Goal: Information Seeking & Learning: Check status

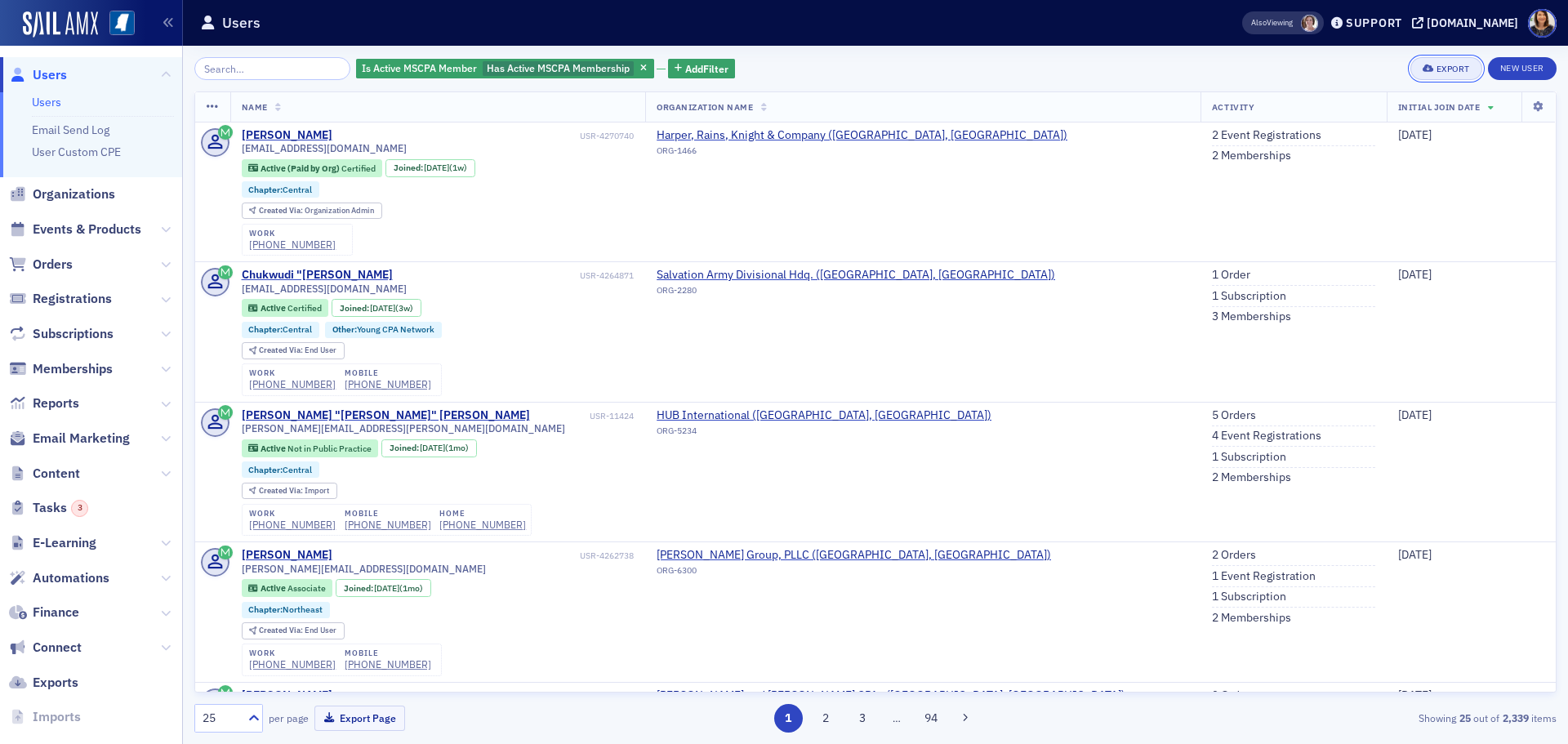
click at [1450, 69] on div "Export" at bounding box center [1453, 69] width 34 height 9
click at [1359, 124] on button "Export All ( 2,339 Users )" at bounding box center [1393, 123] width 171 height 26
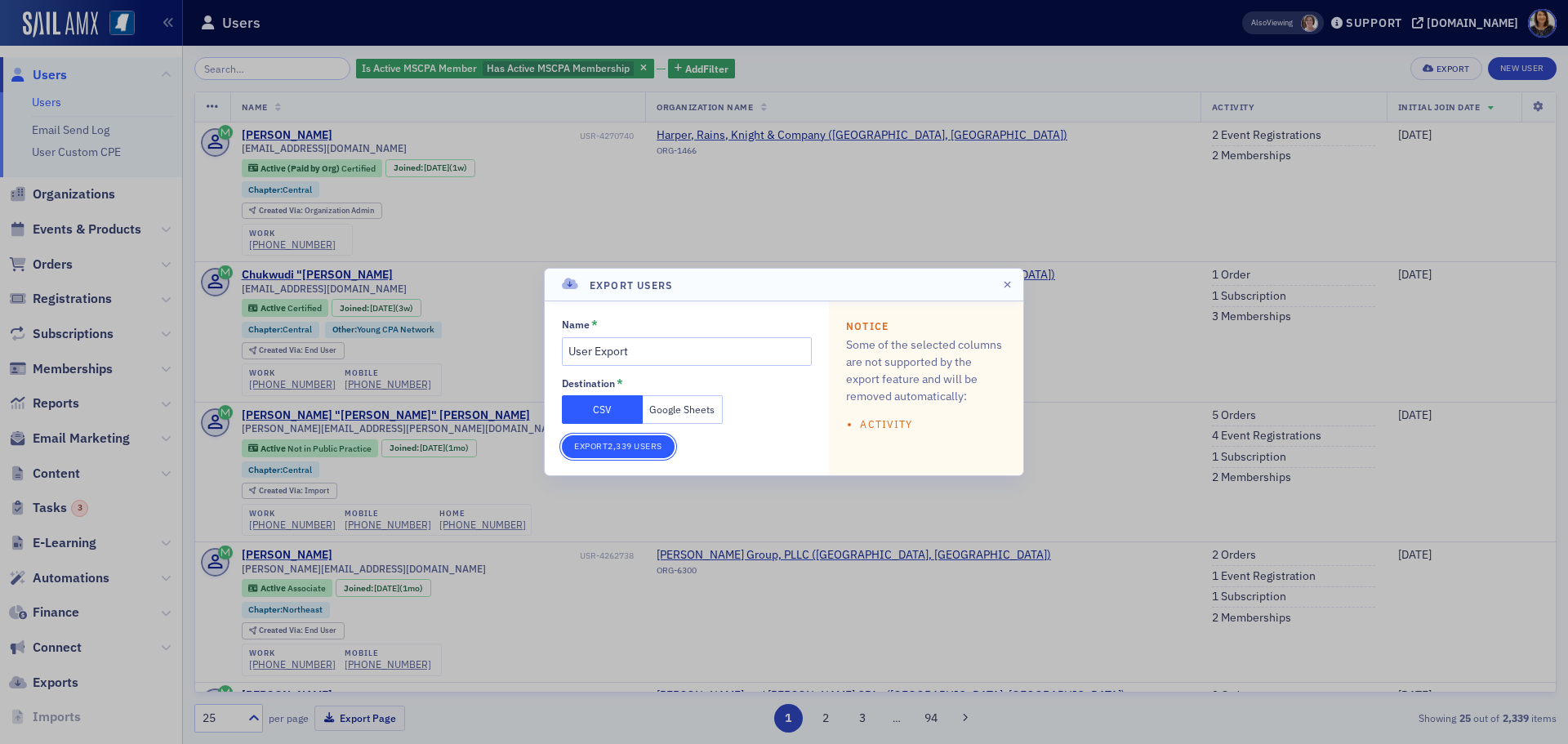
click at [626, 450] on button "Export 2,339 Users" at bounding box center [618, 446] width 113 height 23
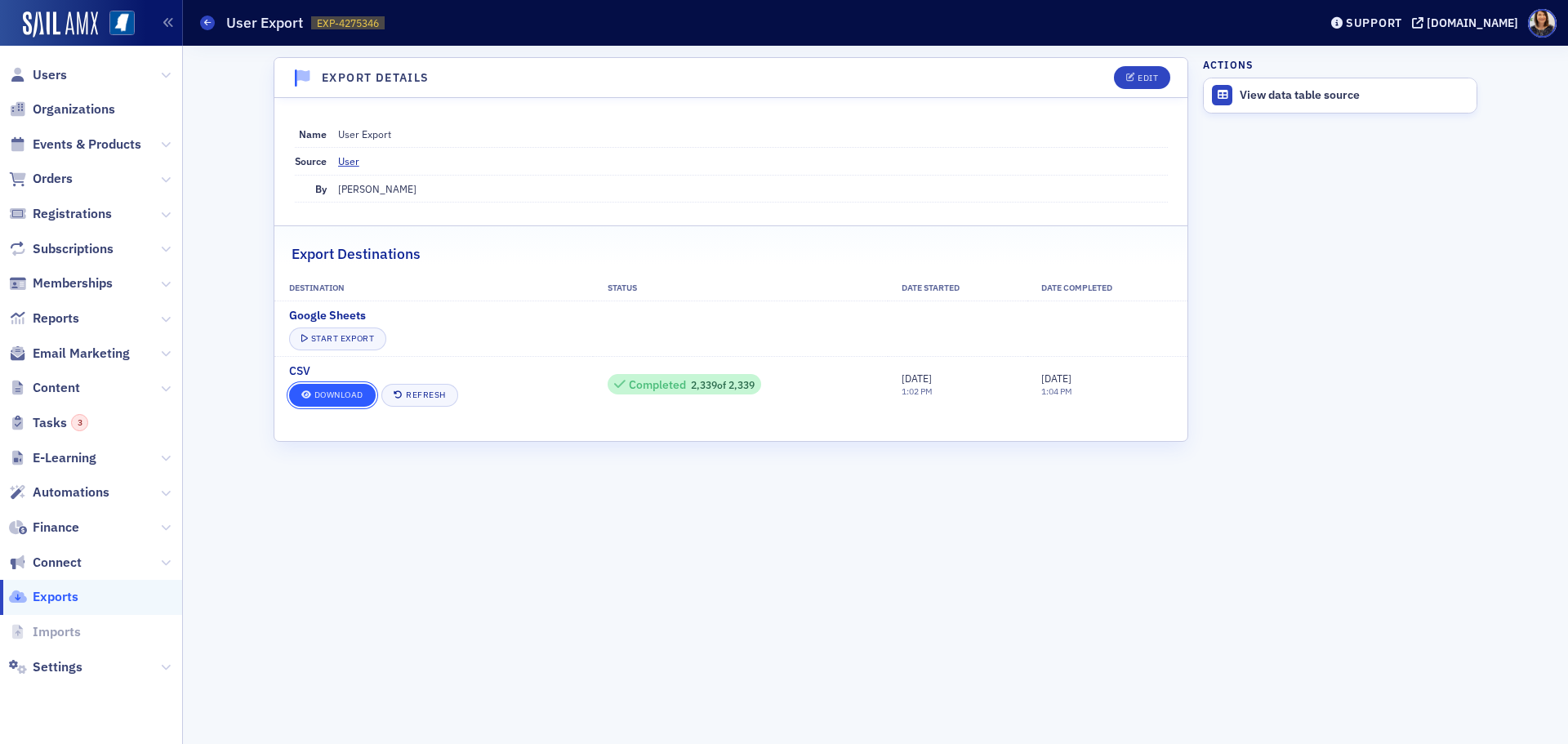
click at [330, 396] on link "Download" at bounding box center [332, 395] width 87 height 23
click at [57, 75] on span "Users" at bounding box center [50, 74] width 35 height 18
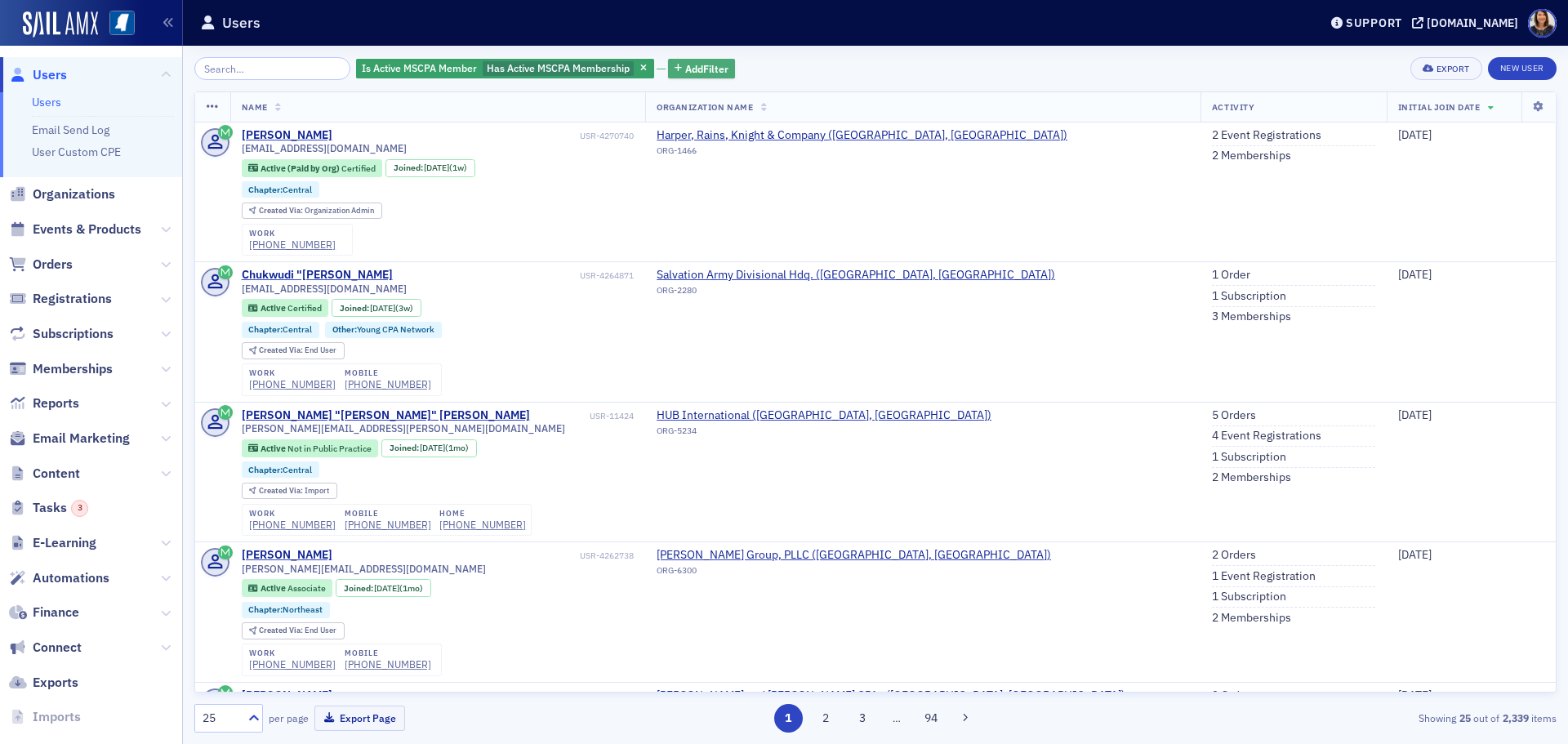
click at [685, 64] on span "Add Filter" at bounding box center [706, 68] width 43 height 14
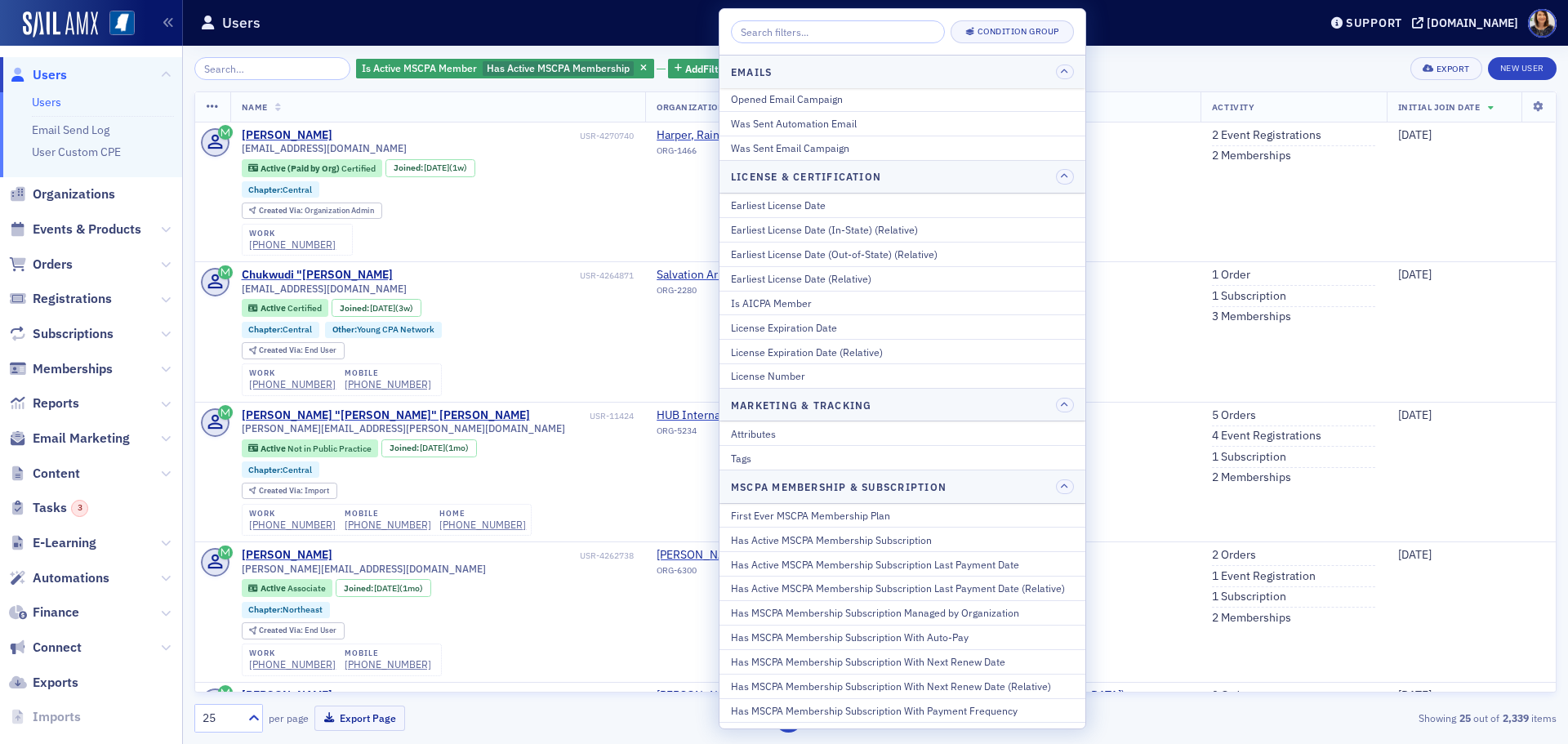
scroll to position [492, 0]
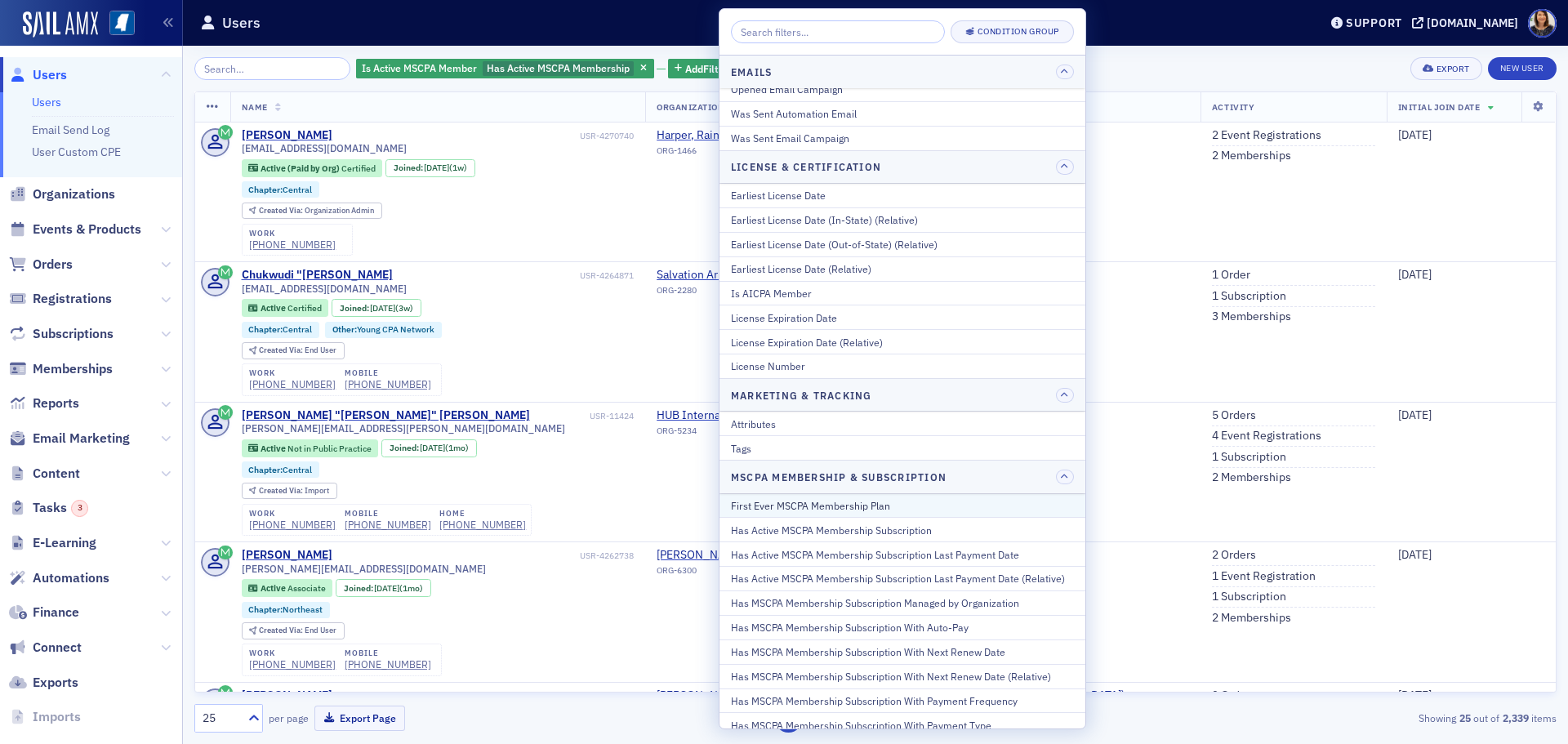
click at [896, 502] on div "First Ever MSCPA Membership Plan" at bounding box center [902, 505] width 343 height 14
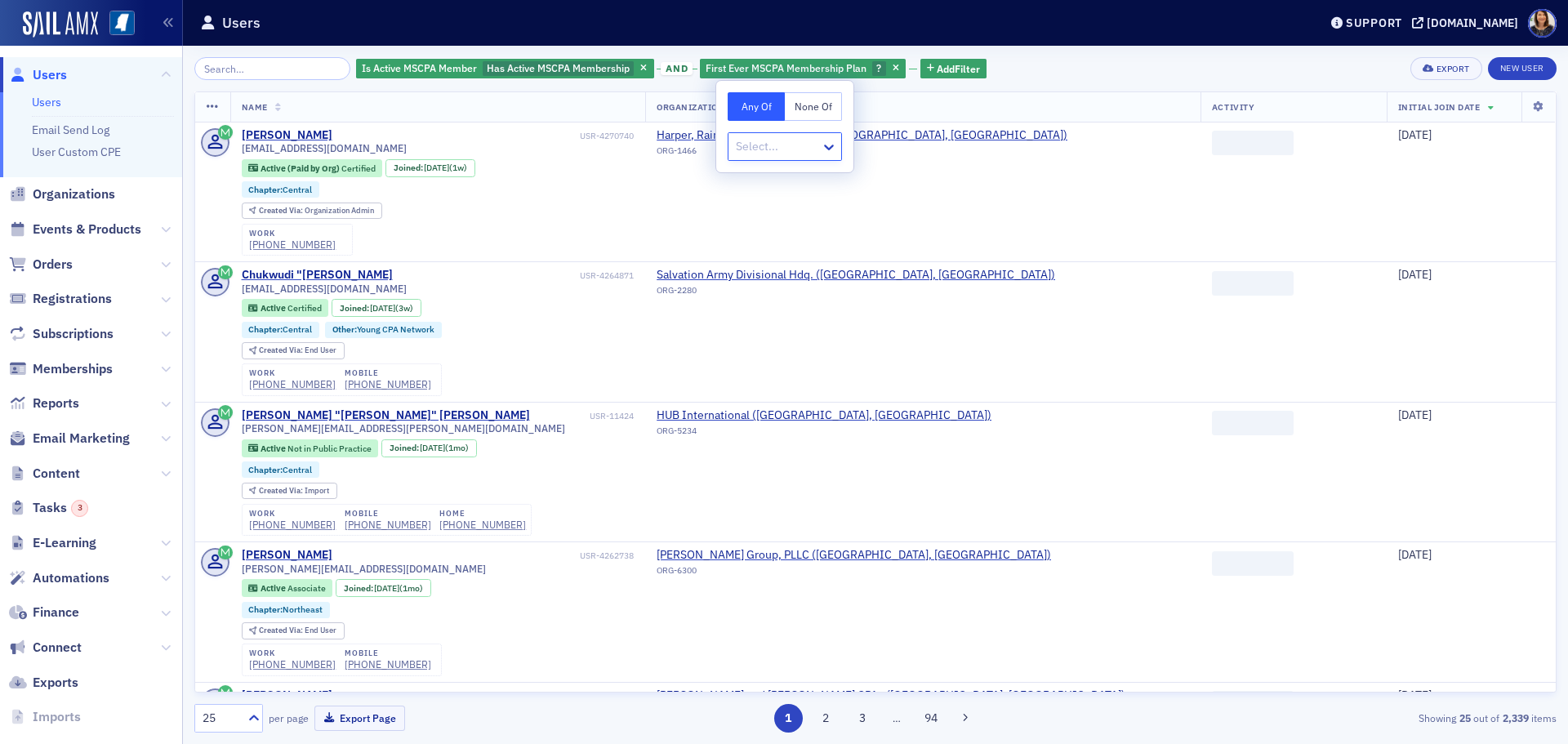
click at [783, 142] on div at bounding box center [776, 147] width 85 height 20
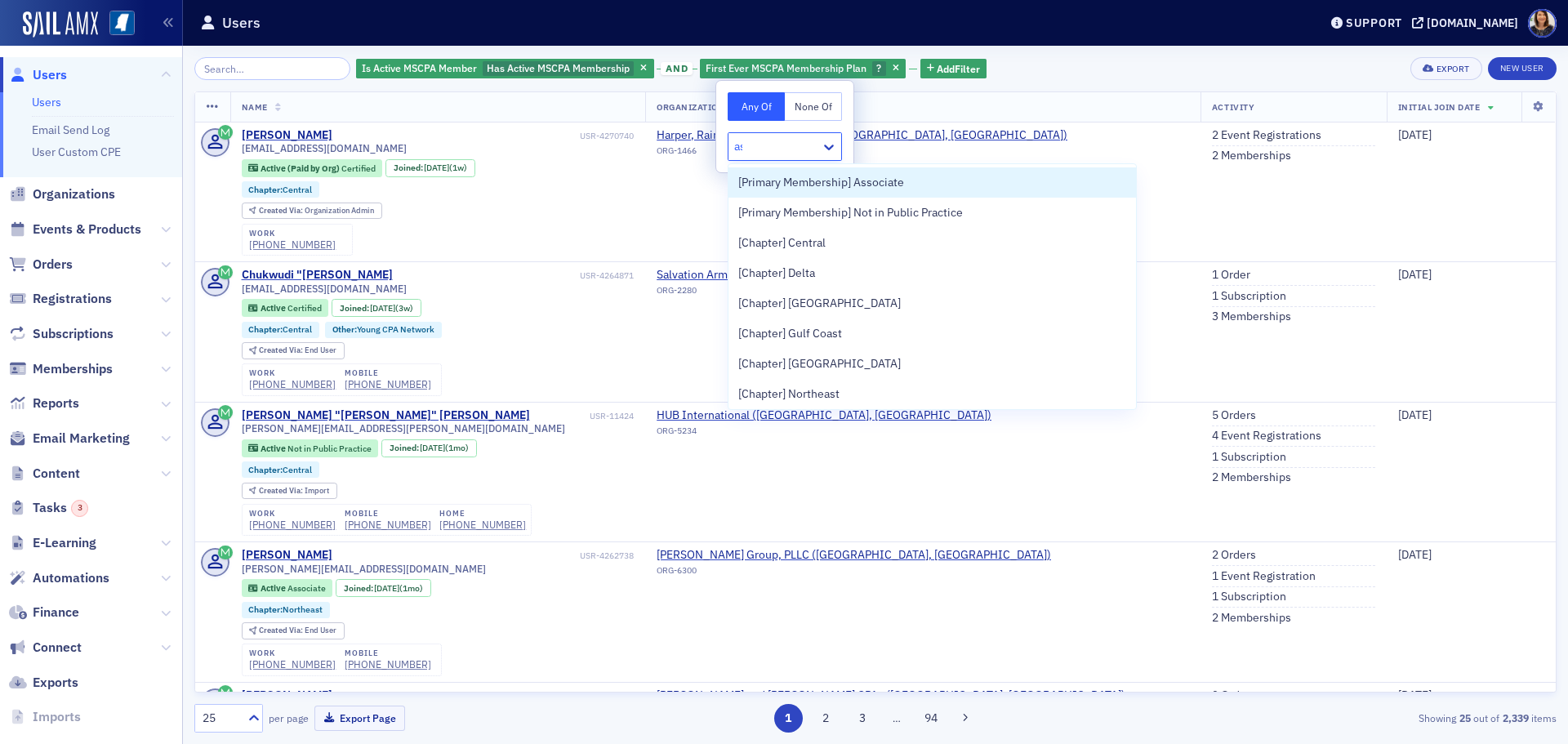
type input "ass"
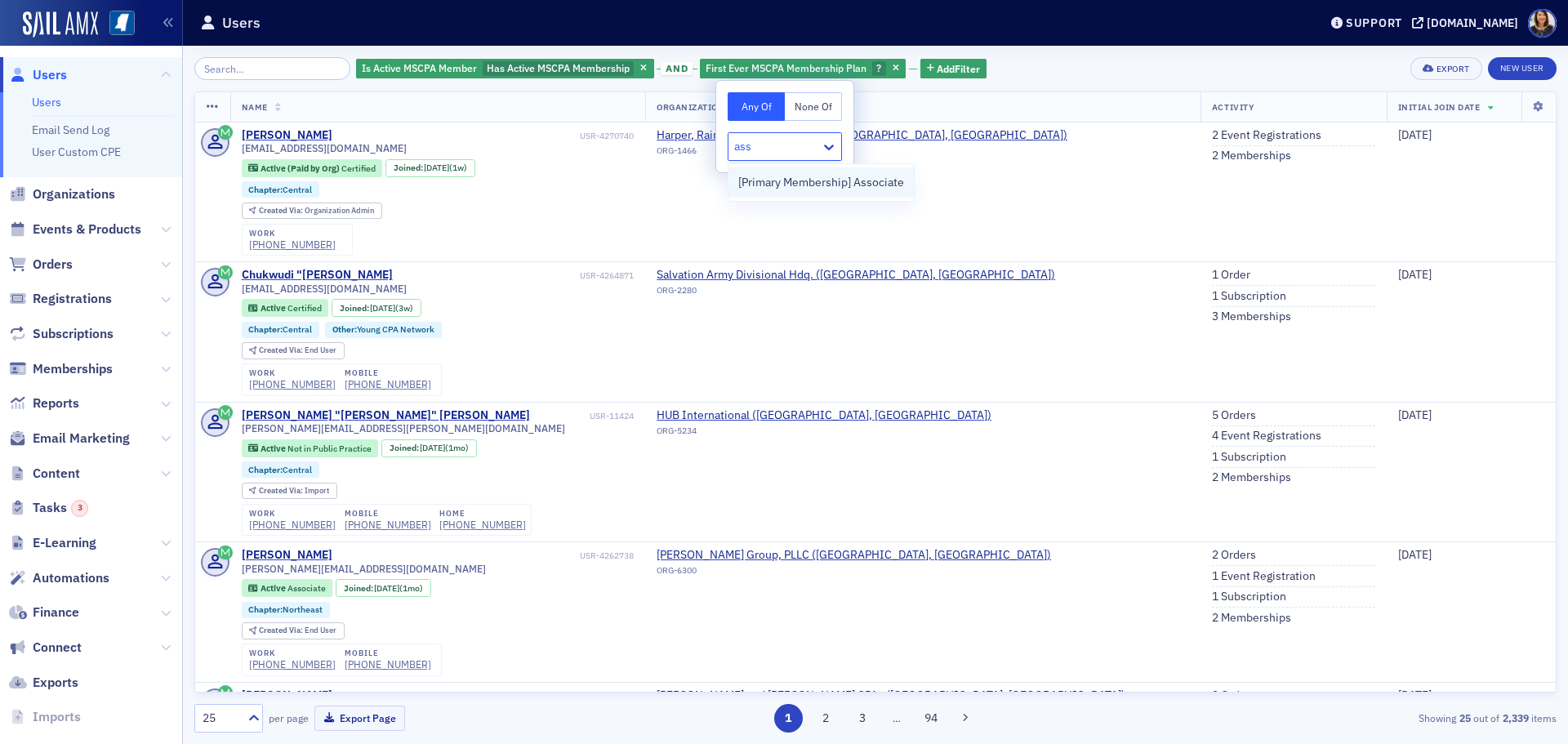
click at [802, 180] on span "[Primary Membership] Associate" at bounding box center [821, 182] width 166 height 17
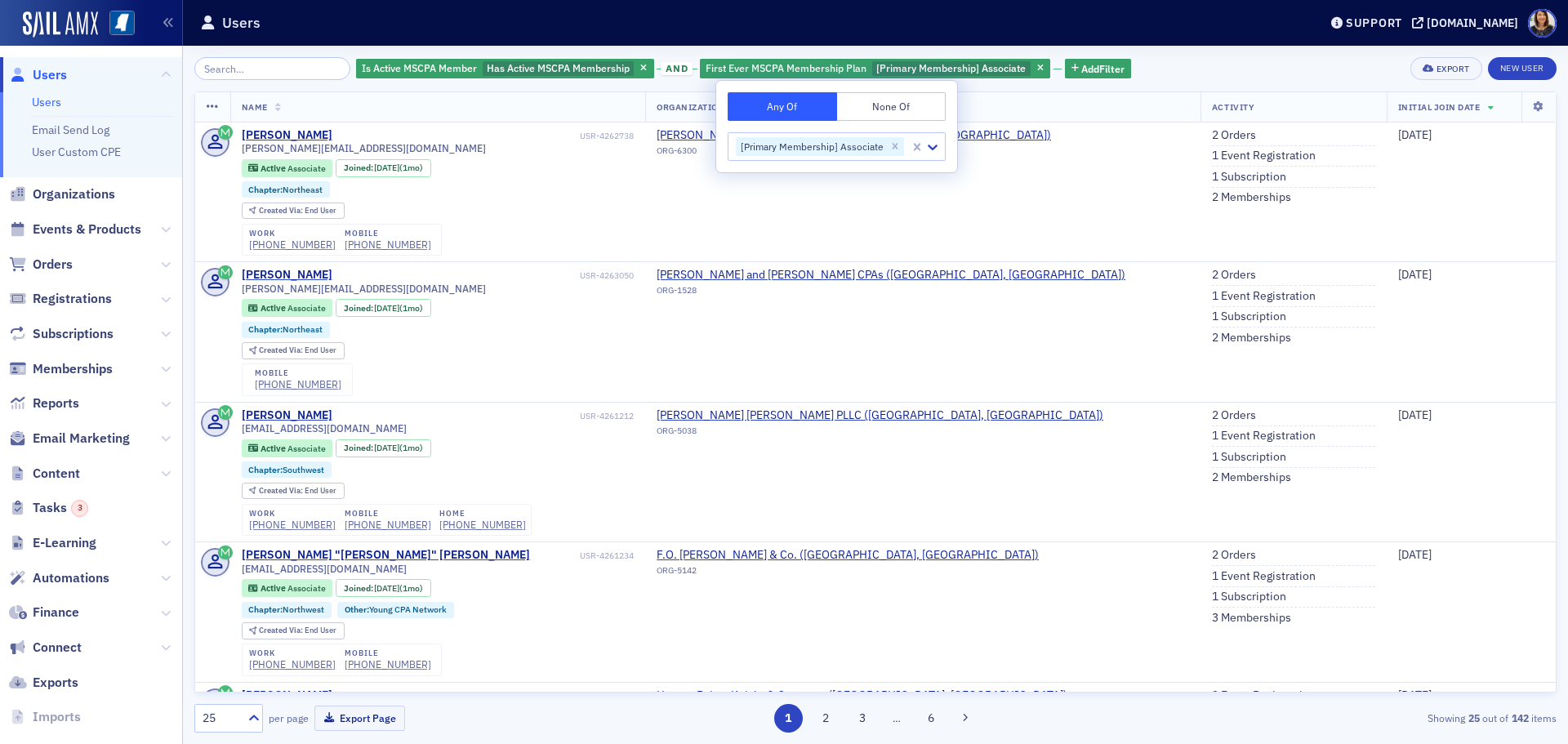
click at [1270, 73] on div "Is Active MSCPA Member Has Active MSCPA Membership and First Ever MSCPA Members…" at bounding box center [876, 68] width 1362 height 23
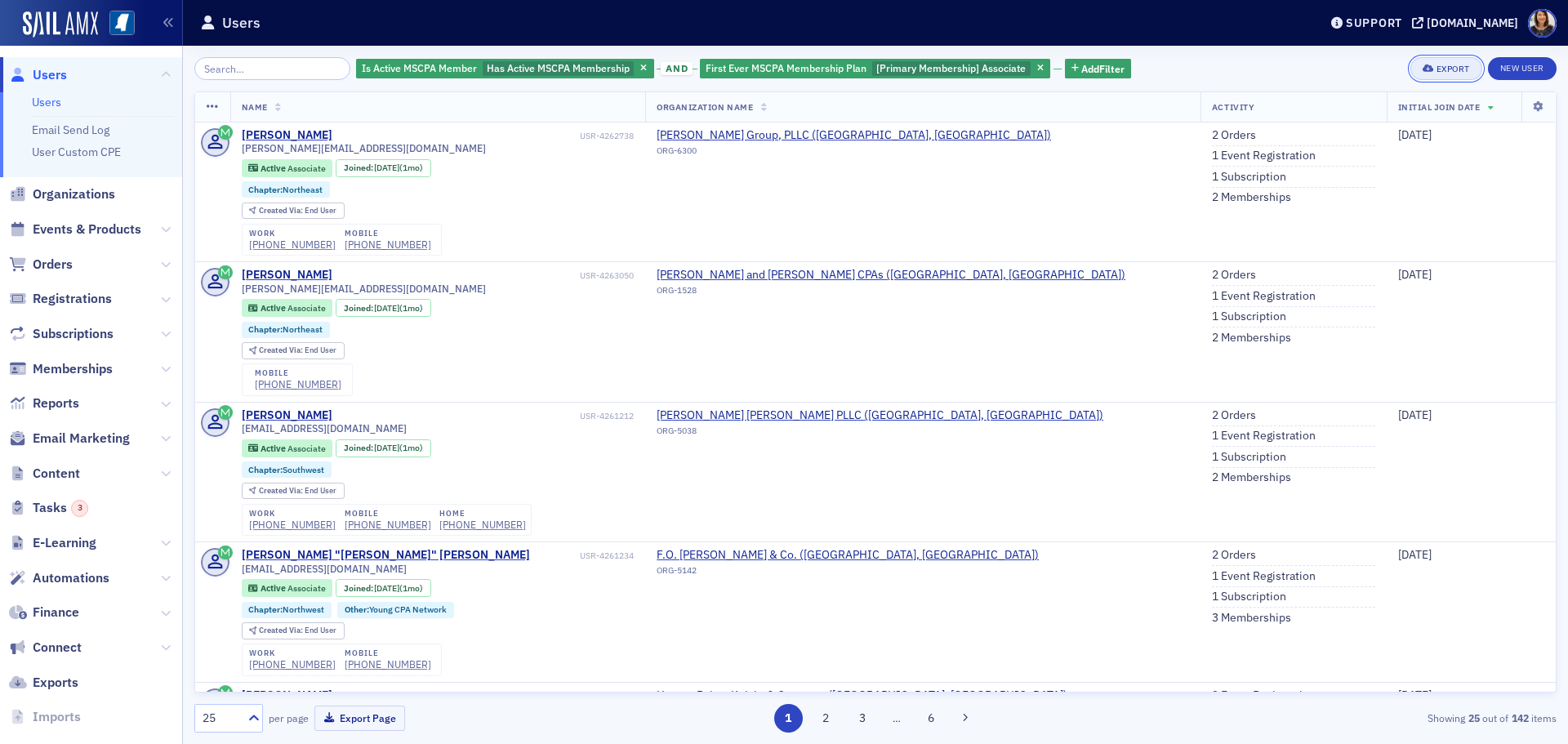
click at [1447, 65] on div "Export" at bounding box center [1453, 69] width 34 height 9
click at [1348, 121] on button "Export All ( 142 Users )" at bounding box center [1393, 123] width 171 height 26
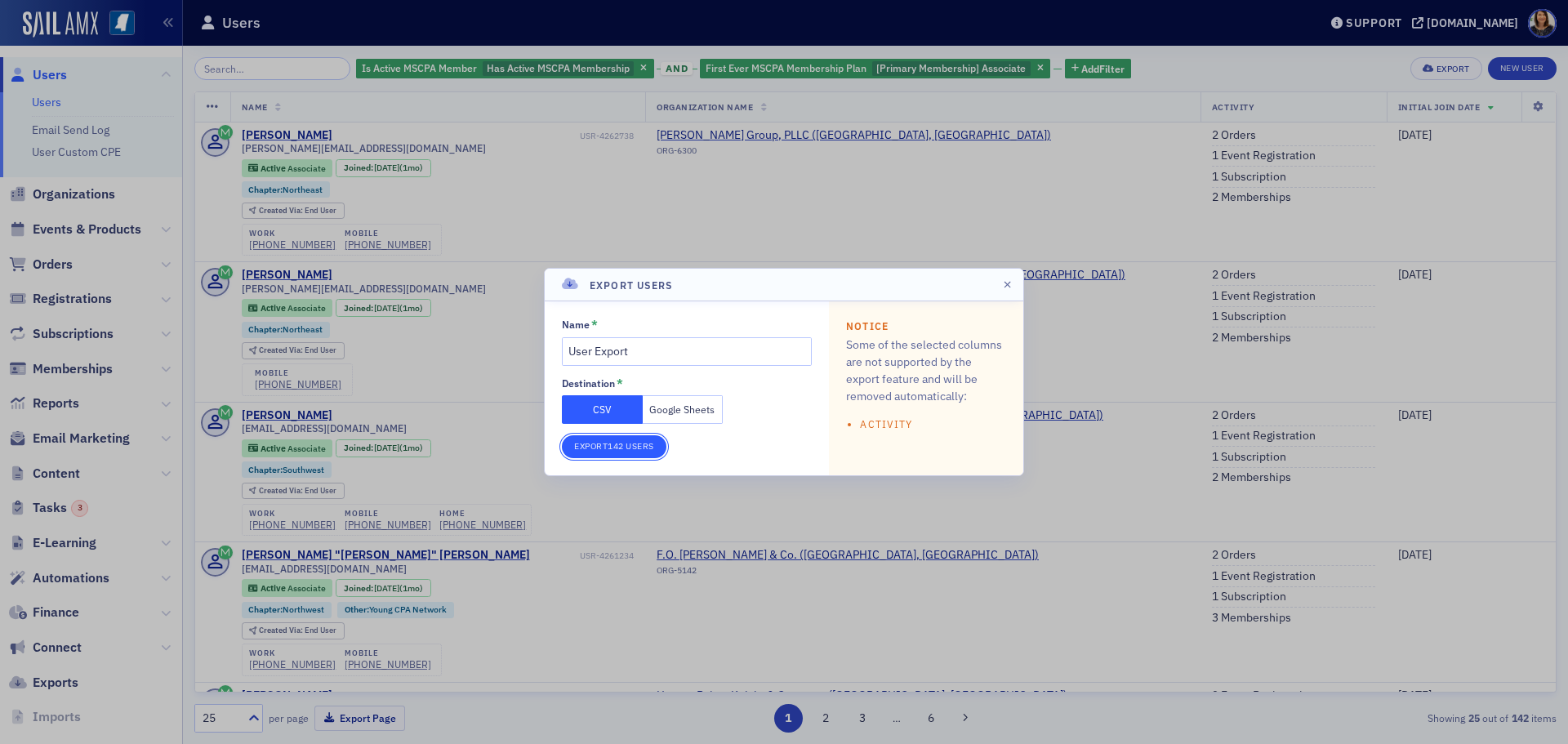
click at [636, 444] on button "Export 142 Users" at bounding box center [614, 446] width 105 height 23
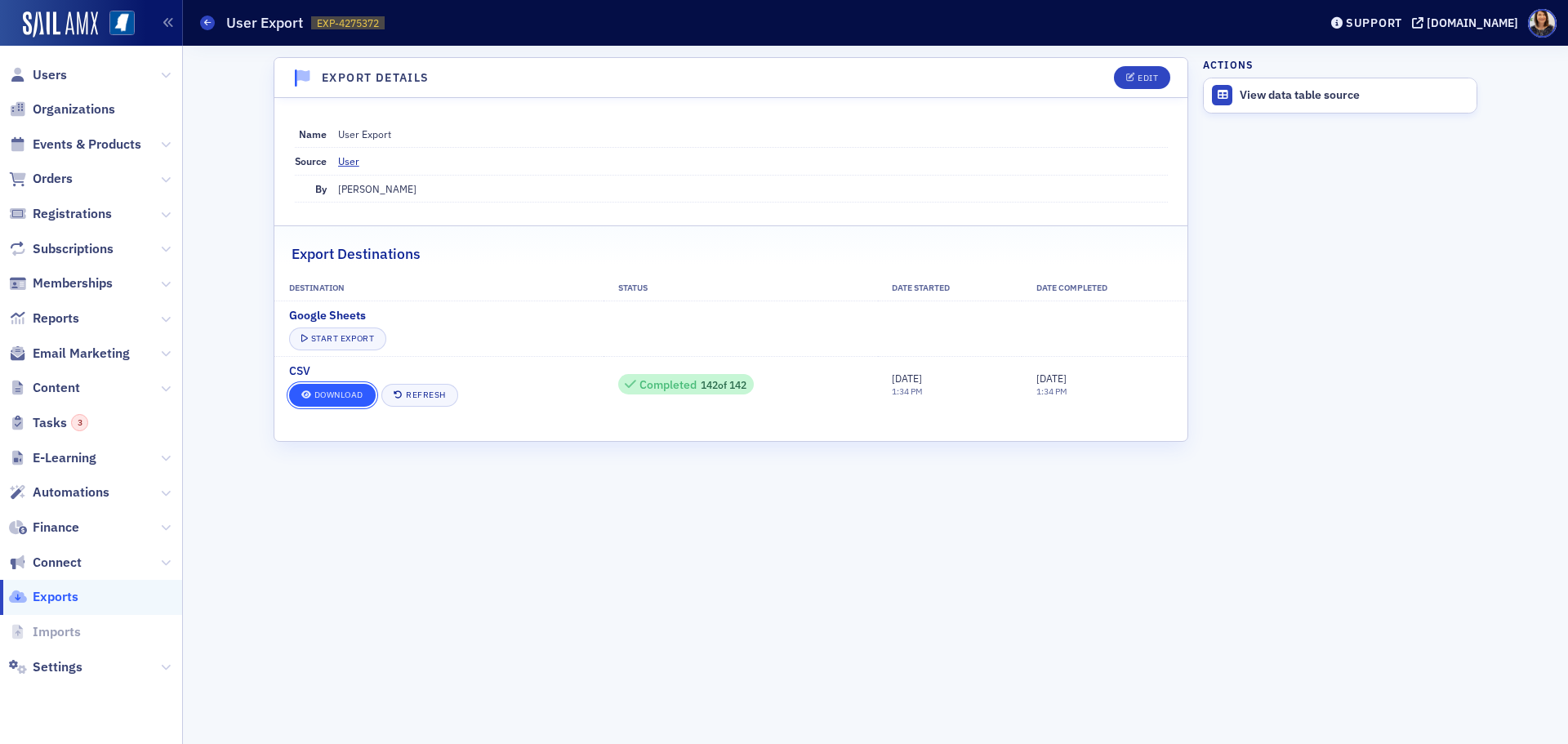
click at [336, 401] on link "Download" at bounding box center [332, 395] width 87 height 23
click at [55, 78] on span "Users" at bounding box center [50, 74] width 35 height 18
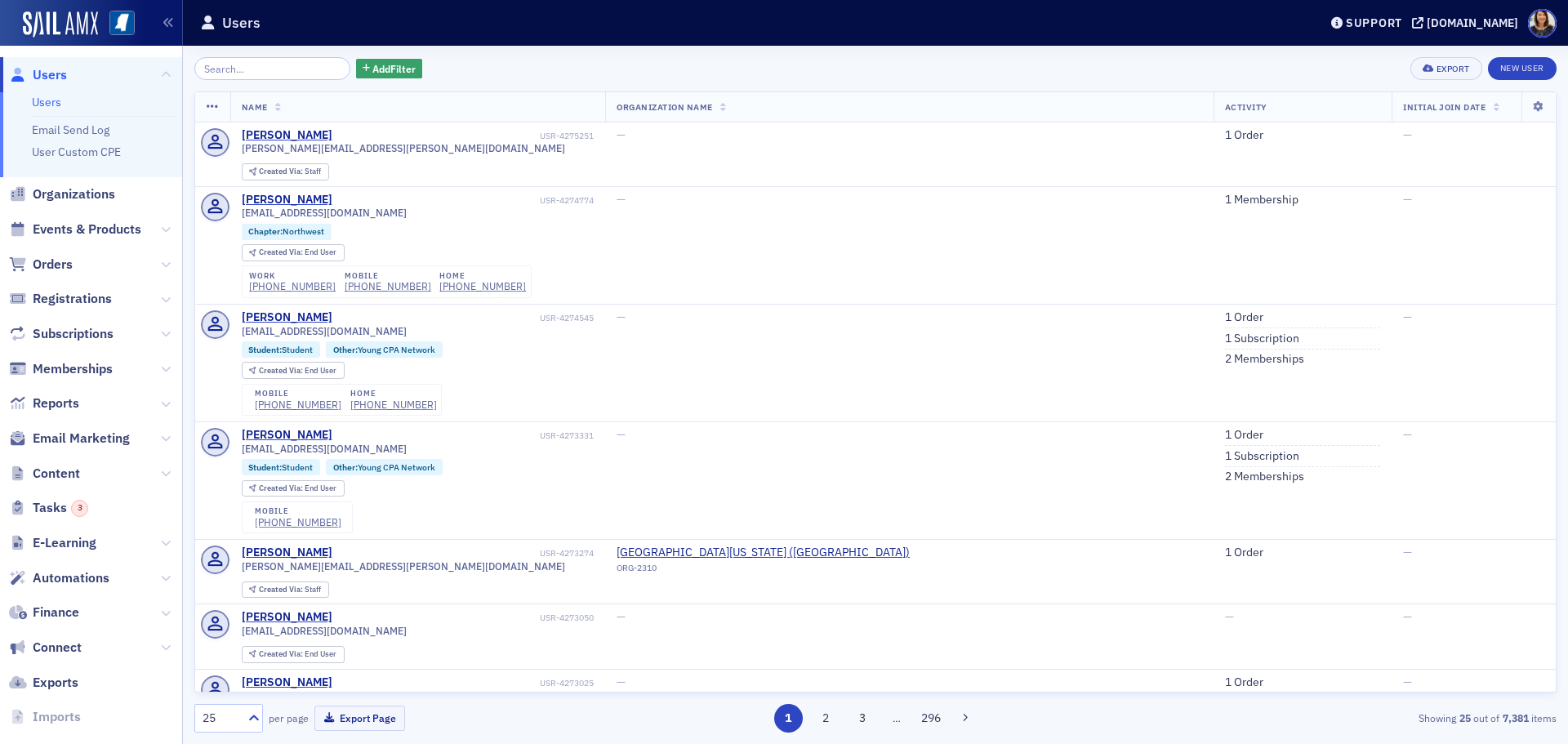
click at [293, 66] on input "search" at bounding box center [272, 68] width 156 height 23
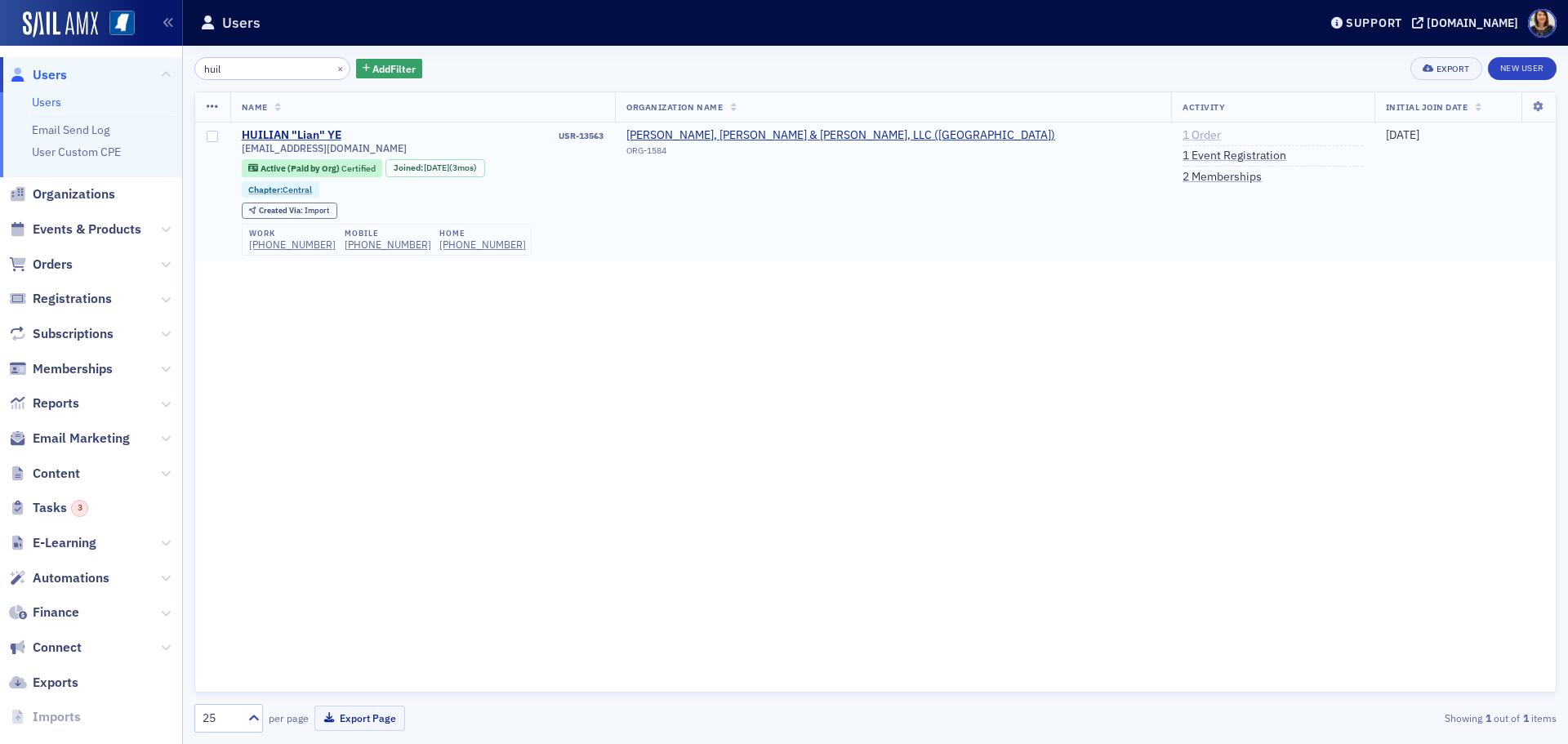
type input "huil"
click at [1183, 137] on link "1 Order" at bounding box center [1202, 135] width 39 height 14
click at [333, 69] on button "×" at bounding box center [340, 67] width 14 height 14
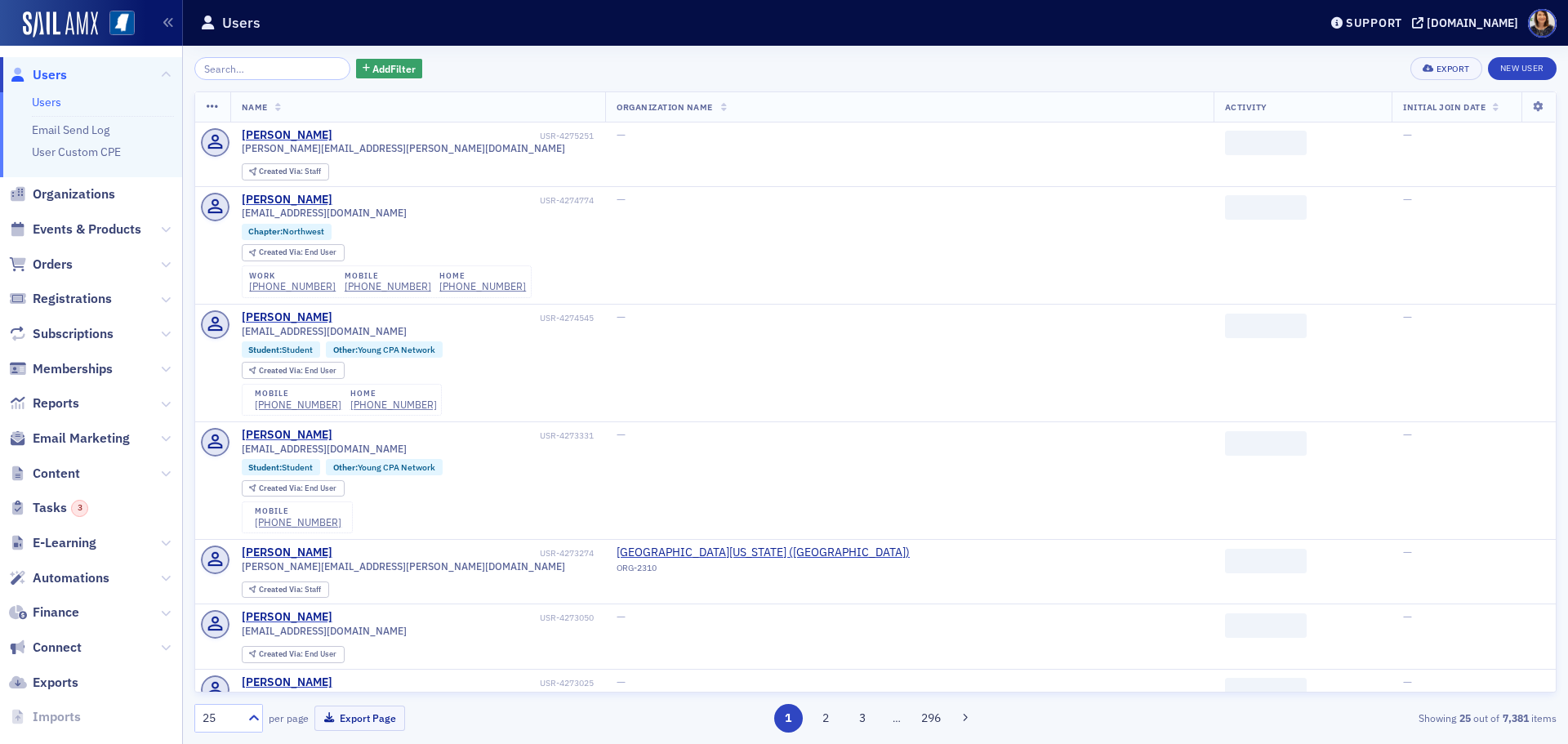
click at [57, 79] on span "Users" at bounding box center [50, 74] width 35 height 18
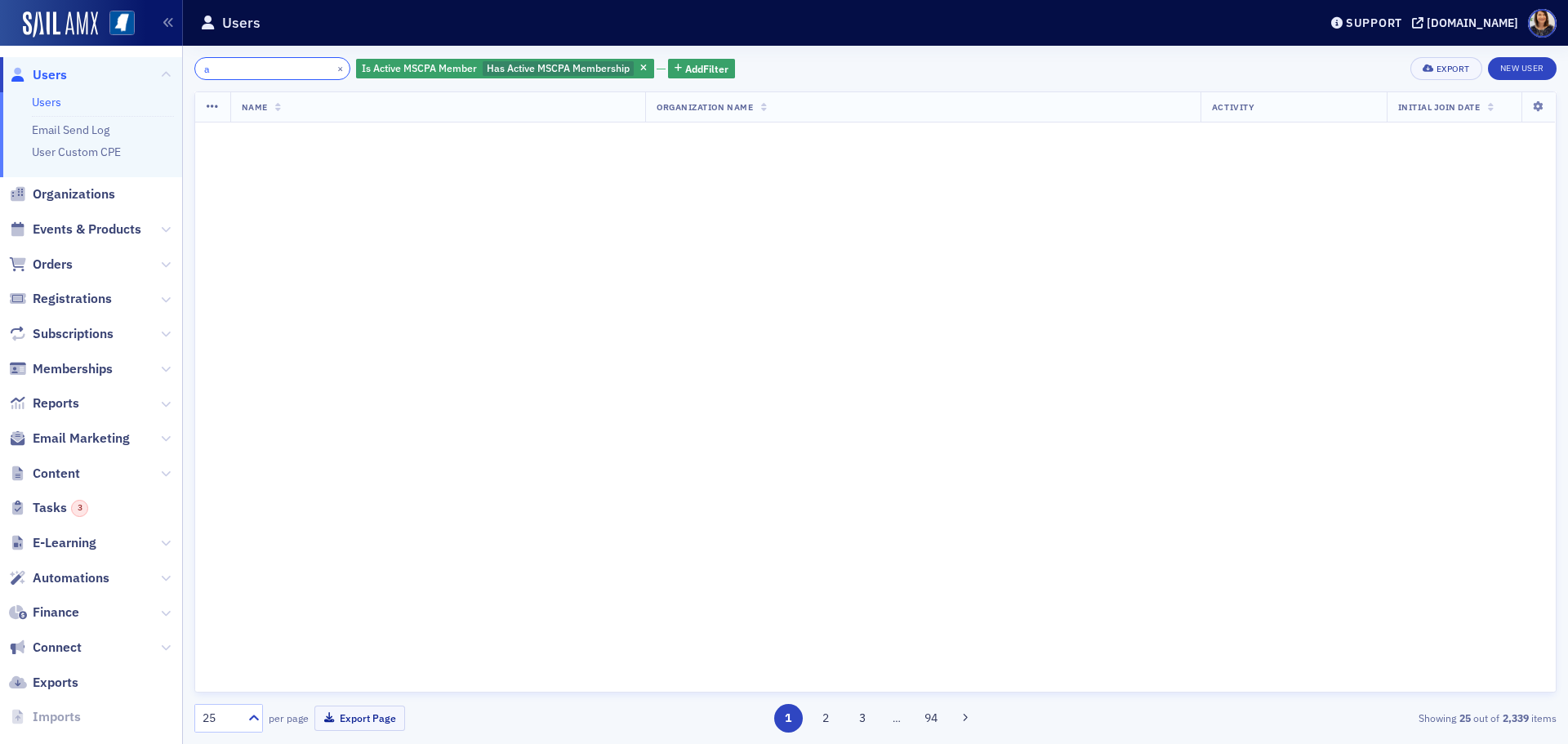
scroll to position [2879, 0]
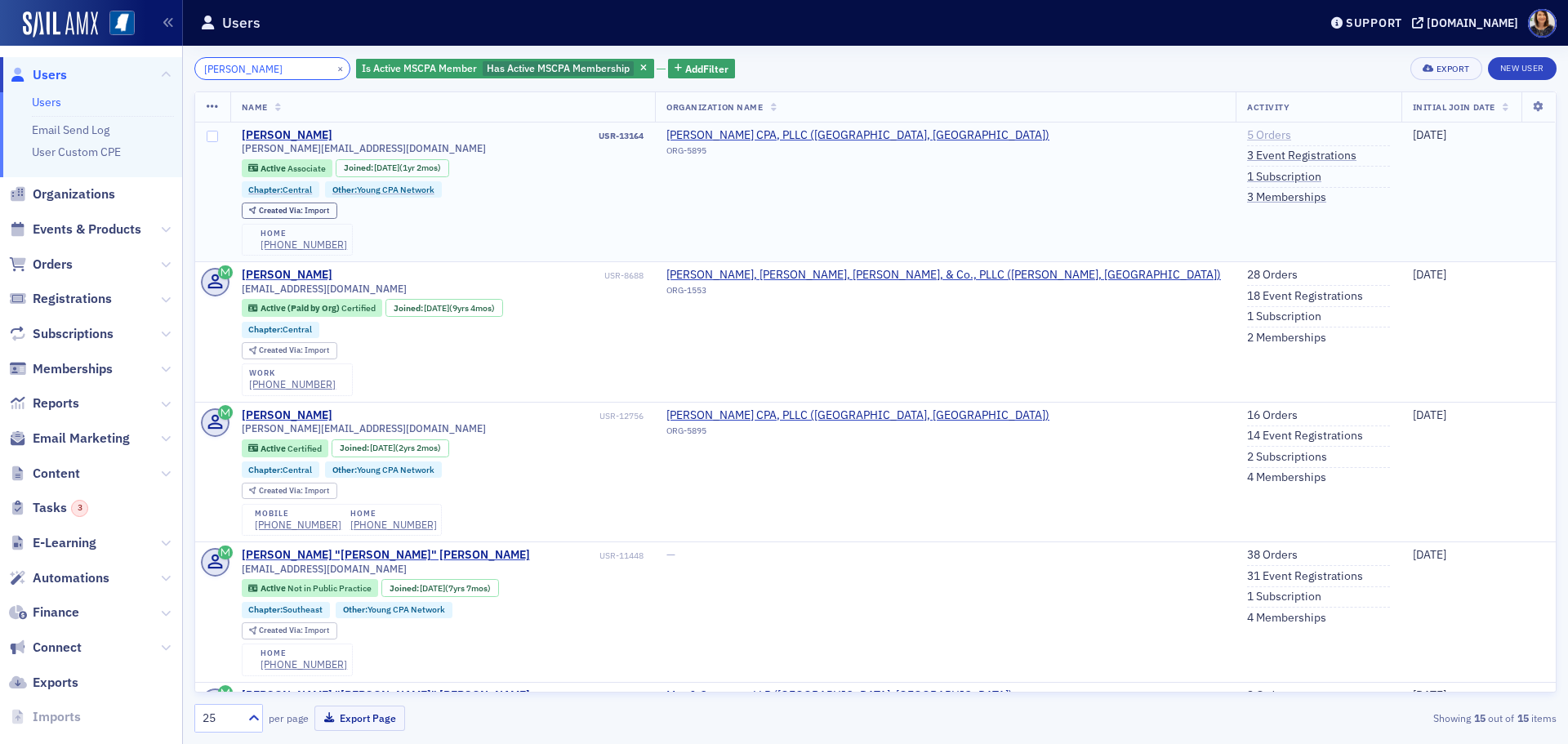
type input "alex anthony"
click at [1247, 137] on link "5 Orders" at bounding box center [1269, 135] width 44 height 14
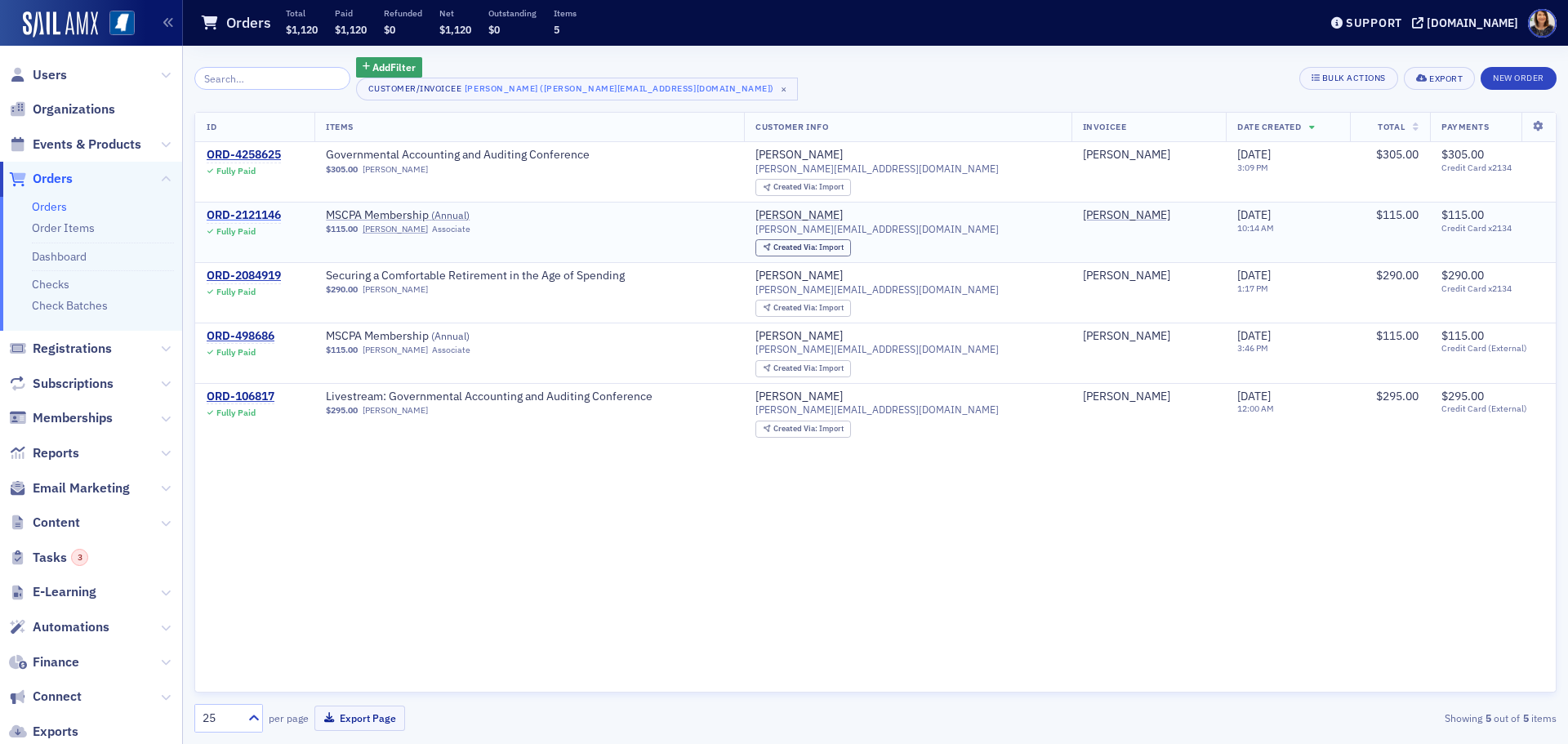
click at [254, 214] on div "ORD-2121146" at bounding box center [244, 215] width 74 height 14
click at [247, 338] on div "ORD-498686" at bounding box center [240, 336] width 67 height 14
click at [53, 73] on span "Users" at bounding box center [50, 74] width 35 height 18
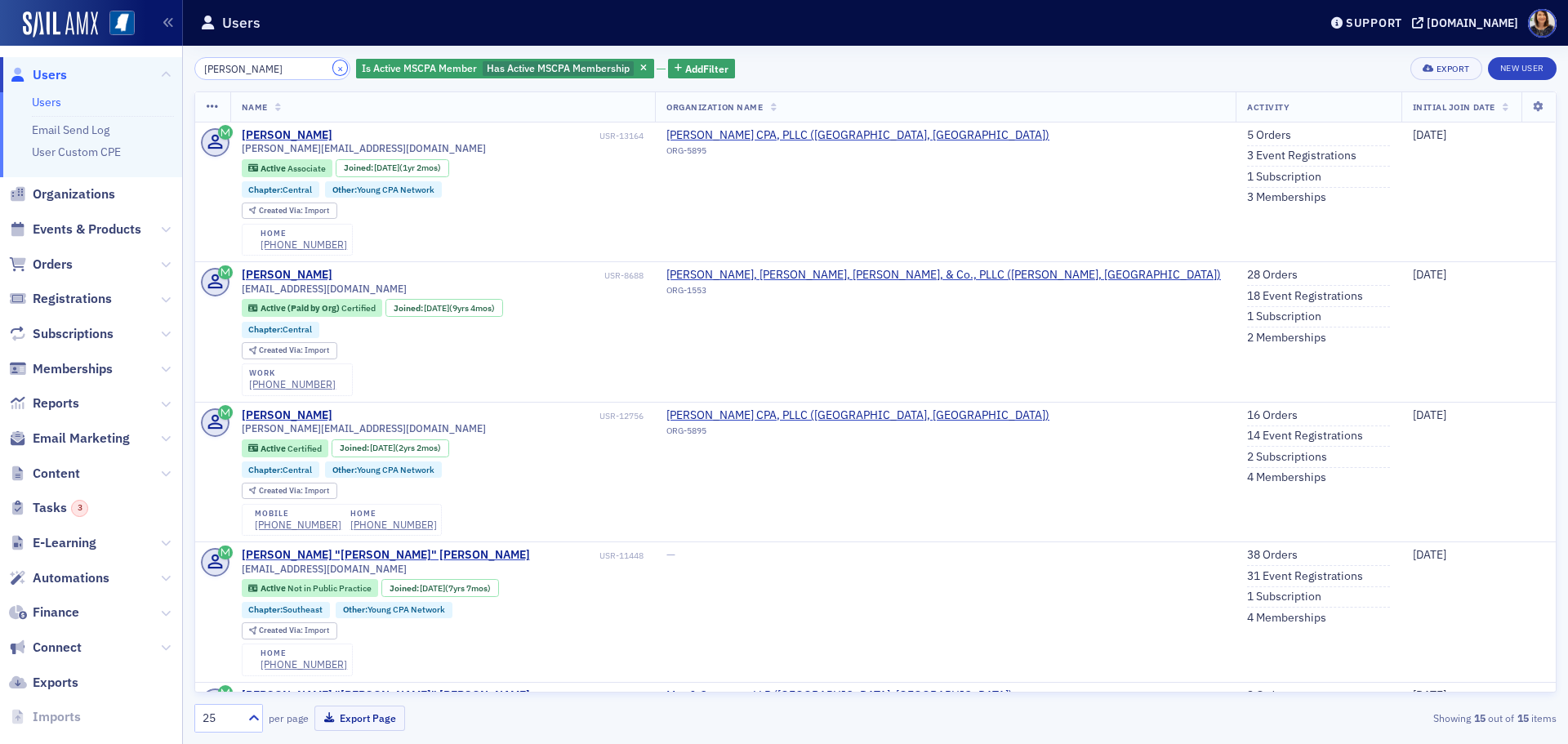
click at [333, 66] on button "×" at bounding box center [340, 67] width 14 height 14
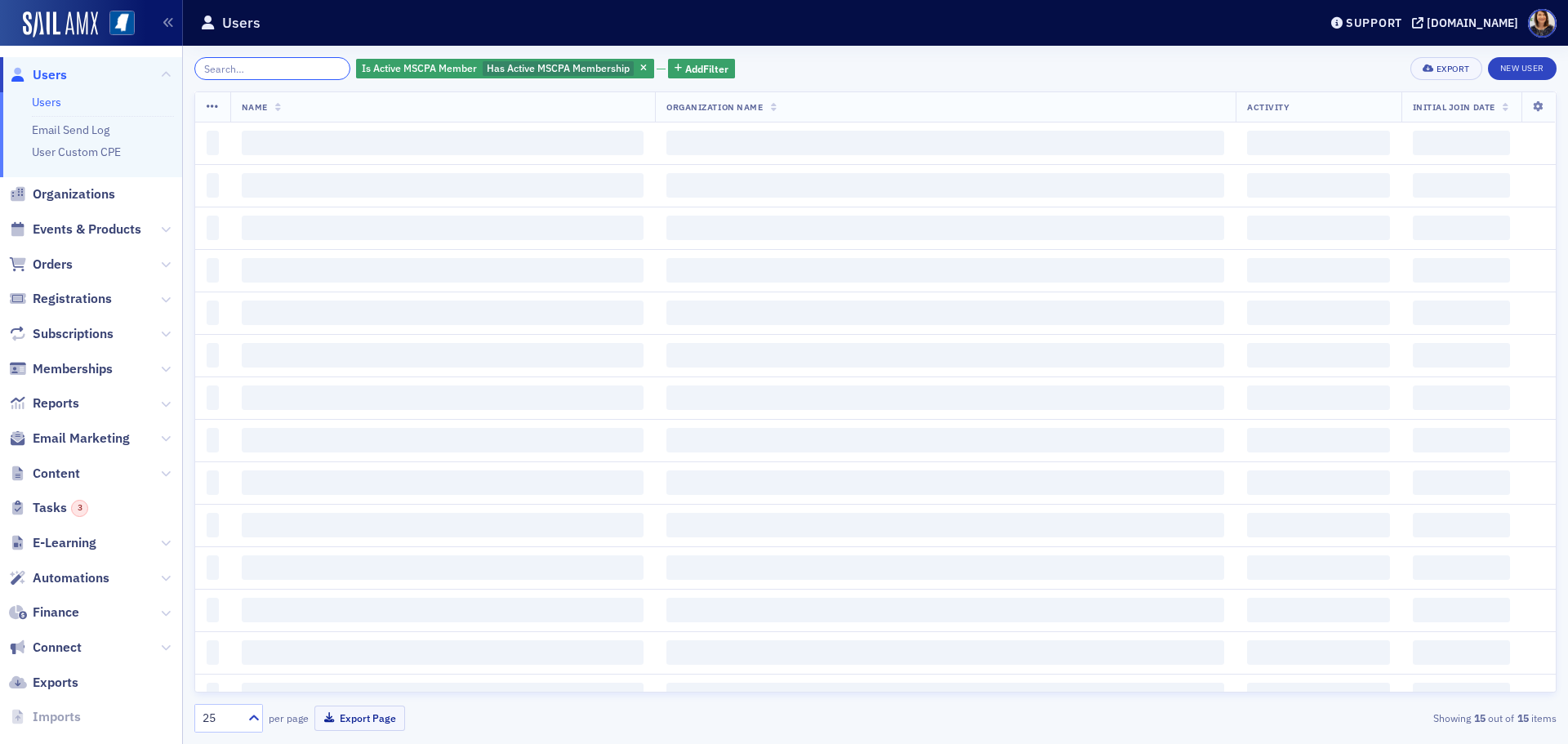
click at [298, 65] on input "search" at bounding box center [272, 68] width 156 height 23
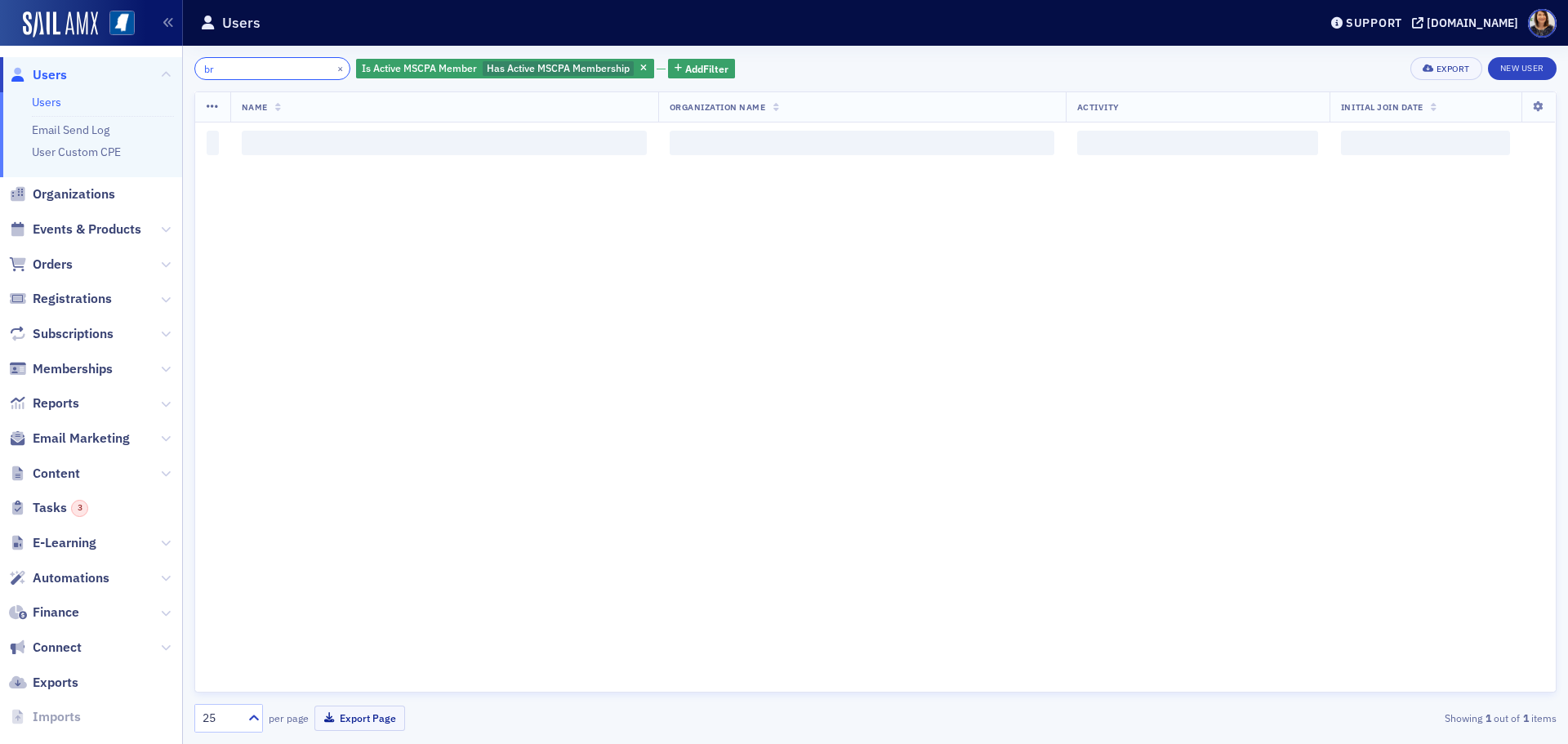
type input "b"
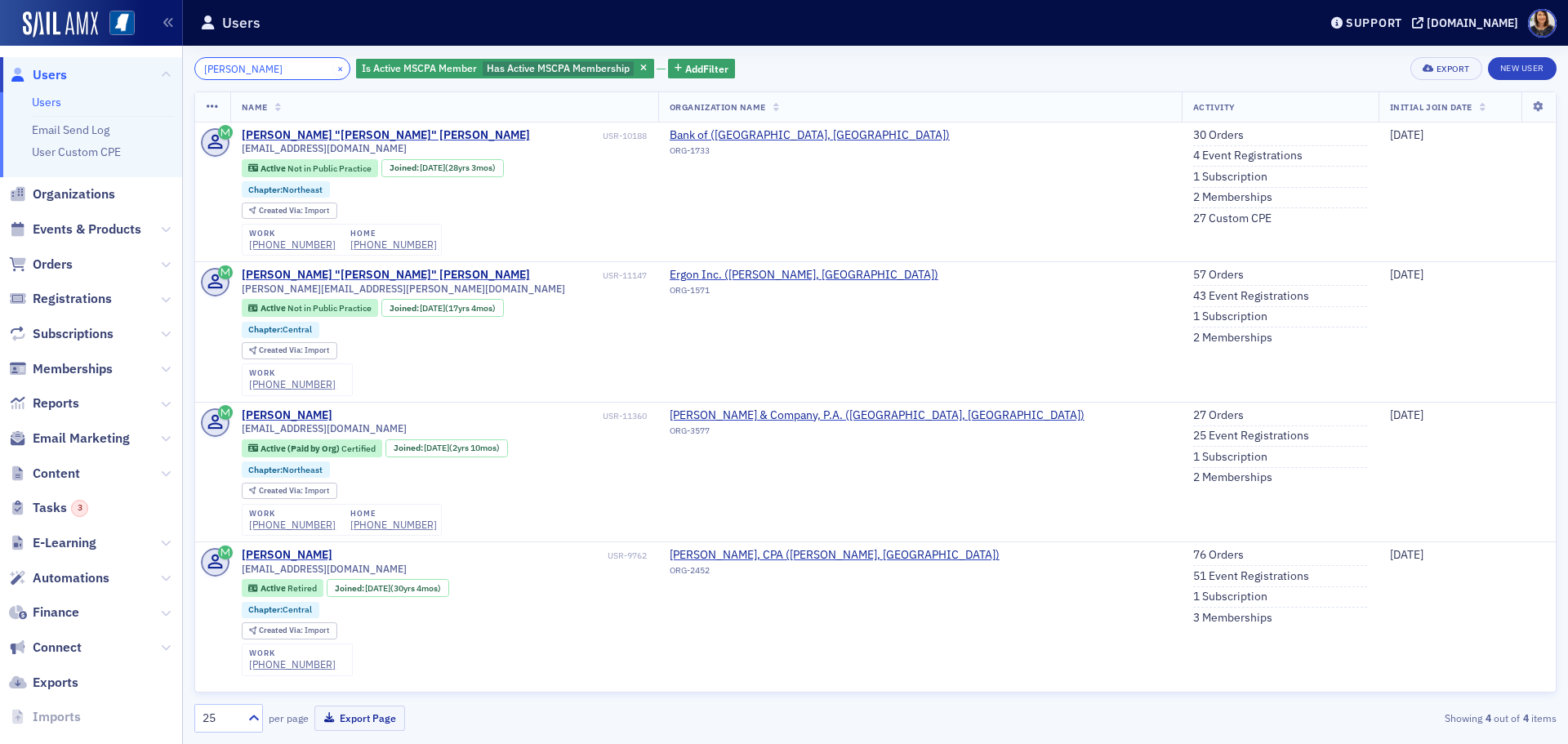
type input "spencer sasser"
click at [333, 67] on button "×" at bounding box center [340, 67] width 14 height 14
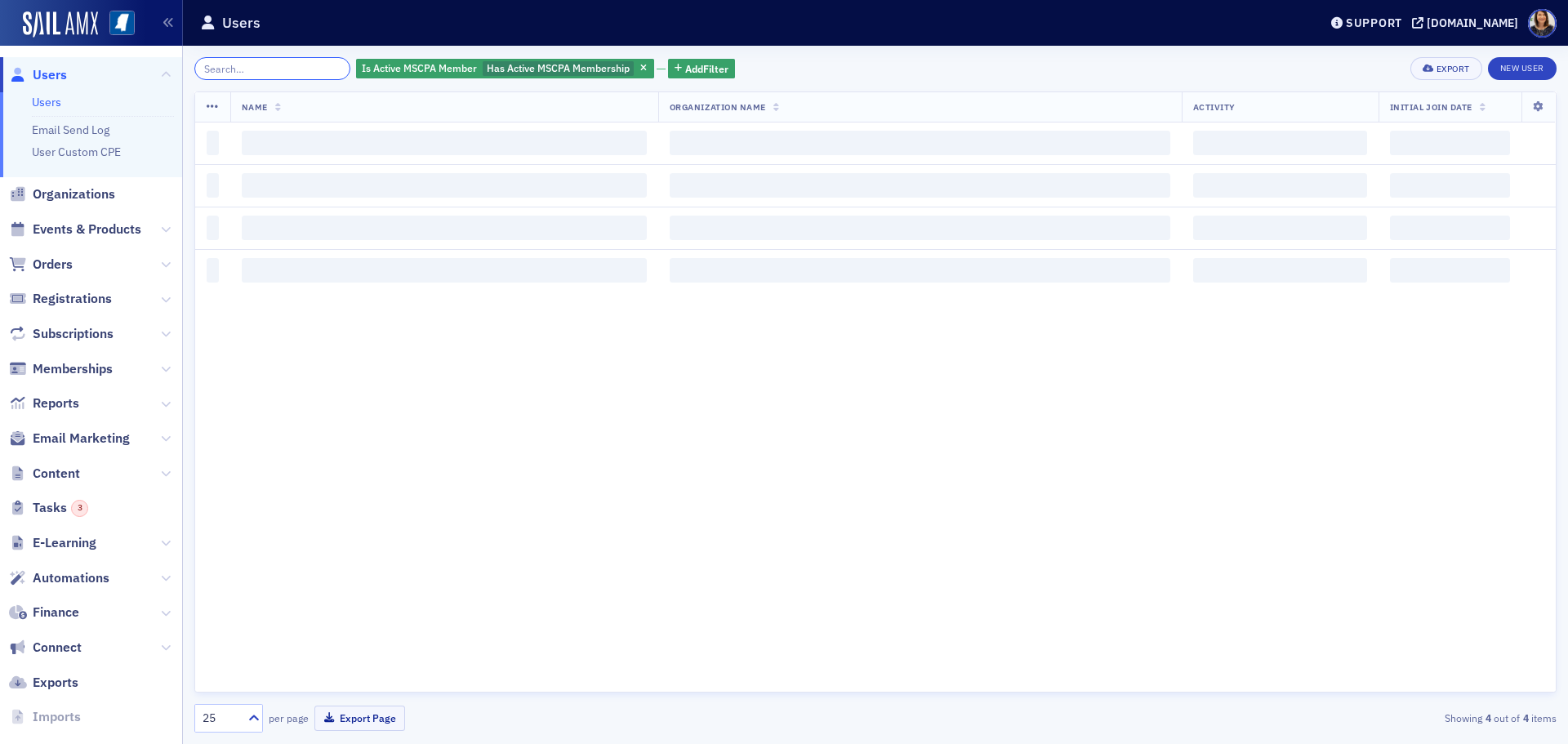
click at [289, 65] on input "search" at bounding box center [272, 68] width 156 height 23
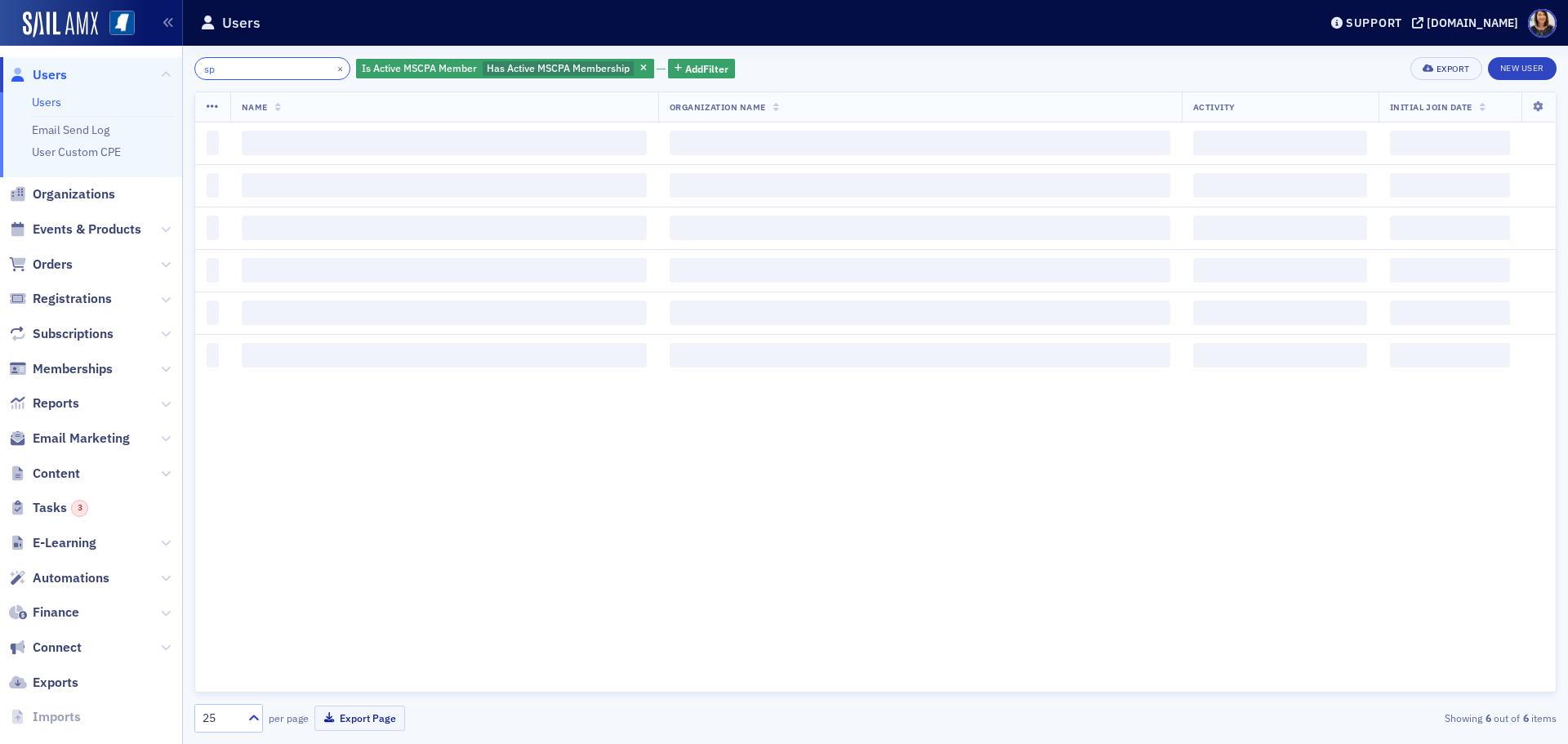
type input "s"
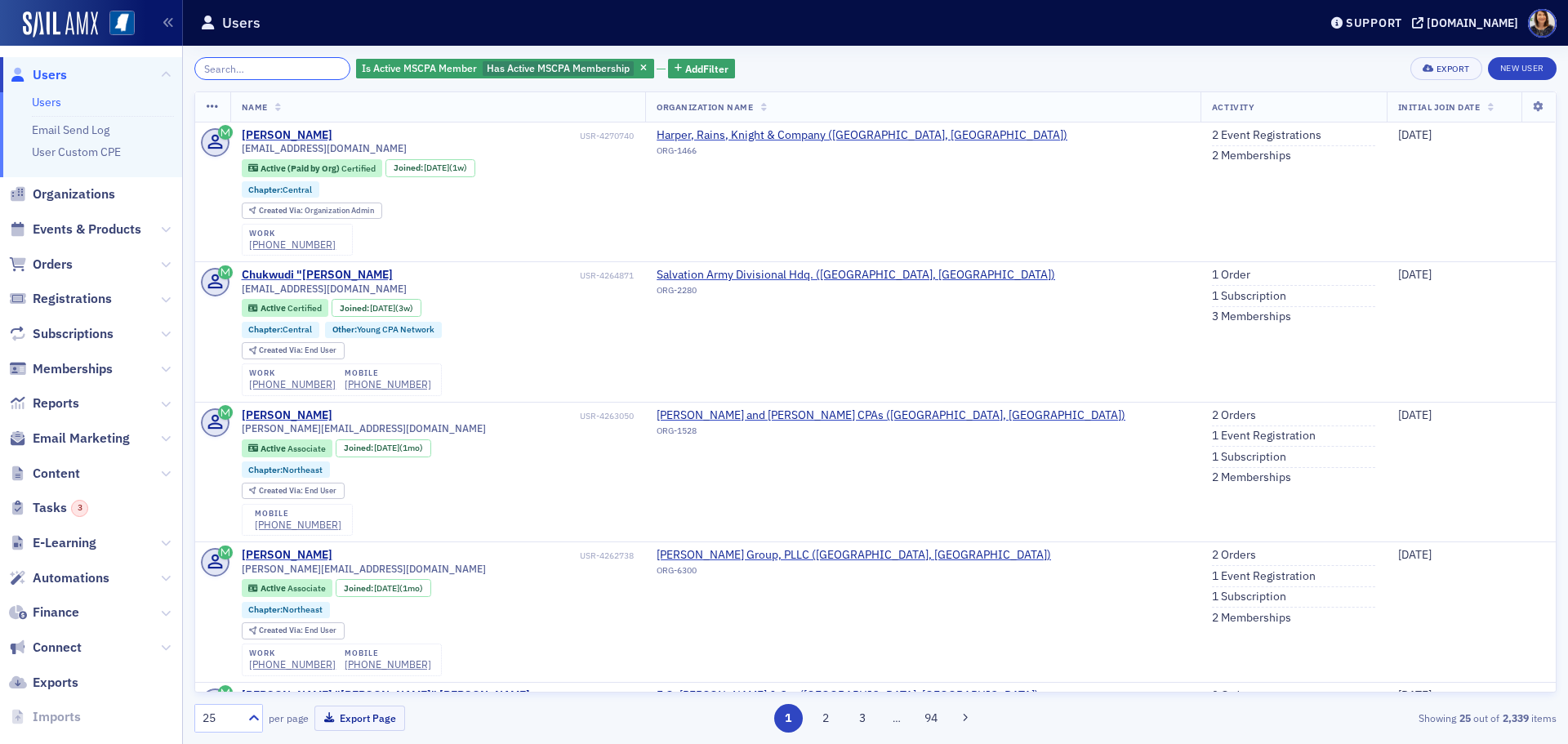
click at [270, 78] on input "search" at bounding box center [272, 68] width 156 height 23
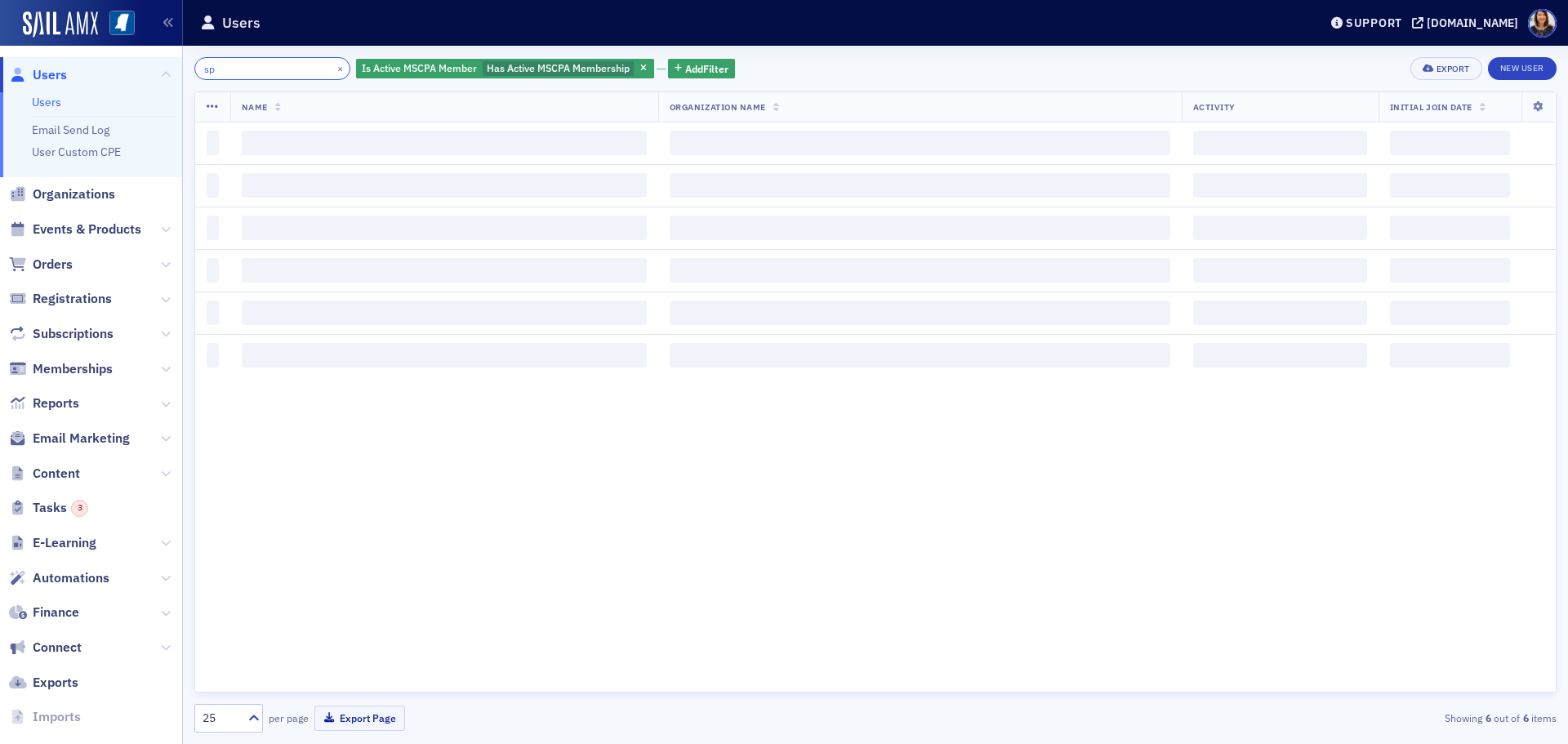
type input "s"
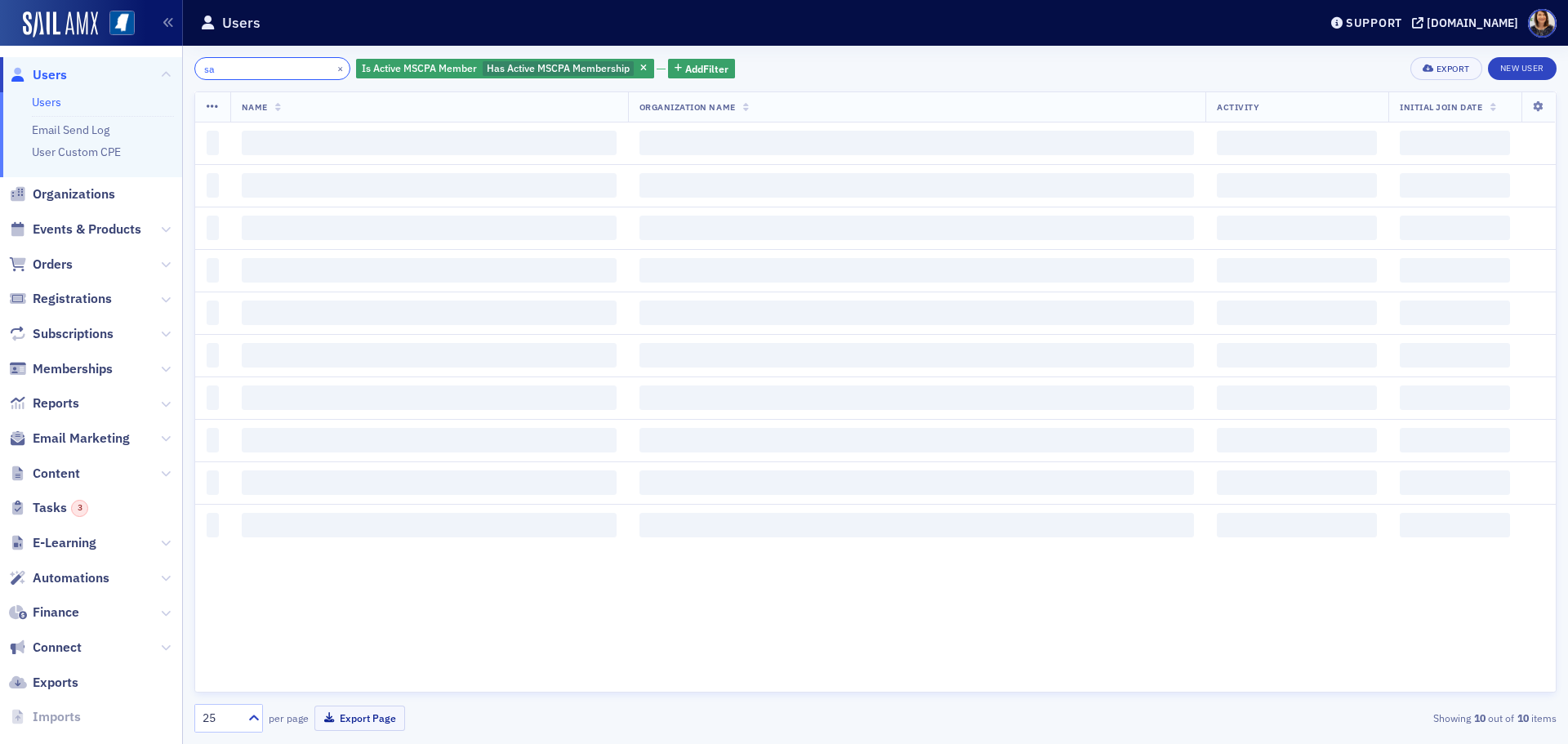
type input "s"
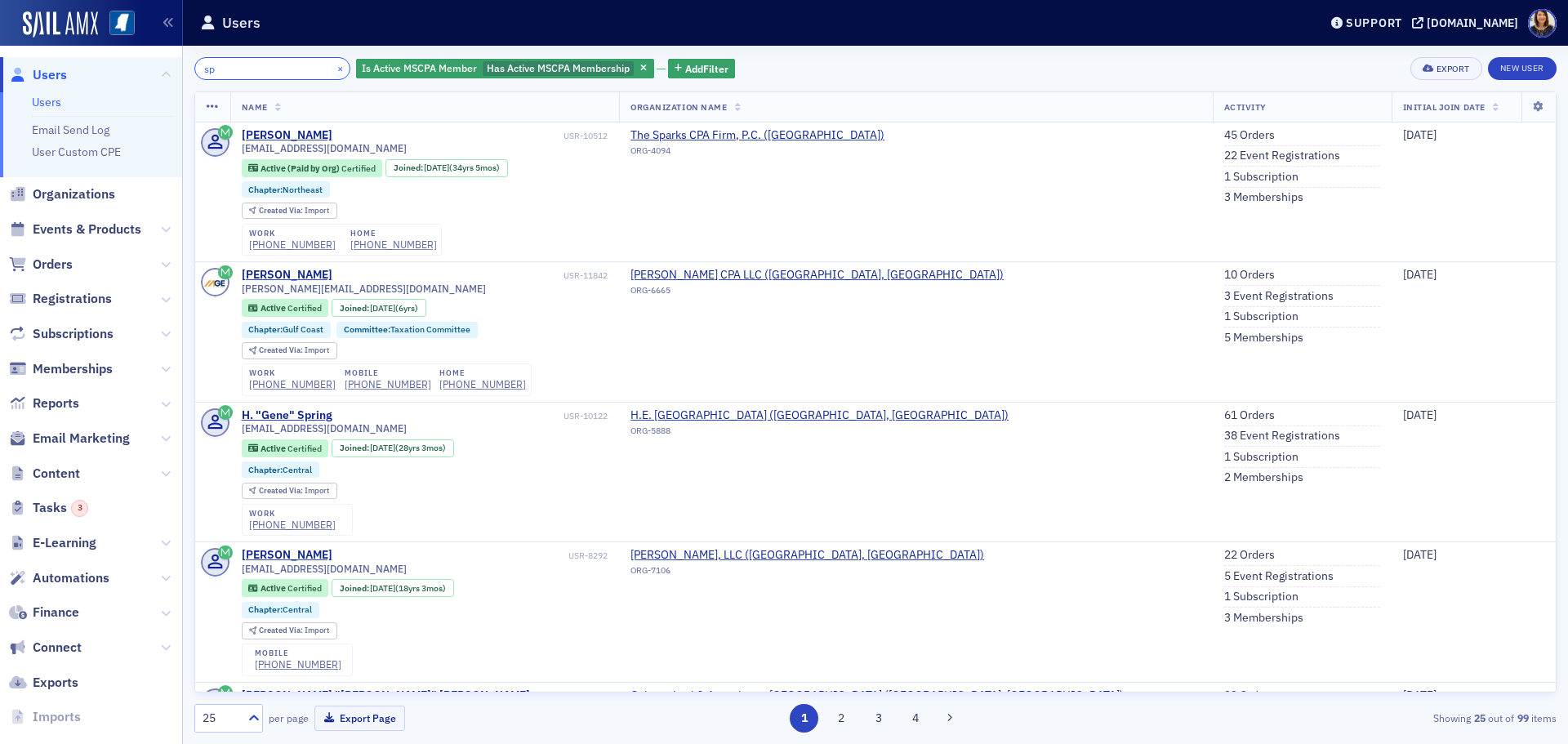
type input "sp"
click at [333, 69] on button "×" at bounding box center [340, 67] width 14 height 14
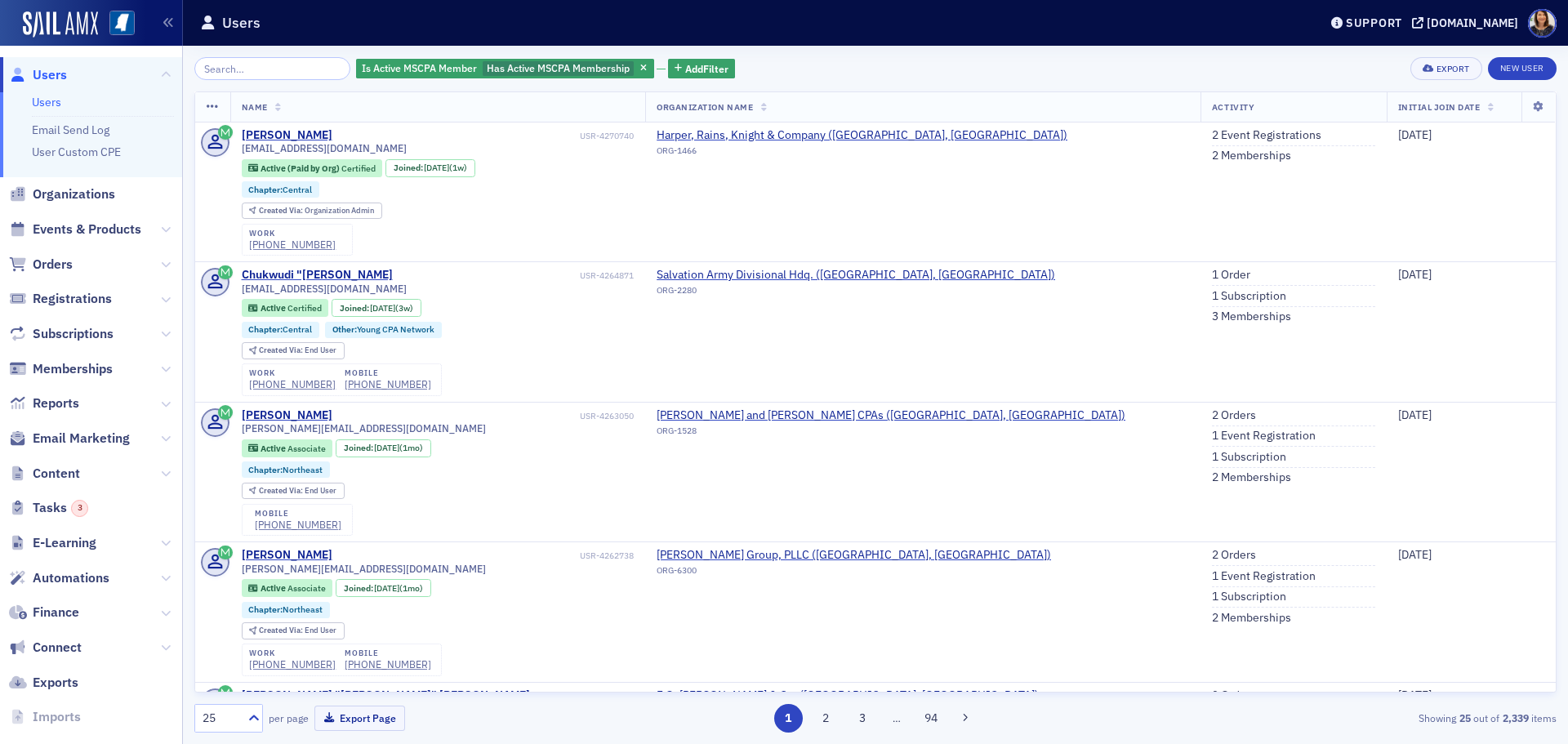
click at [46, 78] on span "Users" at bounding box center [50, 74] width 35 height 18
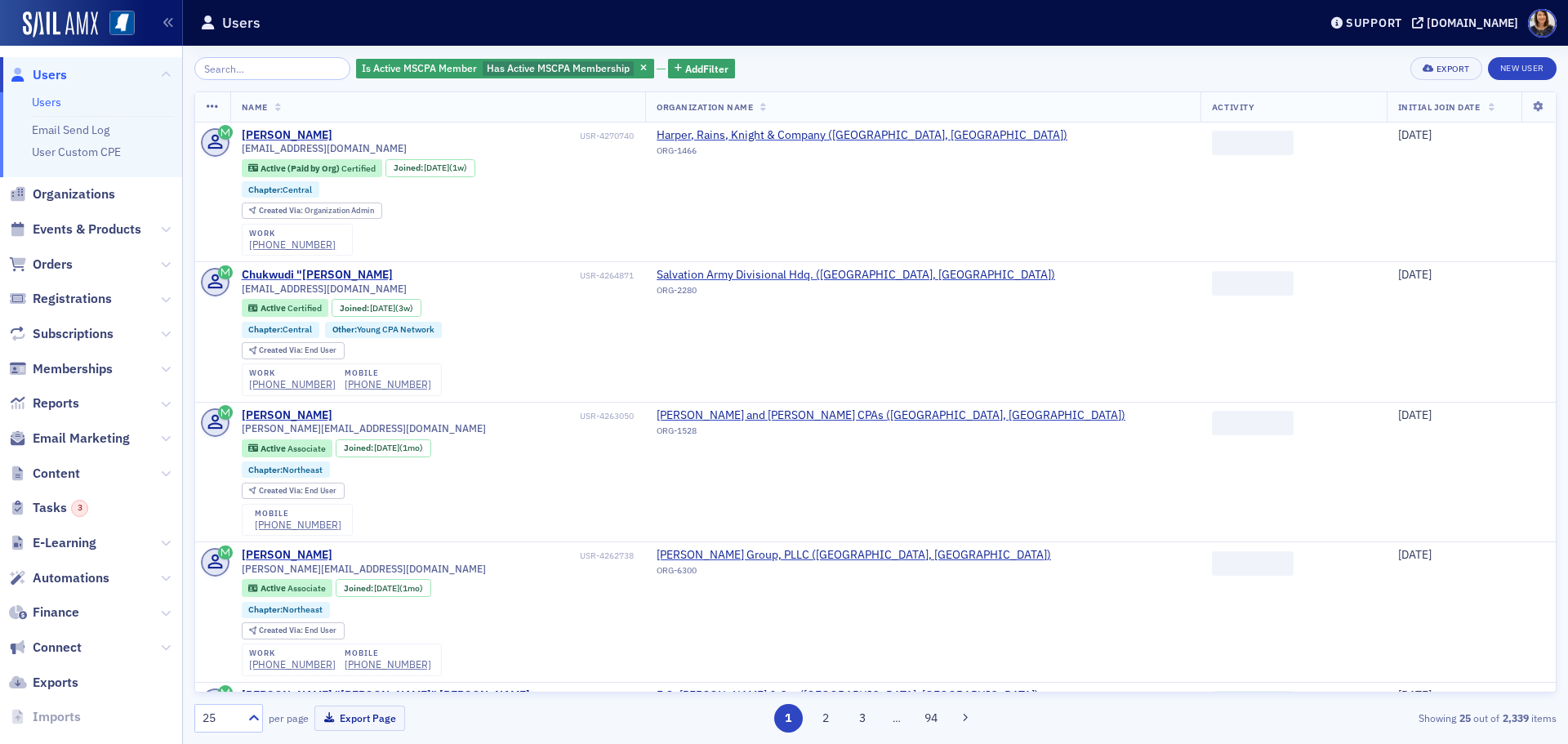
click at [44, 70] on span "Users" at bounding box center [50, 74] width 35 height 18
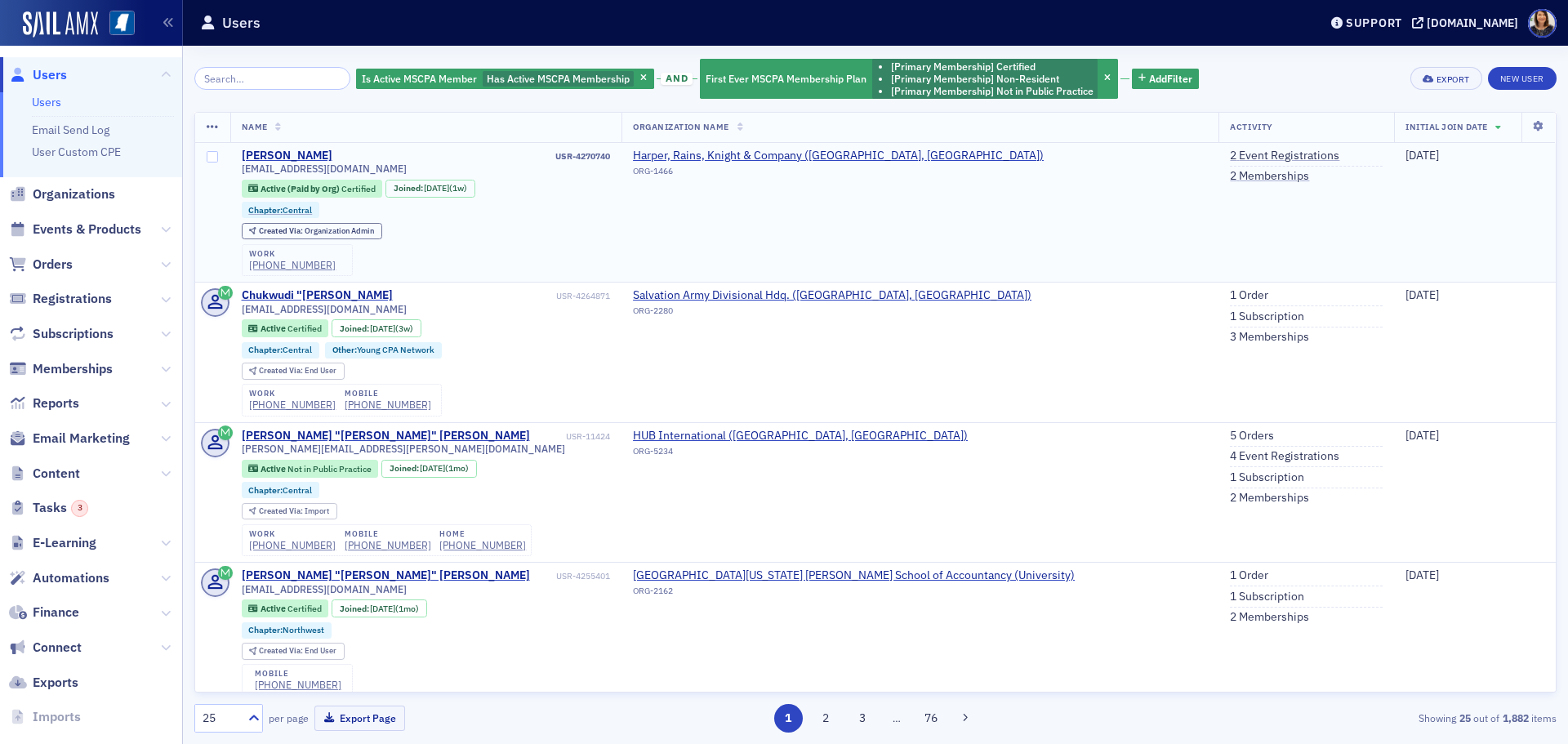
click at [389, 221] on div "[EMAIL_ADDRESS][DOMAIN_NAME] Active (Paid by Org) Certified Joined : [DATE] (1w…" at bounding box center [427, 219] width 369 height 114
click at [49, 79] on span "Users" at bounding box center [50, 74] width 35 height 18
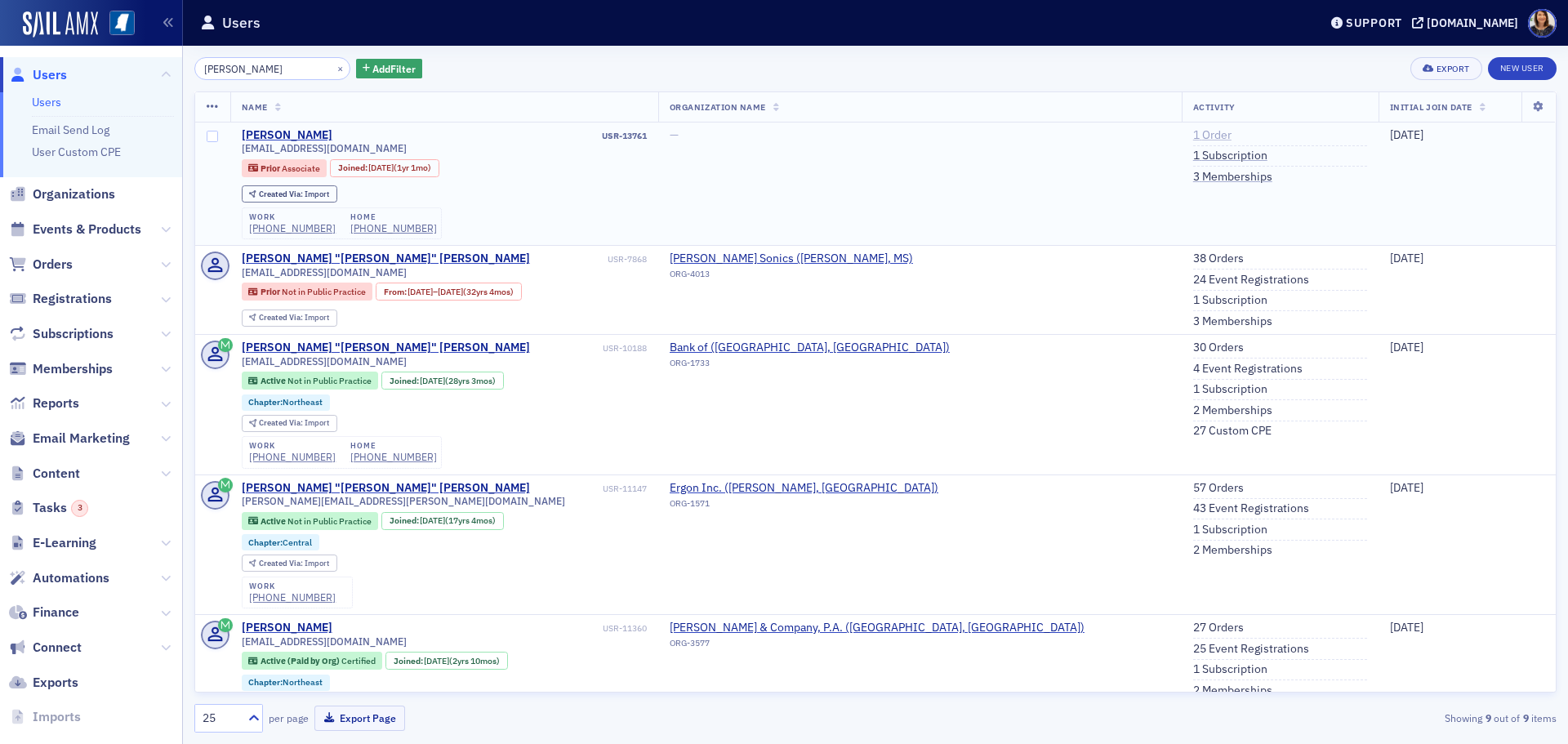
type input "[PERSON_NAME]"
click at [1193, 132] on link "1 Order" at bounding box center [1212, 135] width 39 height 14
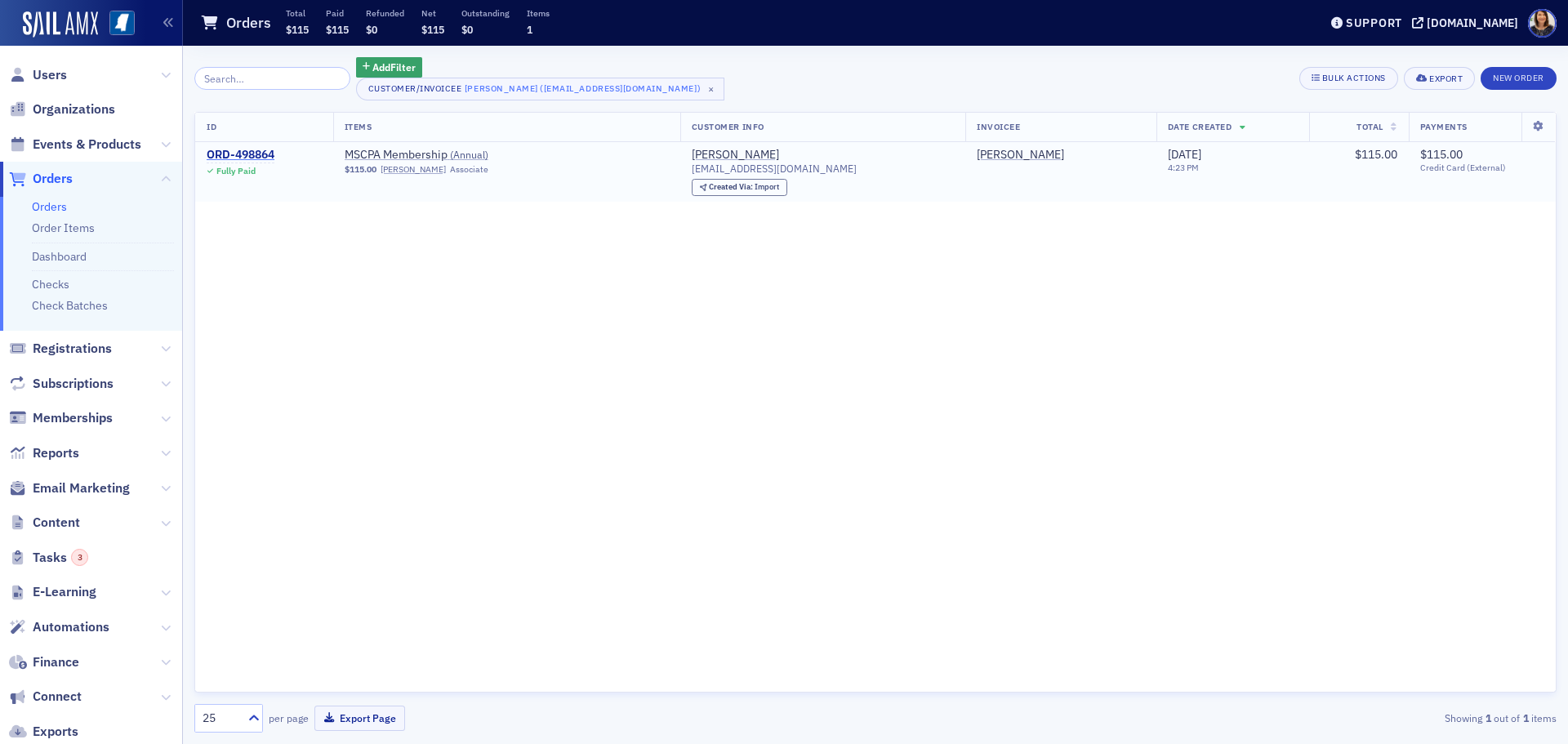
click at [259, 154] on div "ORD-498864" at bounding box center [240, 154] width 67 height 14
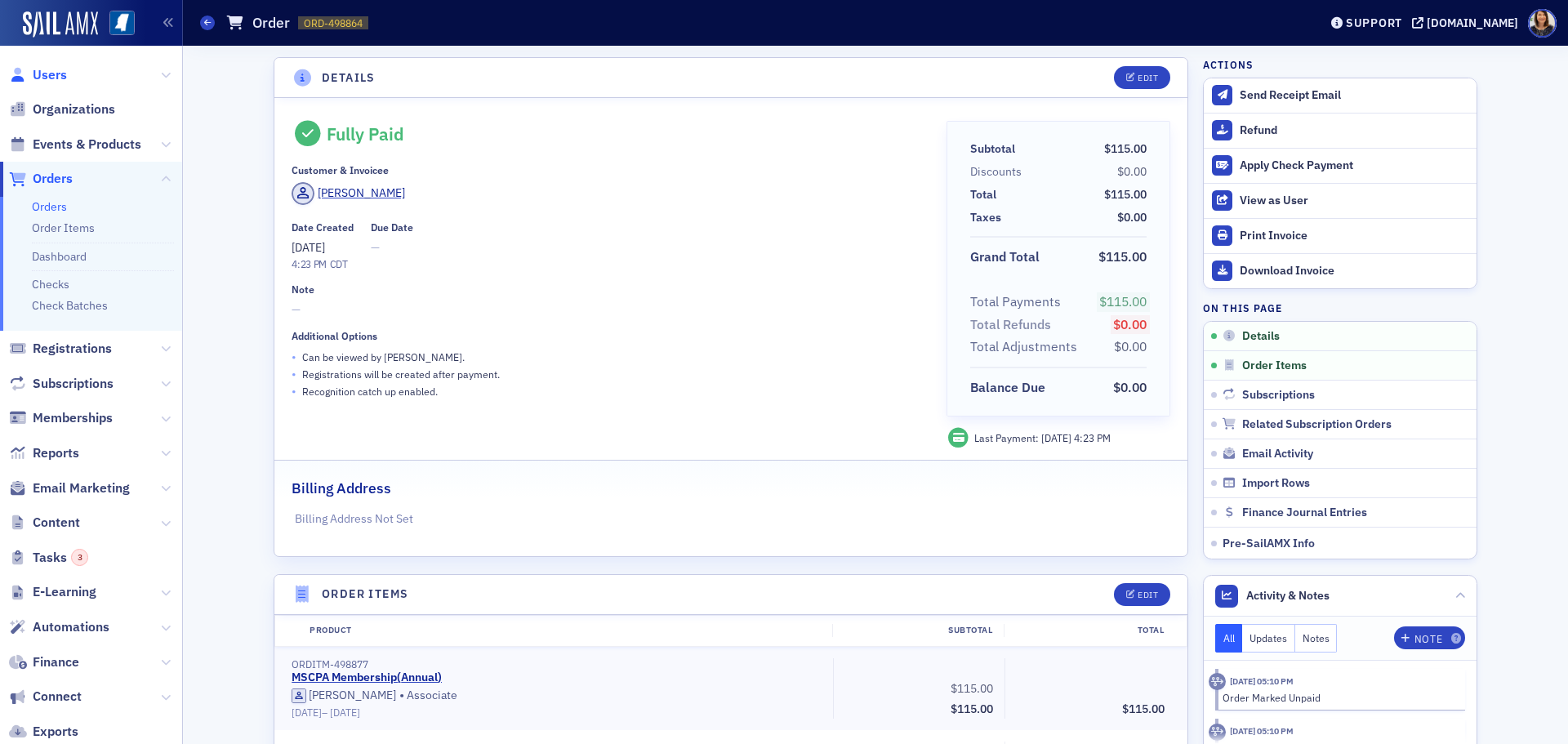
click at [52, 75] on span "Users" at bounding box center [50, 74] width 35 height 18
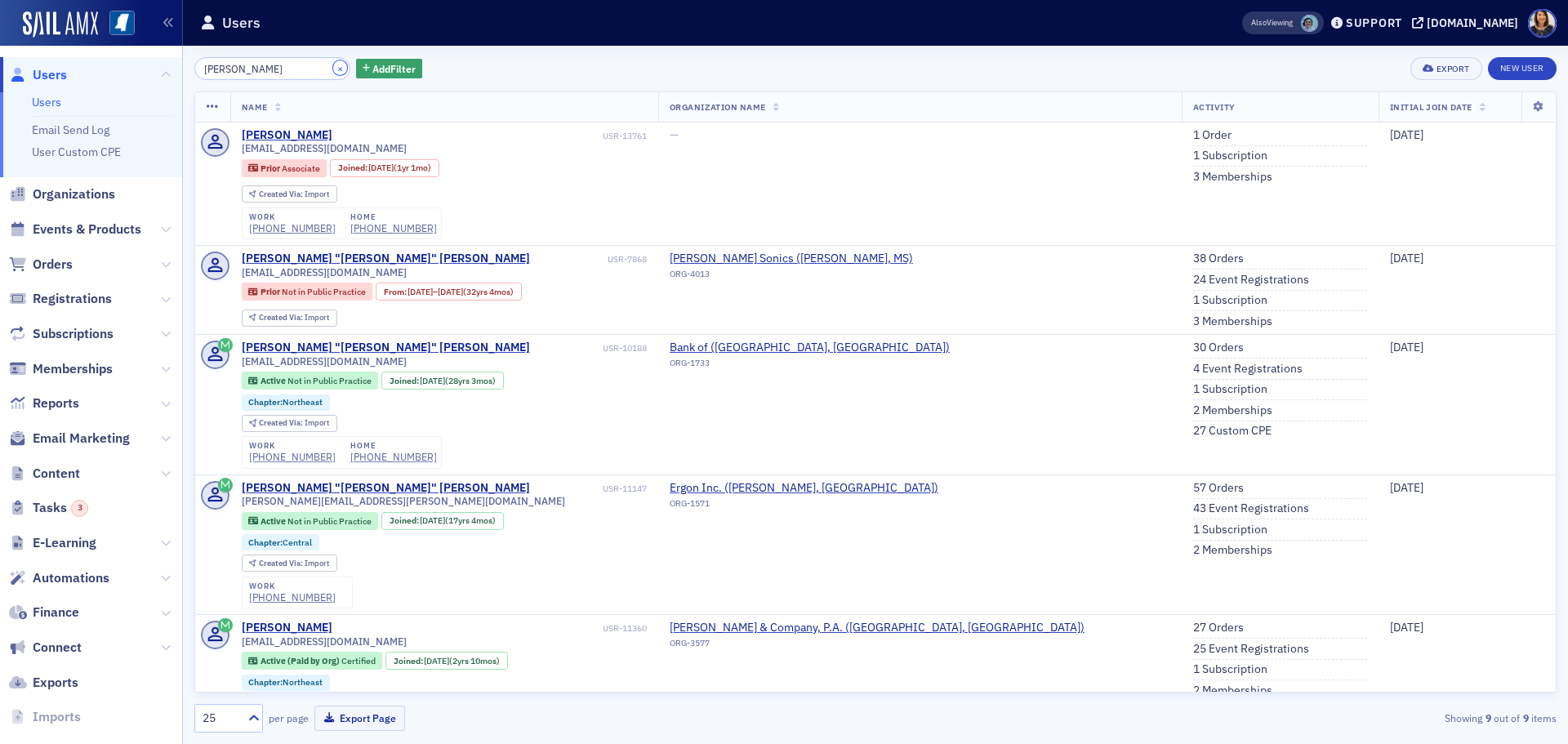
click at [333, 68] on button "×" at bounding box center [340, 67] width 14 height 14
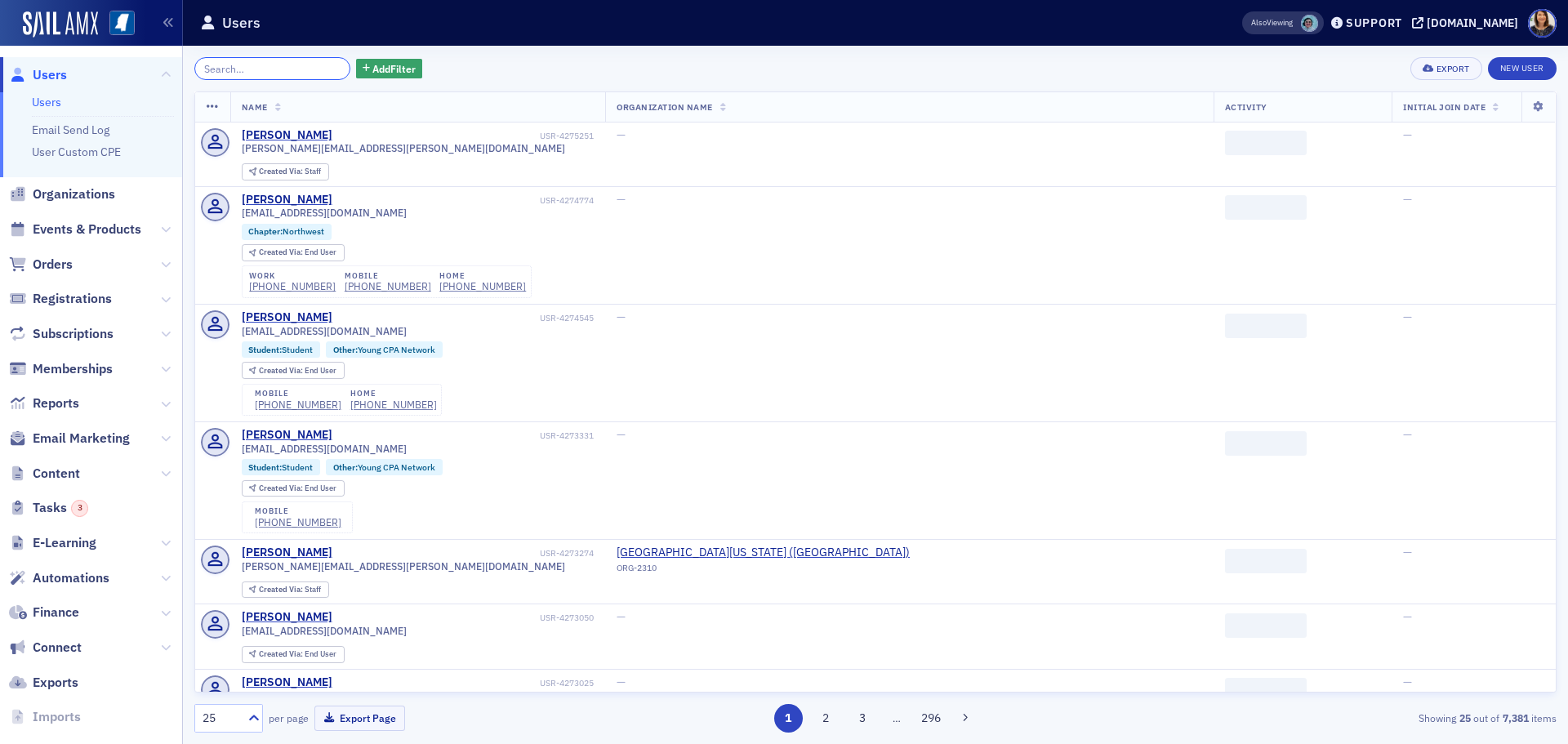
click at [271, 68] on input "search" at bounding box center [272, 68] width 156 height 23
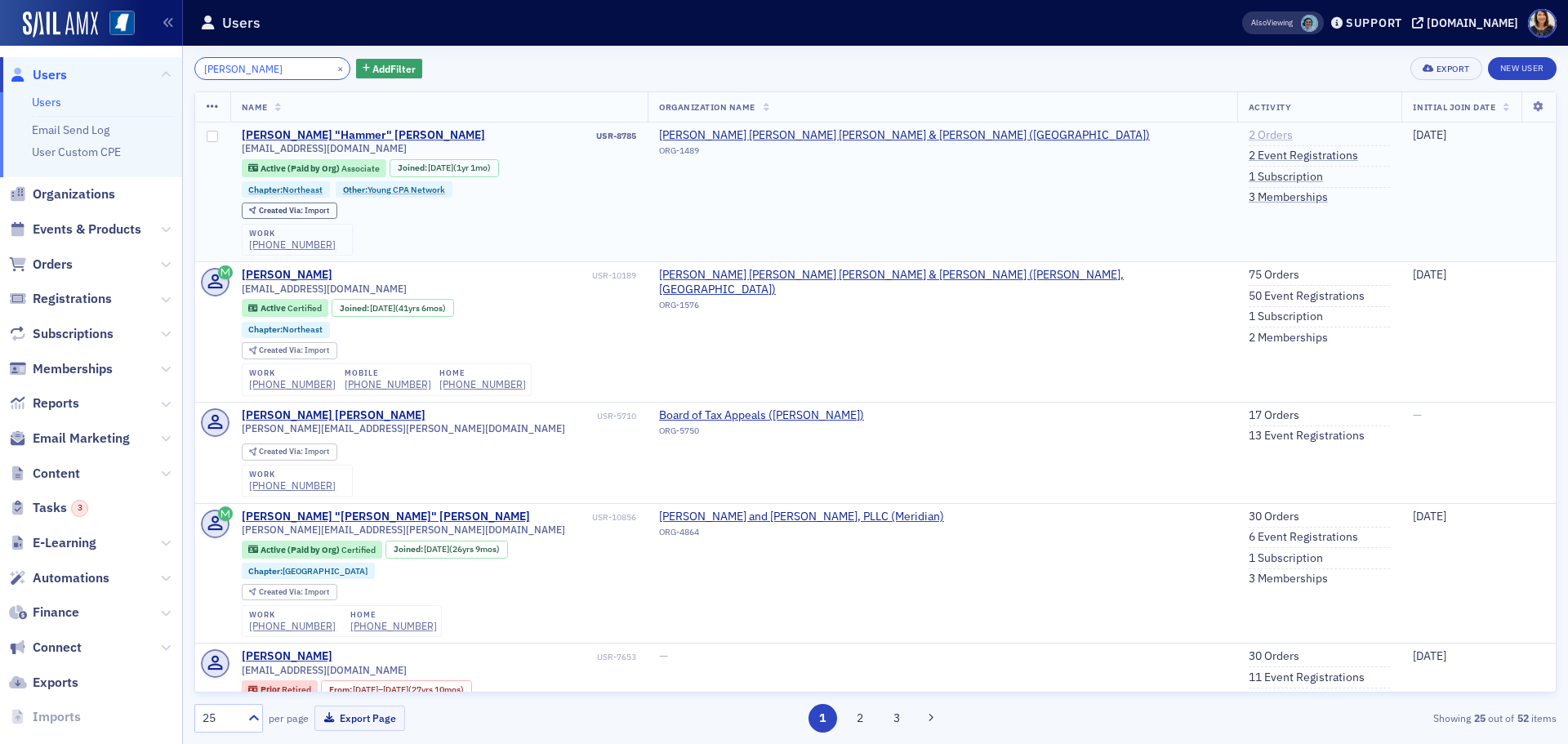
type input "andy franks"
click at [1248, 132] on link "2 Orders" at bounding box center [1270, 135] width 44 height 14
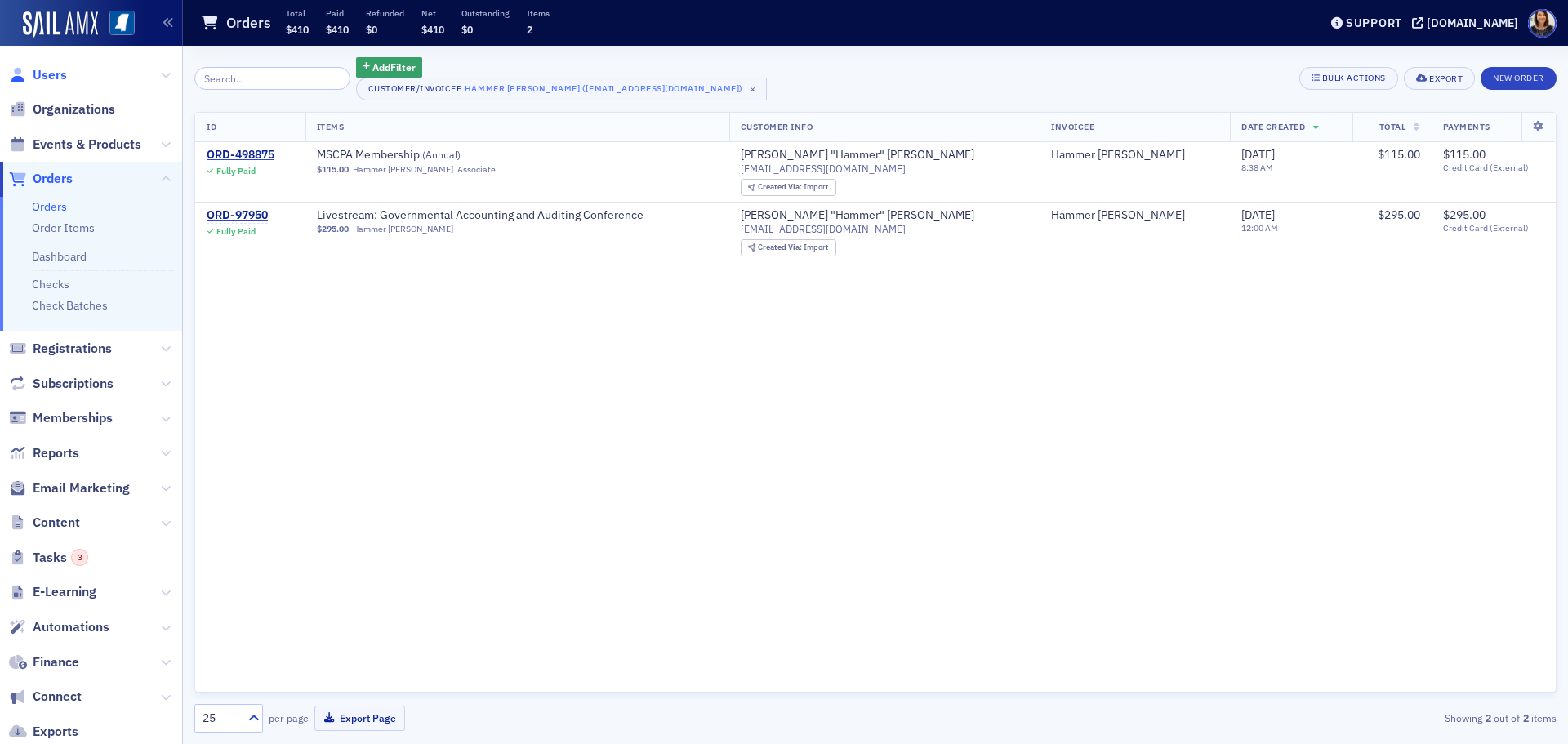
click at [51, 79] on span "Users" at bounding box center [50, 74] width 35 height 18
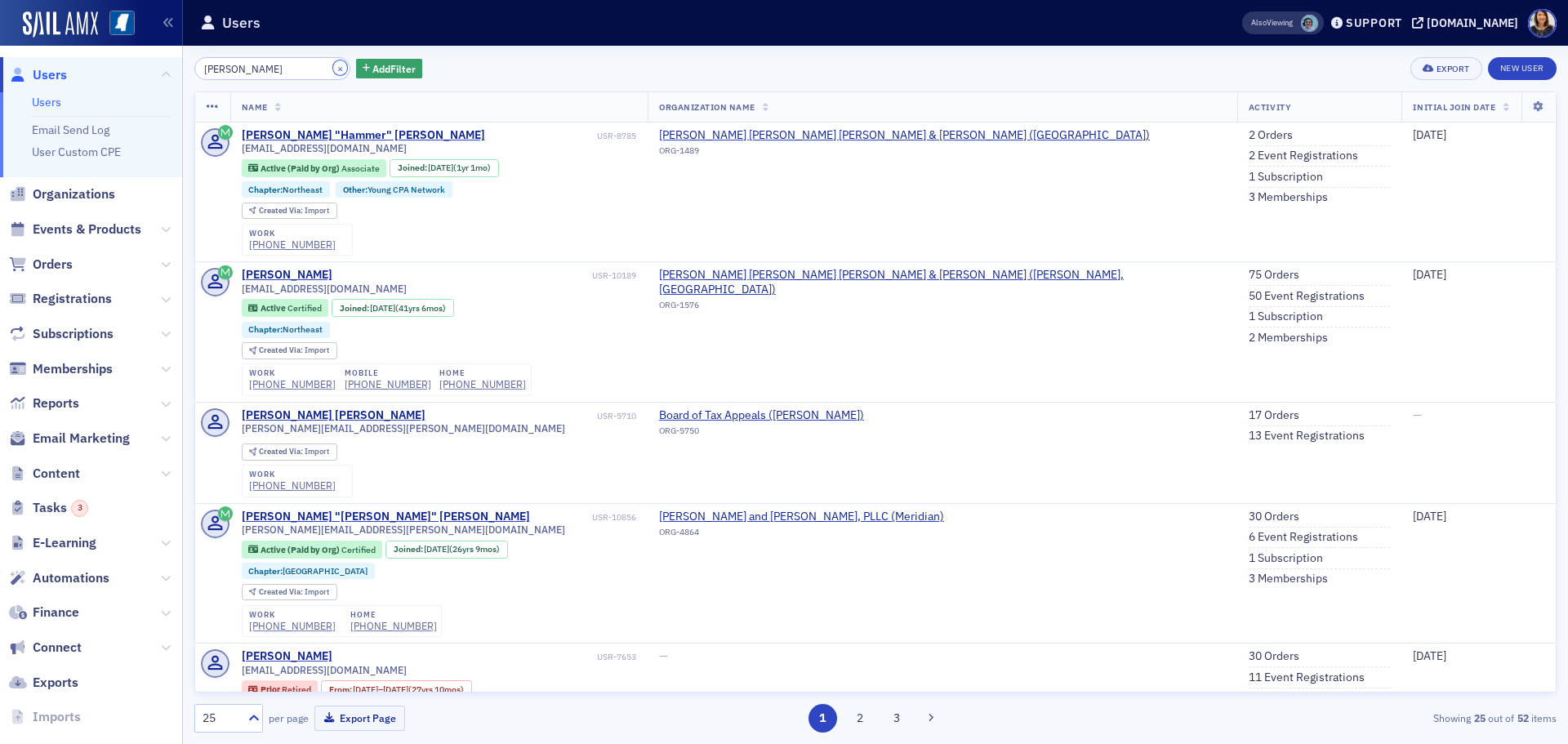
click at [333, 68] on button "×" at bounding box center [340, 67] width 14 height 14
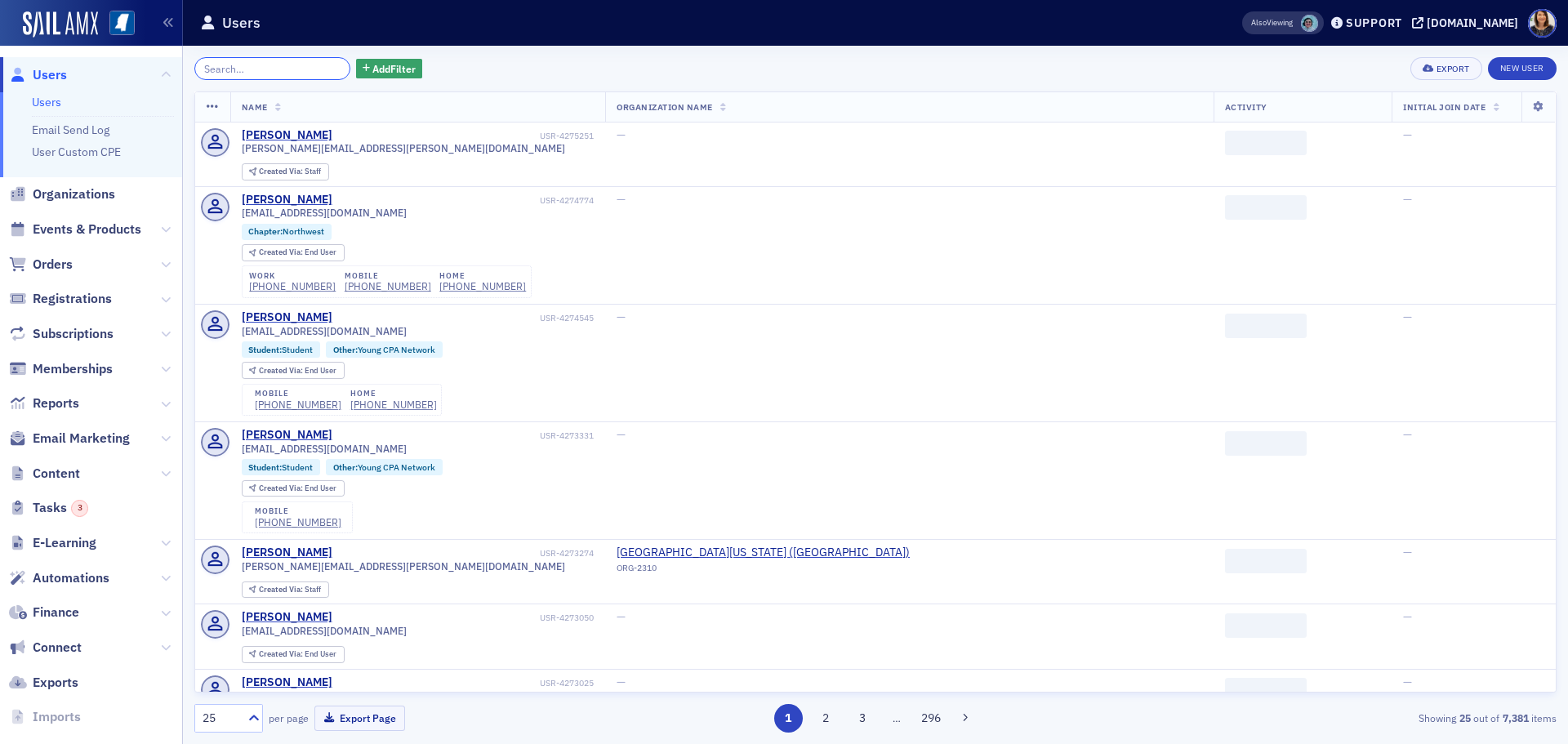
click at [257, 66] on input "search" at bounding box center [272, 68] width 156 height 23
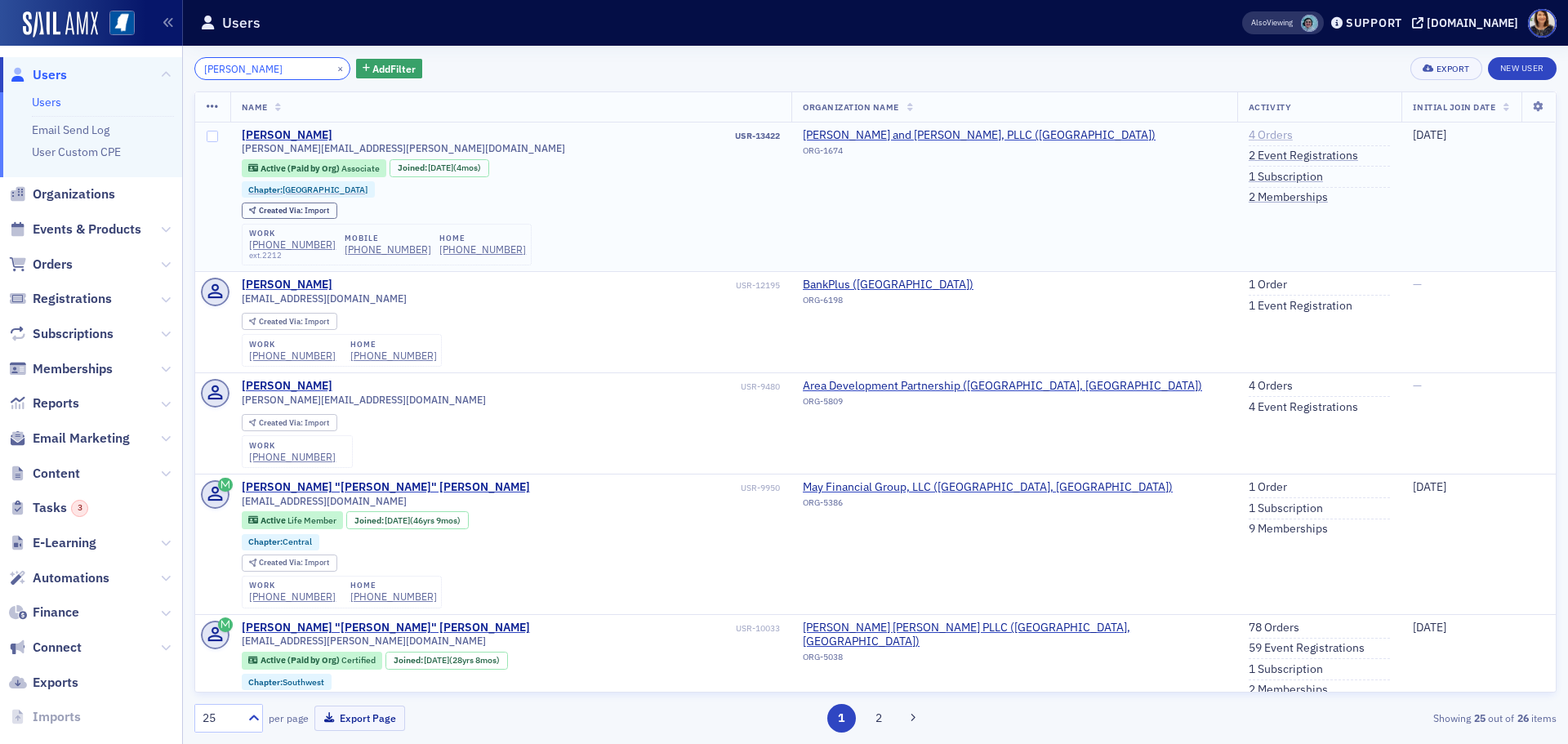
type input "cheryl hicks"
click at [1248, 133] on link "4 Orders" at bounding box center [1270, 135] width 44 height 14
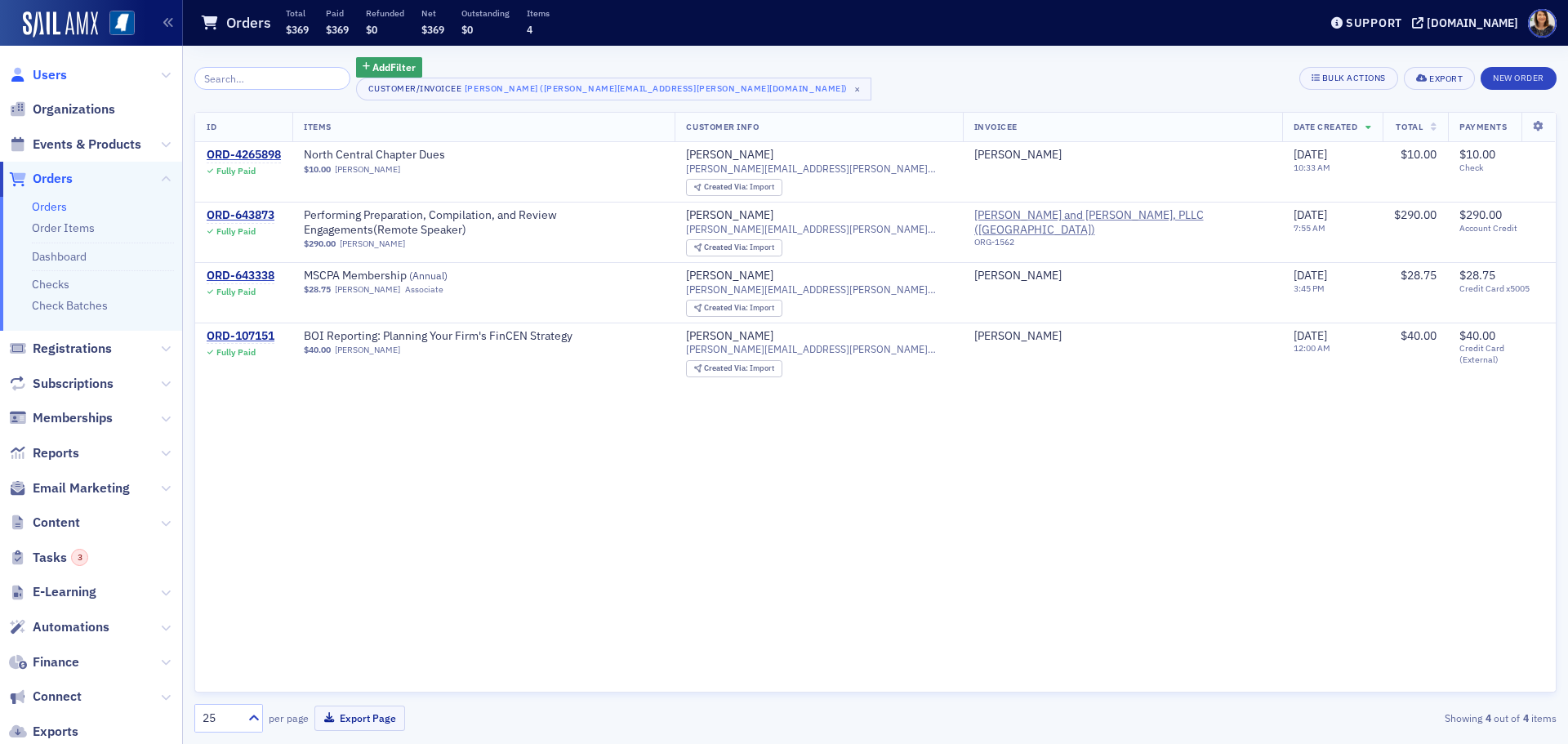
click at [46, 78] on span "Users" at bounding box center [50, 74] width 35 height 18
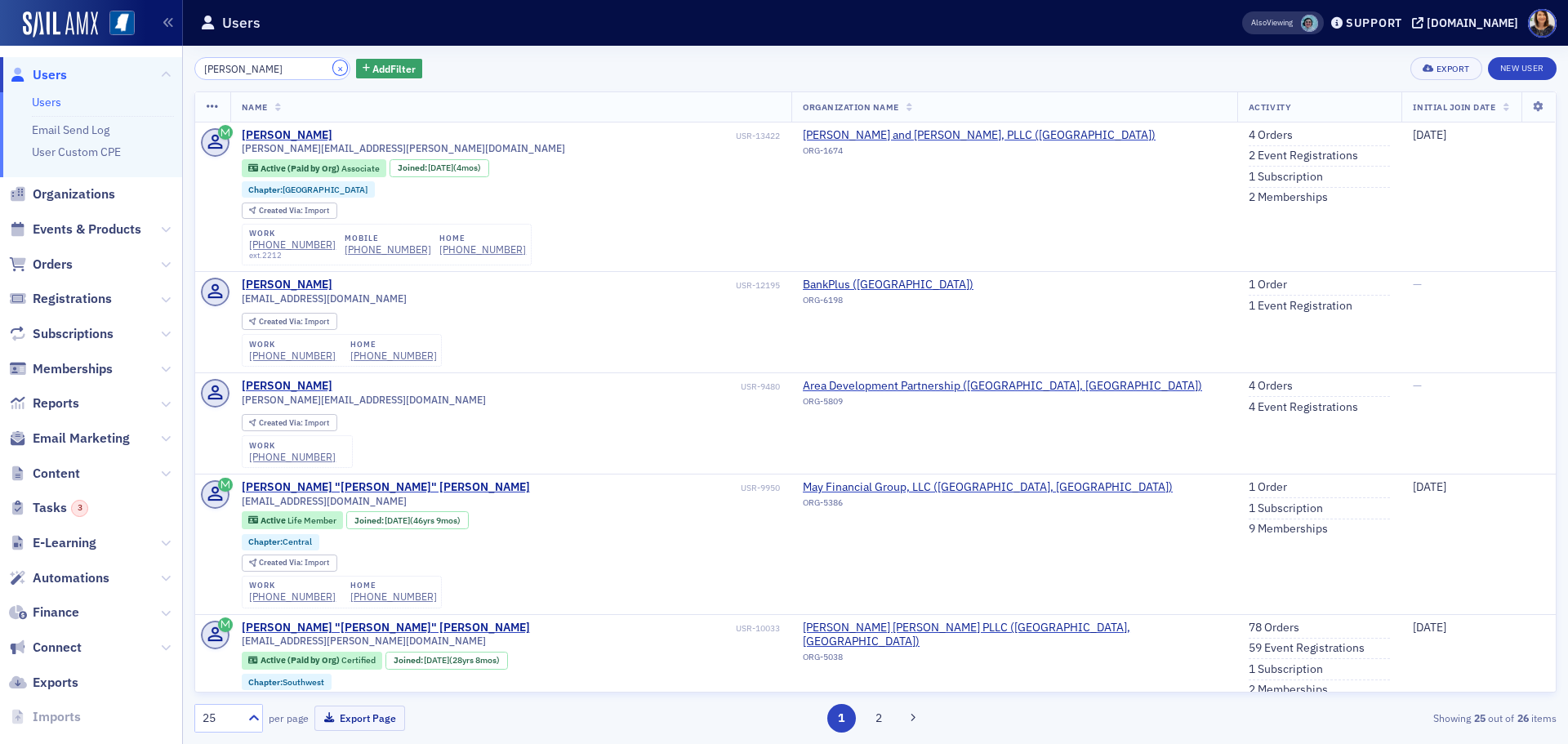
click at [333, 72] on button "×" at bounding box center [340, 67] width 14 height 14
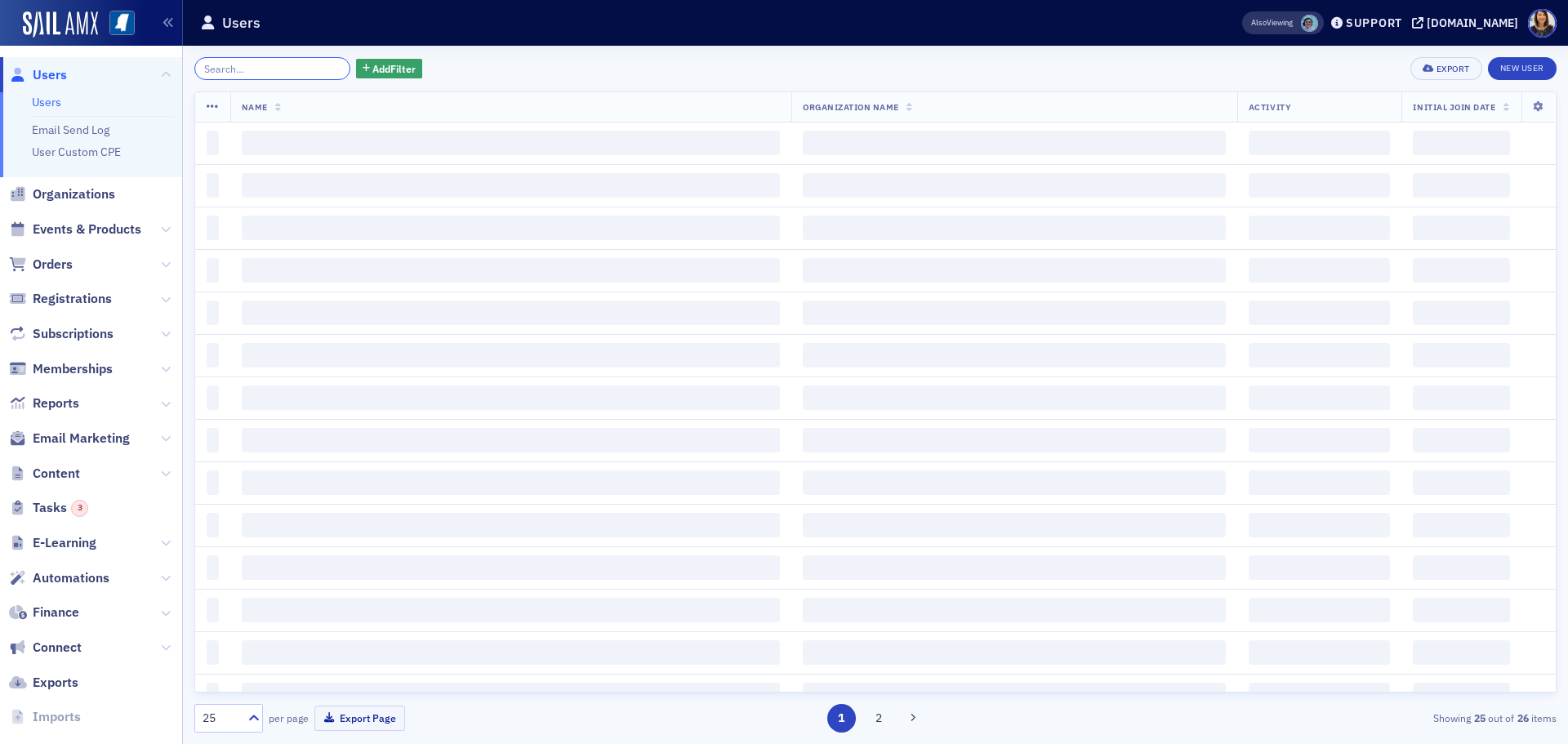
click at [277, 65] on input "search" at bounding box center [272, 68] width 156 height 23
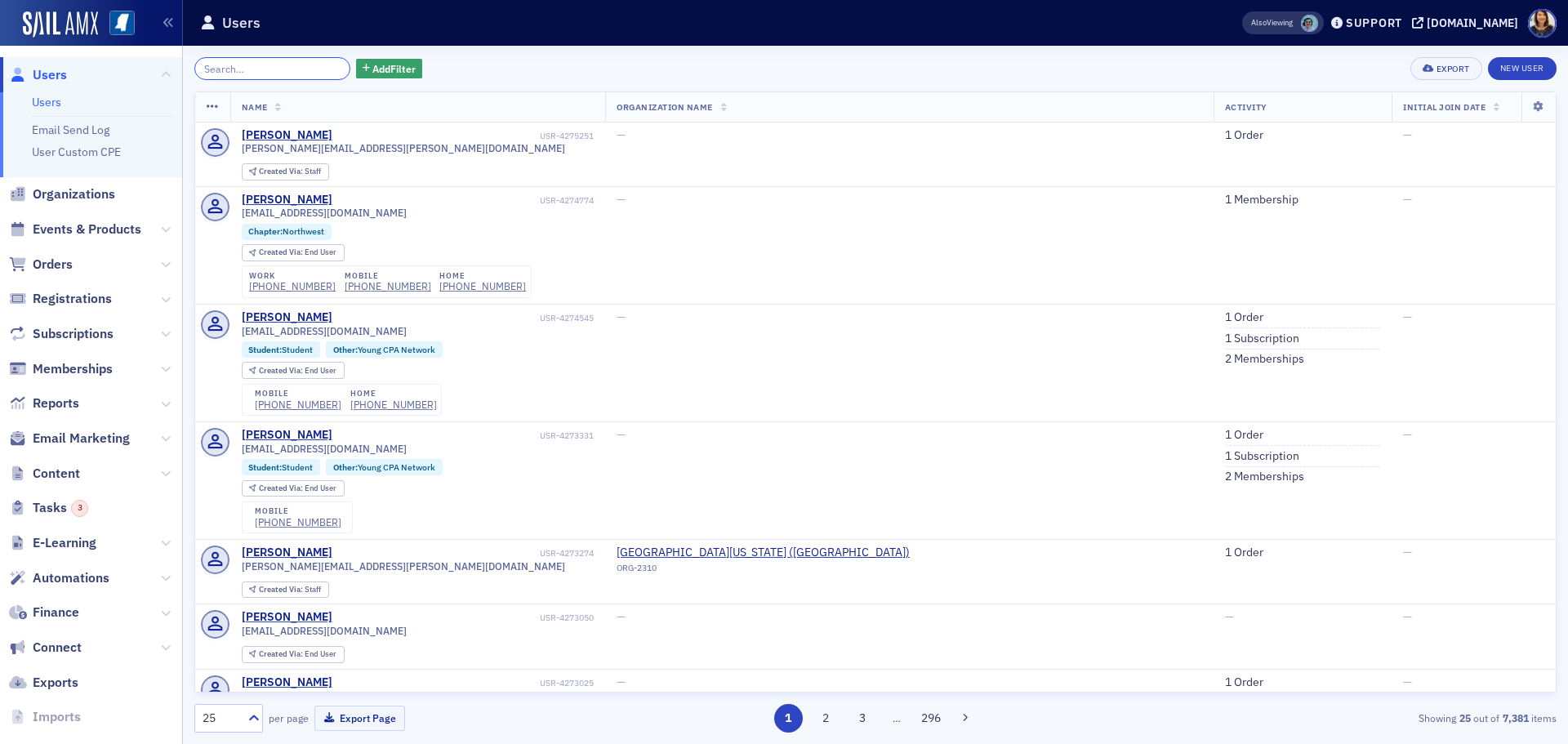
type input "j"
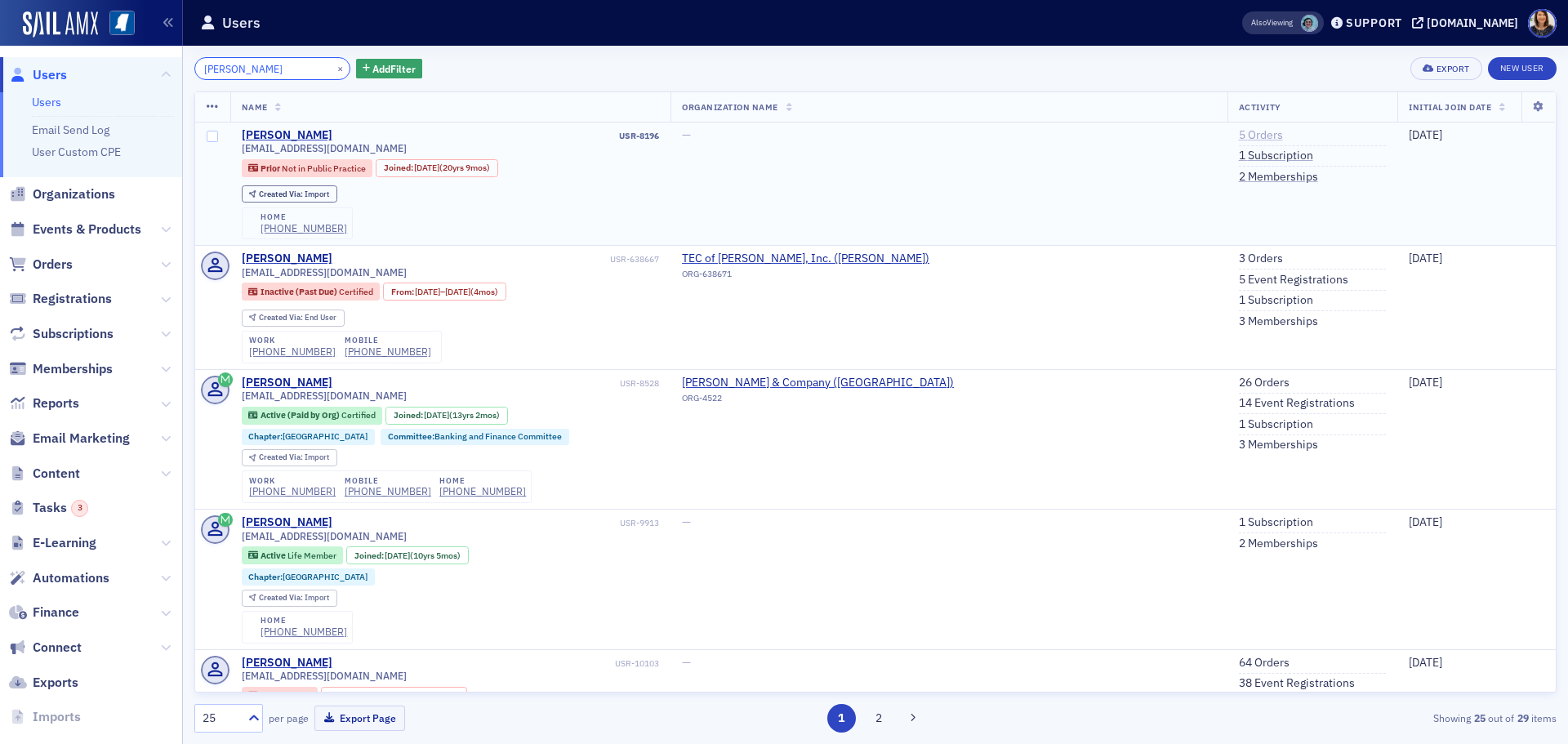
type input "kerri watkins"
click at [1238, 131] on link "5 Orders" at bounding box center [1260, 135] width 44 height 14
click at [1238, 254] on link "3 Orders" at bounding box center [1260, 258] width 44 height 14
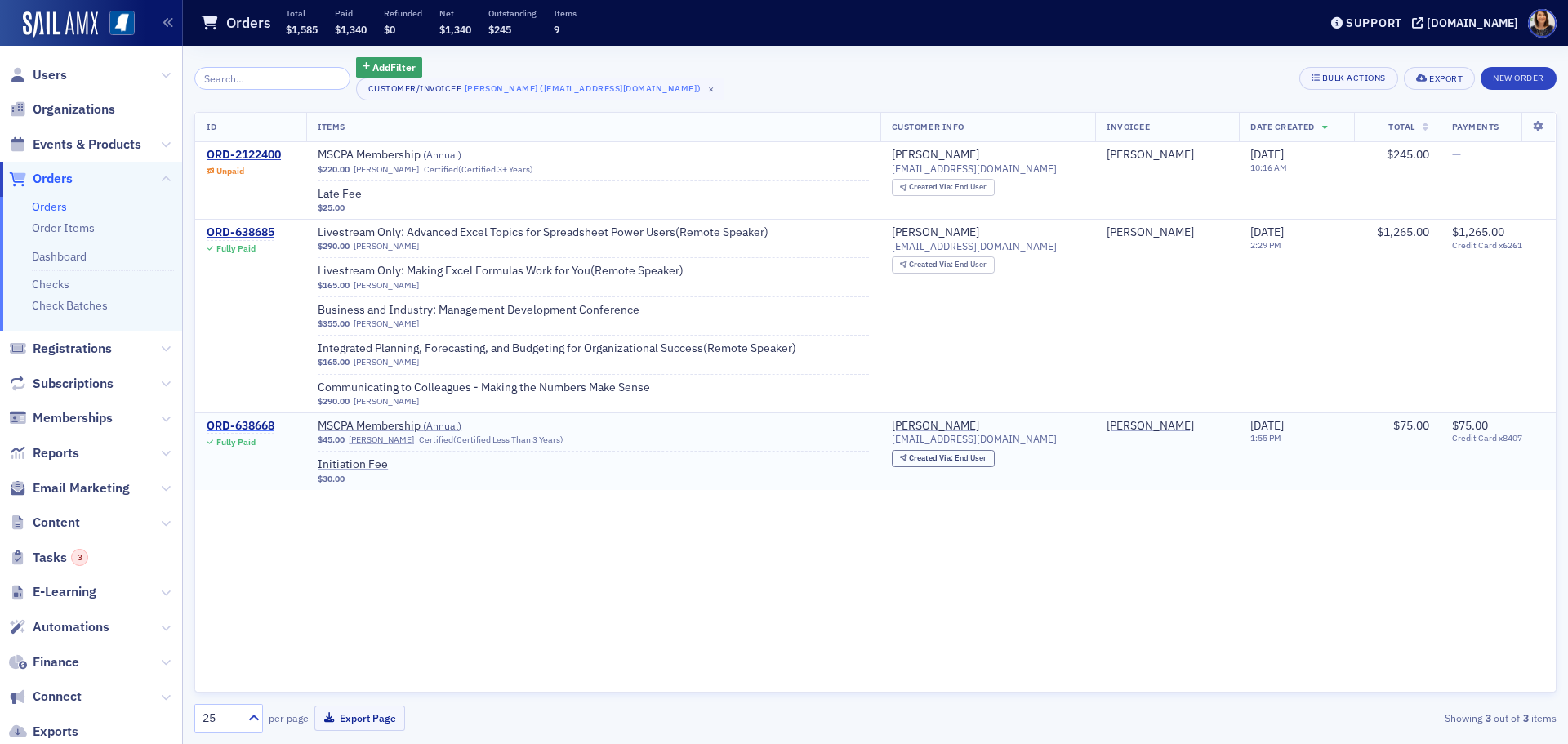
click at [254, 424] on div "ORD-638668" at bounding box center [240, 426] width 67 height 14
click at [250, 424] on div "ORD-638668" at bounding box center [240, 426] width 67 height 14
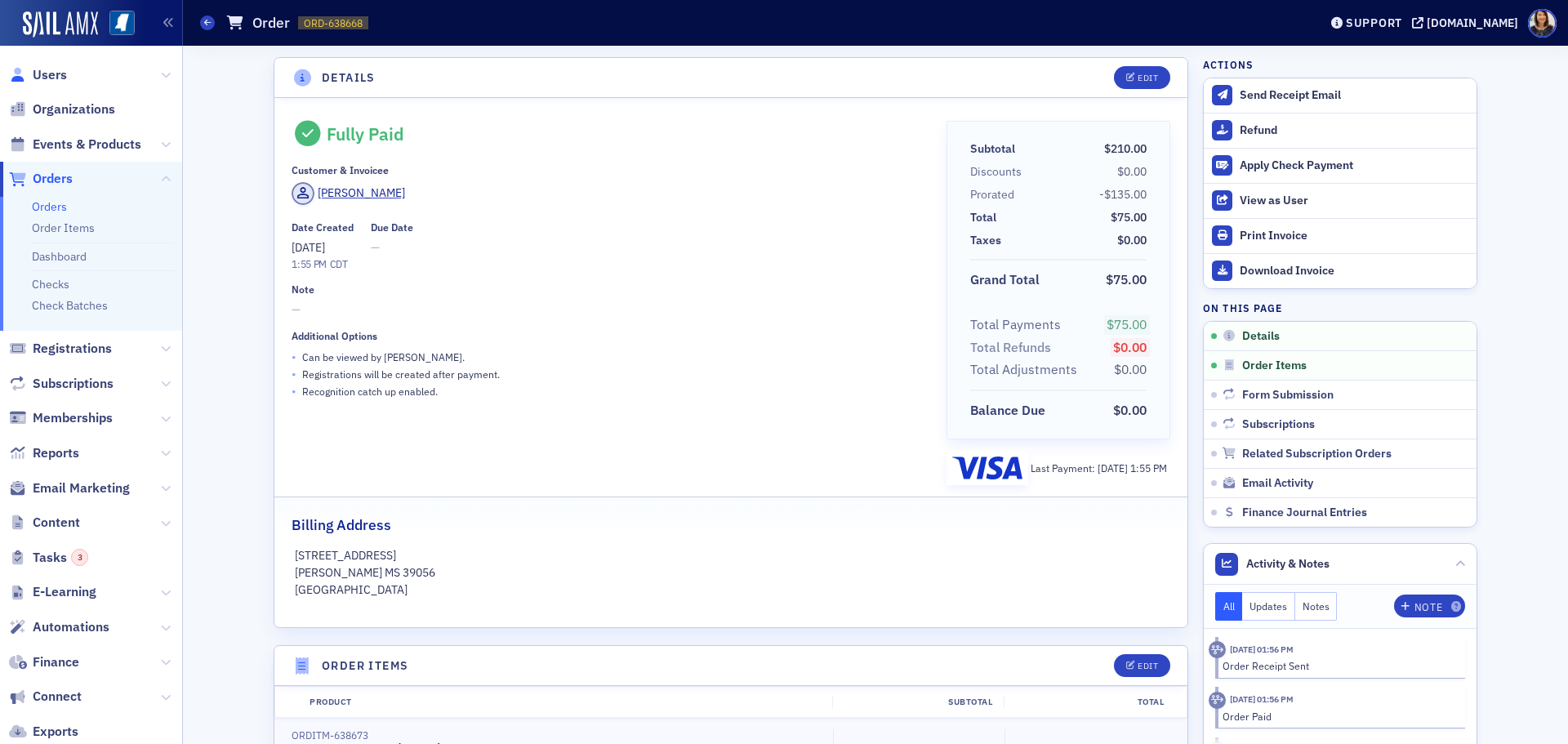
click at [25, 72] on icon at bounding box center [18, 74] width 18 height 14
click at [39, 71] on span "Users" at bounding box center [50, 74] width 35 height 18
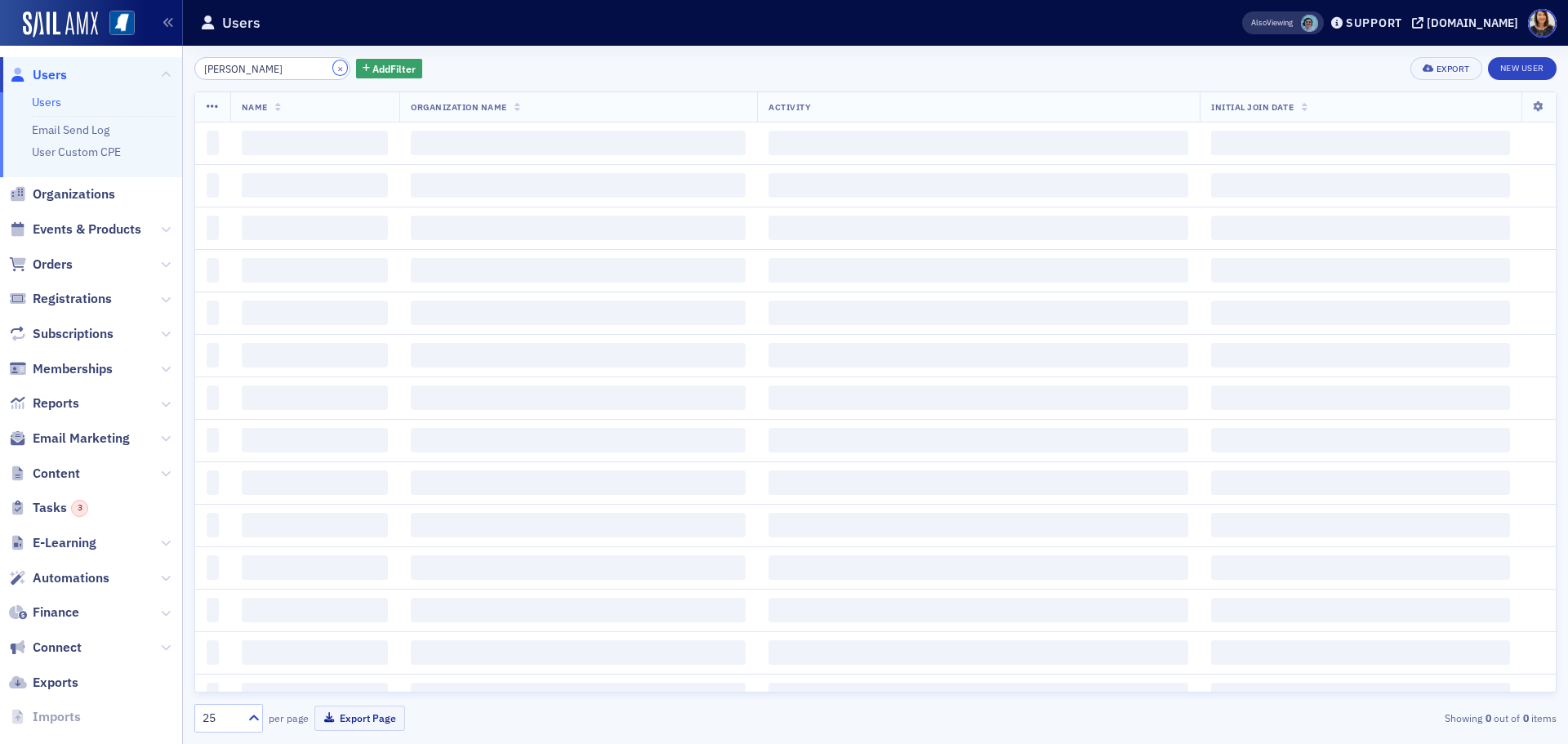
drag, startPoint x: 320, startPoint y: 63, endPoint x: 299, endPoint y: 71, distance: 22.5
click at [333, 66] on button "×" at bounding box center [340, 67] width 14 height 14
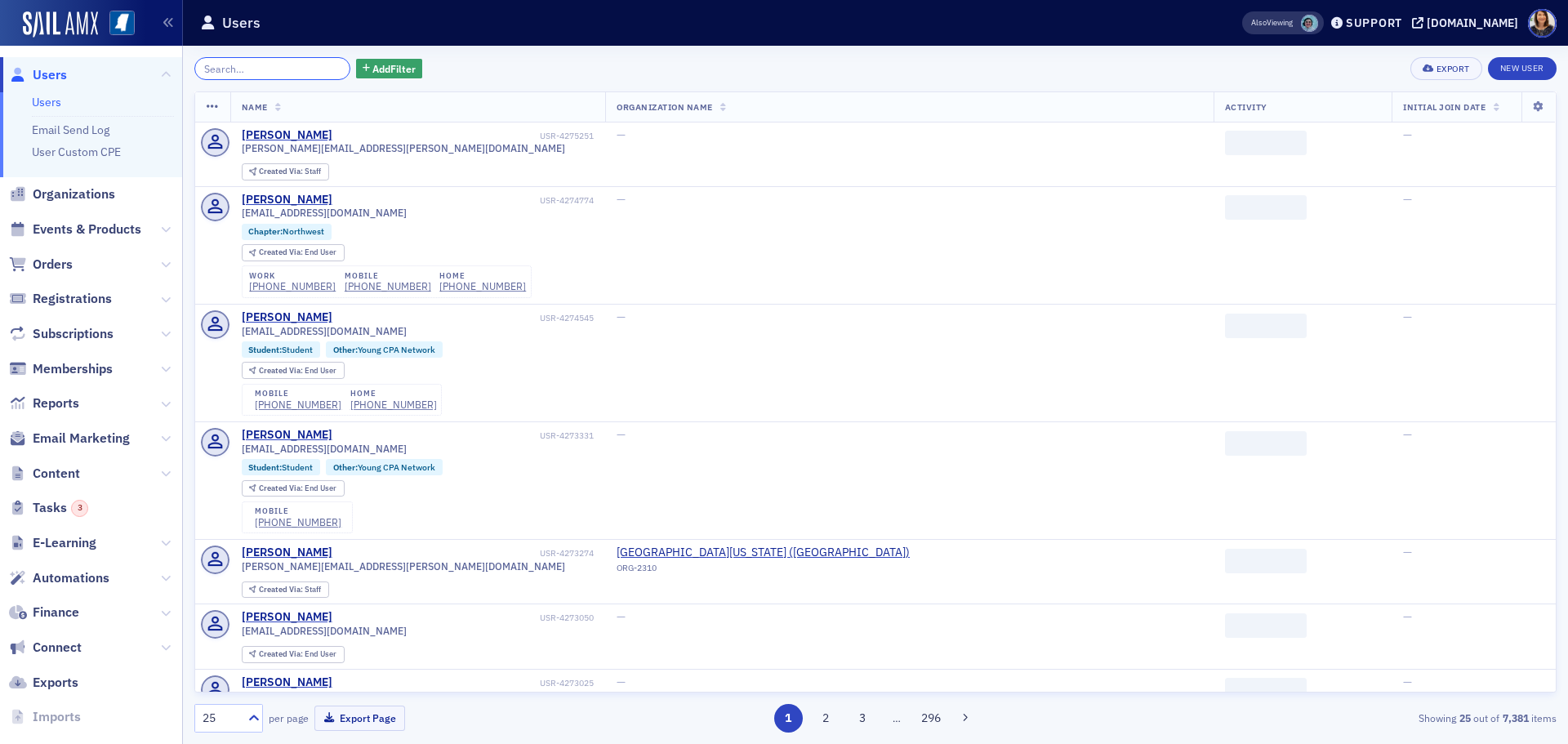
click at [246, 73] on input "search" at bounding box center [272, 68] width 156 height 23
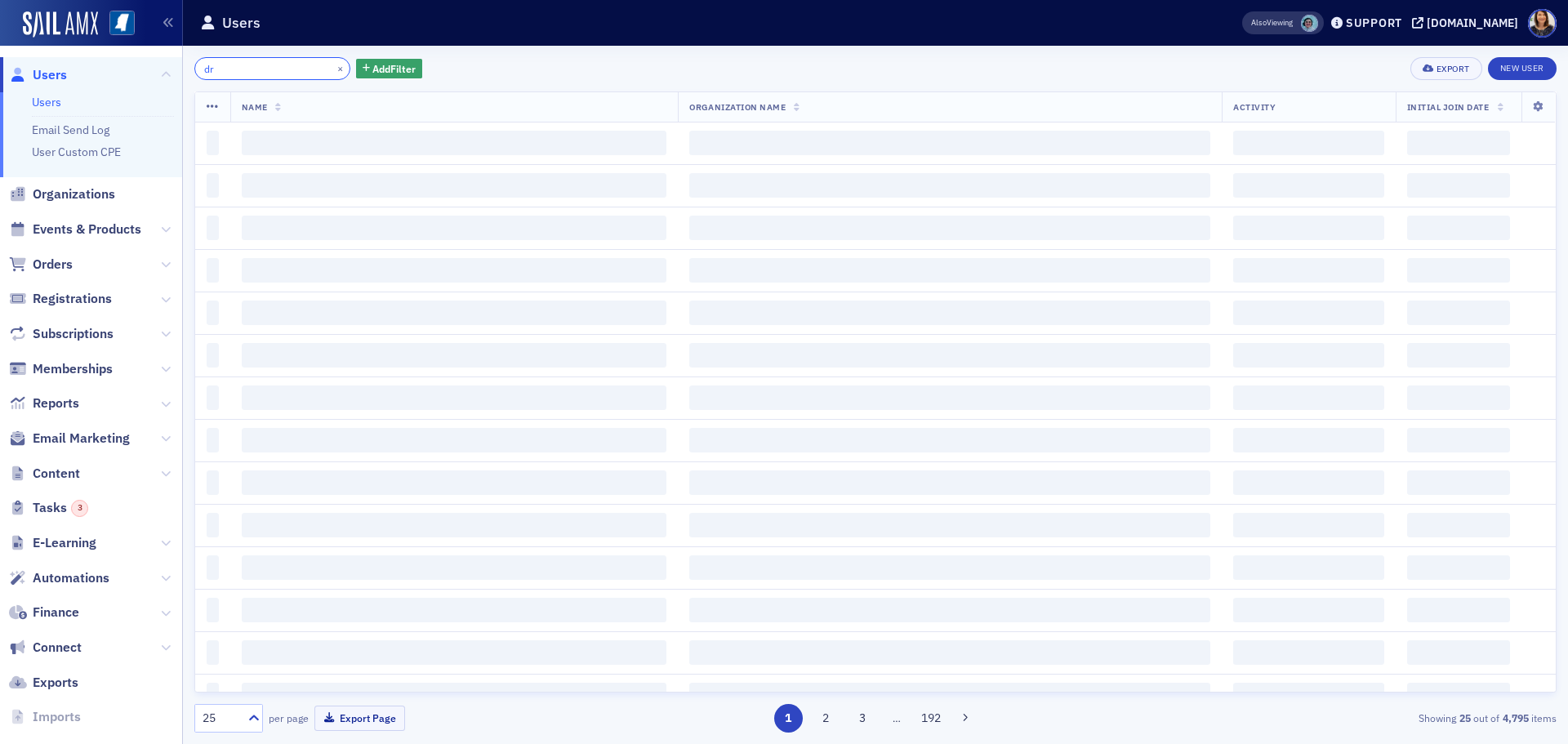
type input "d"
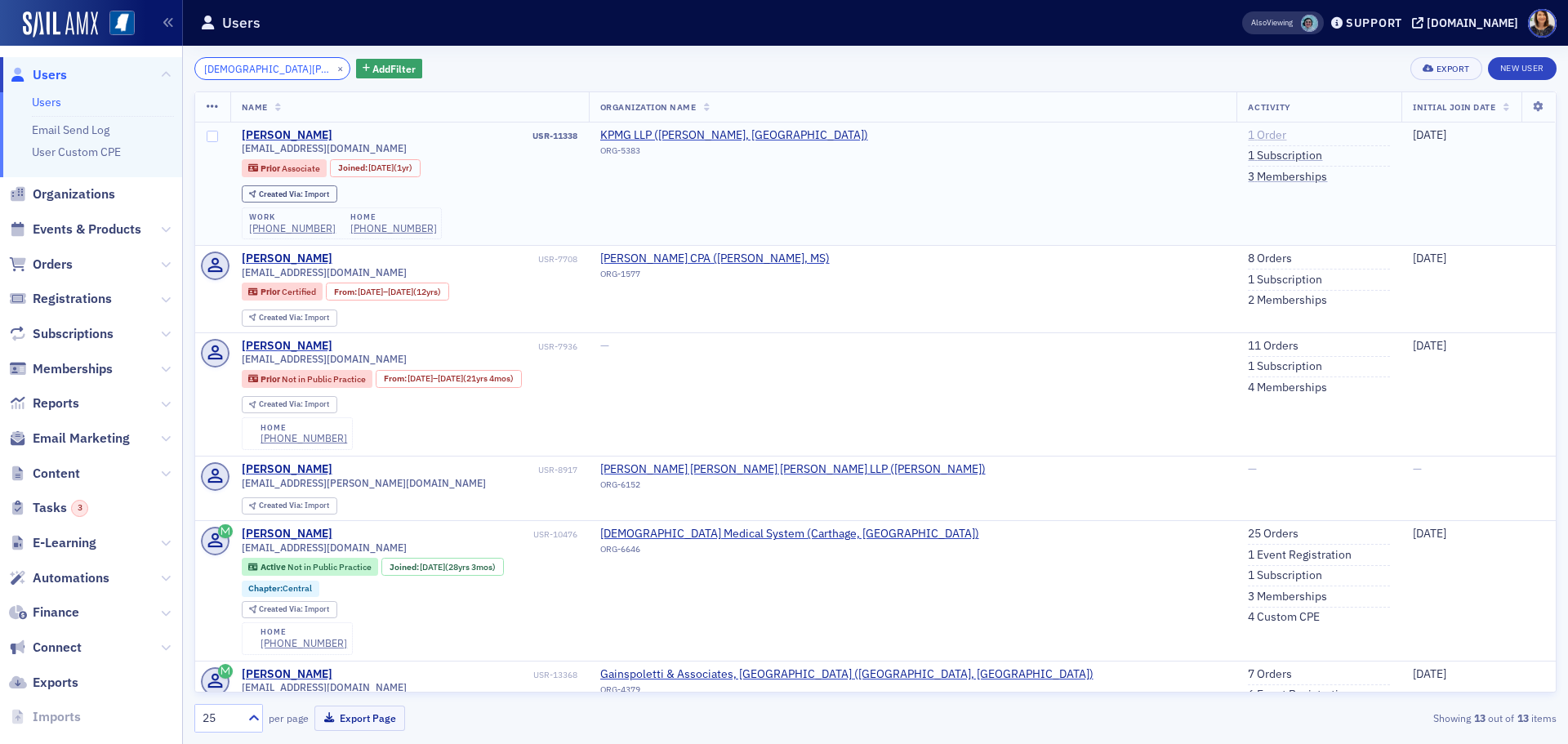
type input "kristen mullins"
click at [1248, 132] on link "1 Order" at bounding box center [1267, 135] width 39 height 14
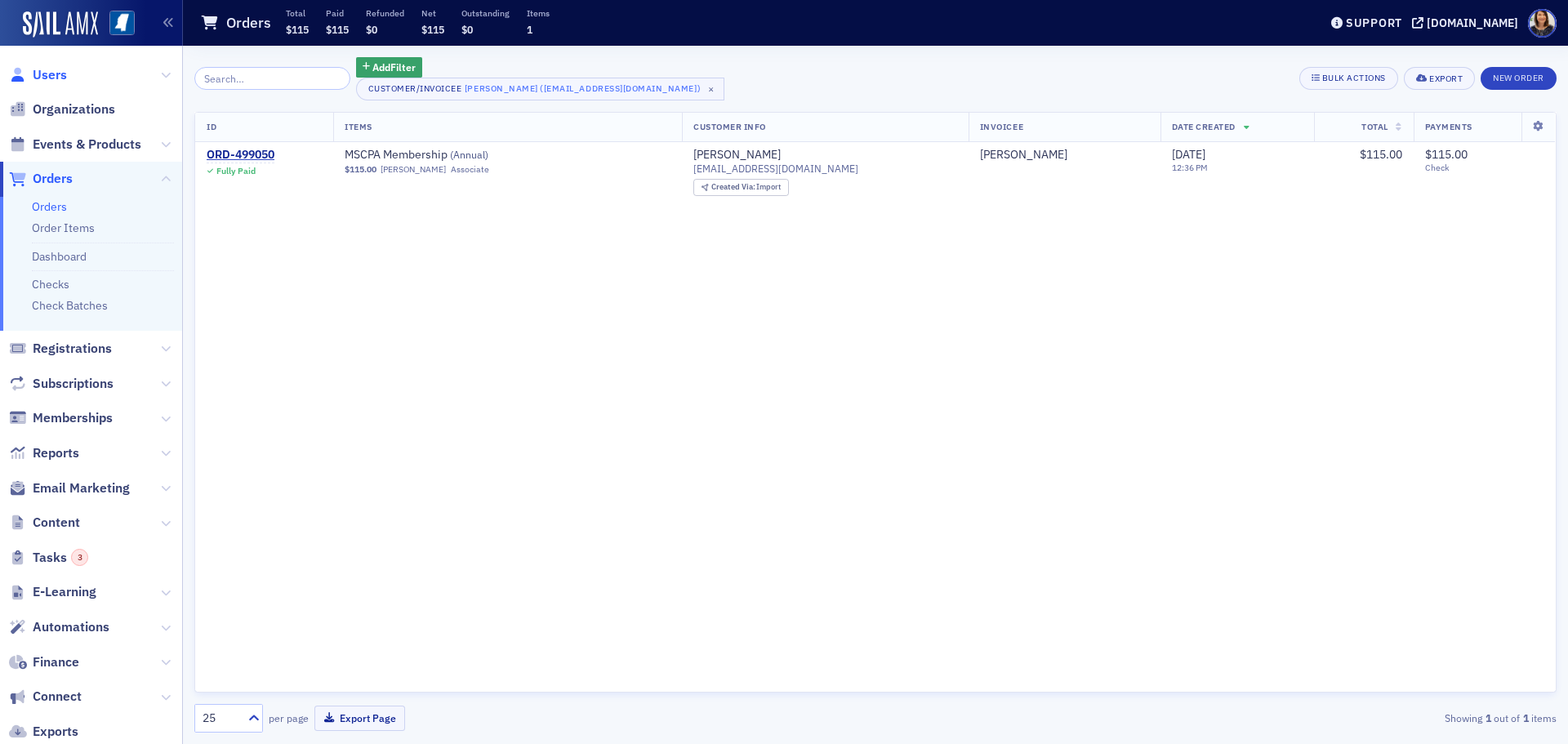
click at [53, 73] on span "Users" at bounding box center [50, 74] width 35 height 18
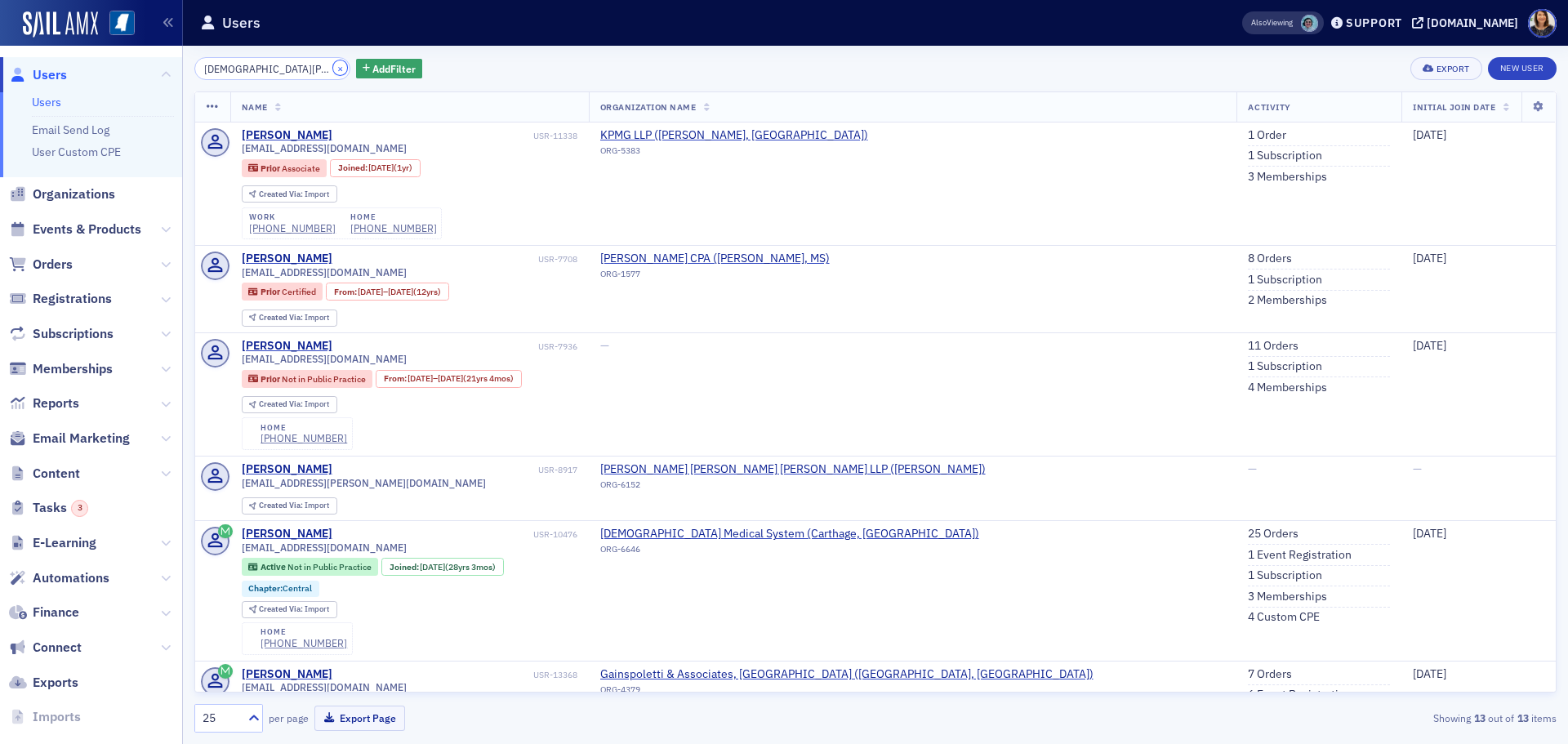
click at [333, 70] on button "×" at bounding box center [340, 67] width 14 height 14
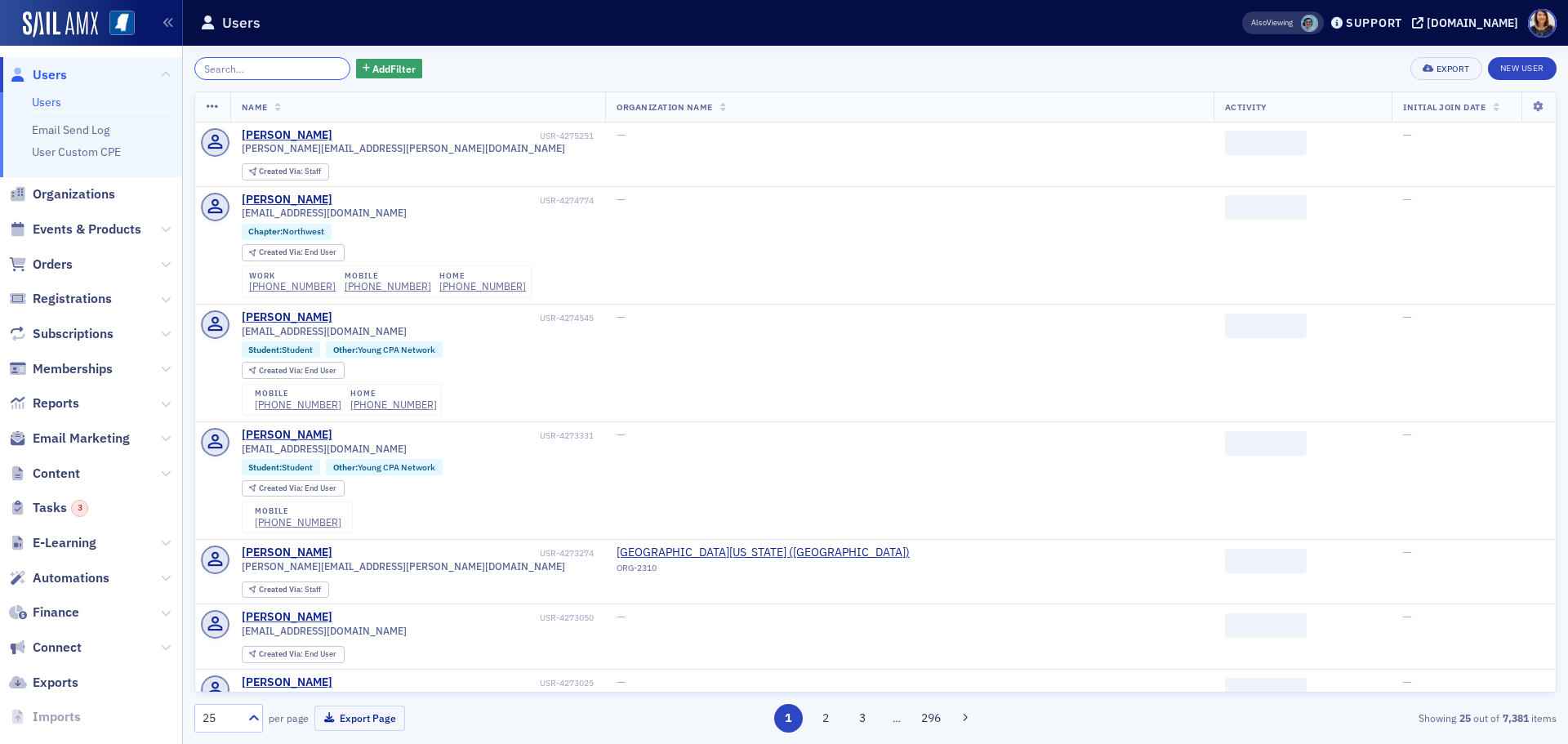
click at [303, 72] on input "search" at bounding box center [272, 68] width 156 height 23
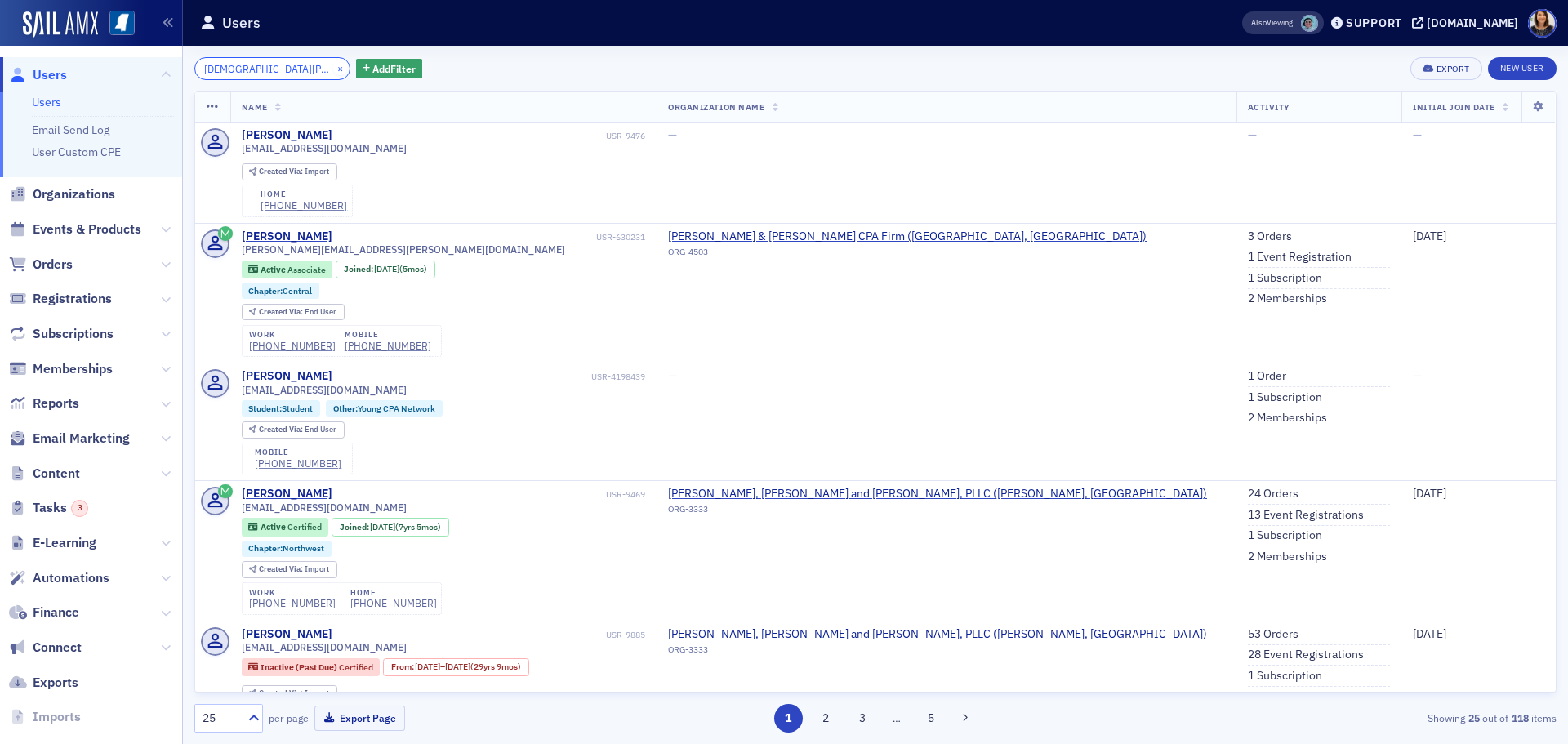
type input "kristen williams"
click at [333, 67] on button "×" at bounding box center [340, 67] width 14 height 14
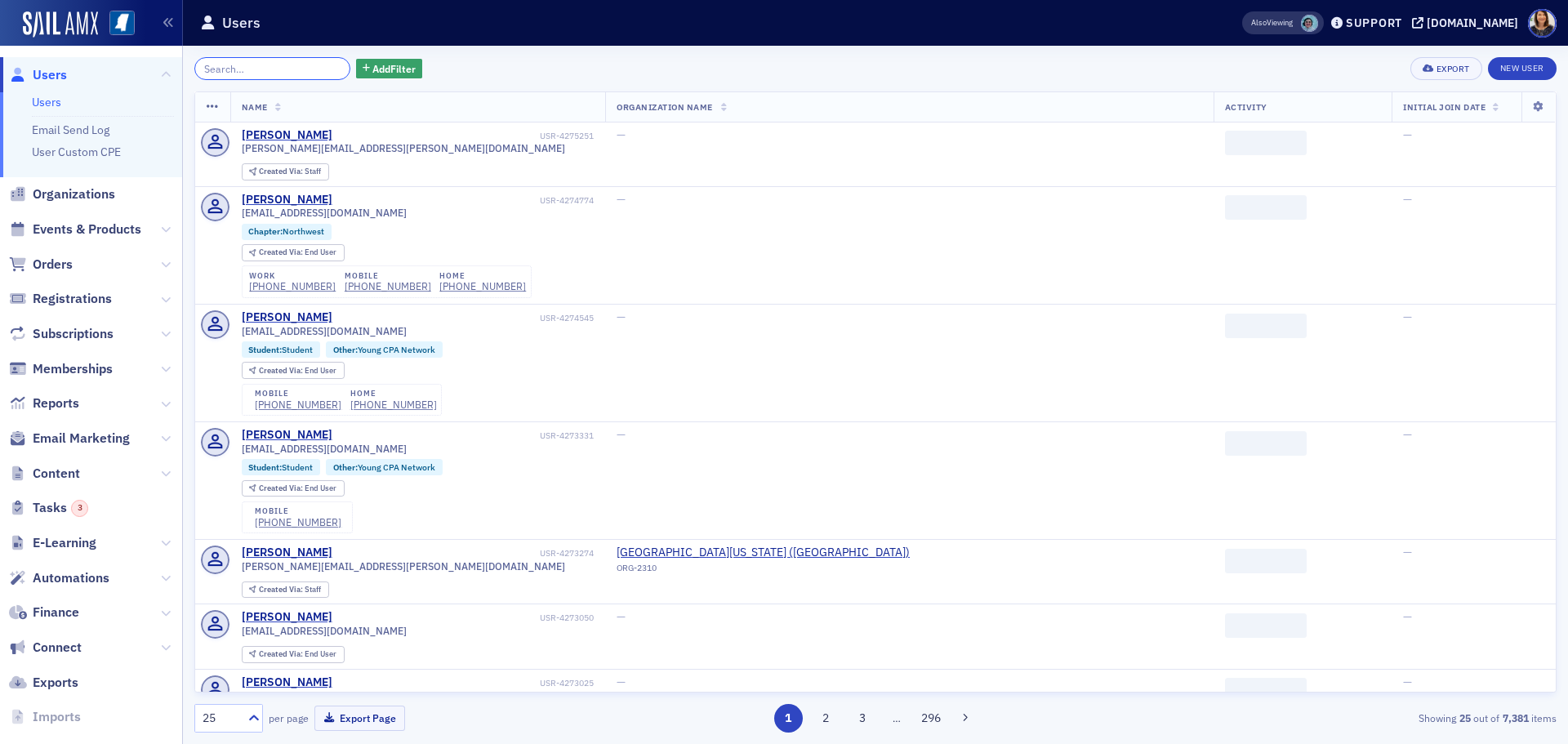
click at [242, 73] on input "search" at bounding box center [272, 68] width 156 height 23
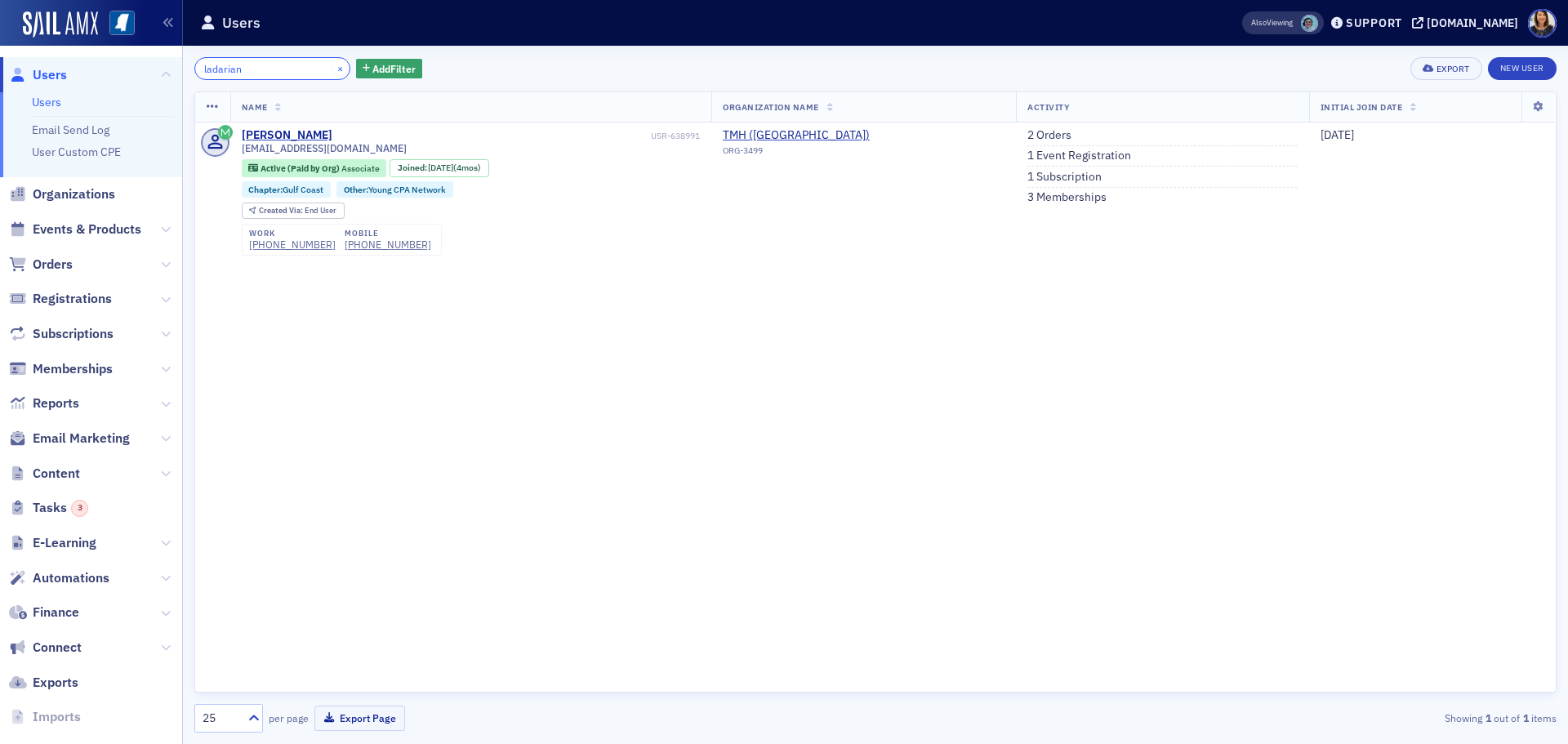
type input "ladarian"
click at [333, 69] on button "×" at bounding box center [340, 67] width 14 height 14
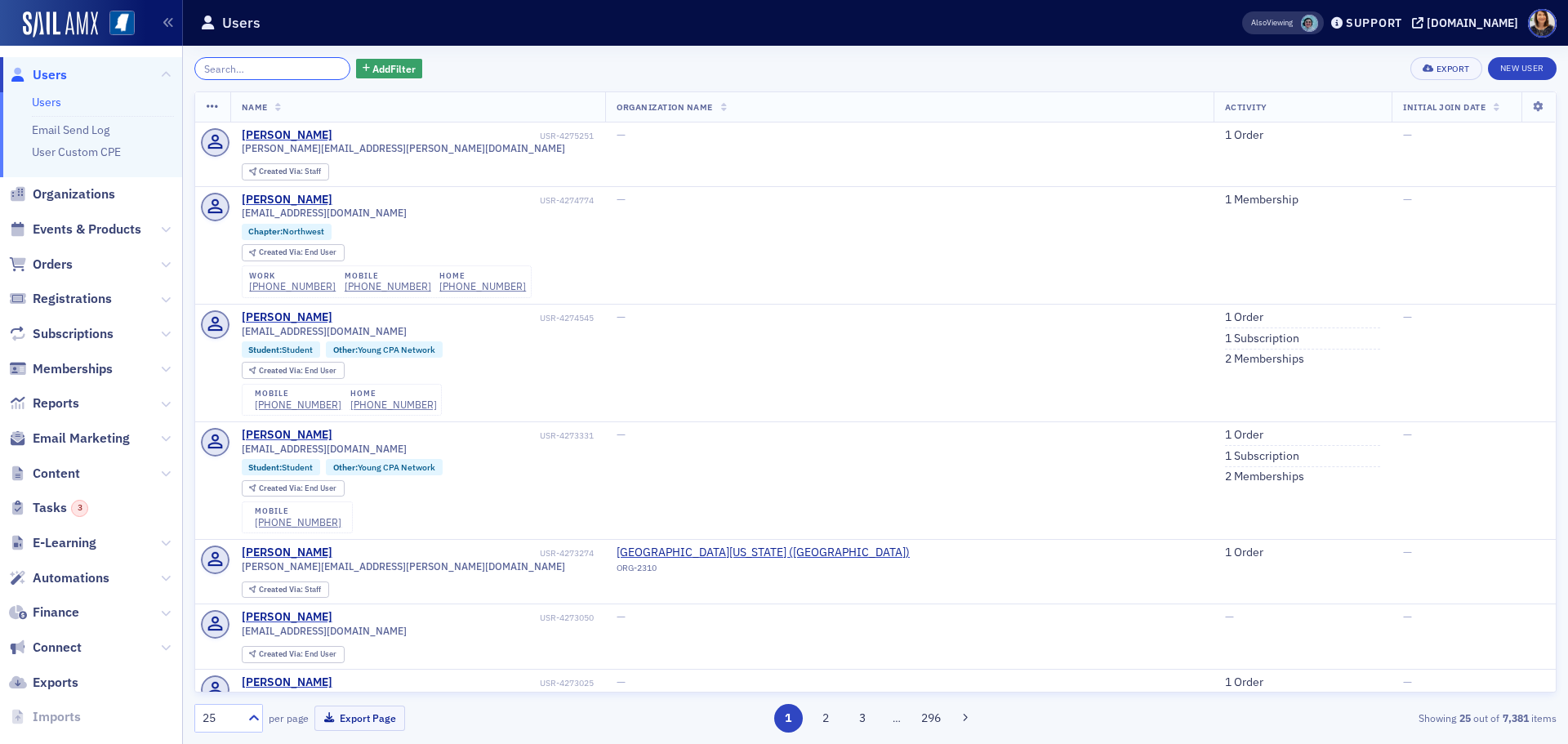
click at [253, 59] on input "search" at bounding box center [272, 68] width 156 height 23
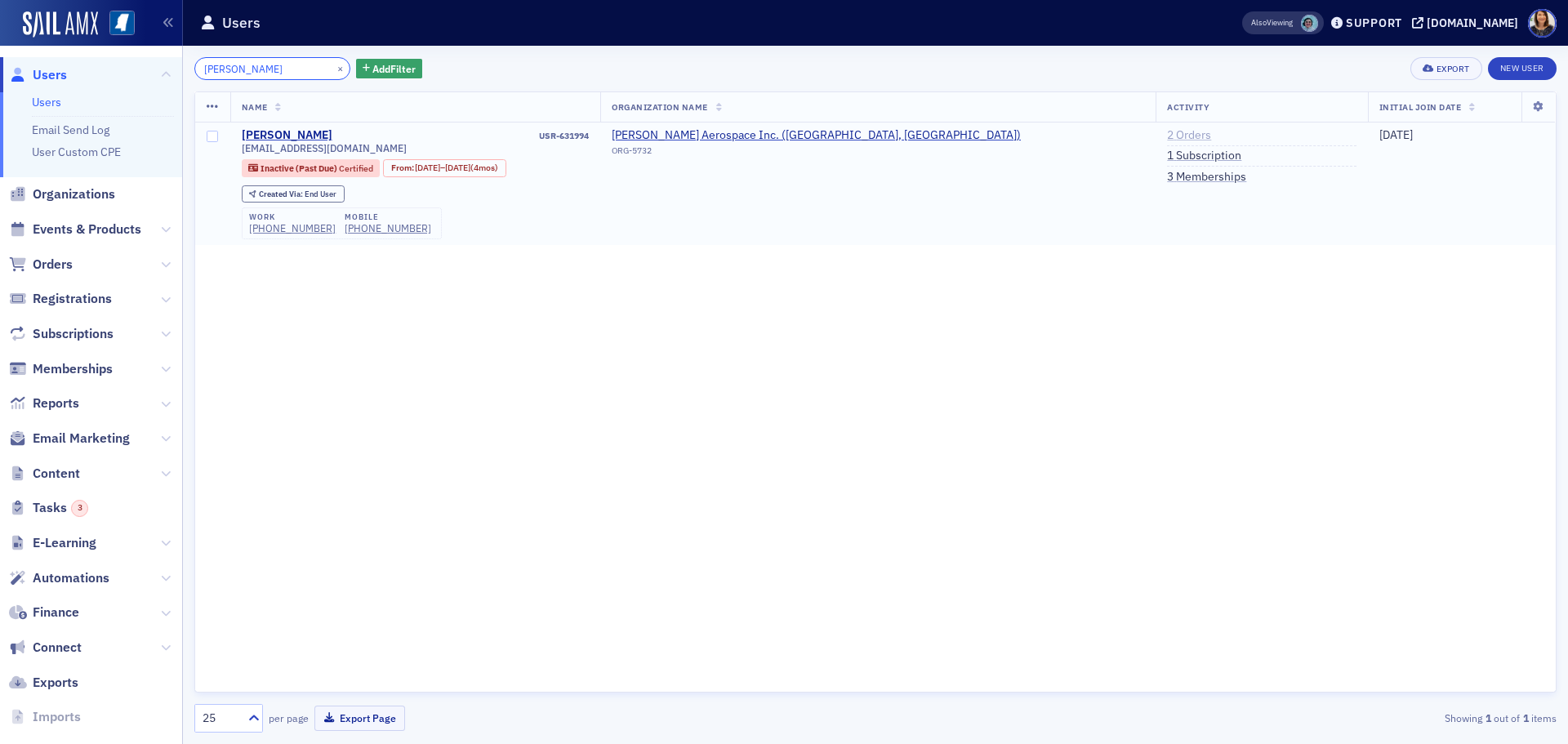
type input "shilpi"
click at [1167, 133] on link "2 Orders" at bounding box center [1189, 135] width 44 height 14
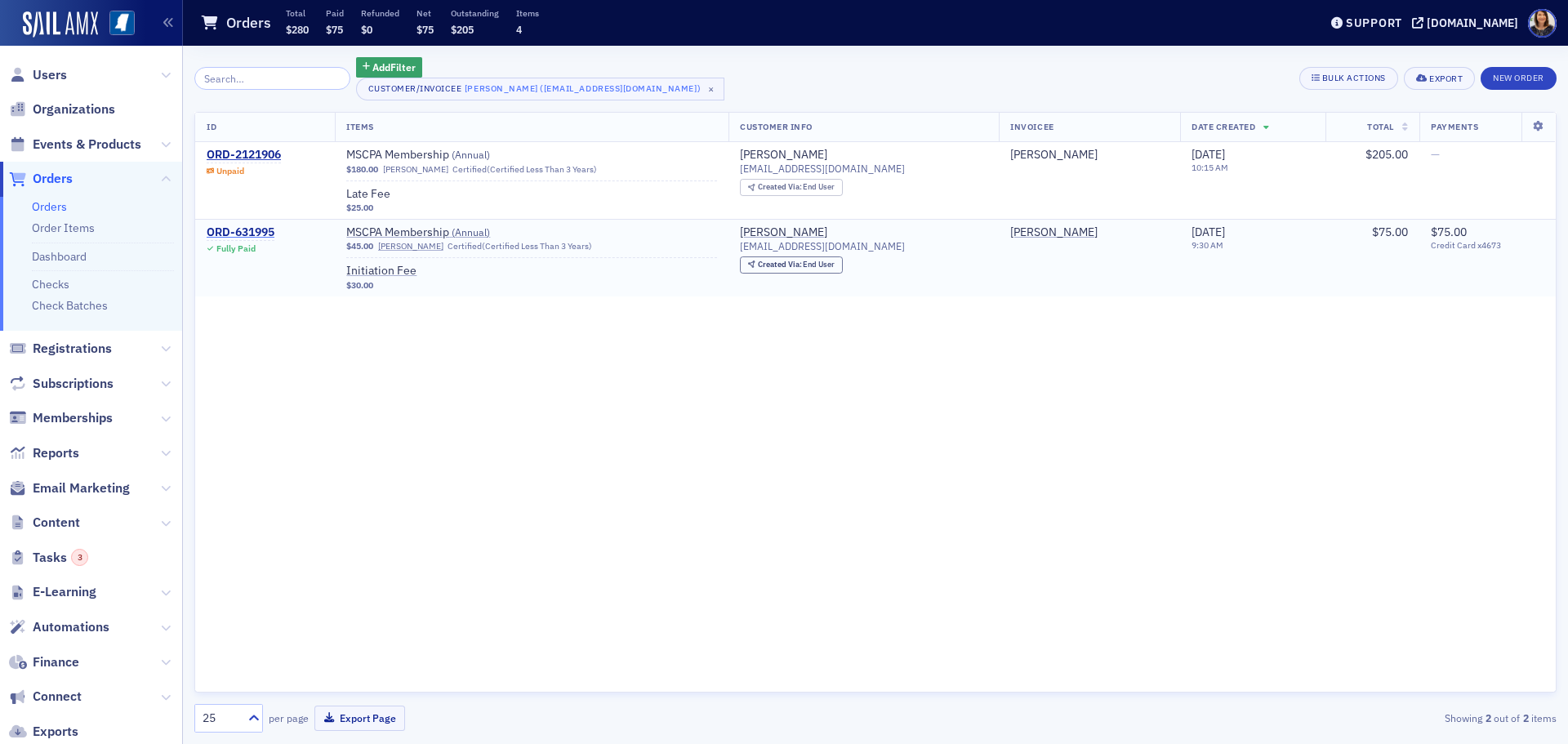
click at [262, 234] on div "ORD-631995" at bounding box center [240, 232] width 67 height 14
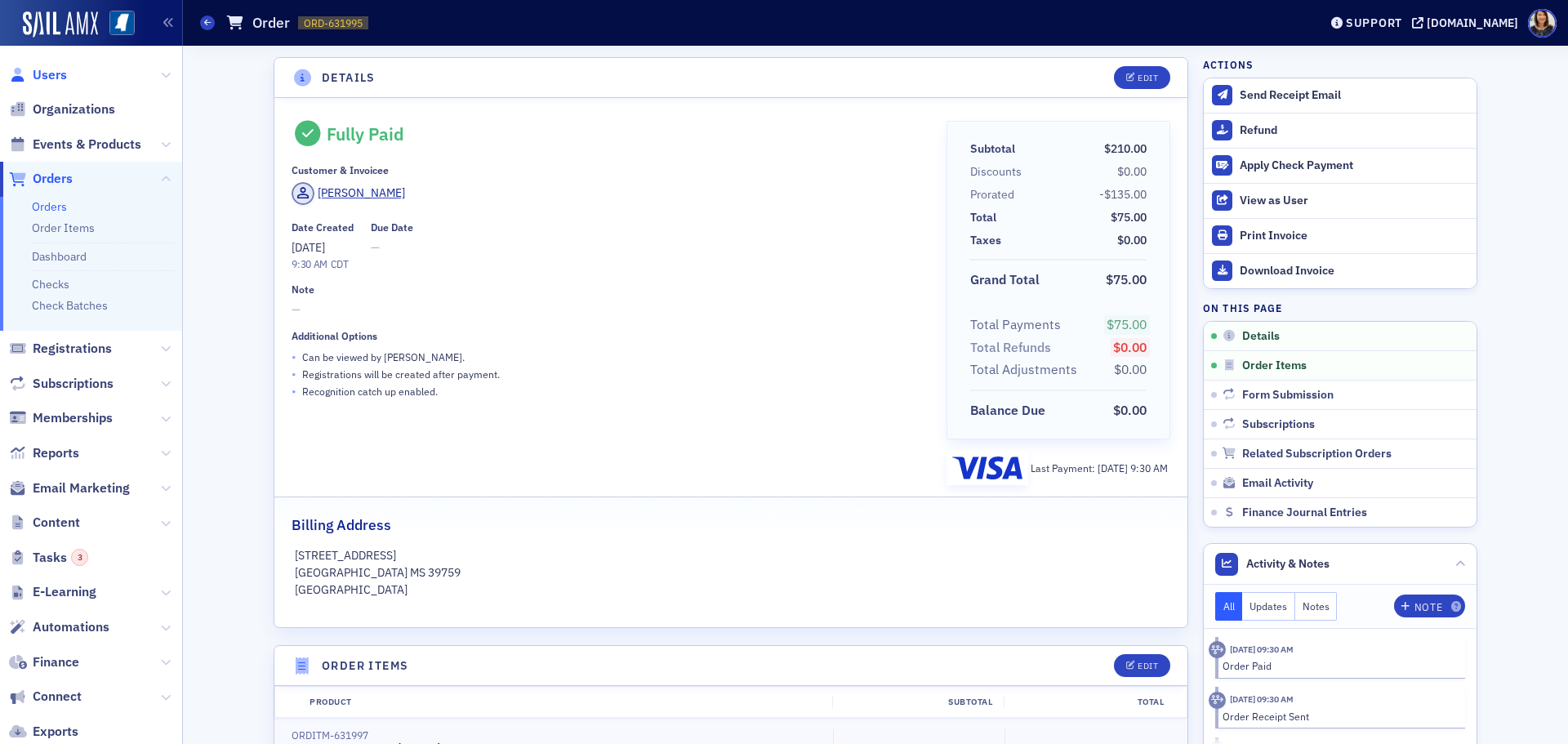
click at [44, 73] on span "Users" at bounding box center [50, 74] width 35 height 18
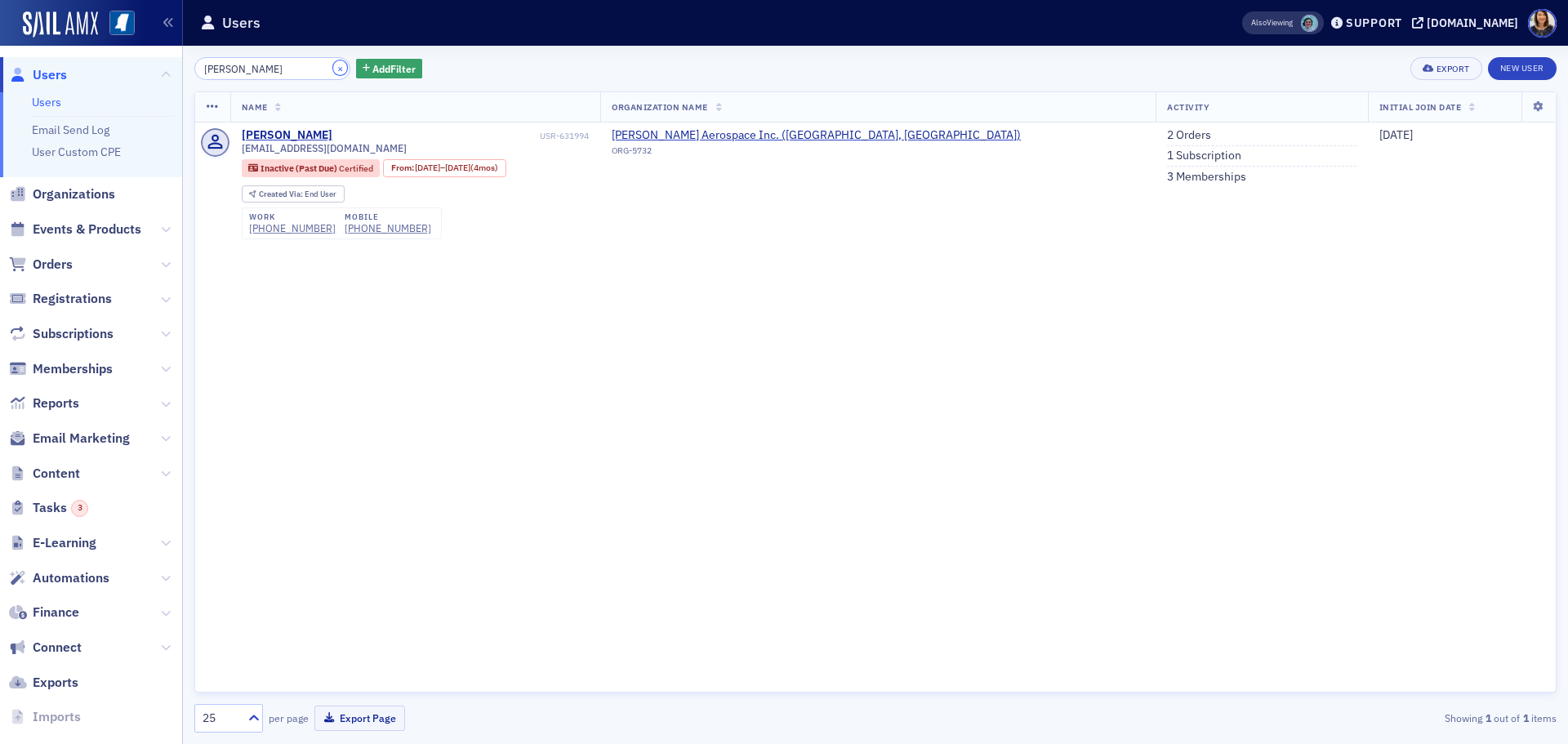
click at [333, 68] on button "×" at bounding box center [340, 67] width 14 height 14
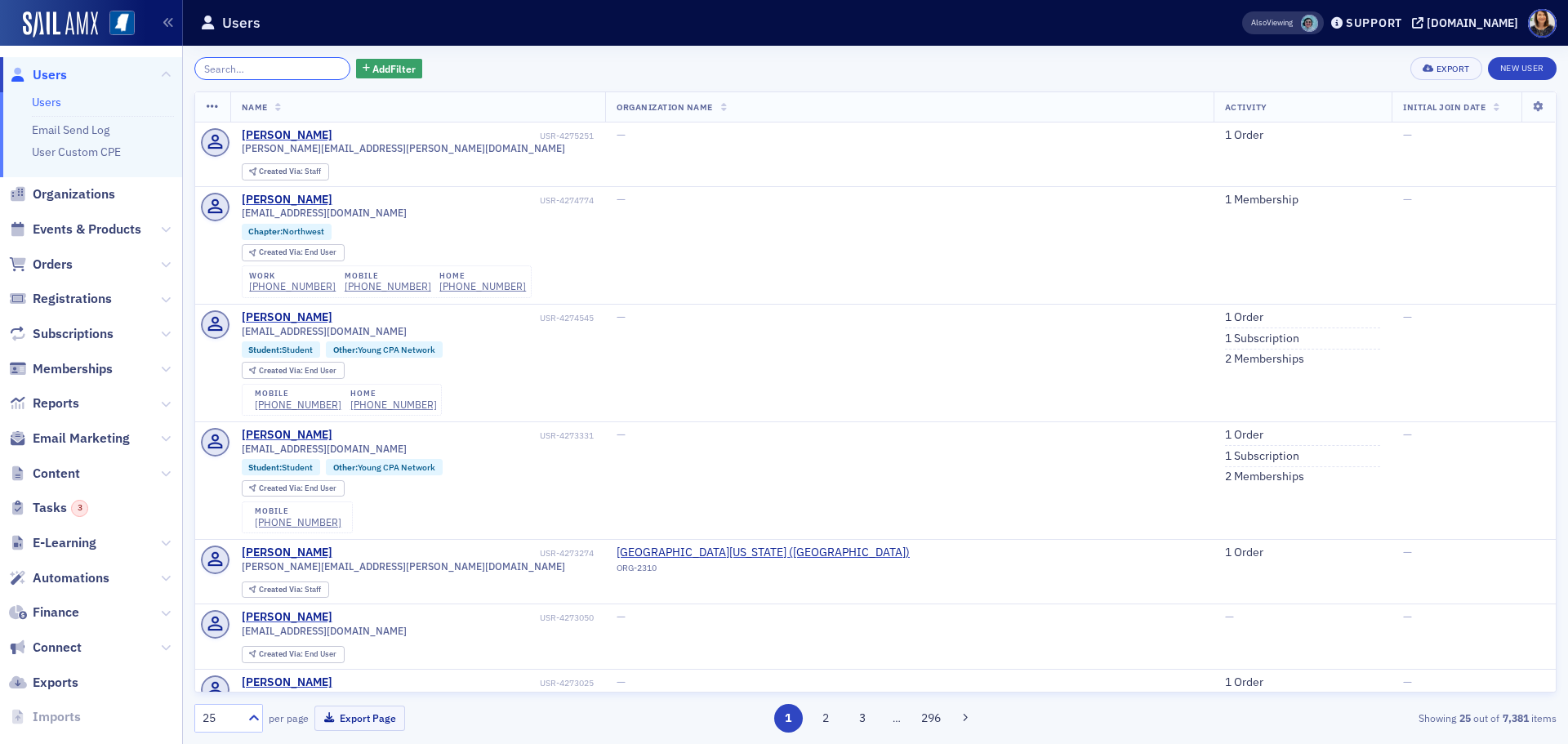
click at [274, 73] on input "search" at bounding box center [272, 68] width 156 height 23
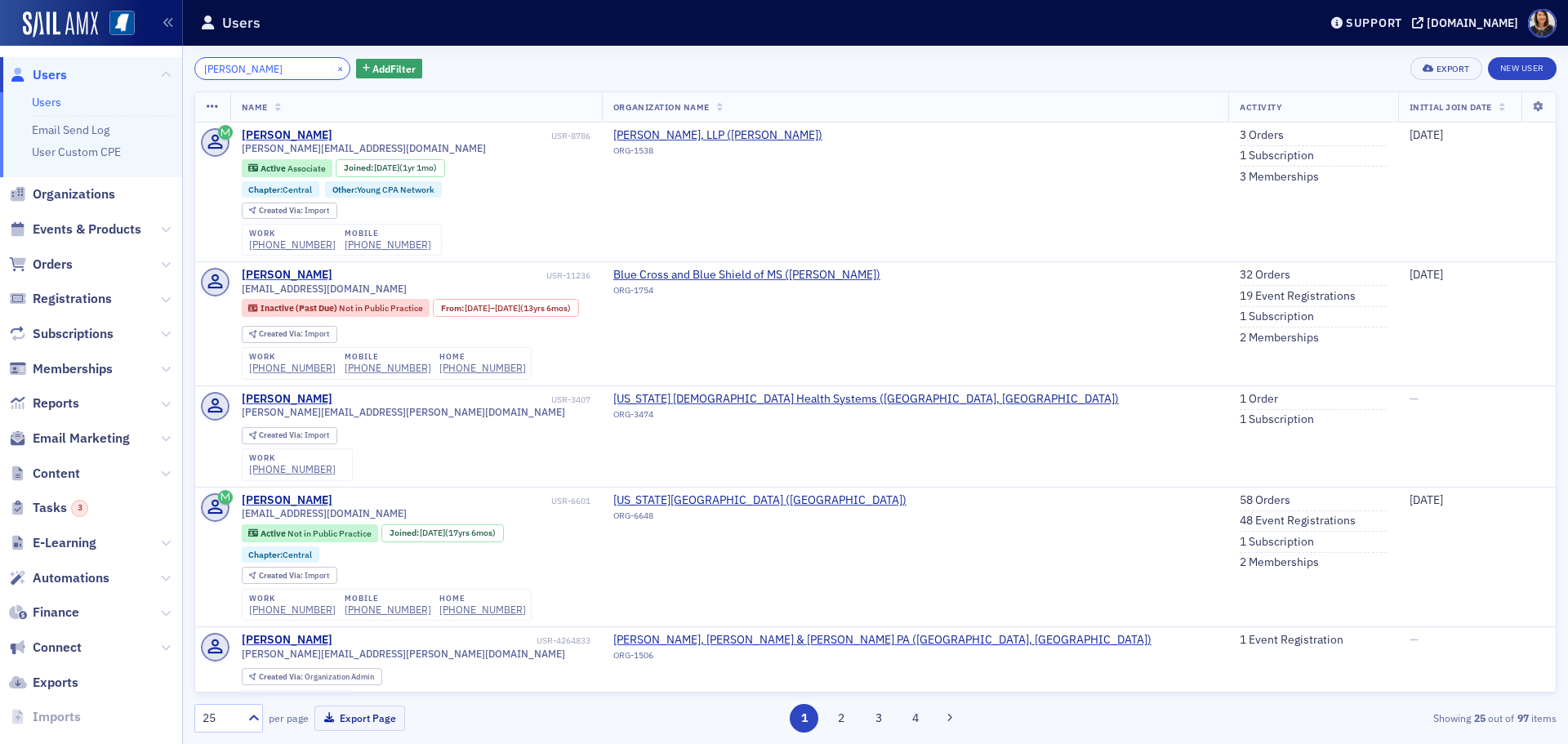
type input "thomas iupe"
click at [333, 69] on button "×" at bounding box center [340, 67] width 14 height 14
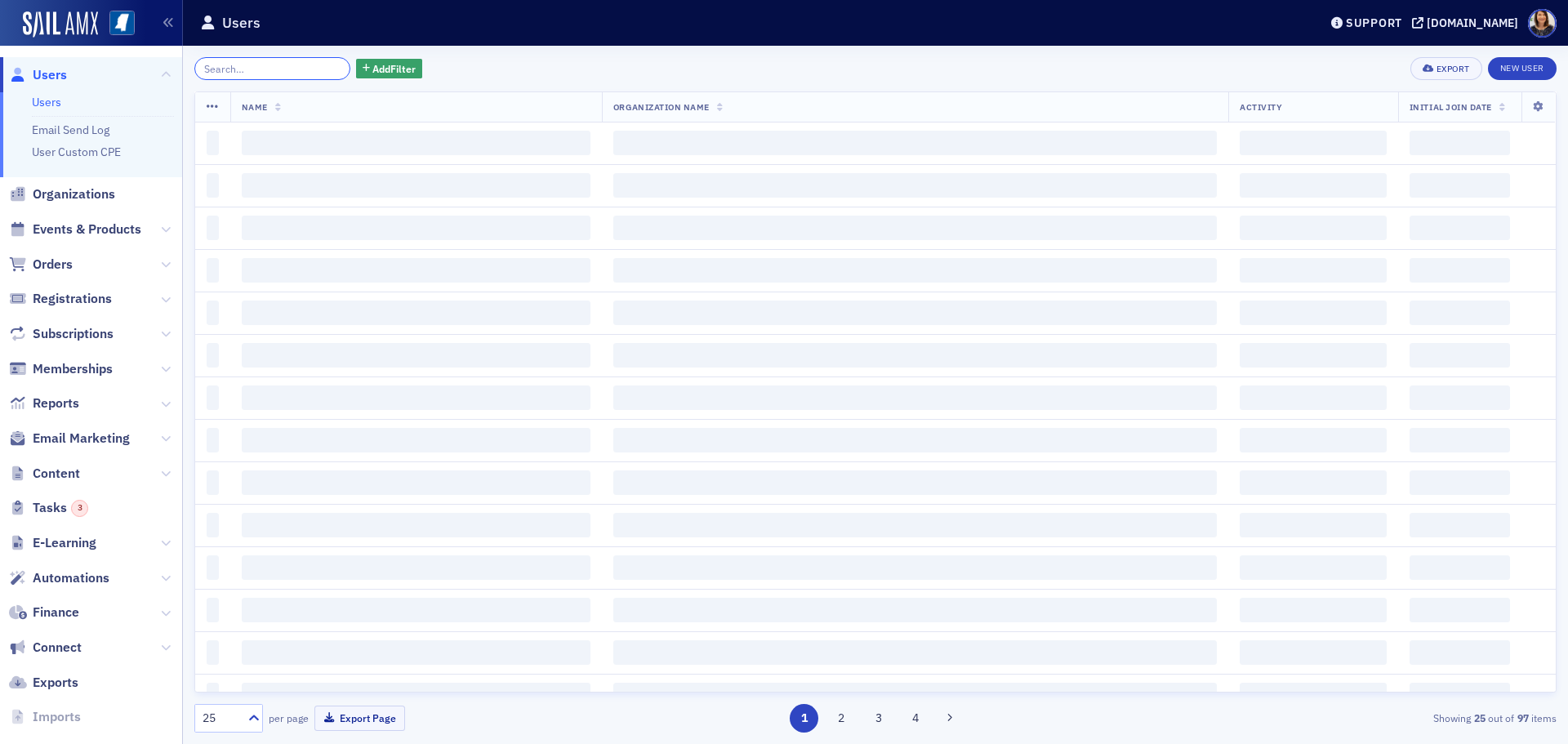
click at [277, 71] on input "search" at bounding box center [272, 68] width 156 height 23
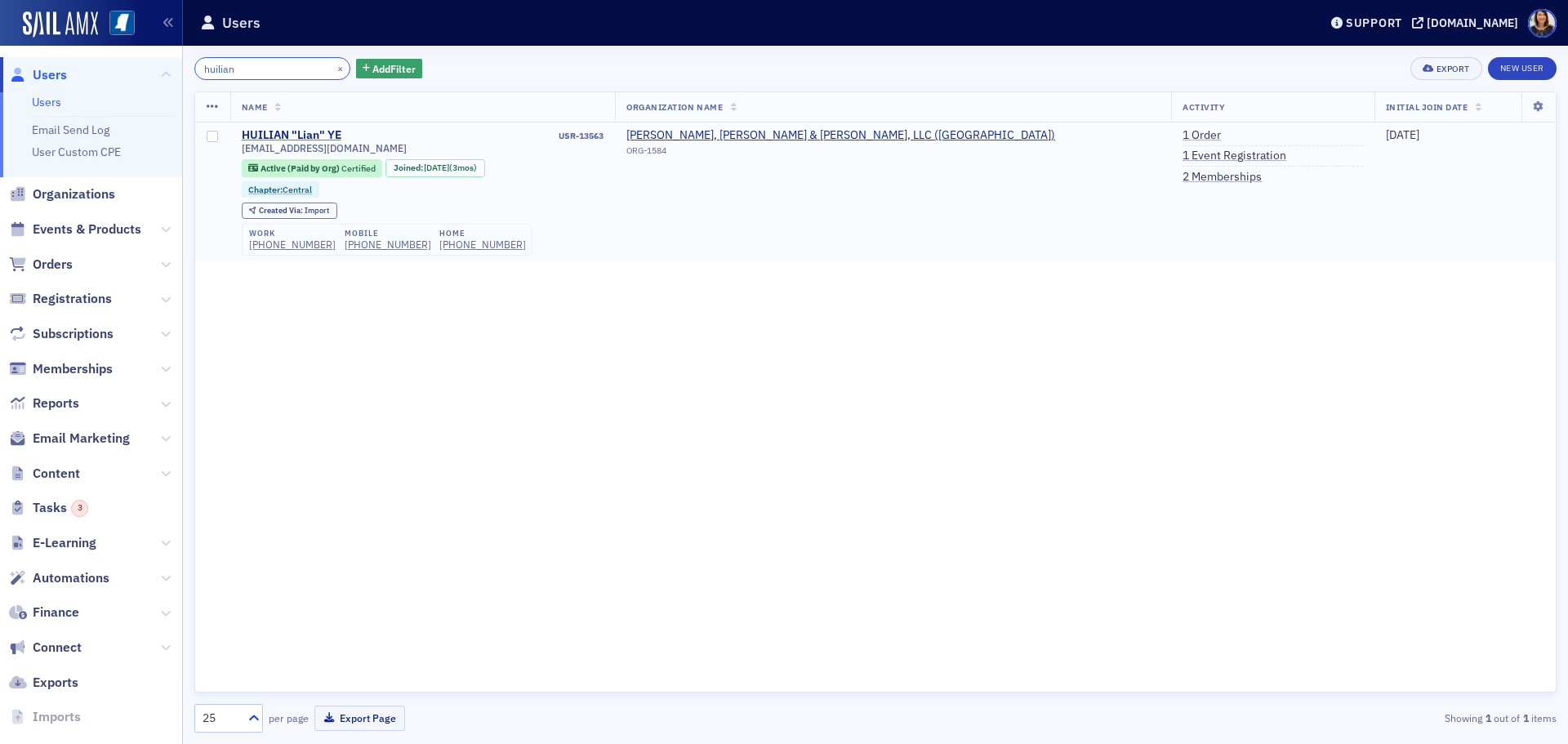
type input "huilian"
click at [275, 132] on div "HUILIAN "Lian" YE" at bounding box center [292, 135] width 99 height 14
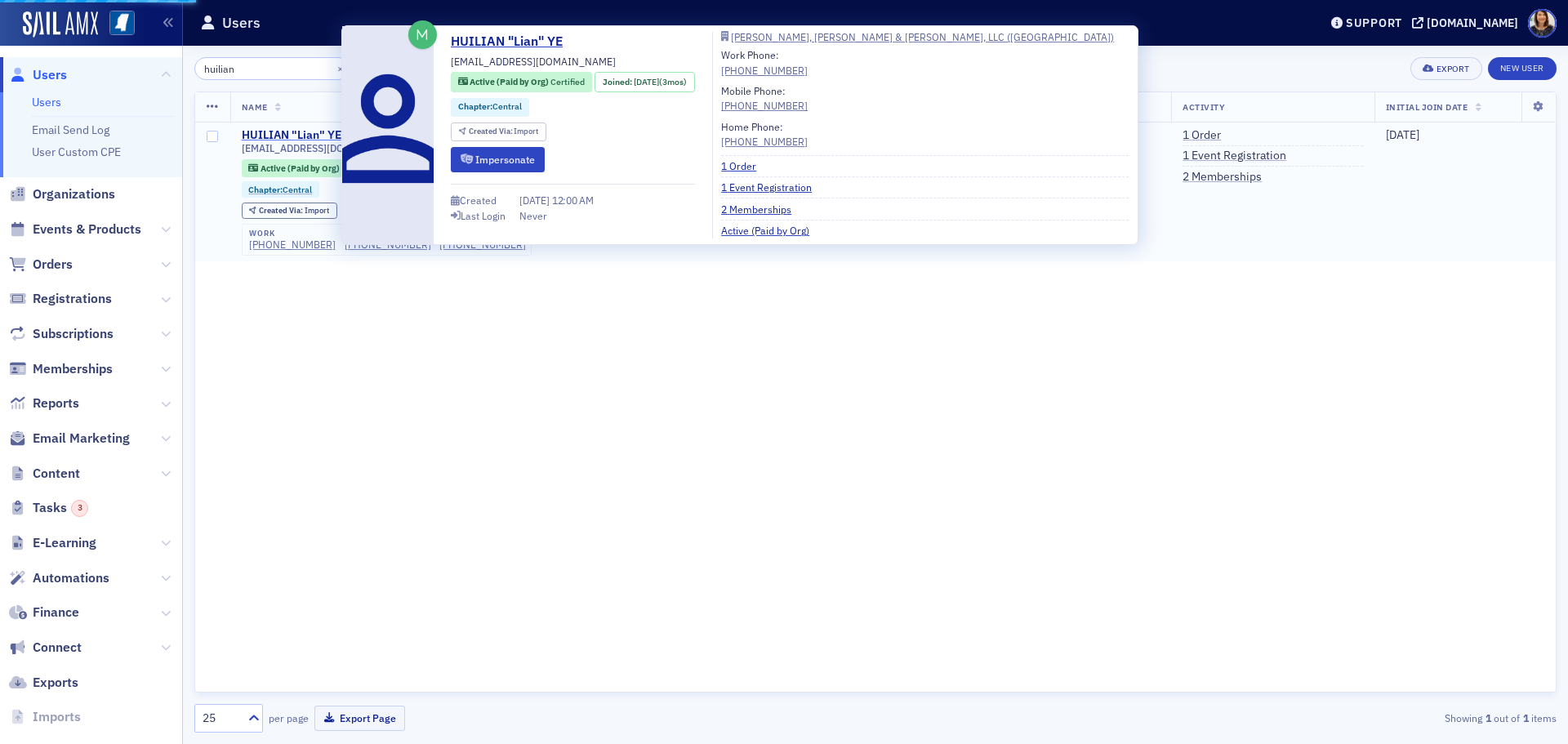
click at [261, 130] on div "HUILIAN "Lian" YE" at bounding box center [292, 135] width 99 height 14
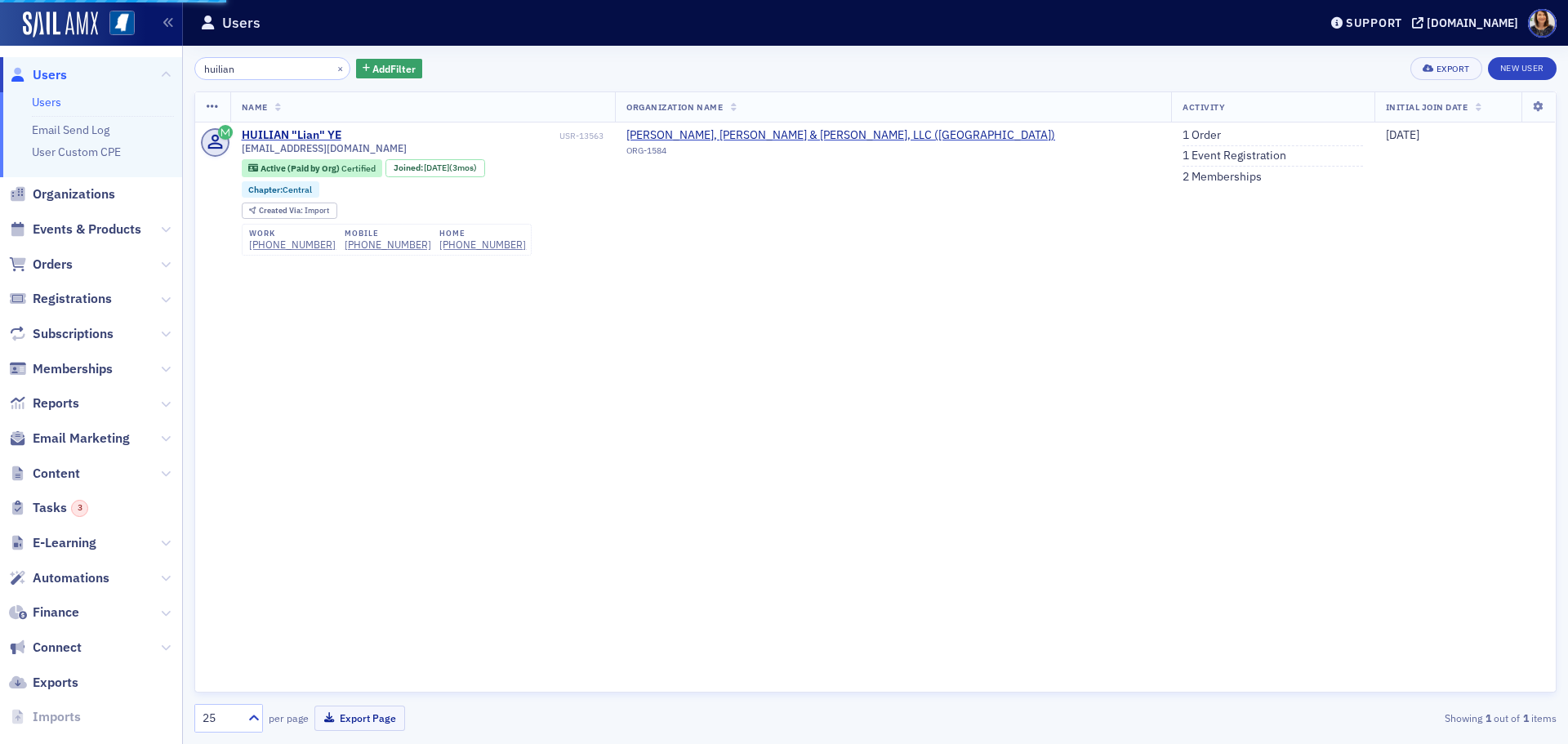
click at [770, 389] on div "Name Organization Name Activity Initial Join Date HUILIAN "Lian" YE USR-13563 h…" at bounding box center [876, 391] width 1362 height 601
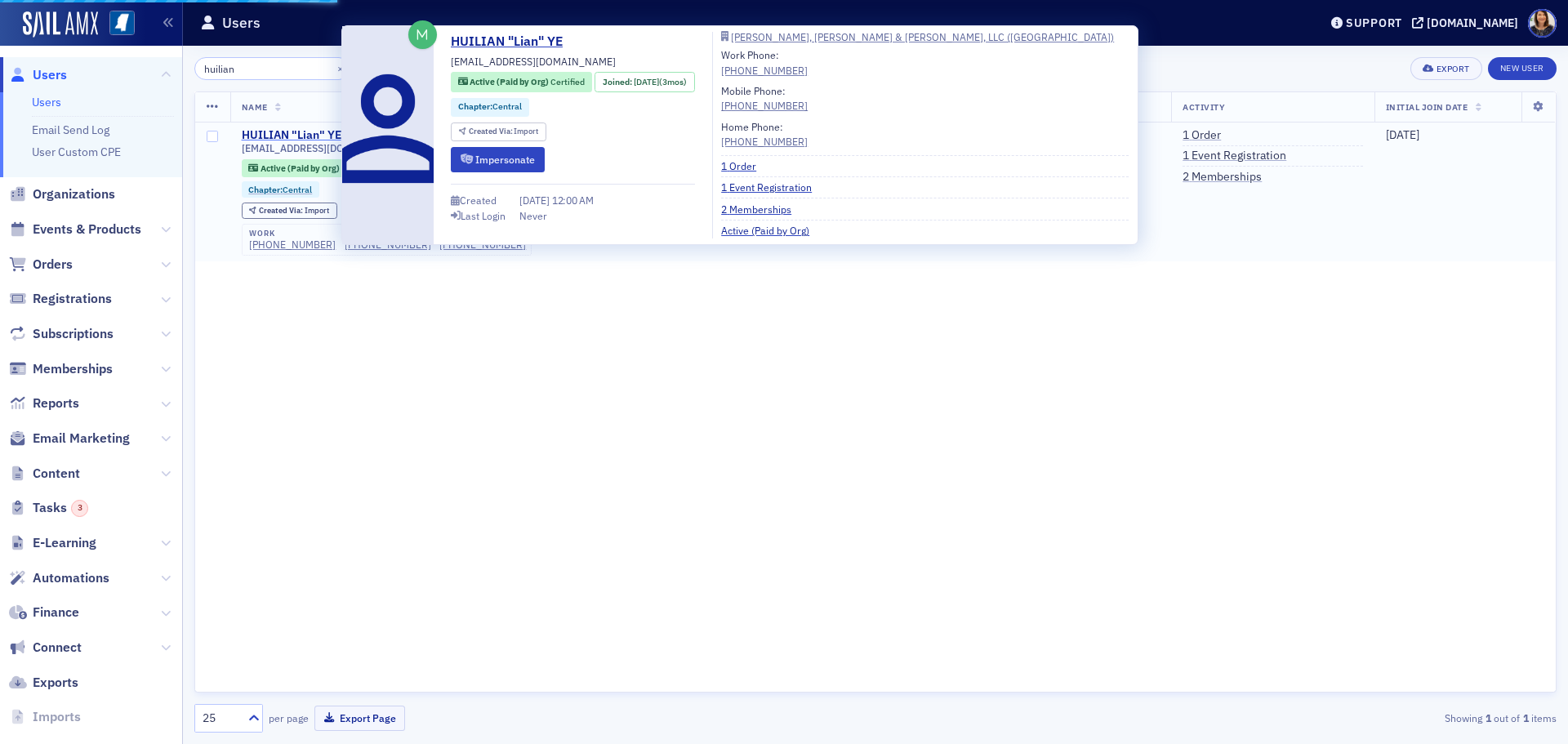
click at [314, 134] on div "HUILIAN "Lian" YE" at bounding box center [292, 135] width 99 height 14
click at [498, 159] on button "Impersonate" at bounding box center [497, 159] width 94 height 25
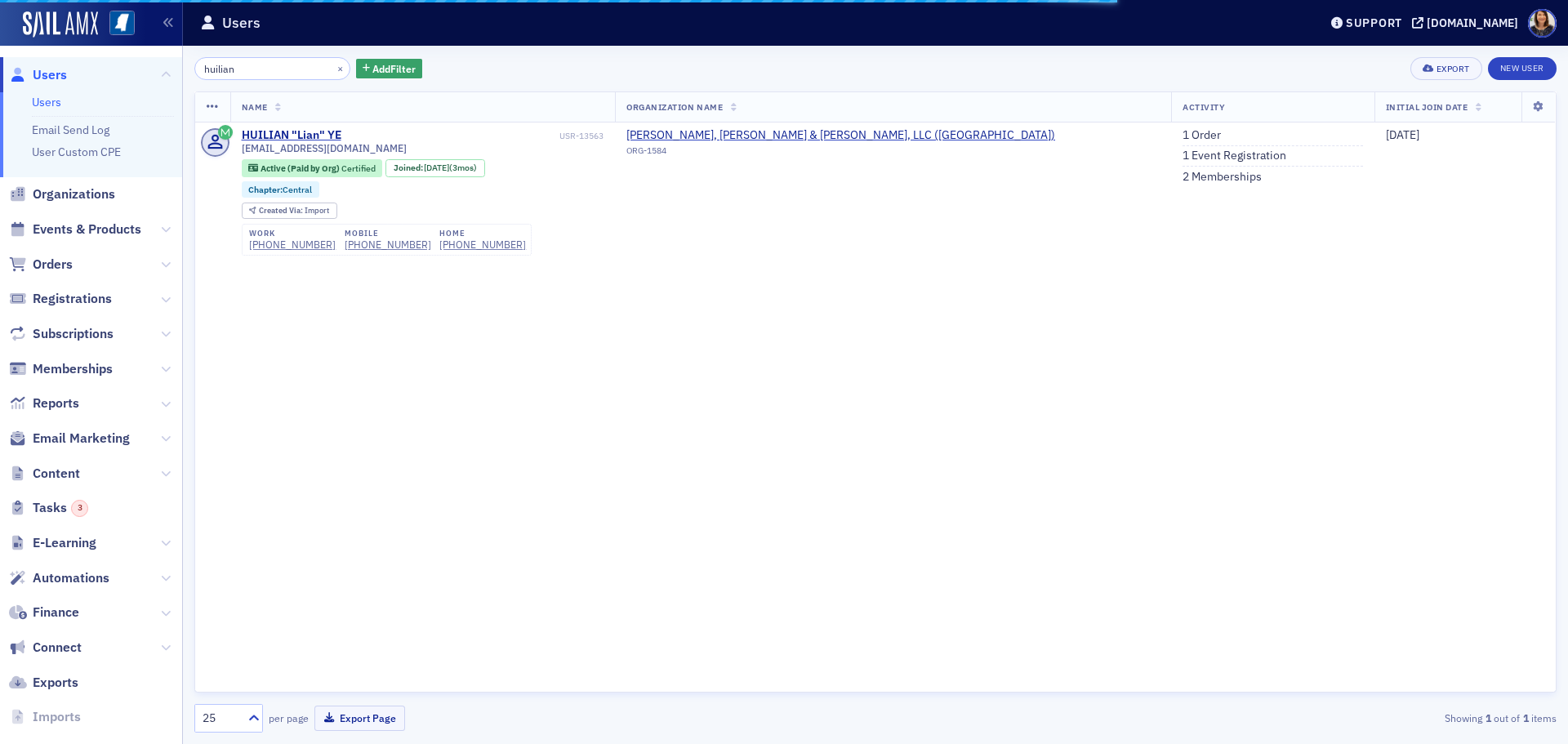
click at [46, 82] on span "Users" at bounding box center [50, 74] width 35 height 18
click at [45, 76] on span "Users" at bounding box center [50, 74] width 35 height 18
click at [604, 514] on div "Name Organization Name Activity Initial Join Date HUILIAN "Lian" YE USR-13563 h…" at bounding box center [876, 391] width 1362 height 601
click at [1183, 129] on link "1 Order" at bounding box center [1202, 135] width 39 height 14
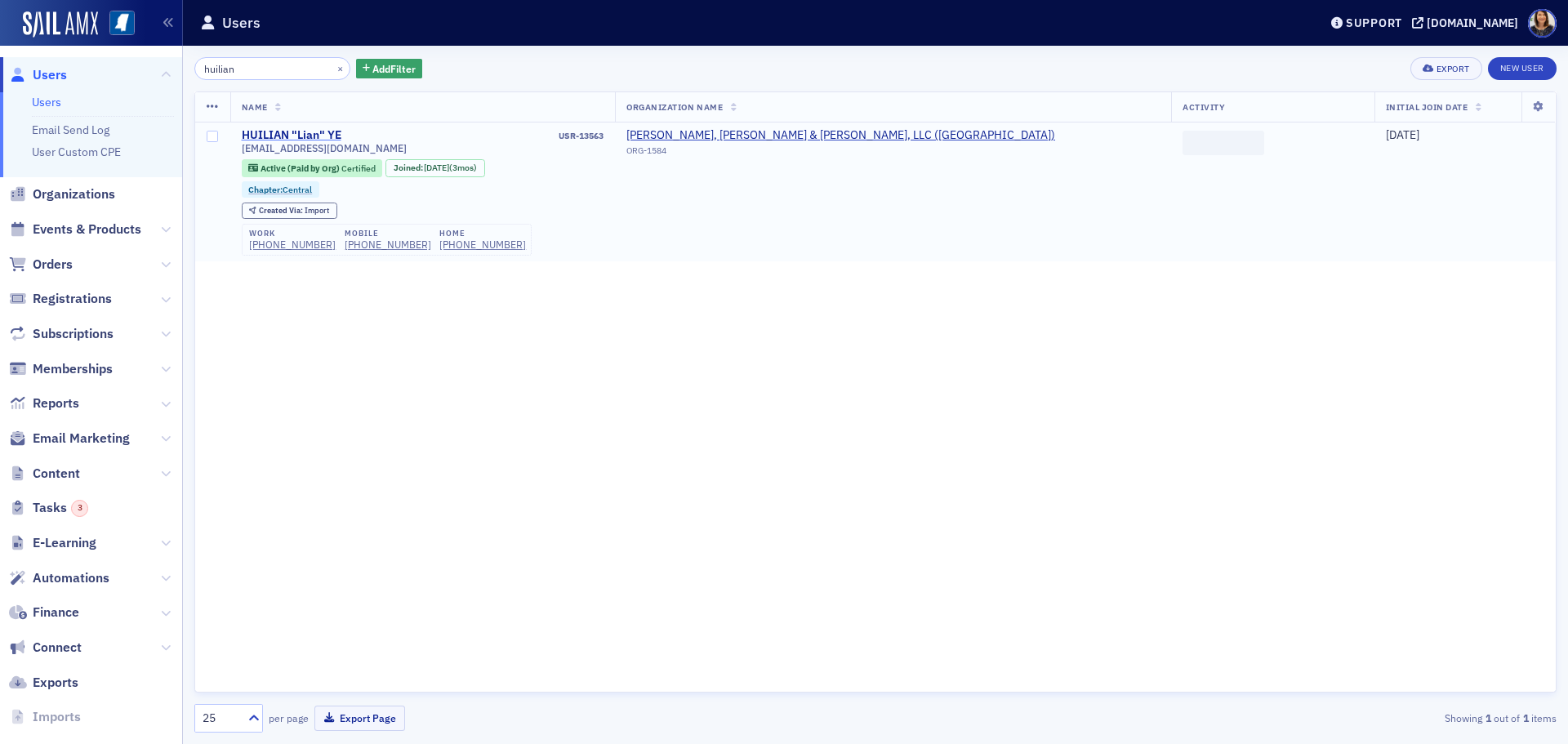
click at [275, 133] on div "HUILIAN "Lian" YE" at bounding box center [292, 135] width 99 height 14
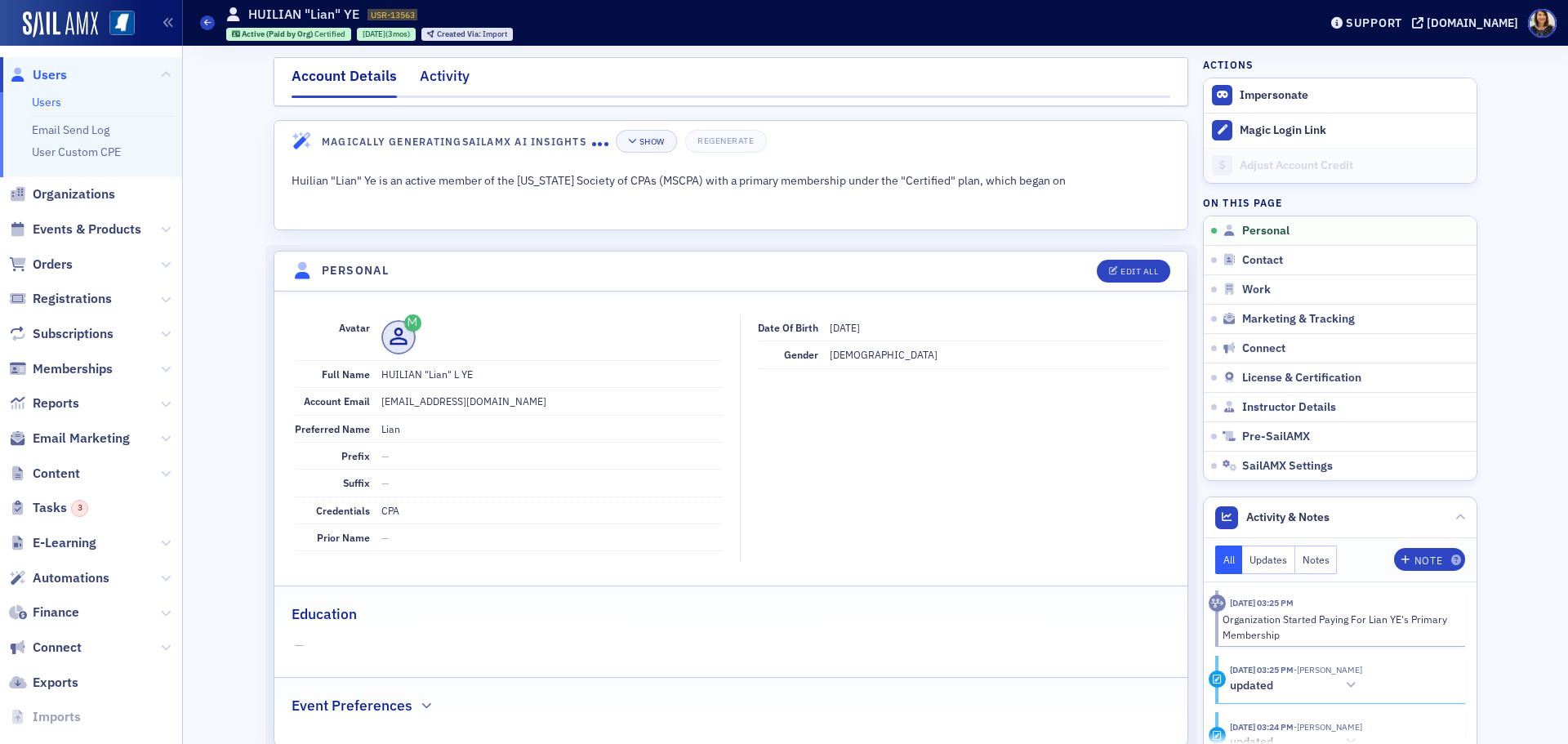
click at [441, 76] on div "Activity" at bounding box center [444, 80] width 50 height 30
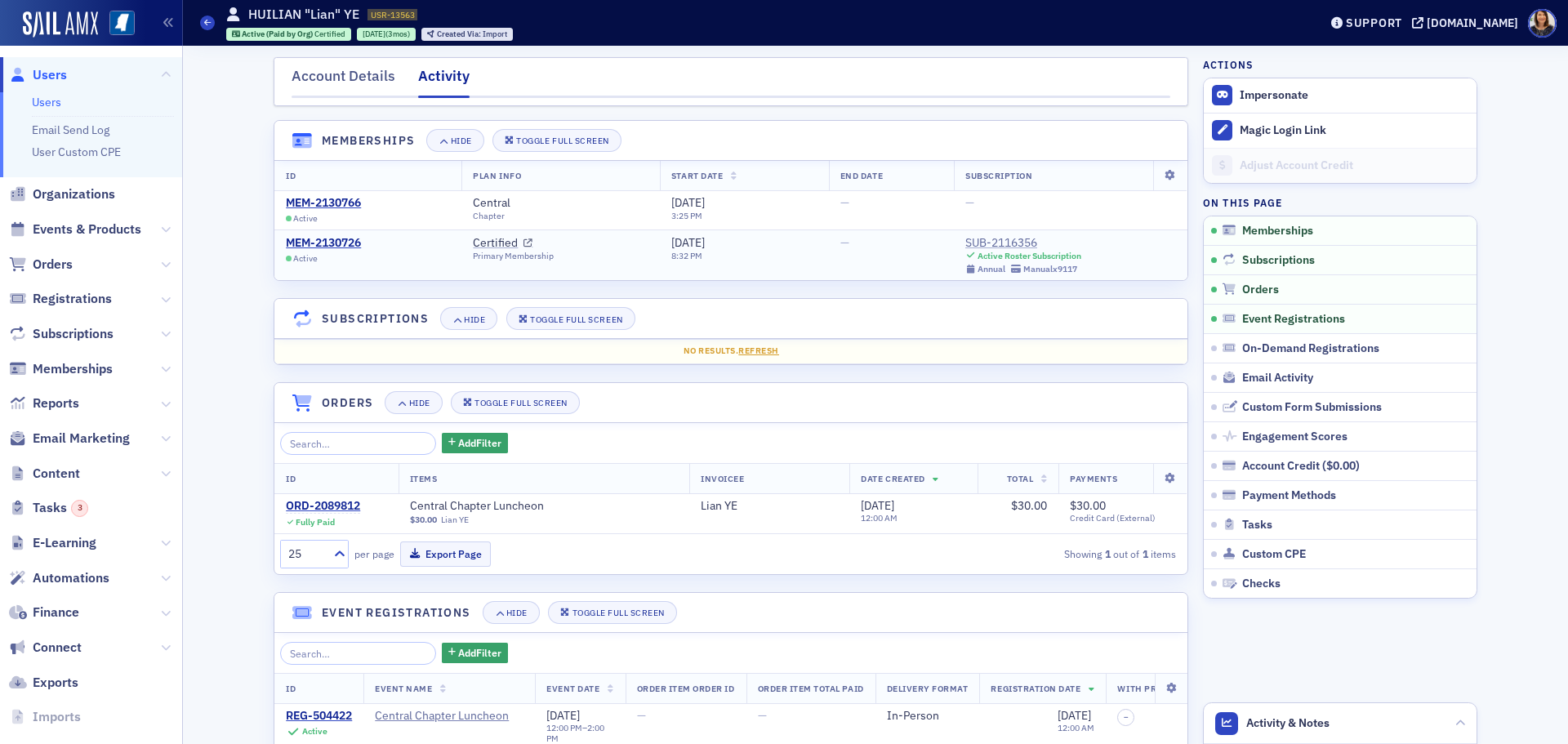
click at [996, 245] on div "SUB-2116356" at bounding box center [1023, 243] width 116 height 14
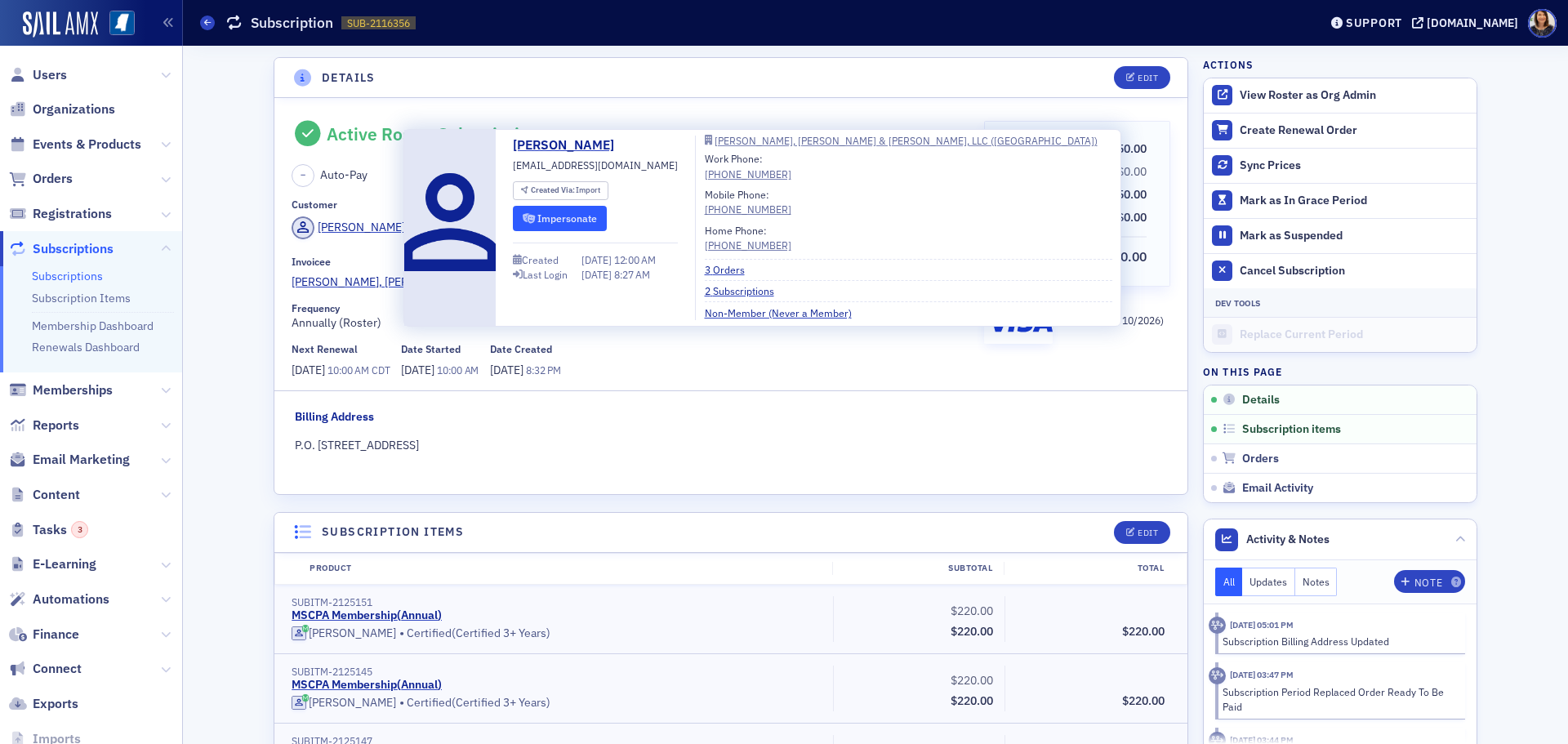
click at [580, 221] on button "Impersonate" at bounding box center [559, 218] width 94 height 25
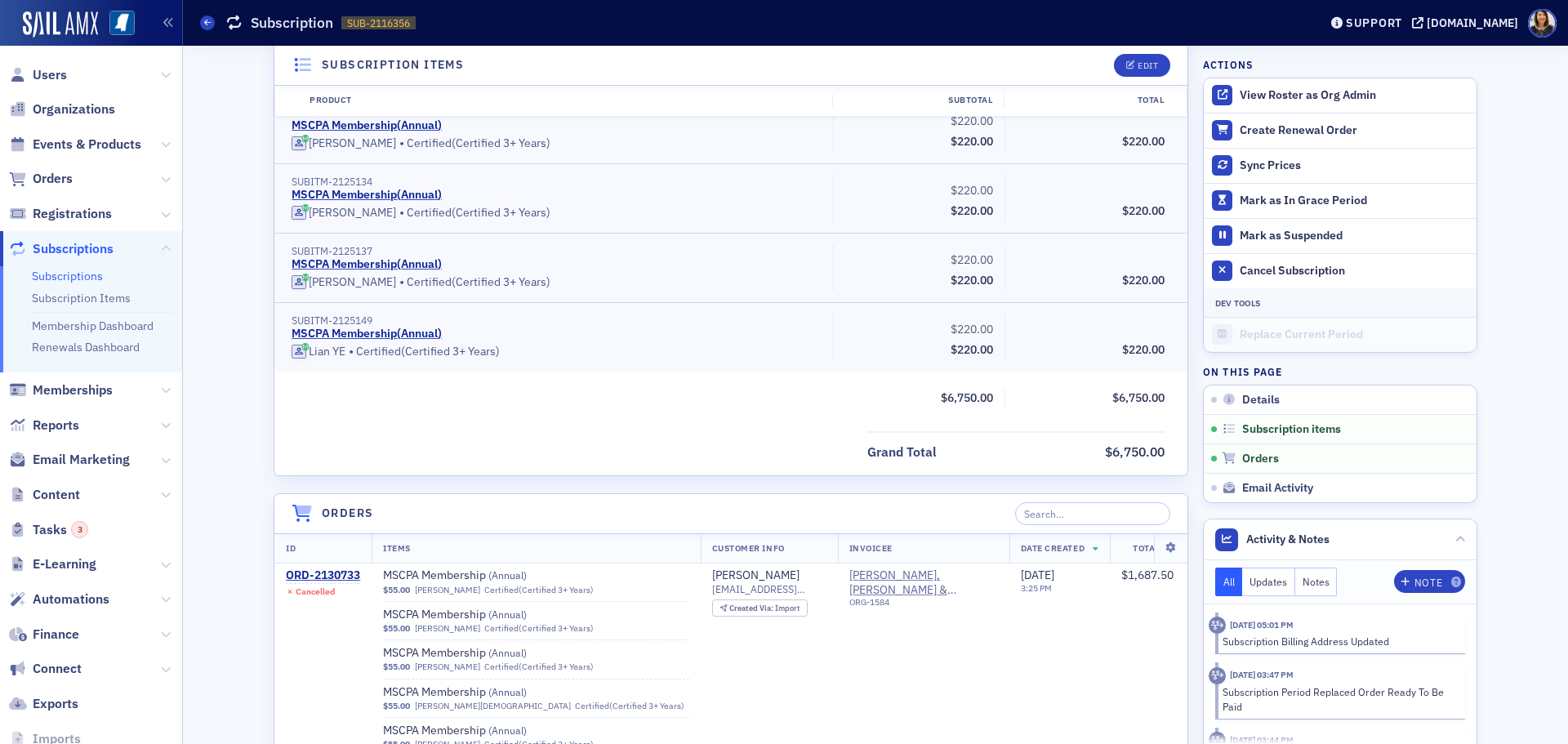
scroll to position [2390, 0]
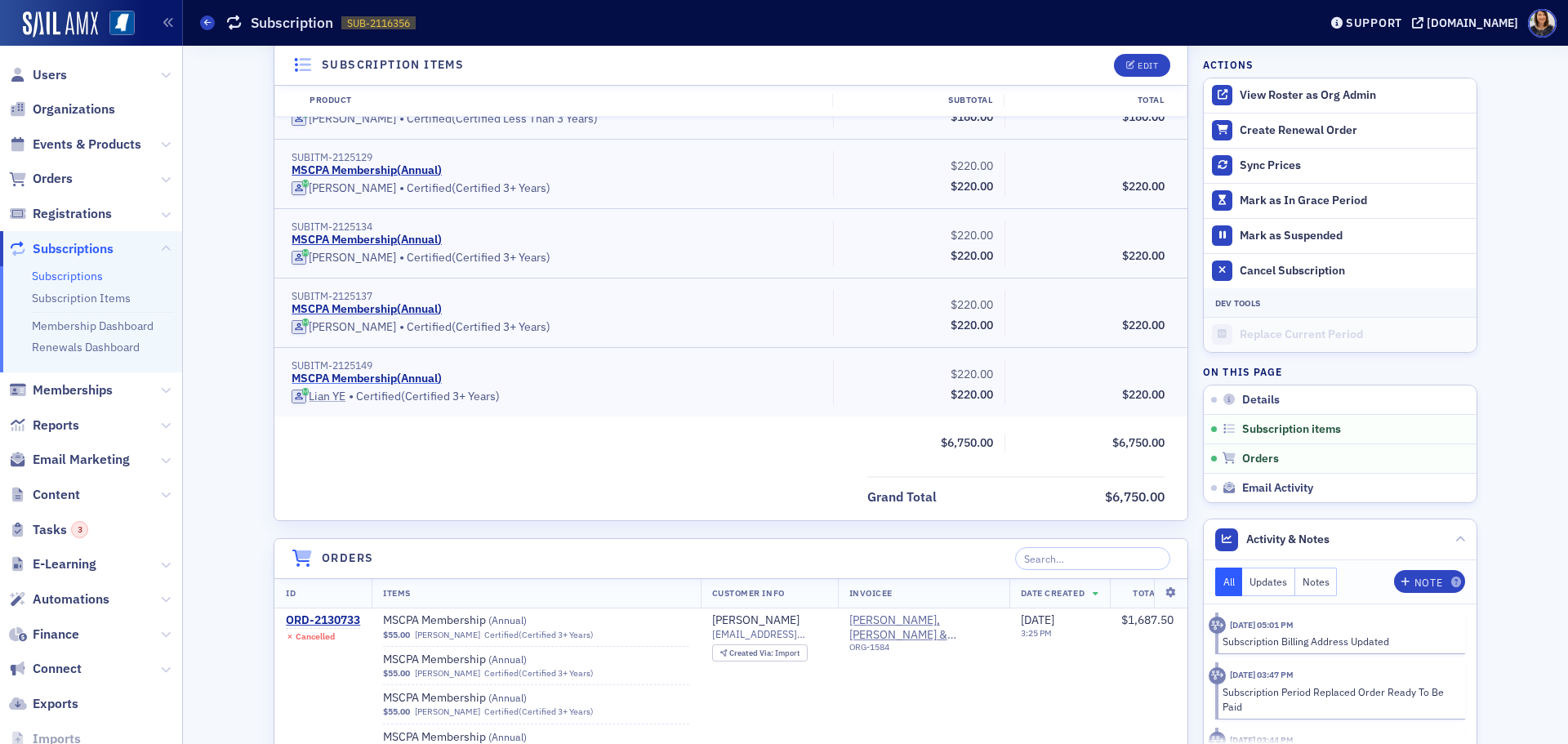
click at [333, 379] on link "MSCPA Membership ( Annual )" at bounding box center [367, 379] width 150 height 14
click at [319, 395] on div "Lian YE" at bounding box center [327, 396] width 37 height 14
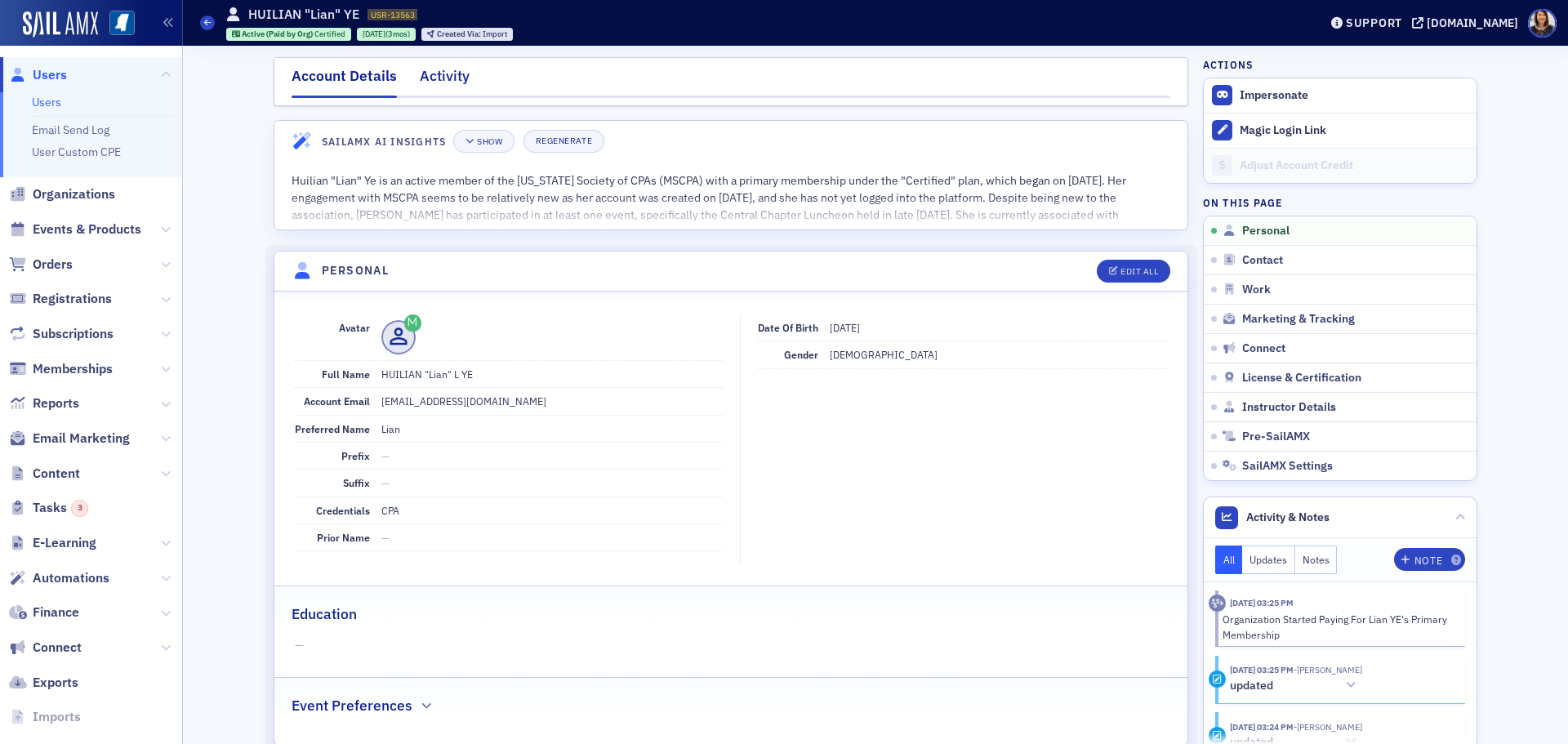
click at [429, 77] on div "Activity" at bounding box center [444, 80] width 50 height 30
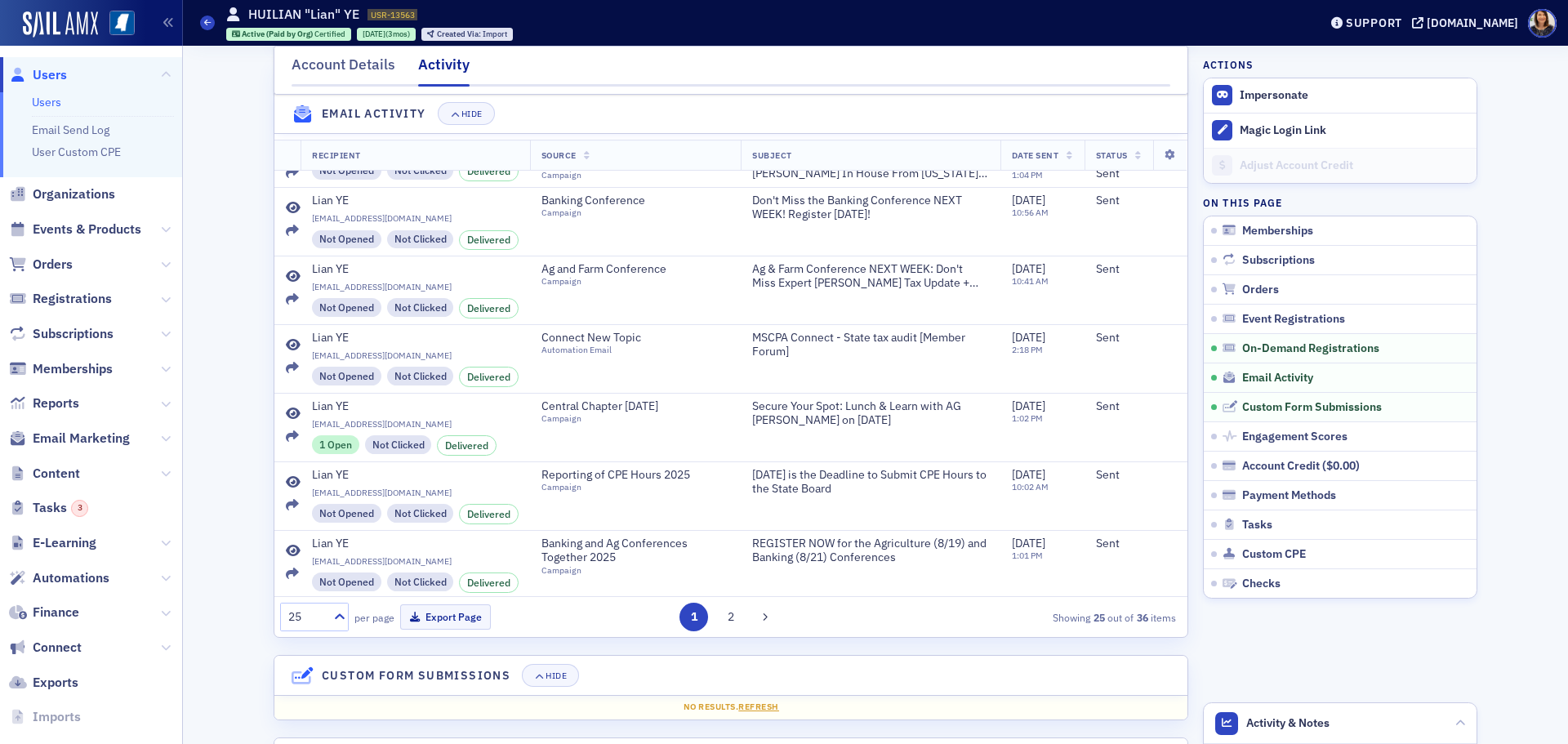
scroll to position [1287, 0]
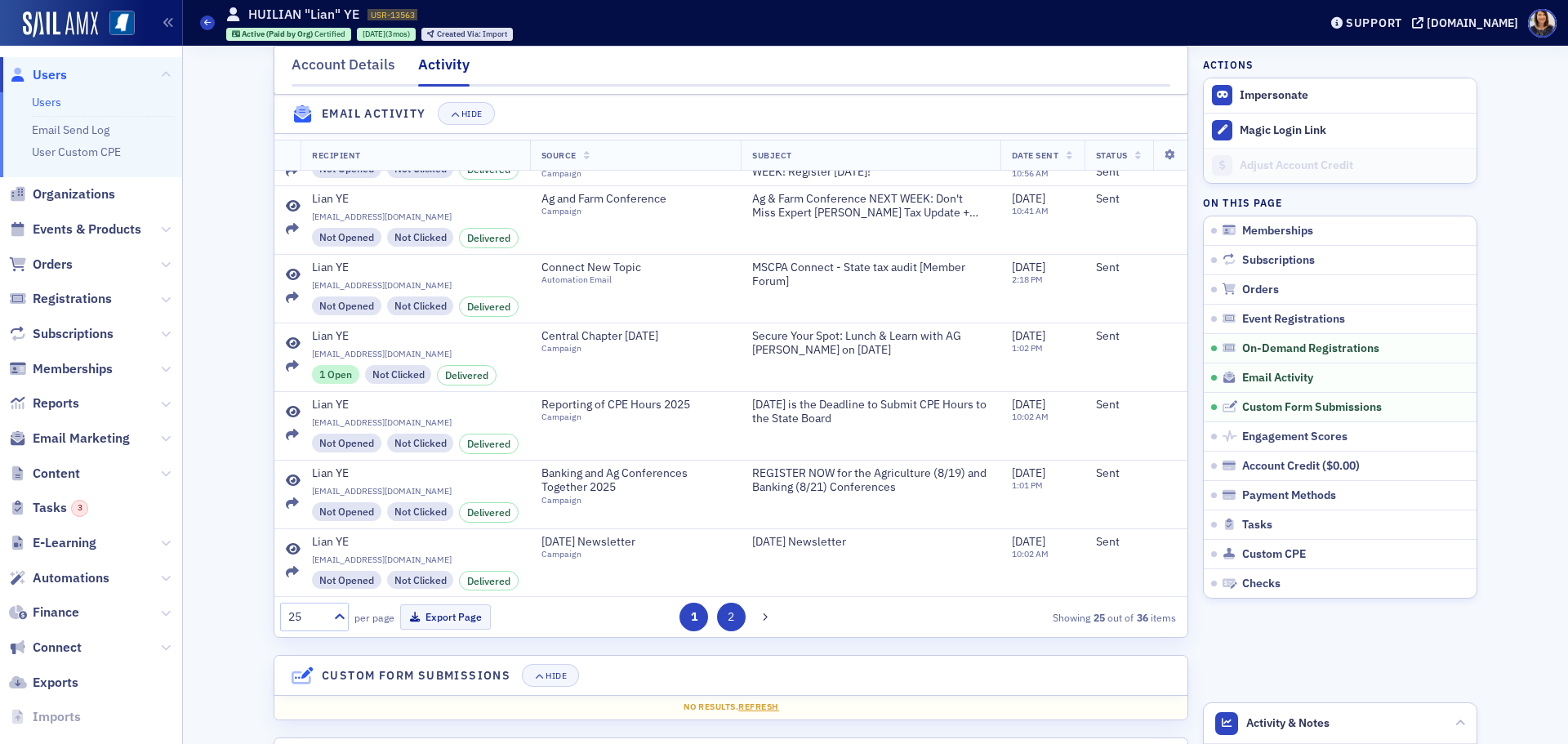
click at [721, 632] on button "2" at bounding box center [731, 617] width 29 height 29
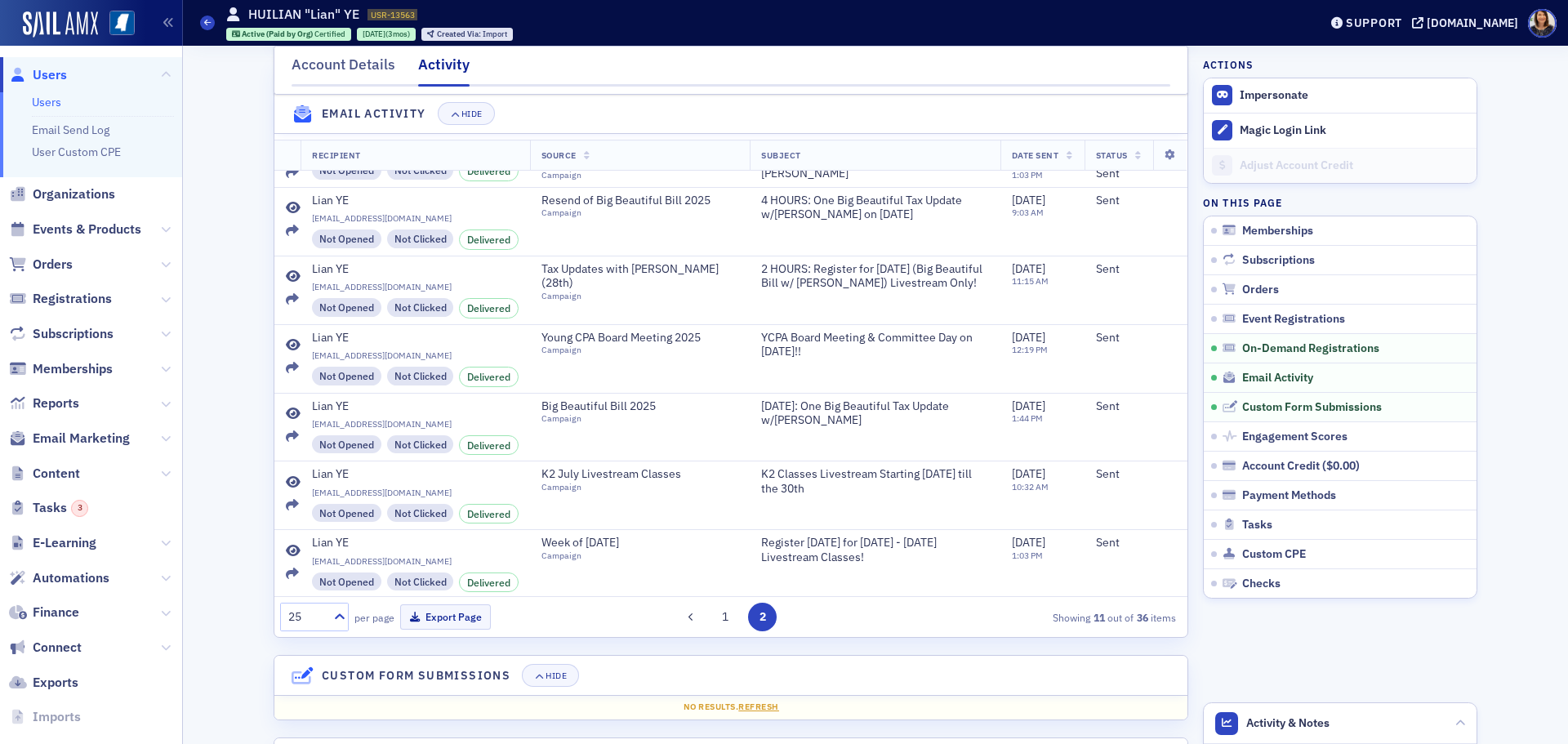
scroll to position [326, 0]
click at [716, 631] on button "1" at bounding box center [726, 617] width 29 height 29
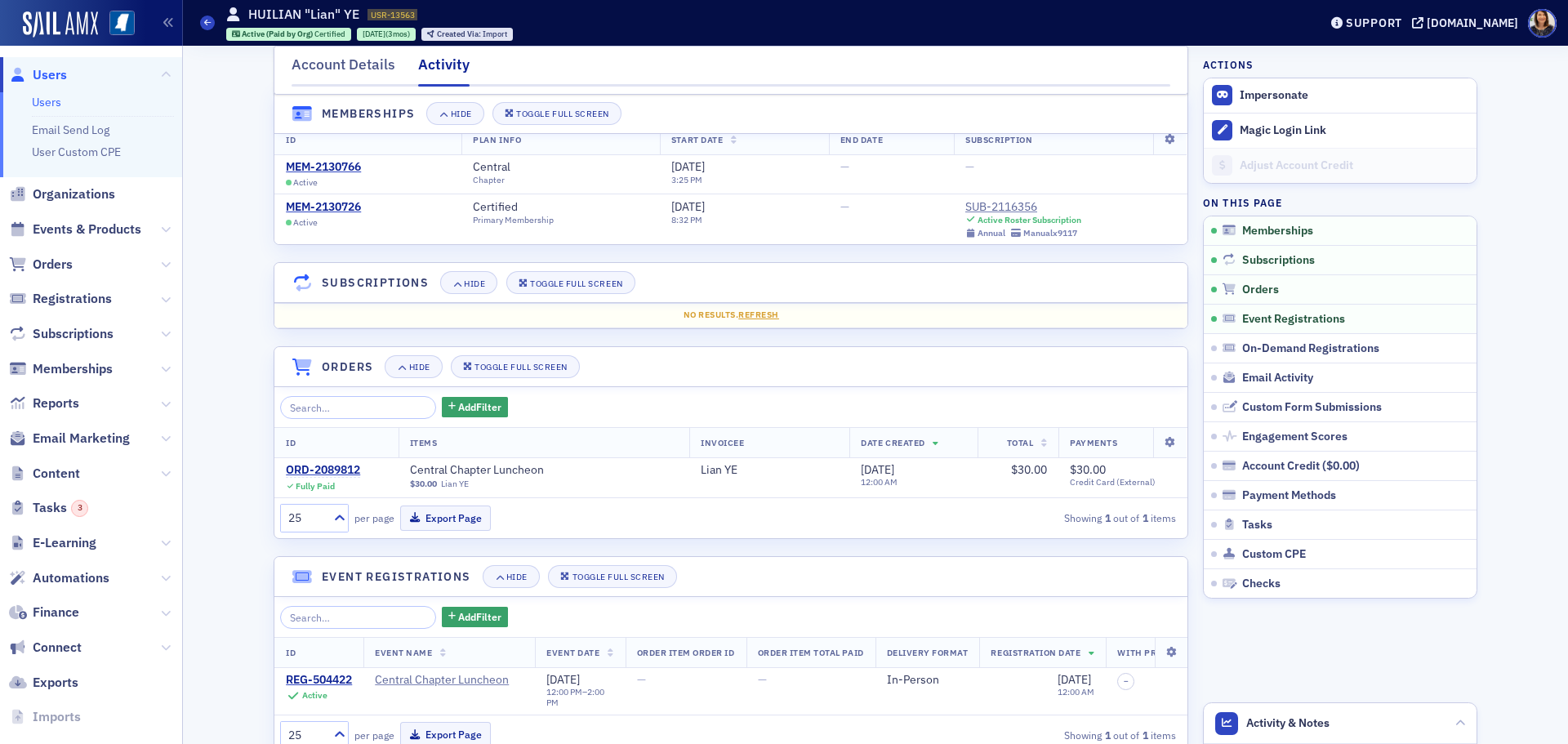
scroll to position [0, 0]
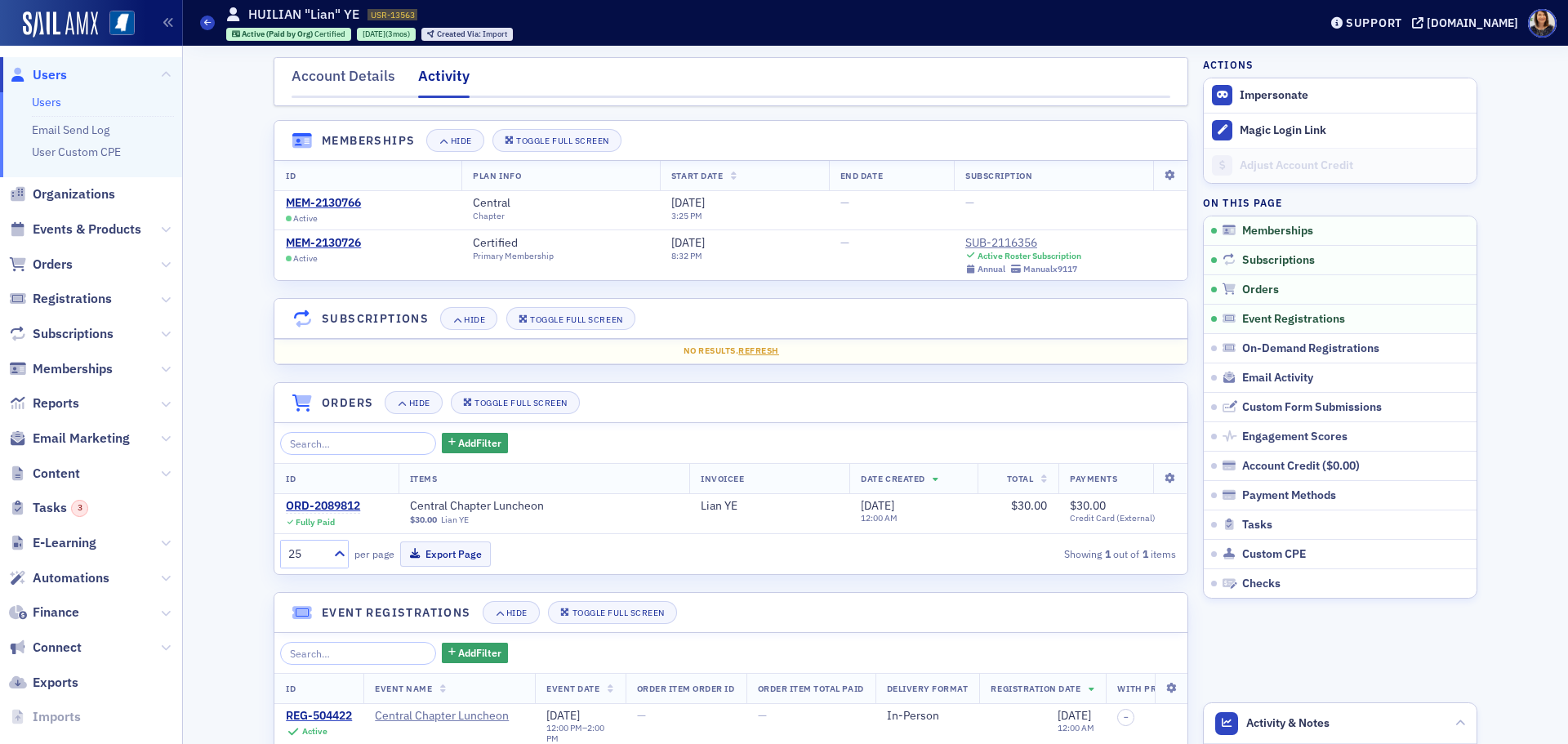
click at [35, 79] on span "Users" at bounding box center [50, 74] width 35 height 18
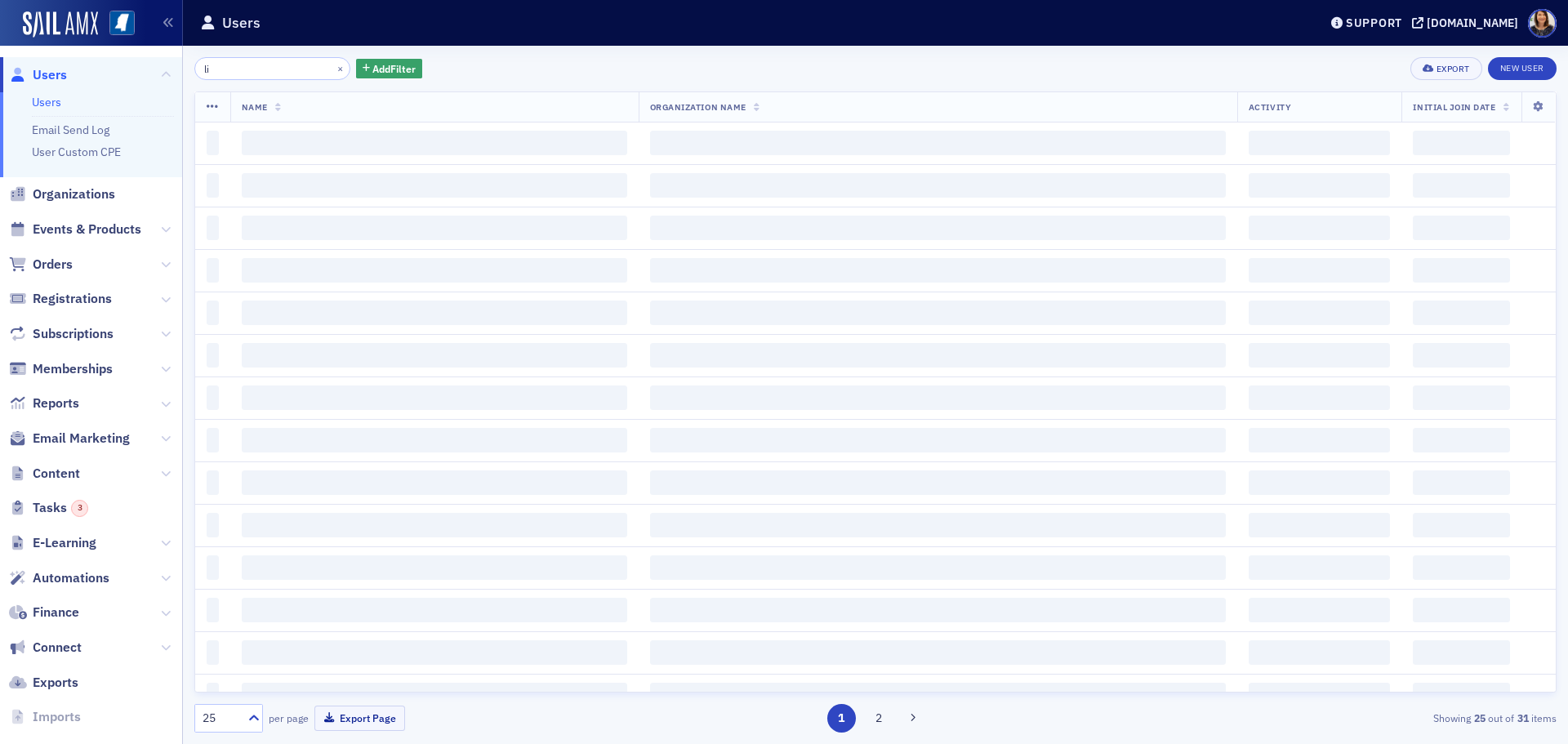
type input "l"
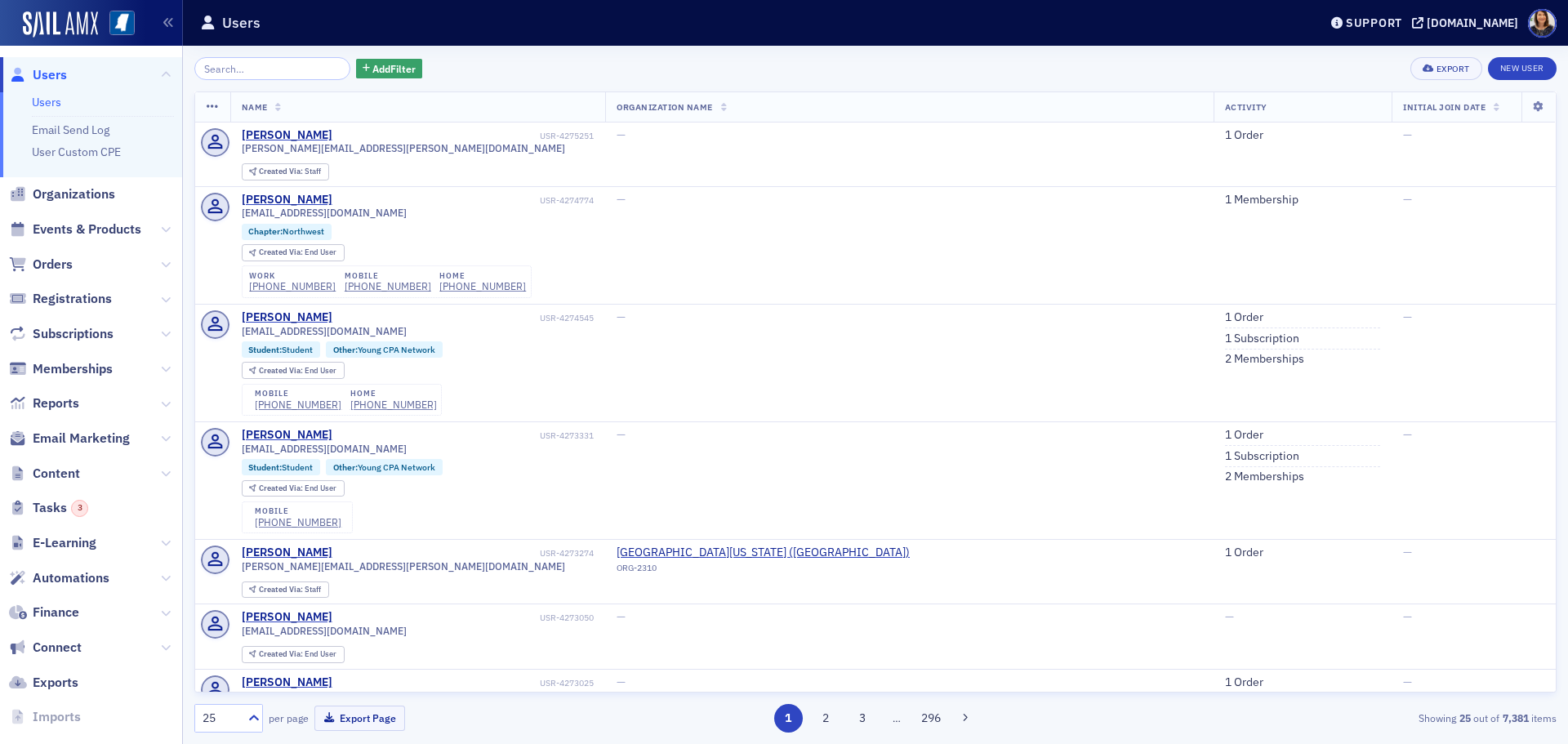
click at [241, 67] on input "search" at bounding box center [272, 68] width 156 height 23
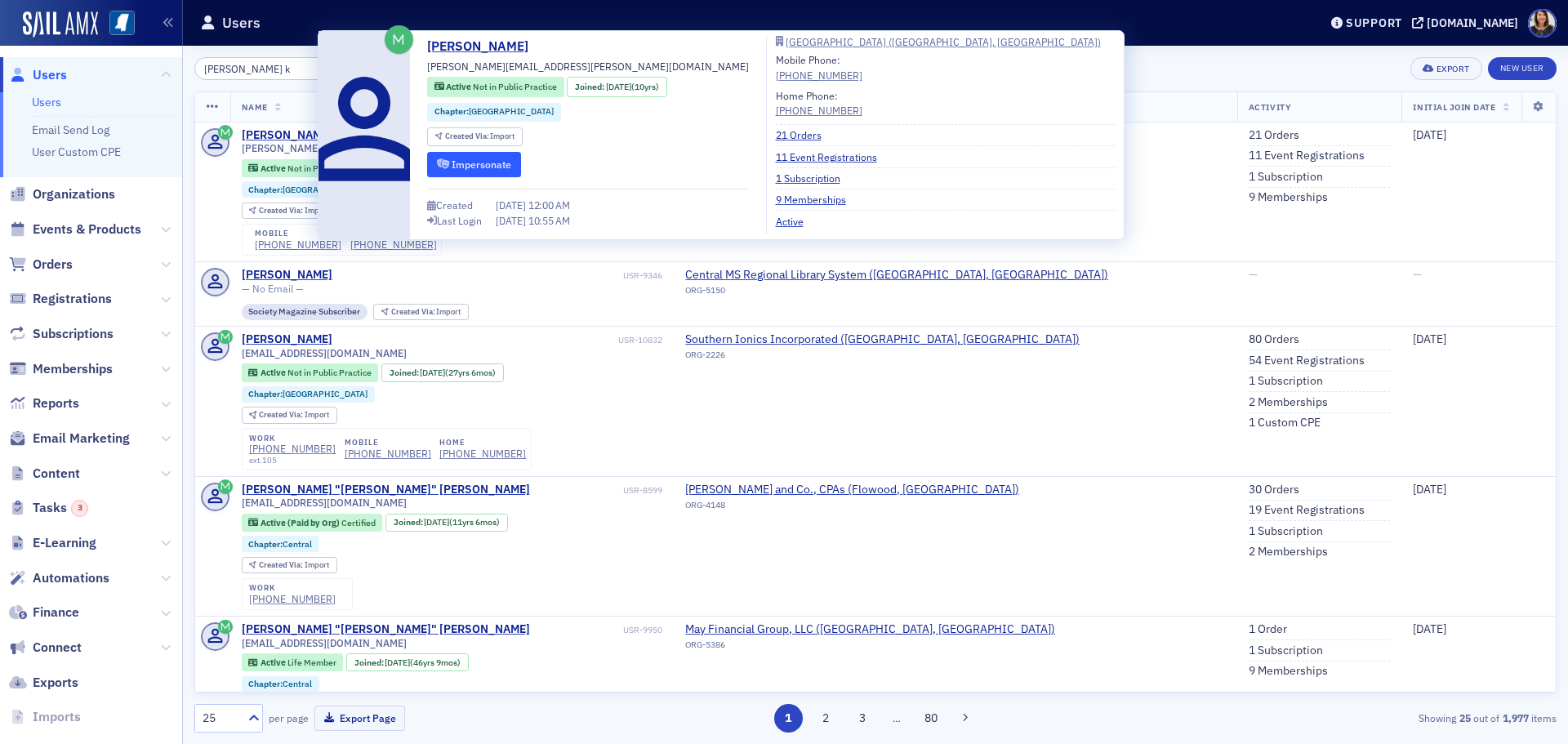
type input "deena k"
click at [459, 157] on button "Impersonate" at bounding box center [474, 164] width 94 height 25
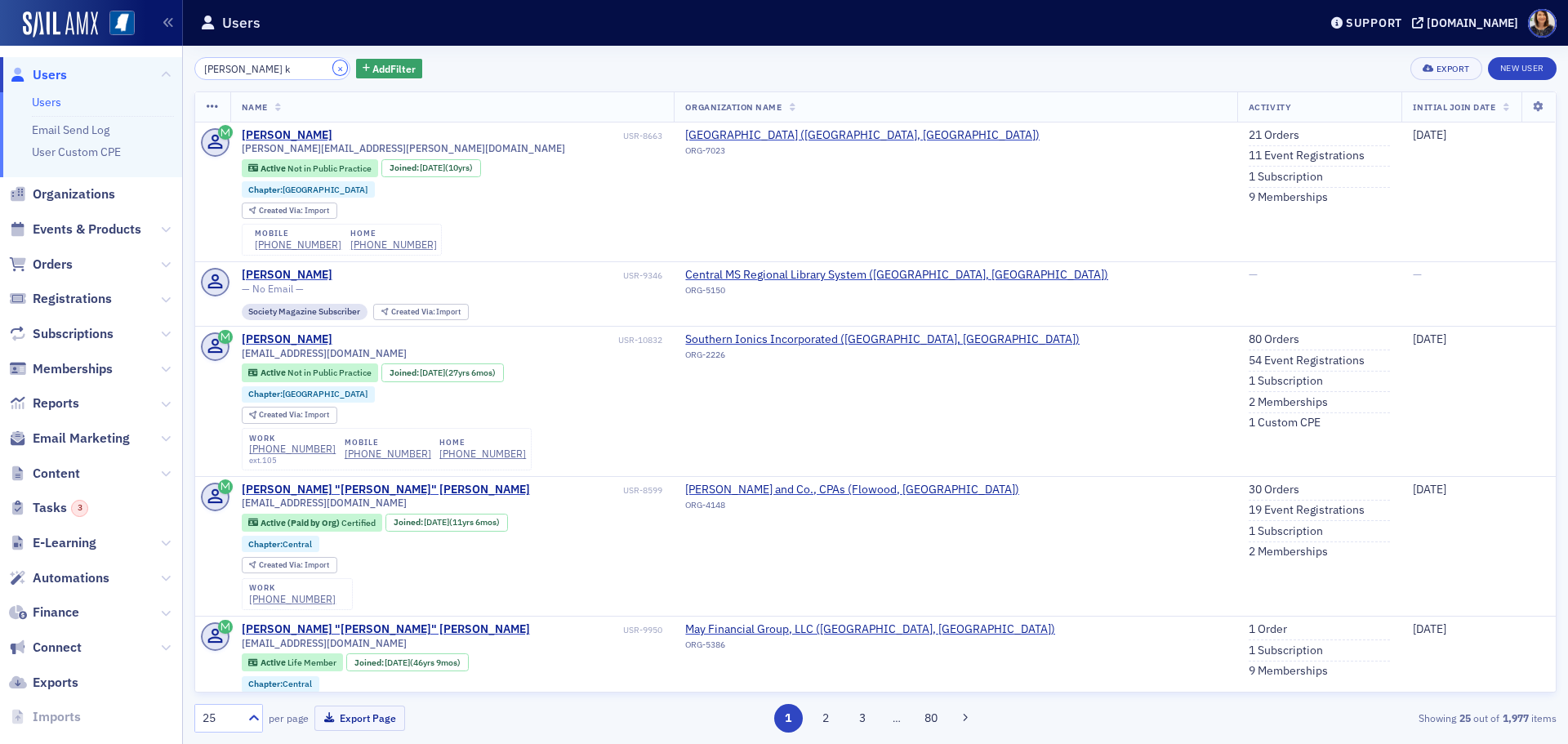
click at [333, 69] on button "×" at bounding box center [340, 67] width 14 height 14
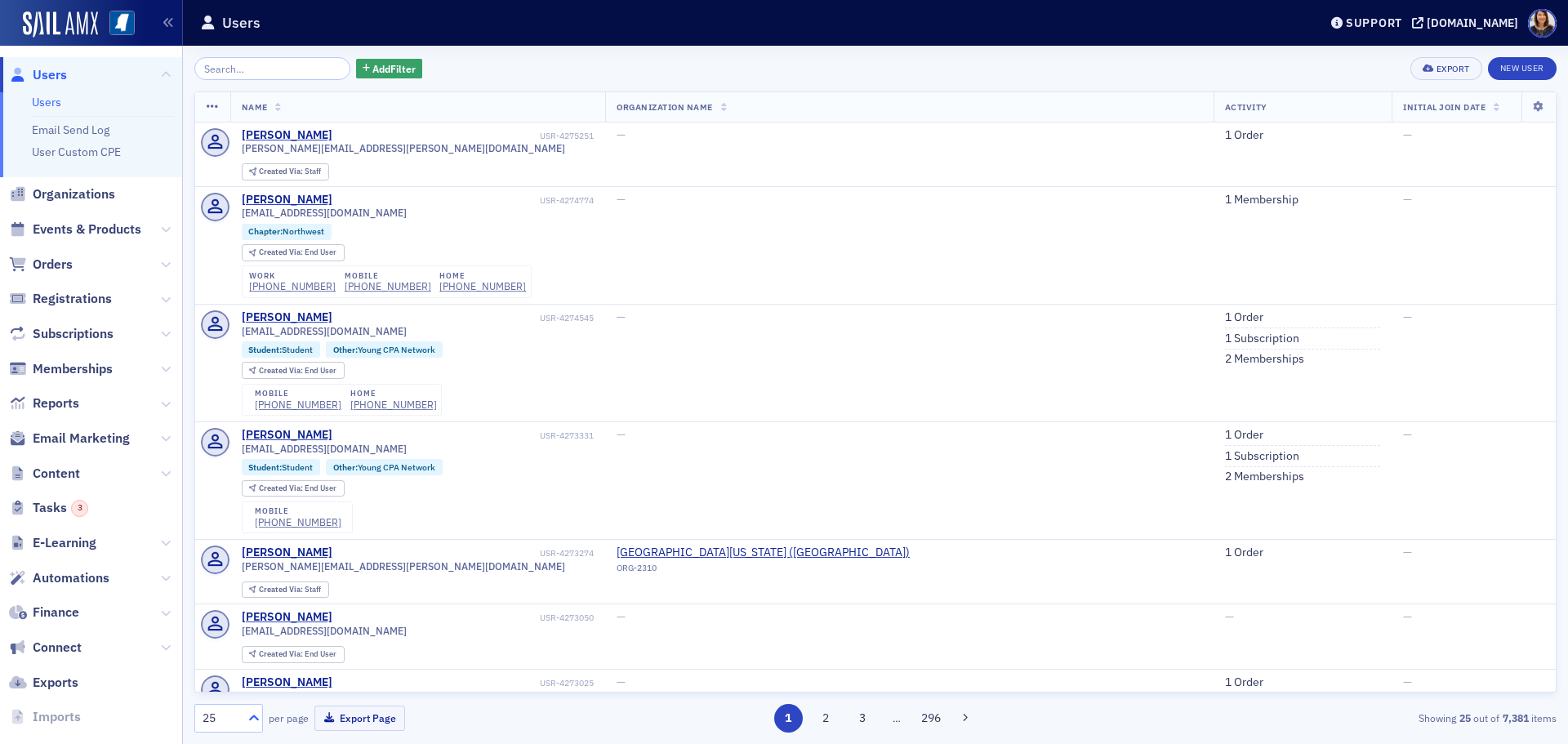
click at [255, 719] on icon at bounding box center [254, 718] width 16 height 16
click at [221, 682] on span "500" at bounding box center [214, 678] width 19 height 17
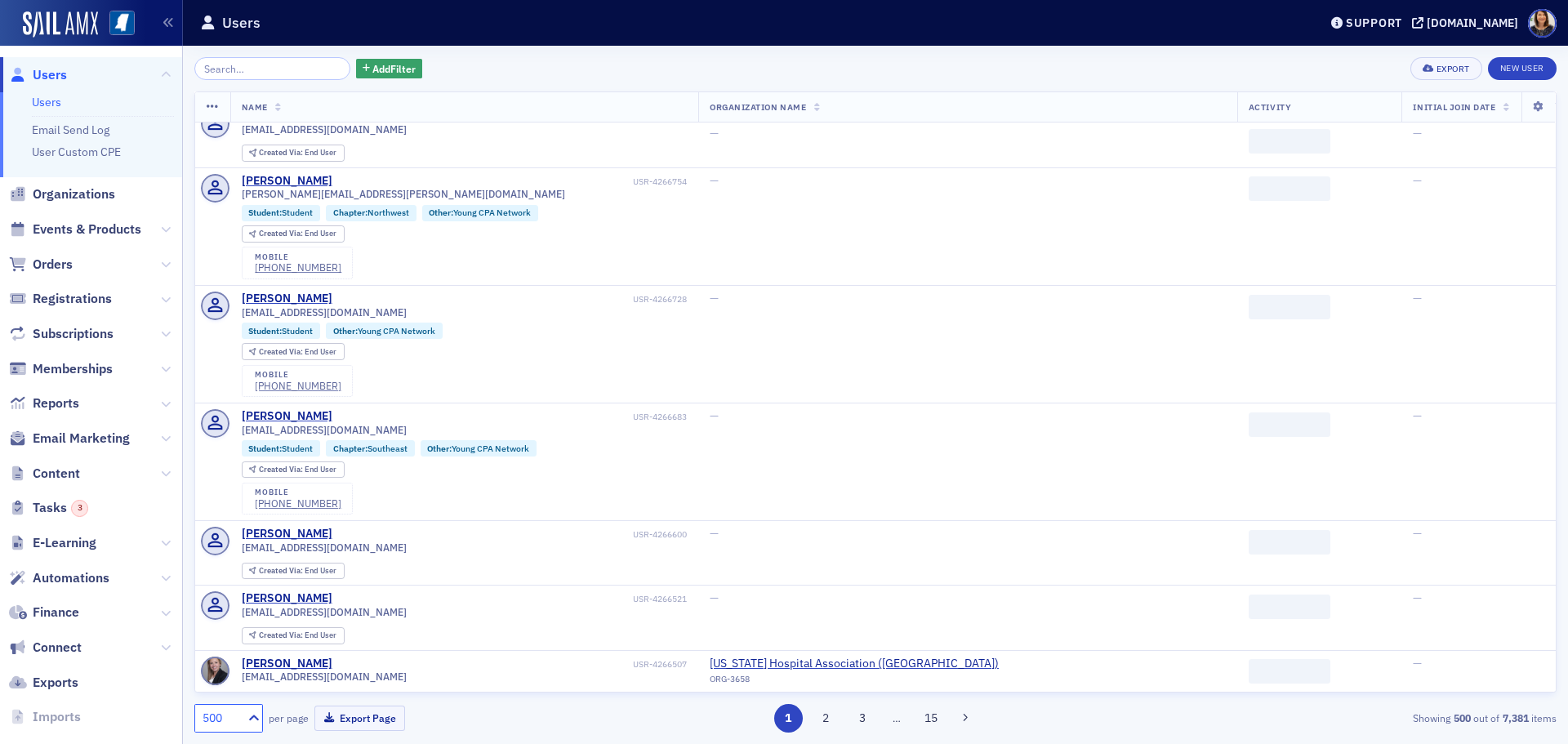
scroll to position [5372, 0]
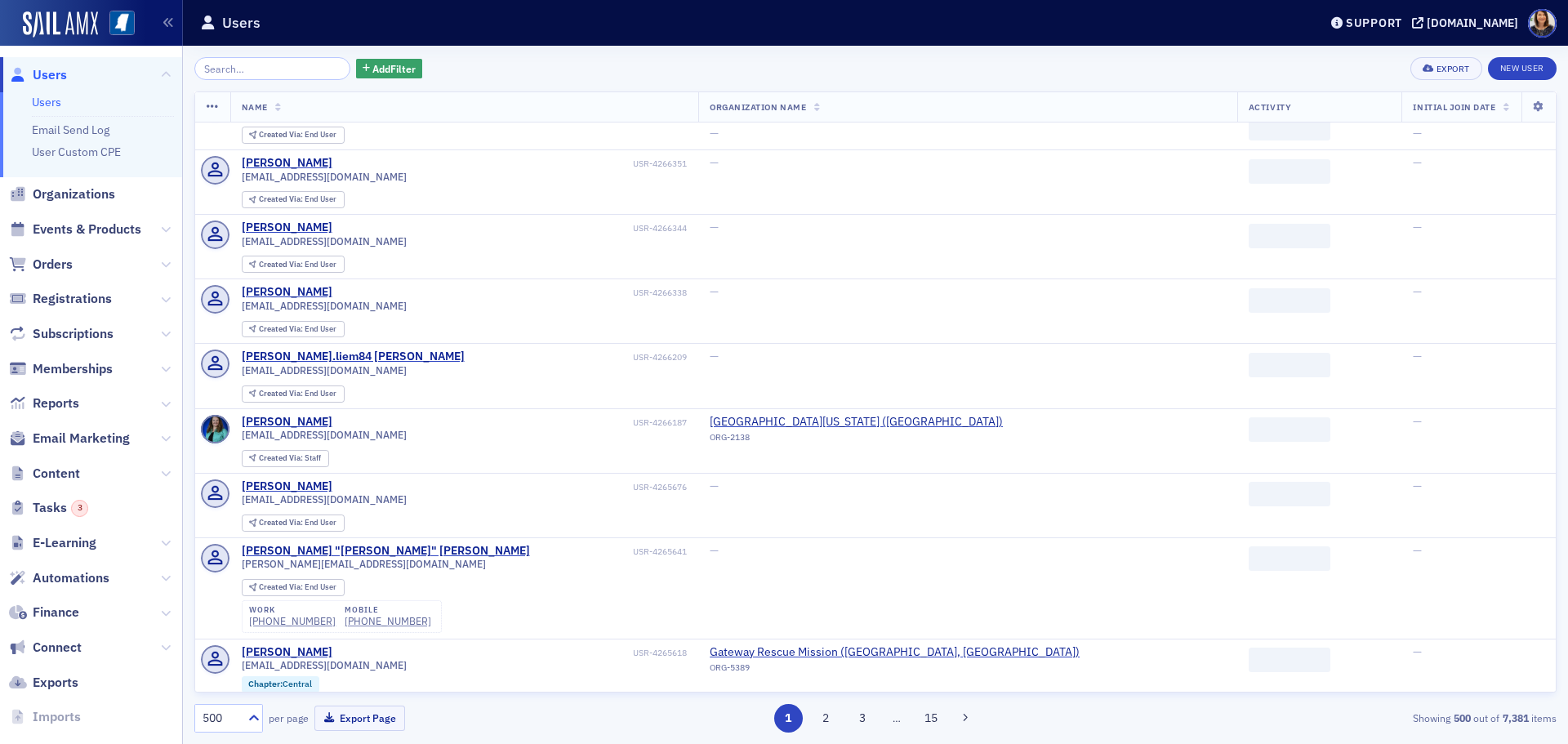
drag, startPoint x: 1559, startPoint y: 191, endPoint x: 1565, endPoint y: 212, distance: 21.8
click at [1565, 212] on div "Add Filter Export New User Name Organization Name Activity Initial Join Date Le…" at bounding box center [875, 395] width 1385 height 698
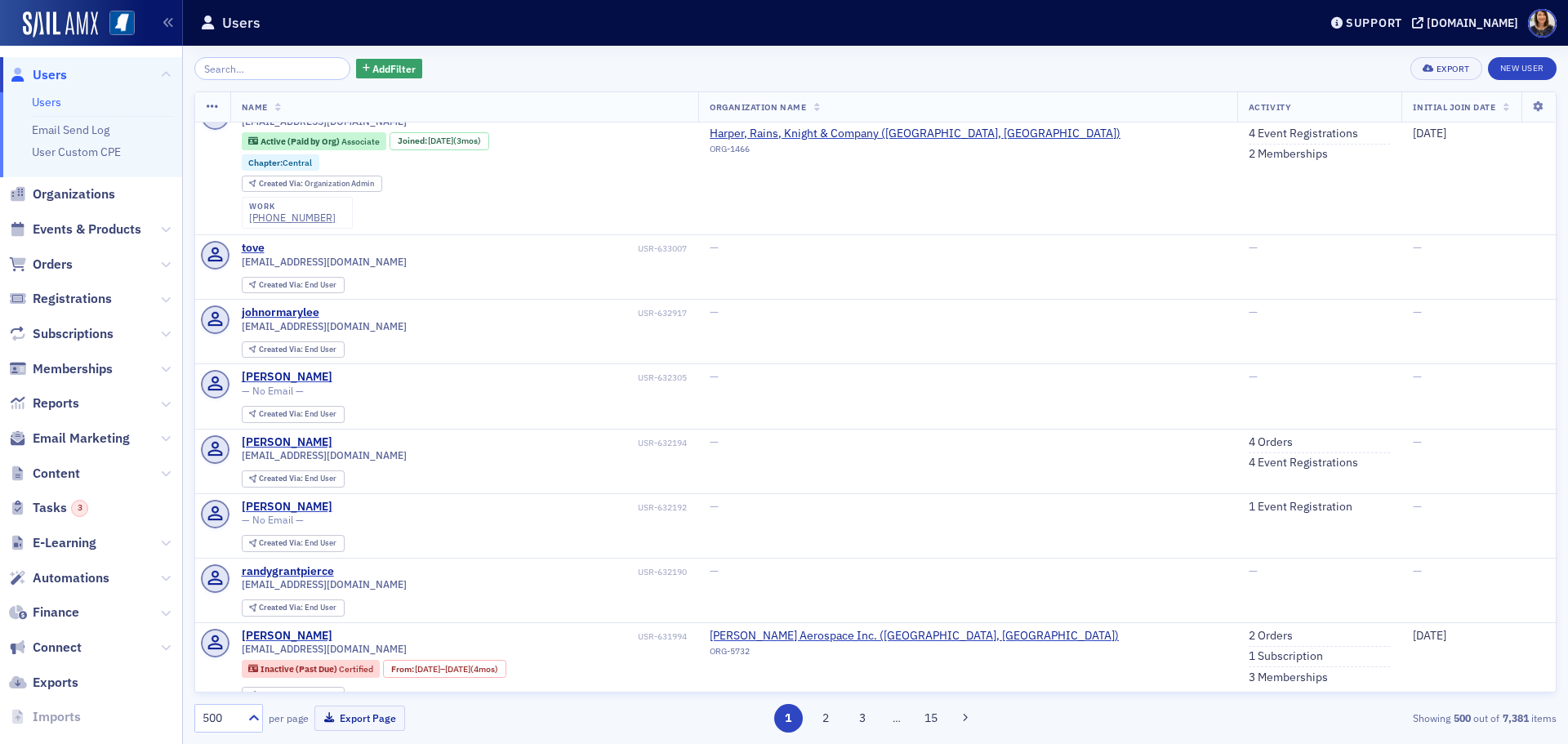
scroll to position [39758, 0]
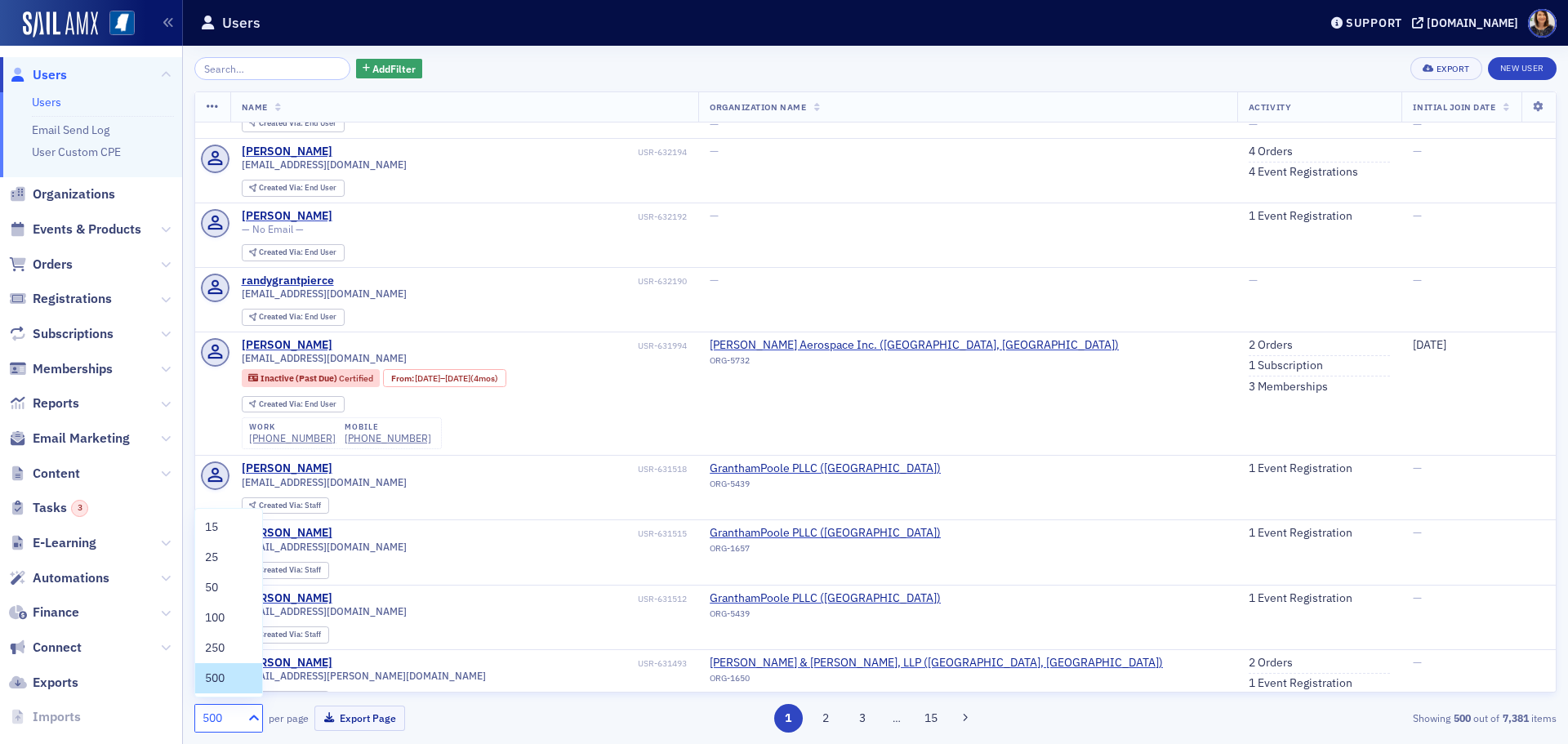
click at [251, 725] on icon at bounding box center [254, 718] width 16 height 16
click at [253, 722] on icon at bounding box center [254, 718] width 16 height 16
click at [252, 721] on icon at bounding box center [254, 718] width 16 height 16
click at [222, 685] on span "500" at bounding box center [214, 678] width 19 height 17
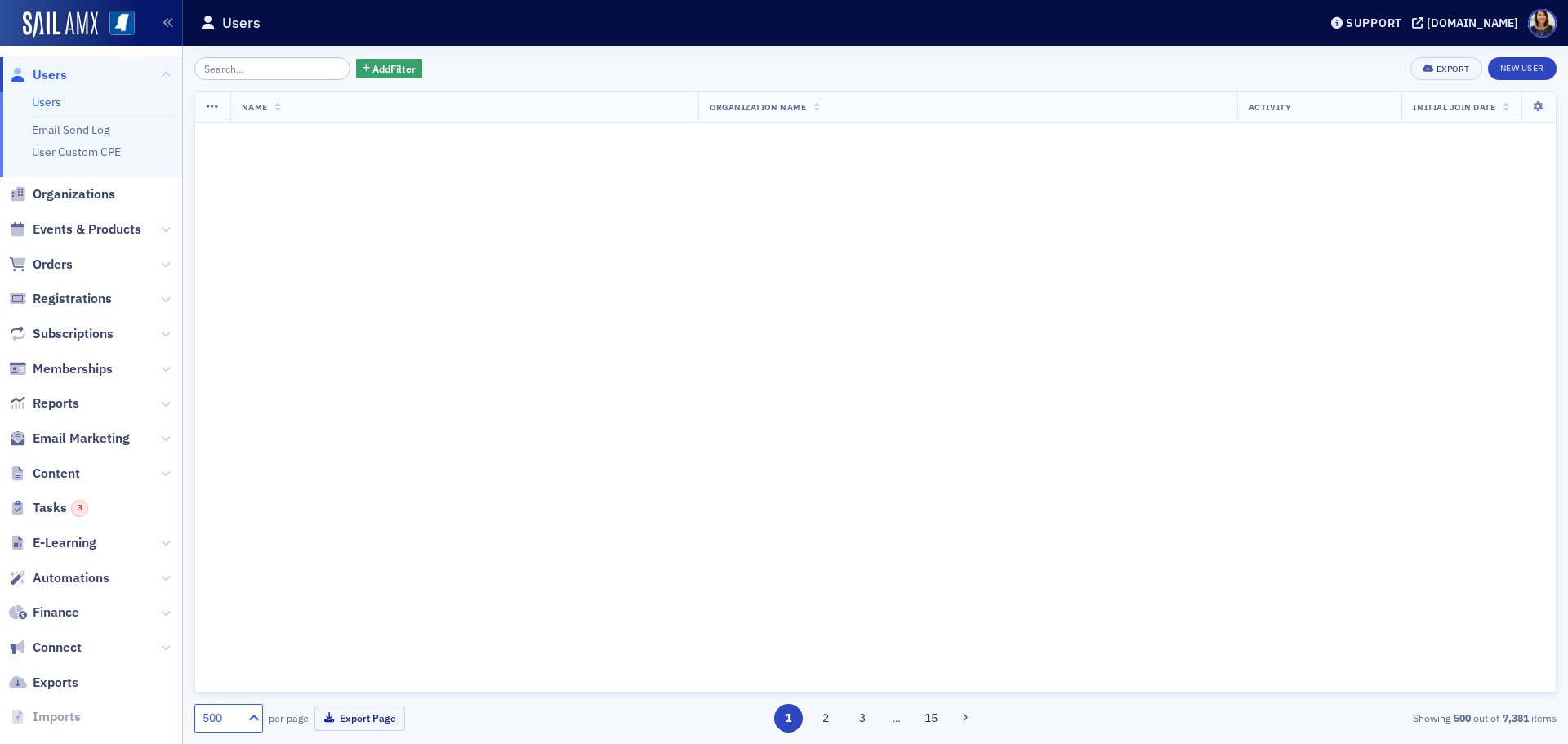
scroll to position [0, 0]
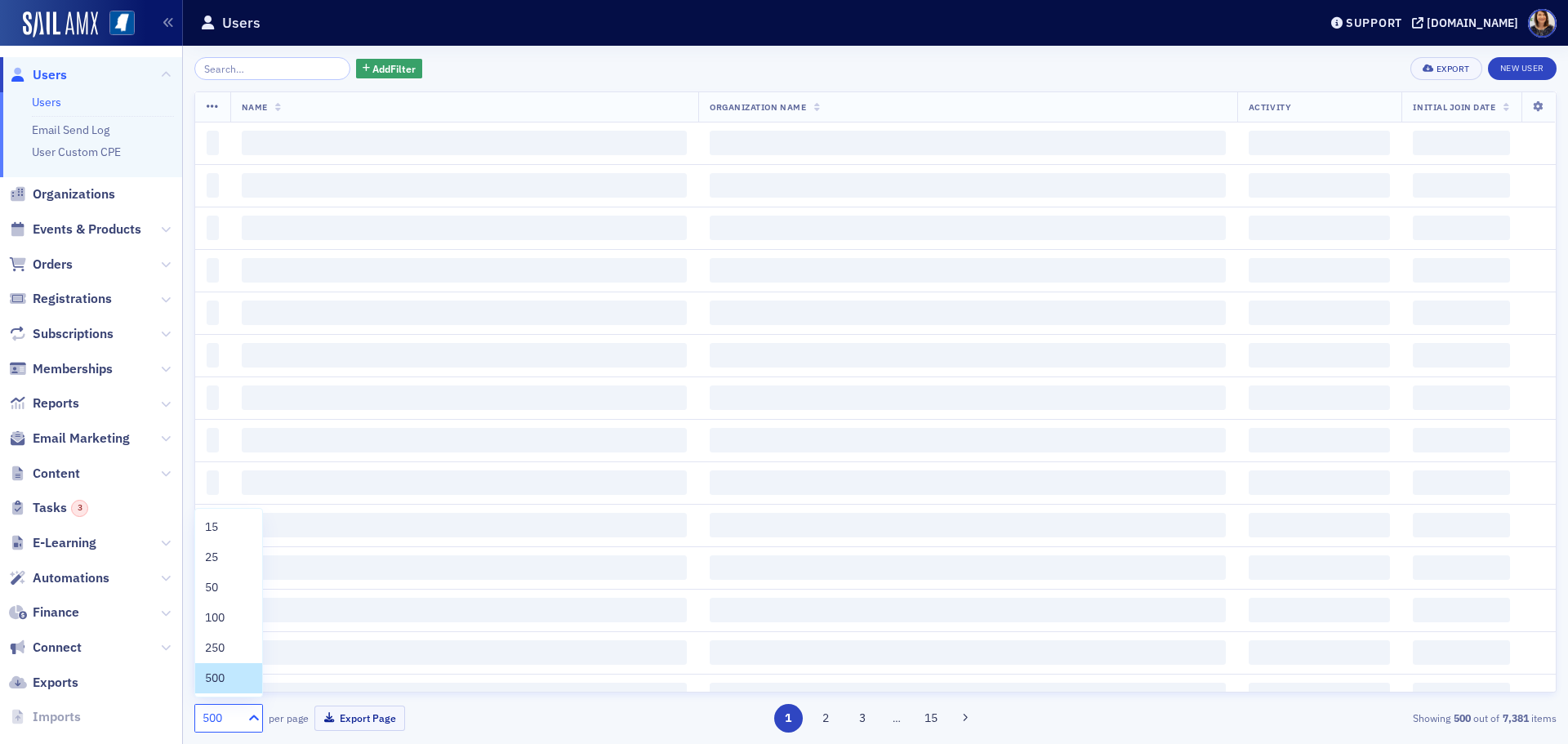
click at [254, 720] on icon at bounding box center [254, 718] width 16 height 16
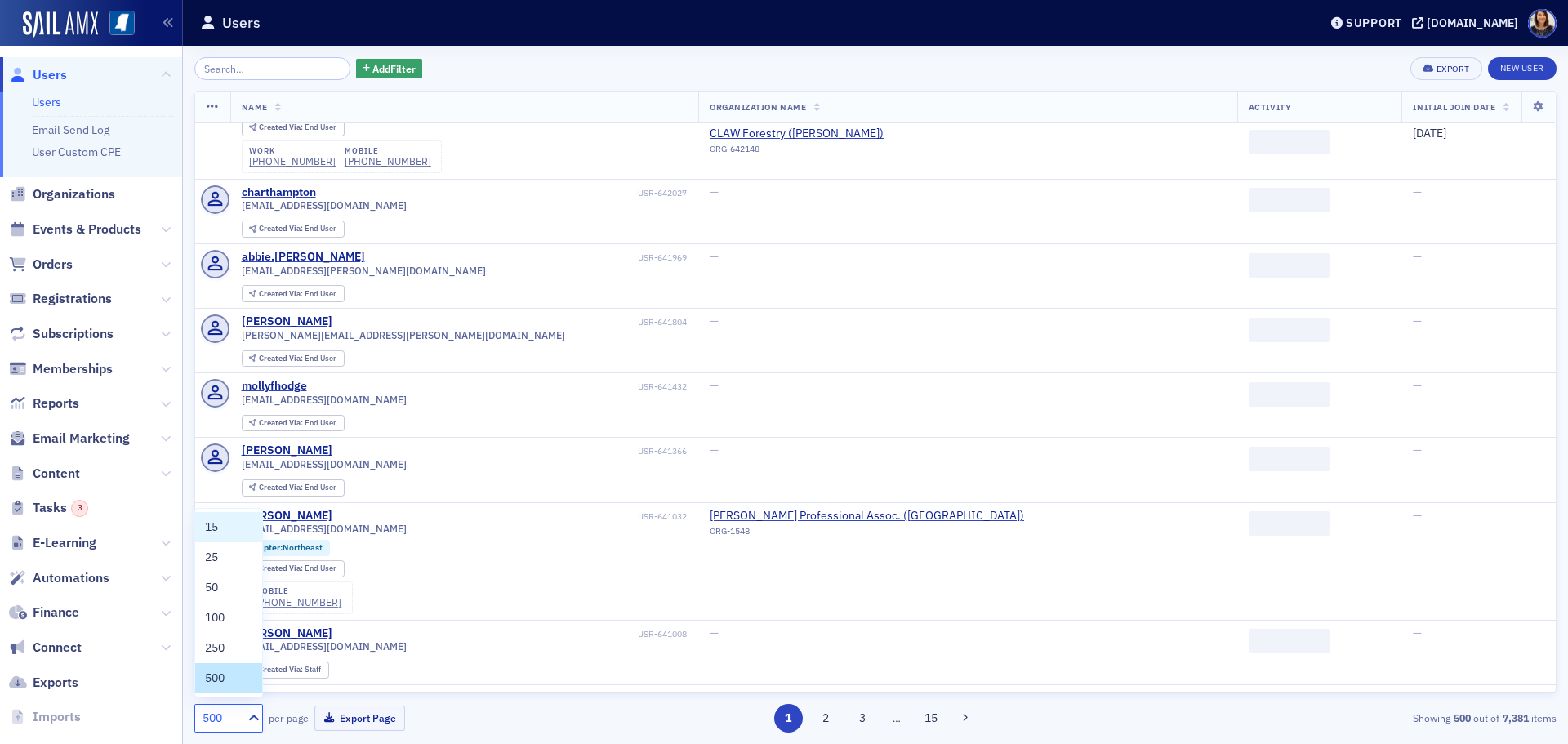
scroll to position [39758, 0]
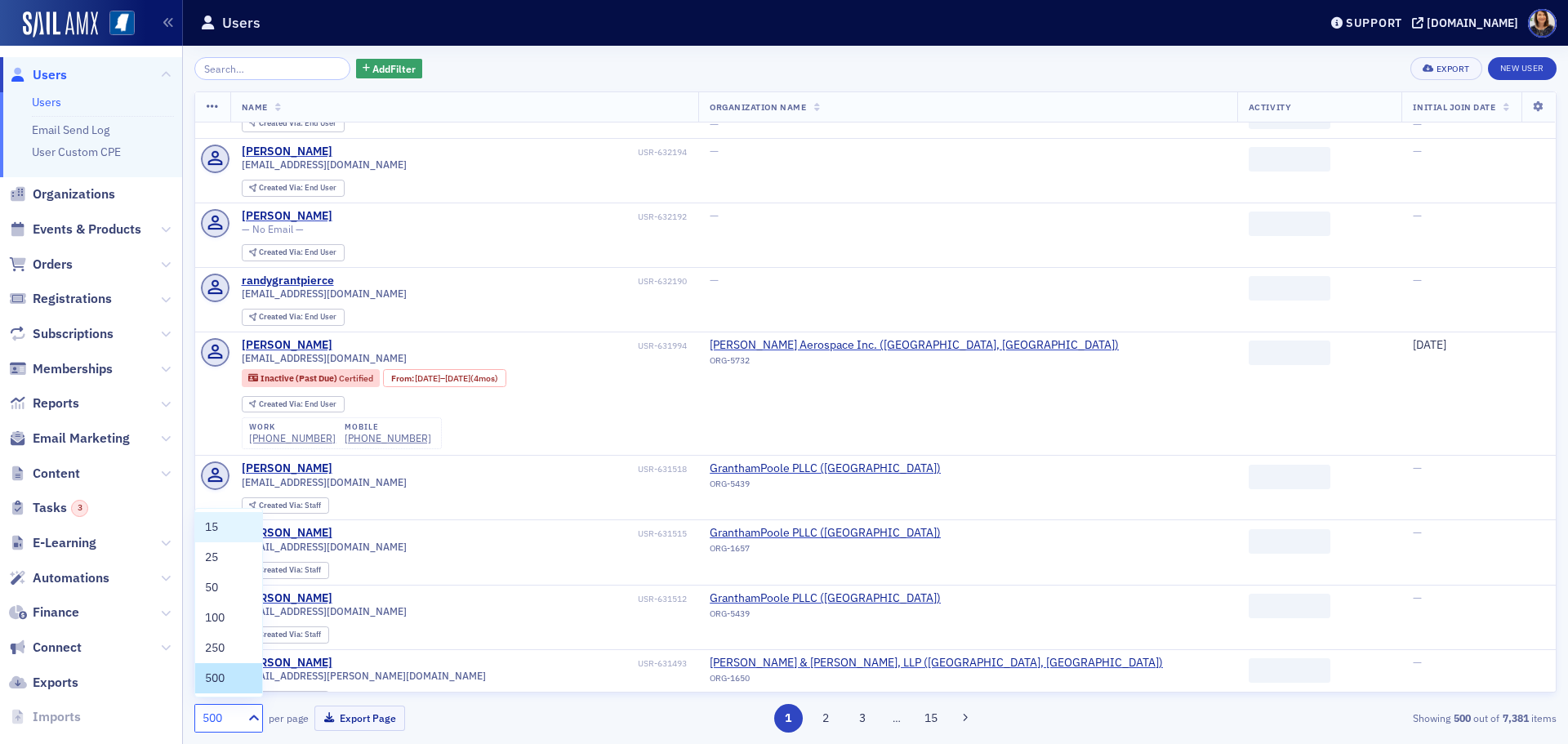
click at [1549, 691] on div "Name Organization Name Activity Initial Join Date LeeAnn Sykes USR-4275251 leea…" at bounding box center [876, 391] width 1362 height 601
click at [932, 721] on button "15" at bounding box center [932, 719] width 29 height 29
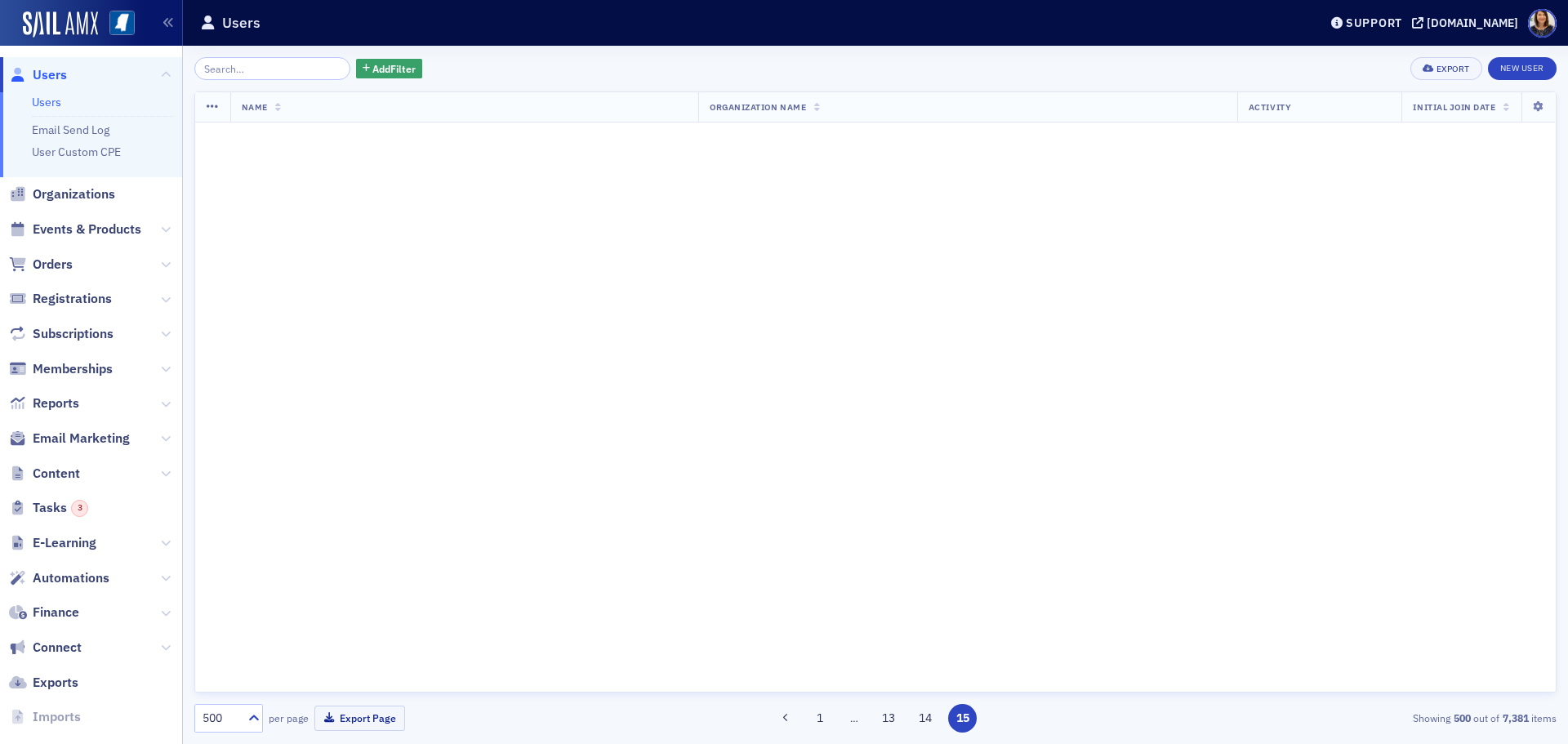
scroll to position [0, 0]
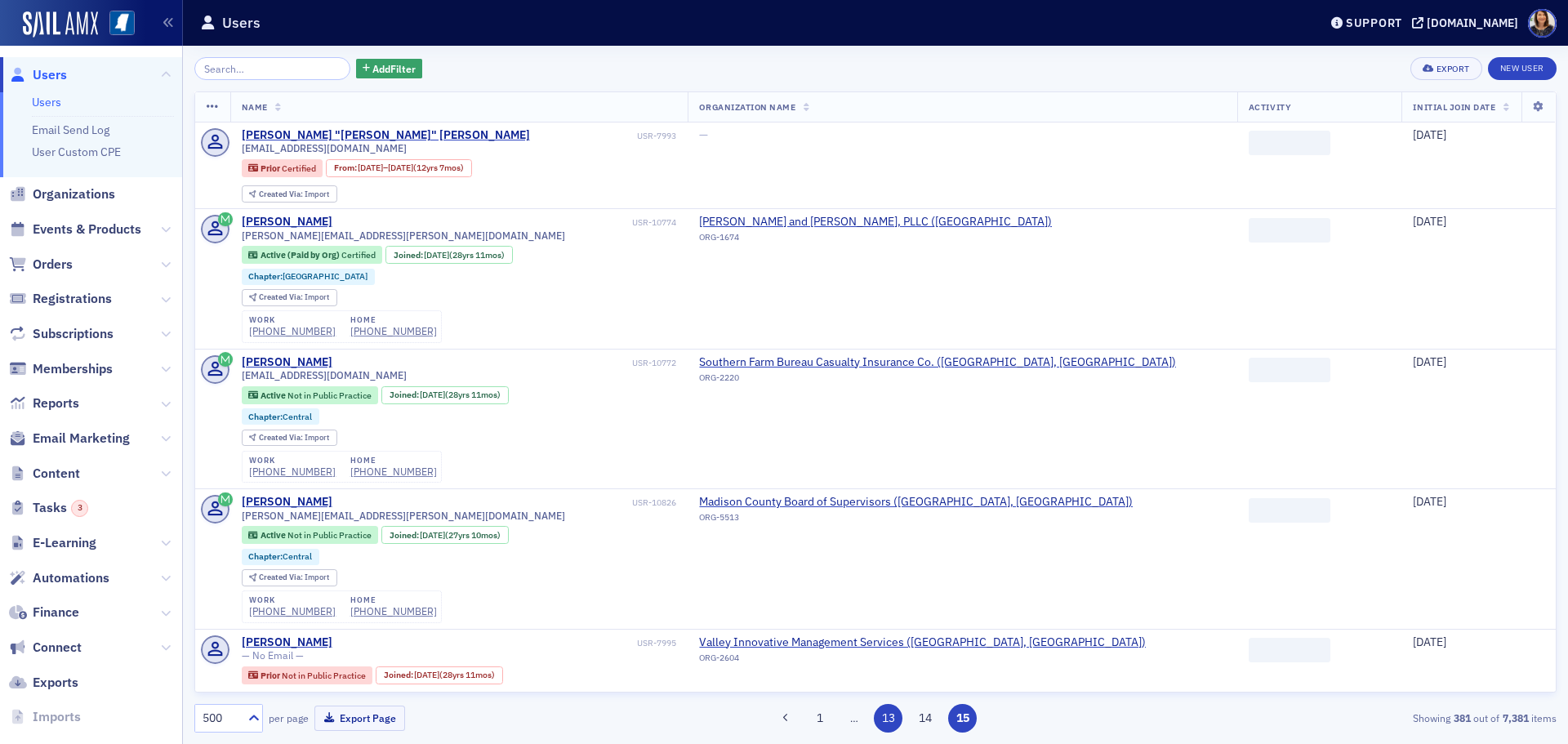
click at [889, 723] on button "13" at bounding box center [888, 719] width 29 height 29
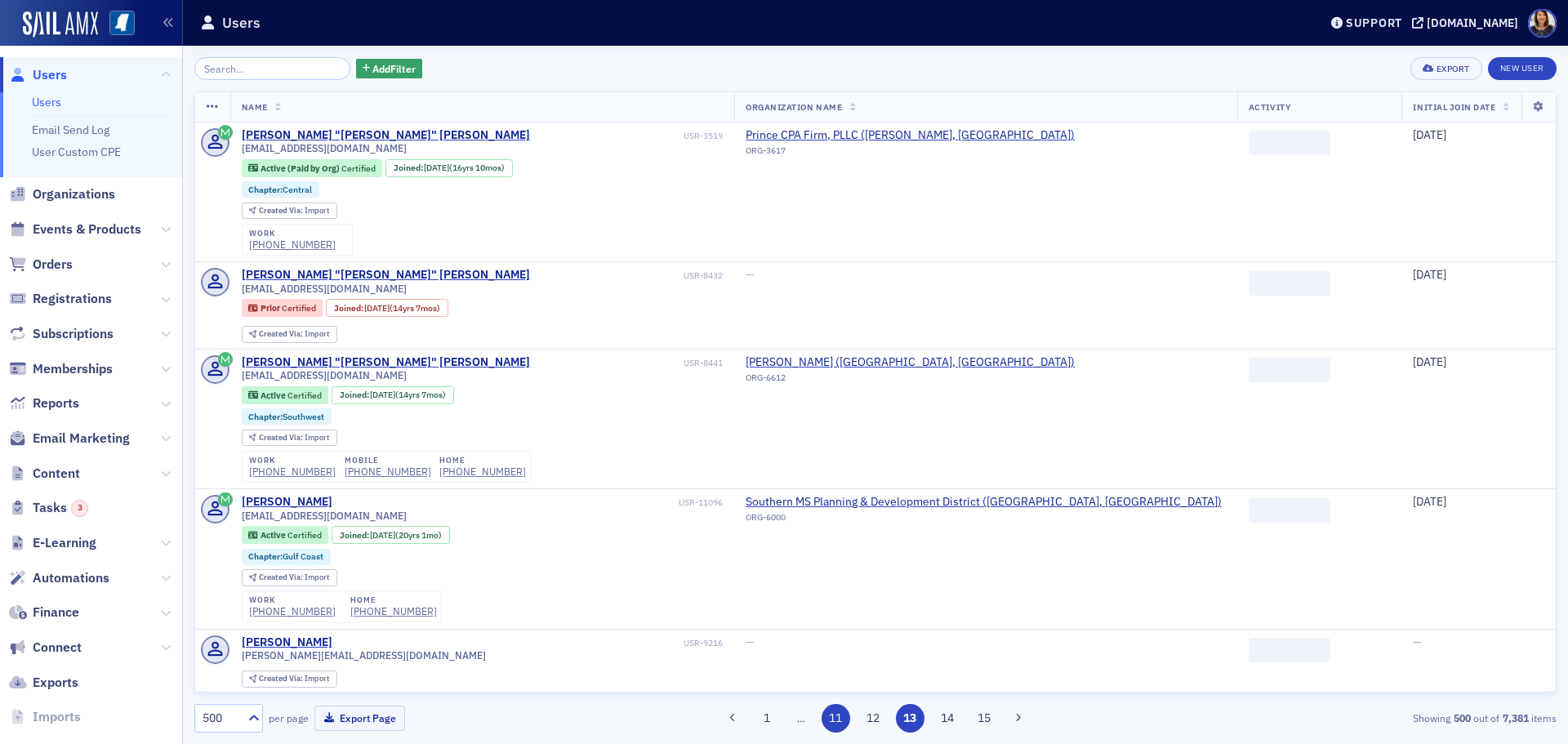
click at [831, 719] on button "11" at bounding box center [835, 719] width 29 height 29
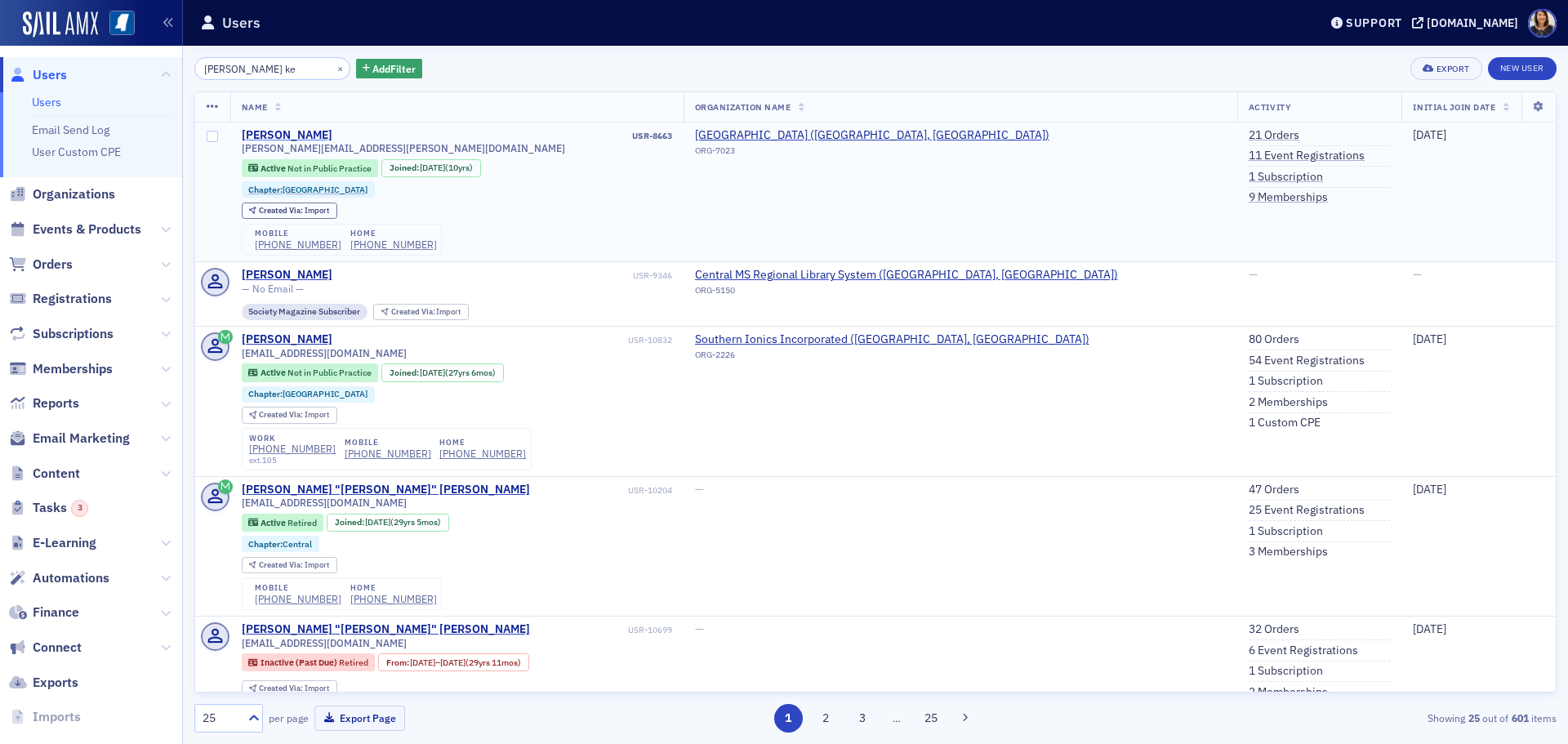
type input "[PERSON_NAME] ke"
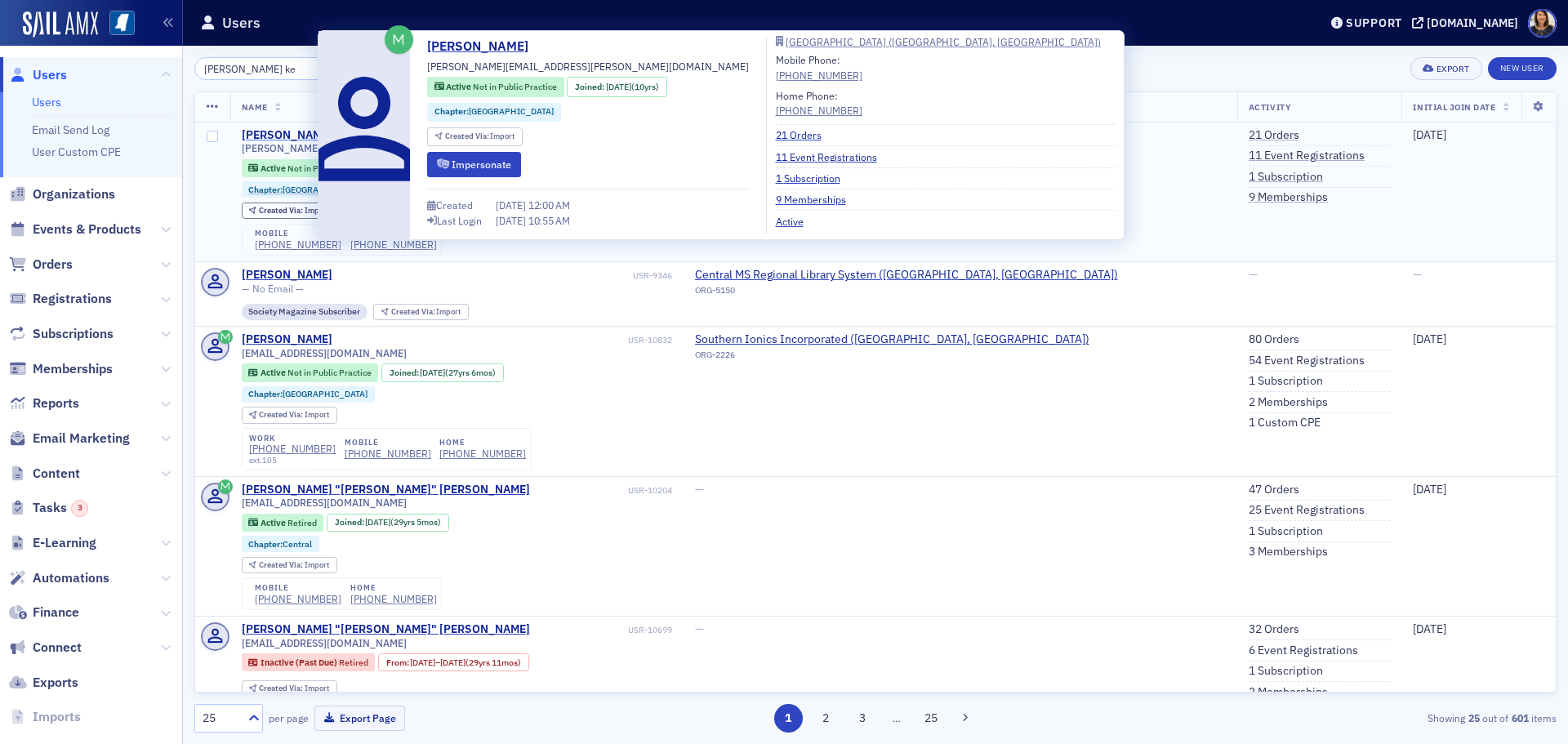
click at [272, 132] on div "[PERSON_NAME]" at bounding box center [287, 135] width 91 height 14
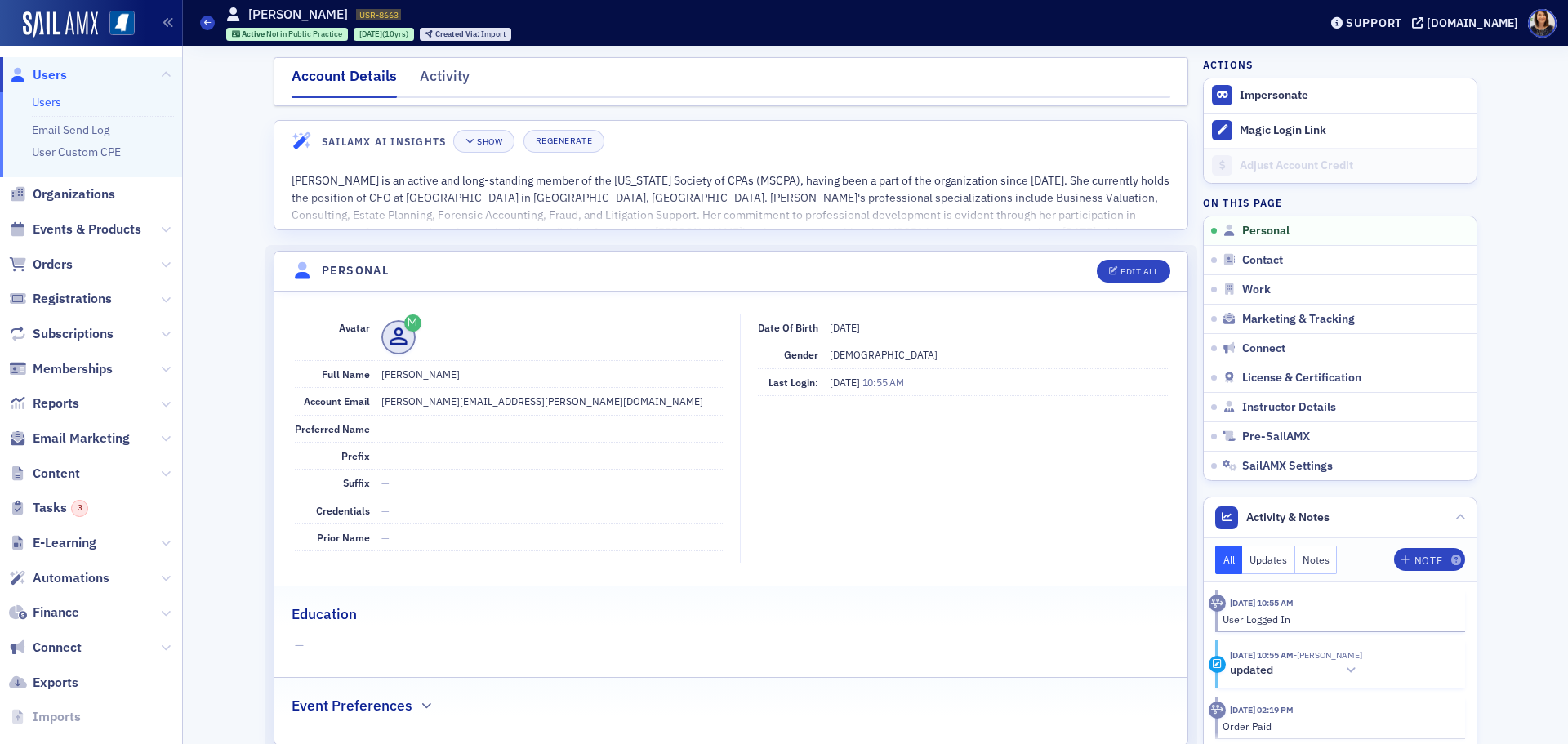
click at [41, 79] on span "Users" at bounding box center [50, 74] width 35 height 18
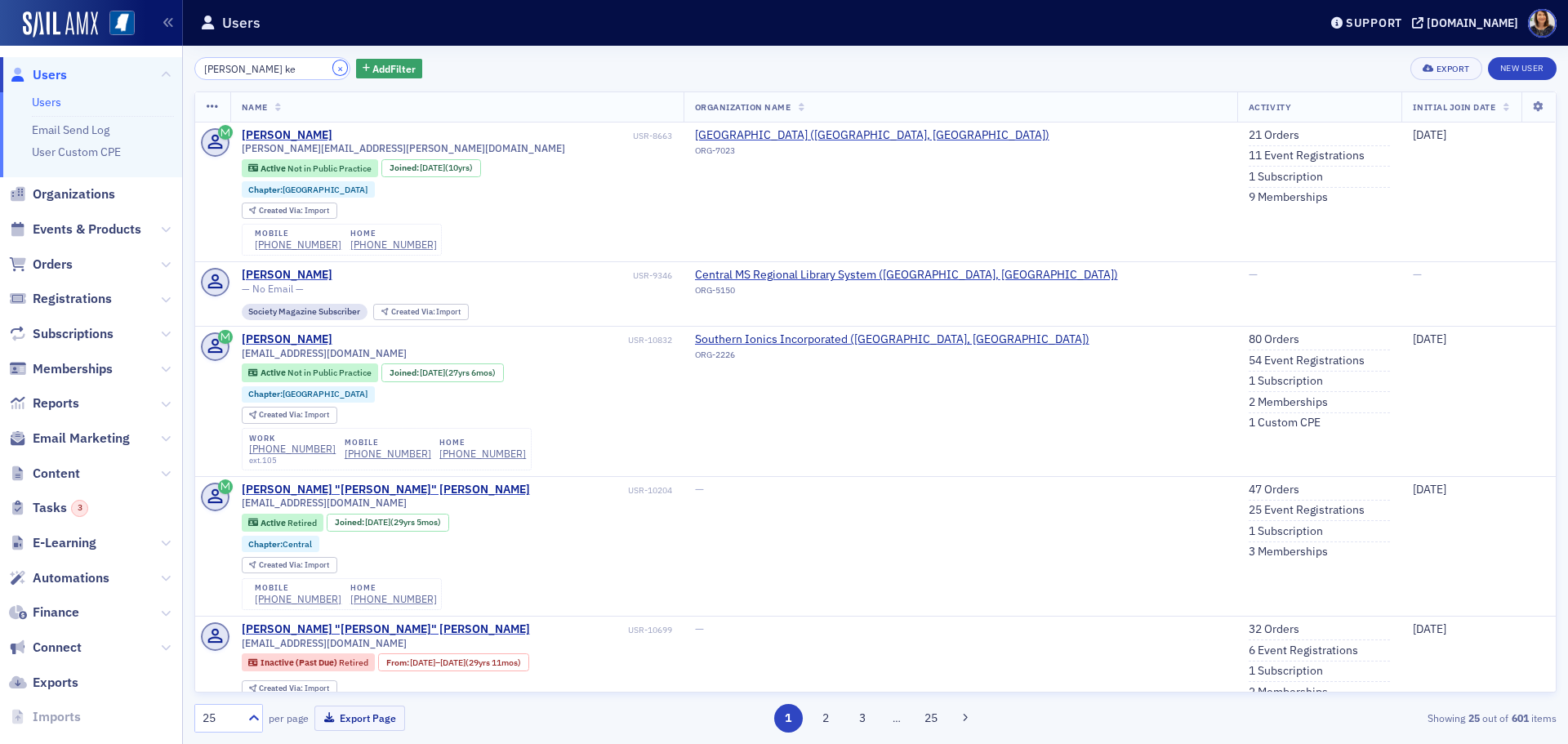
click at [333, 69] on button "×" at bounding box center [340, 67] width 14 height 14
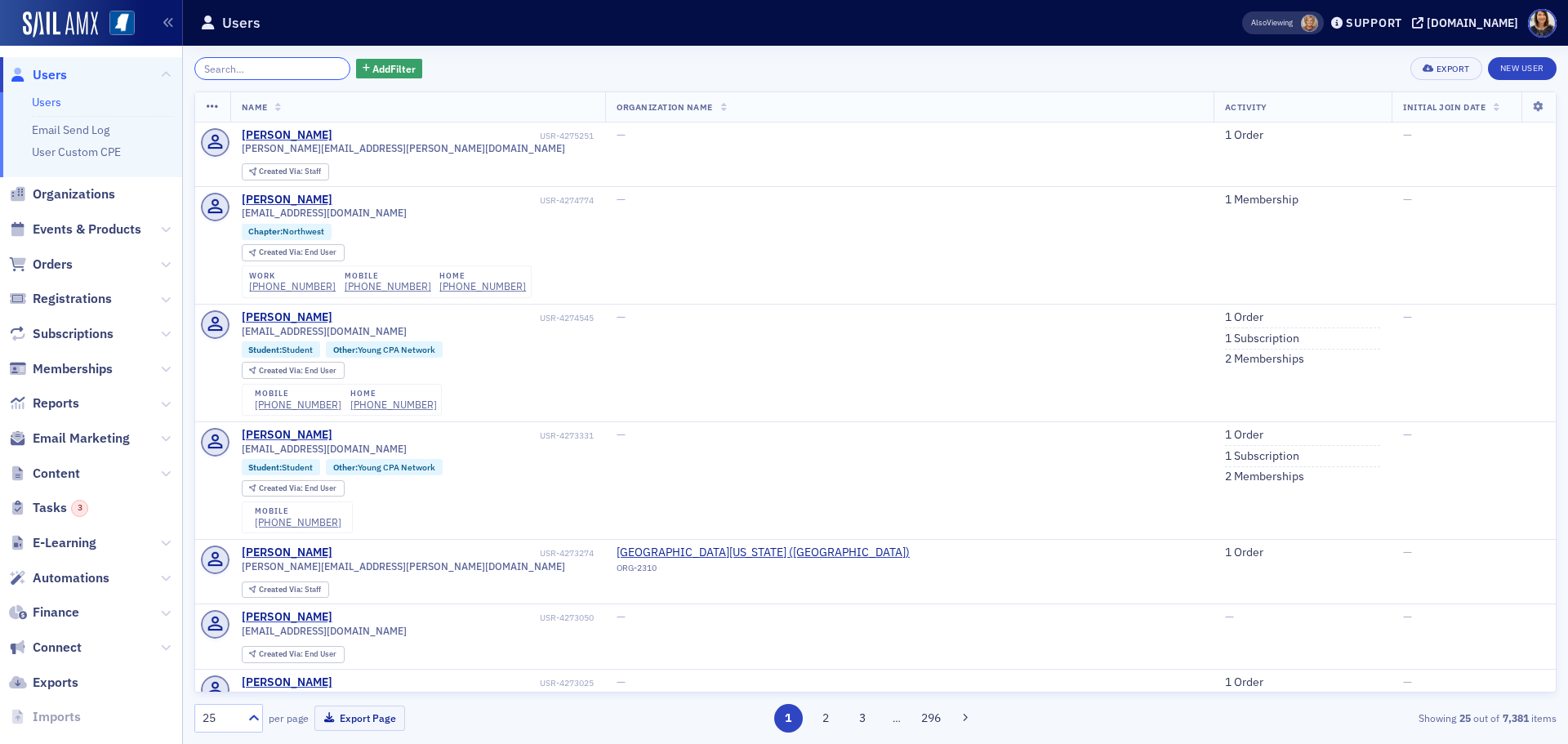
click at [250, 71] on input "search" at bounding box center [272, 68] width 156 height 23
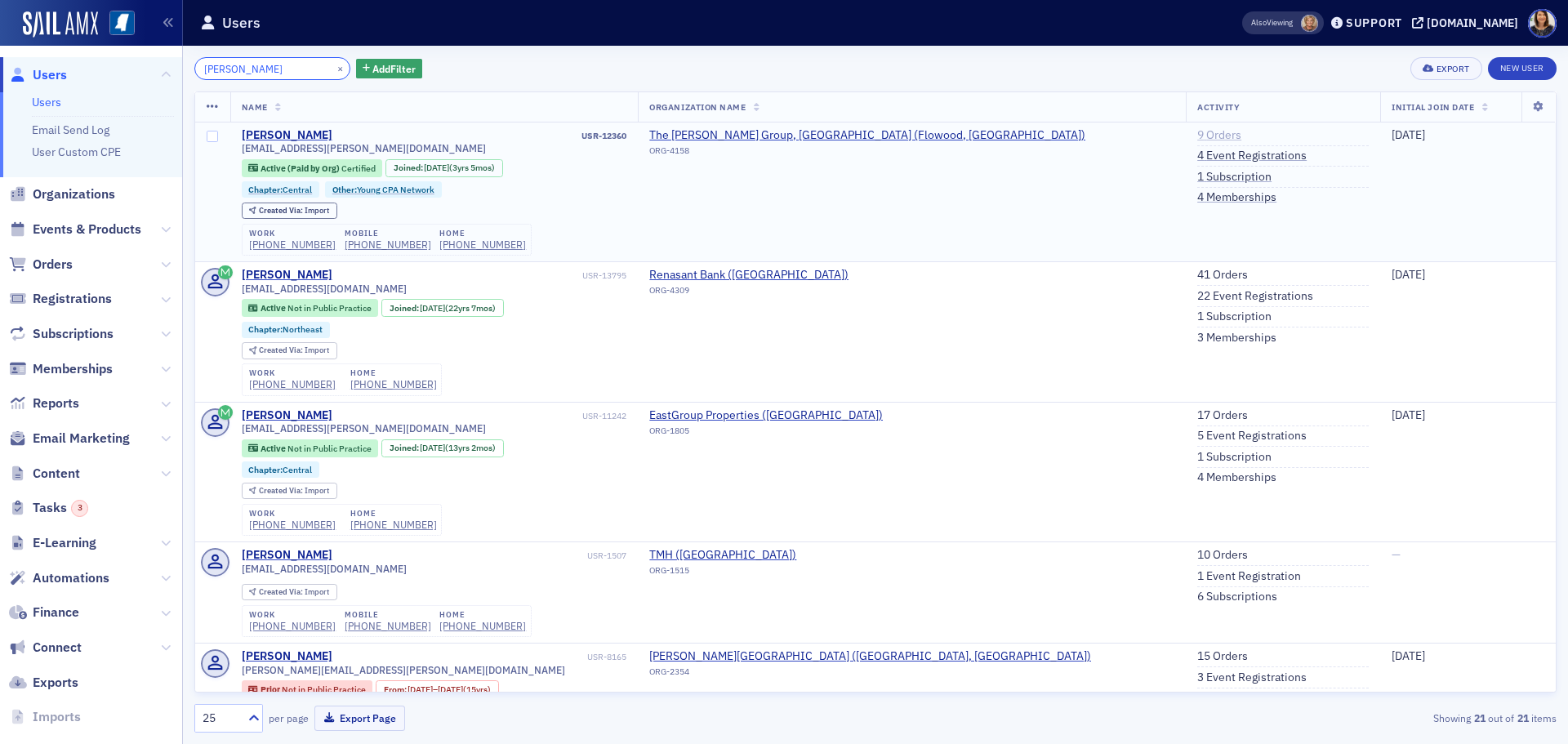
type input "[PERSON_NAME]"
click at [1197, 133] on link "9 Orders" at bounding box center [1219, 135] width 44 height 14
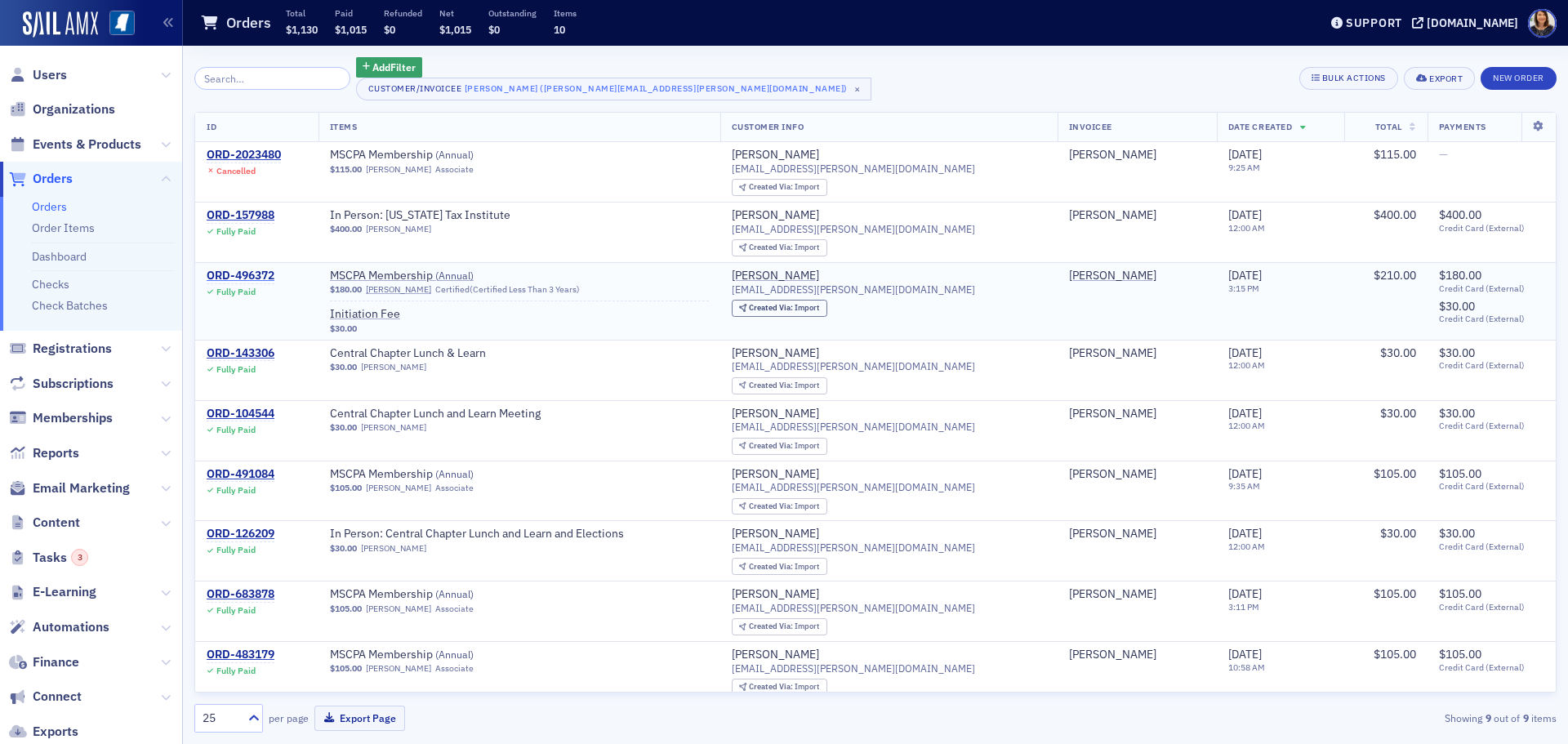
click at [244, 269] on div "ORD-496372" at bounding box center [240, 276] width 67 height 14
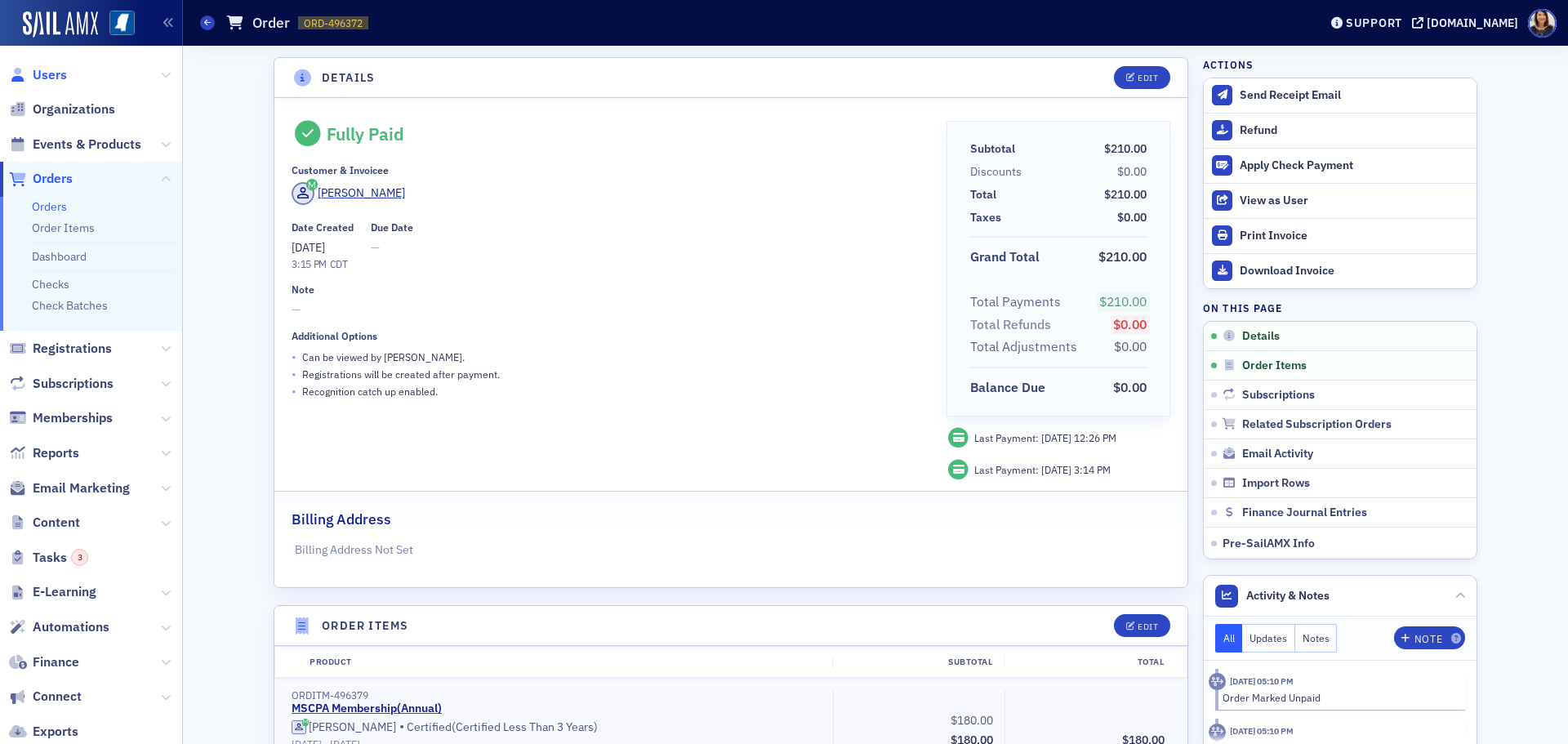
click at [51, 74] on span "Users" at bounding box center [50, 74] width 35 height 18
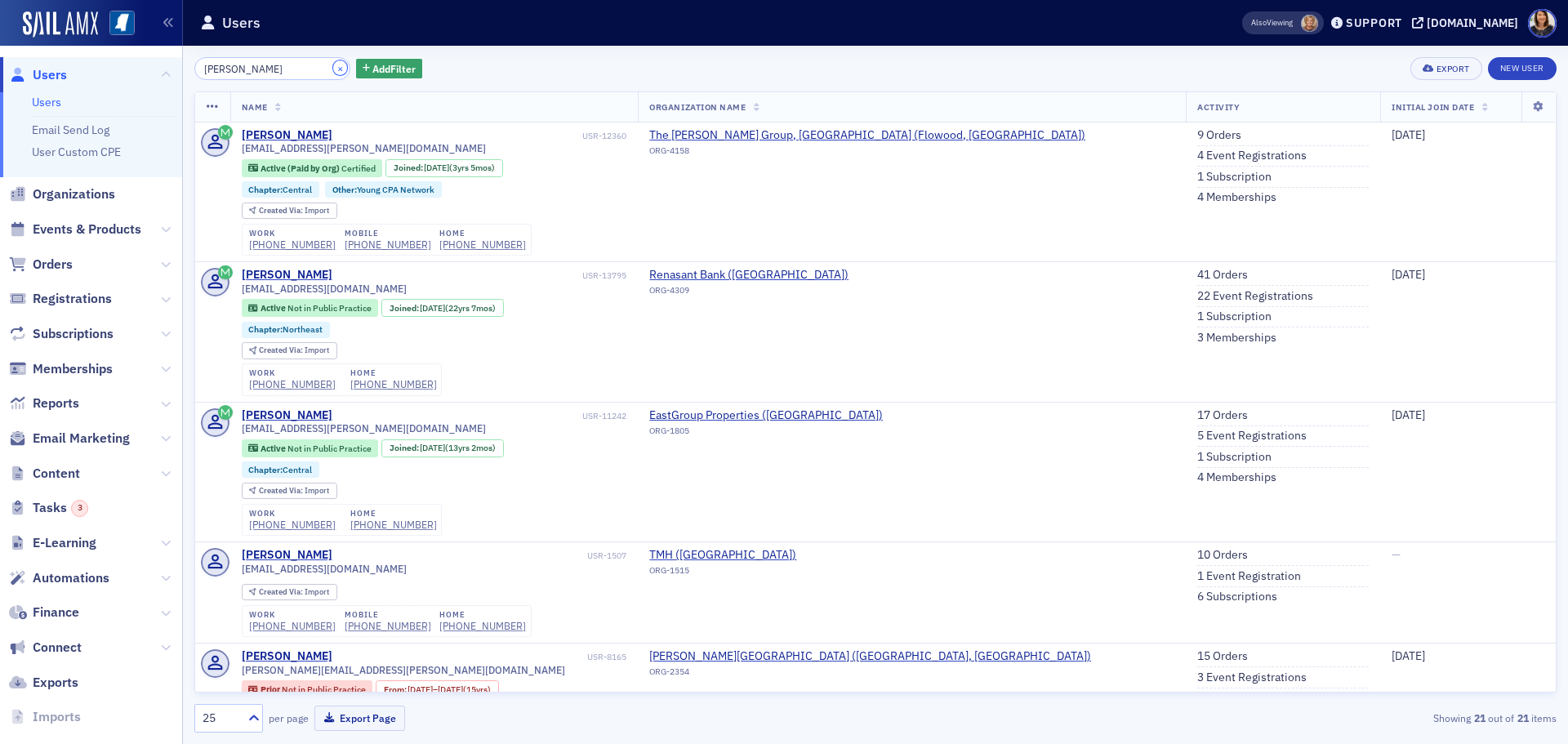
click at [333, 67] on button "×" at bounding box center [340, 67] width 14 height 14
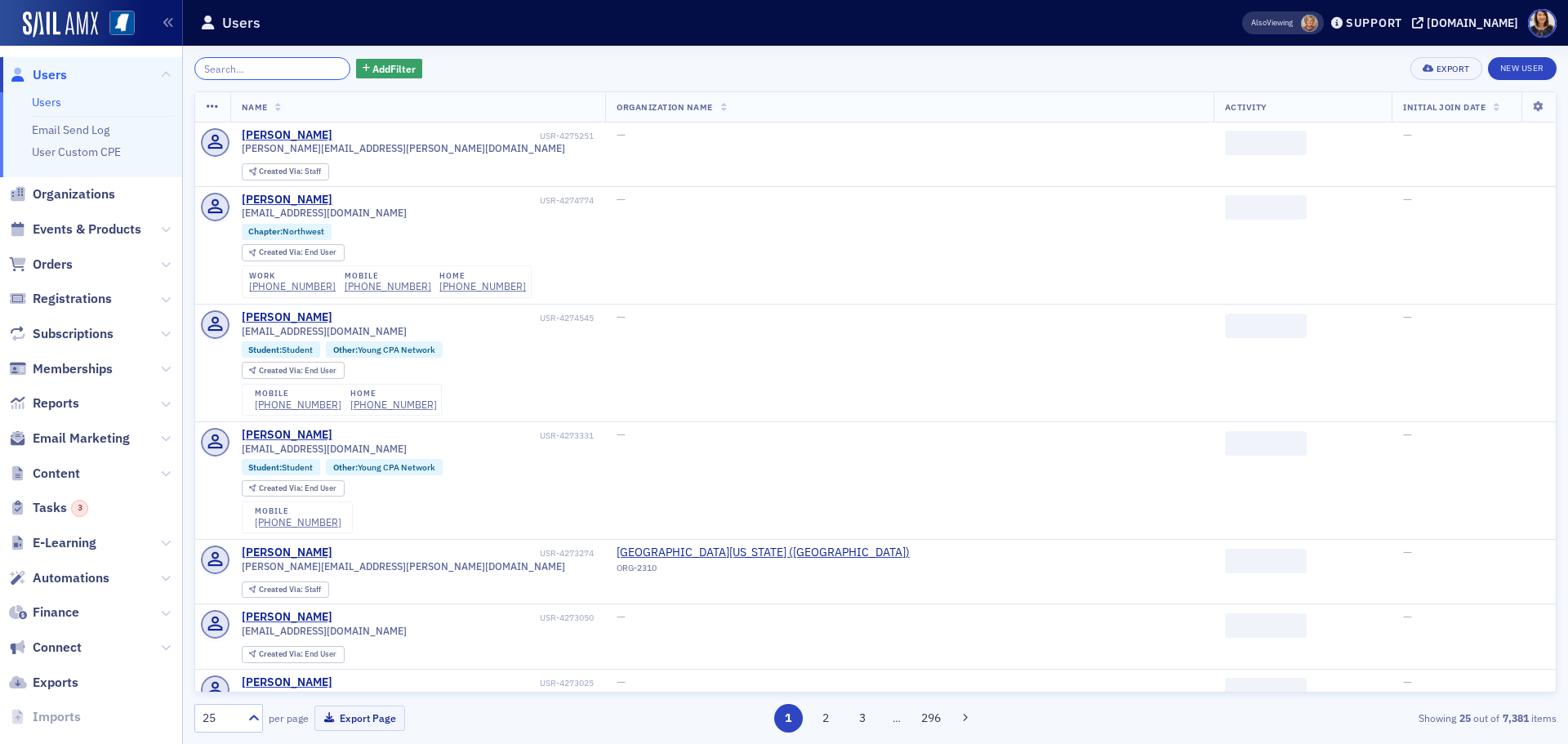
click at [311, 68] on input "search" at bounding box center [272, 68] width 156 height 23
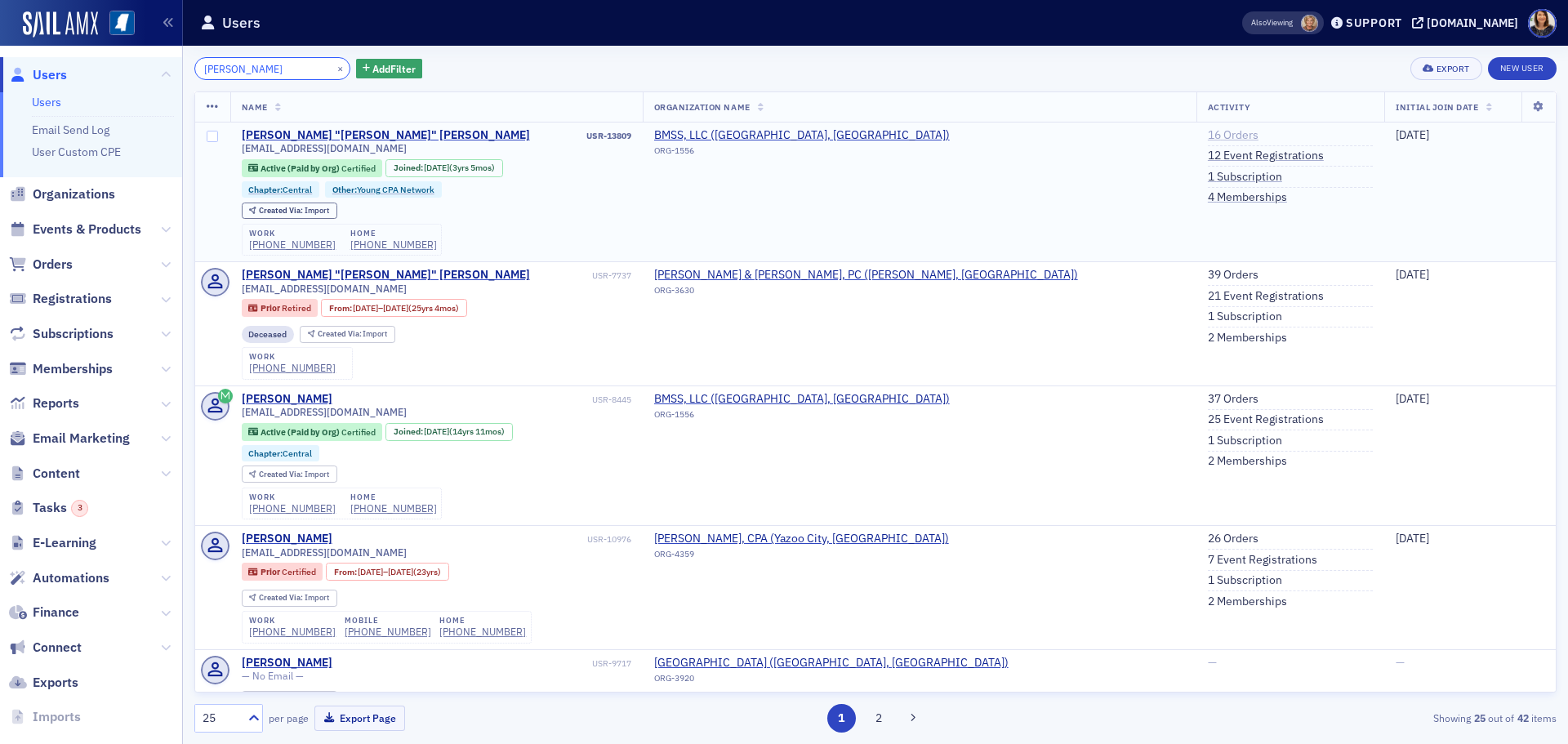
type input "christopher adcock"
click at [1208, 134] on link "16 Orders" at bounding box center [1233, 135] width 51 height 14
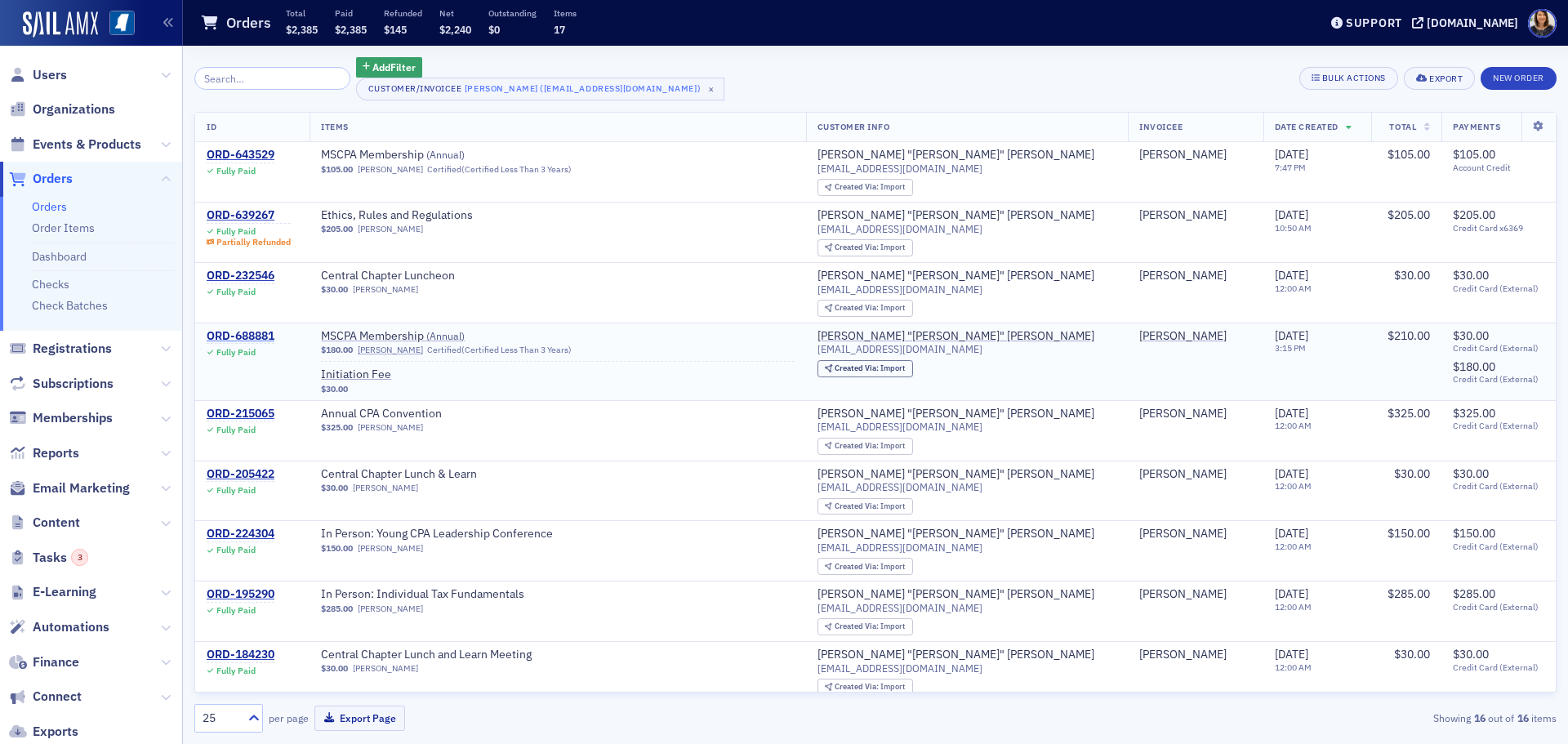
click at [247, 336] on div "ORD-688881" at bounding box center [240, 336] width 67 height 14
click at [50, 72] on span "Users" at bounding box center [50, 74] width 35 height 18
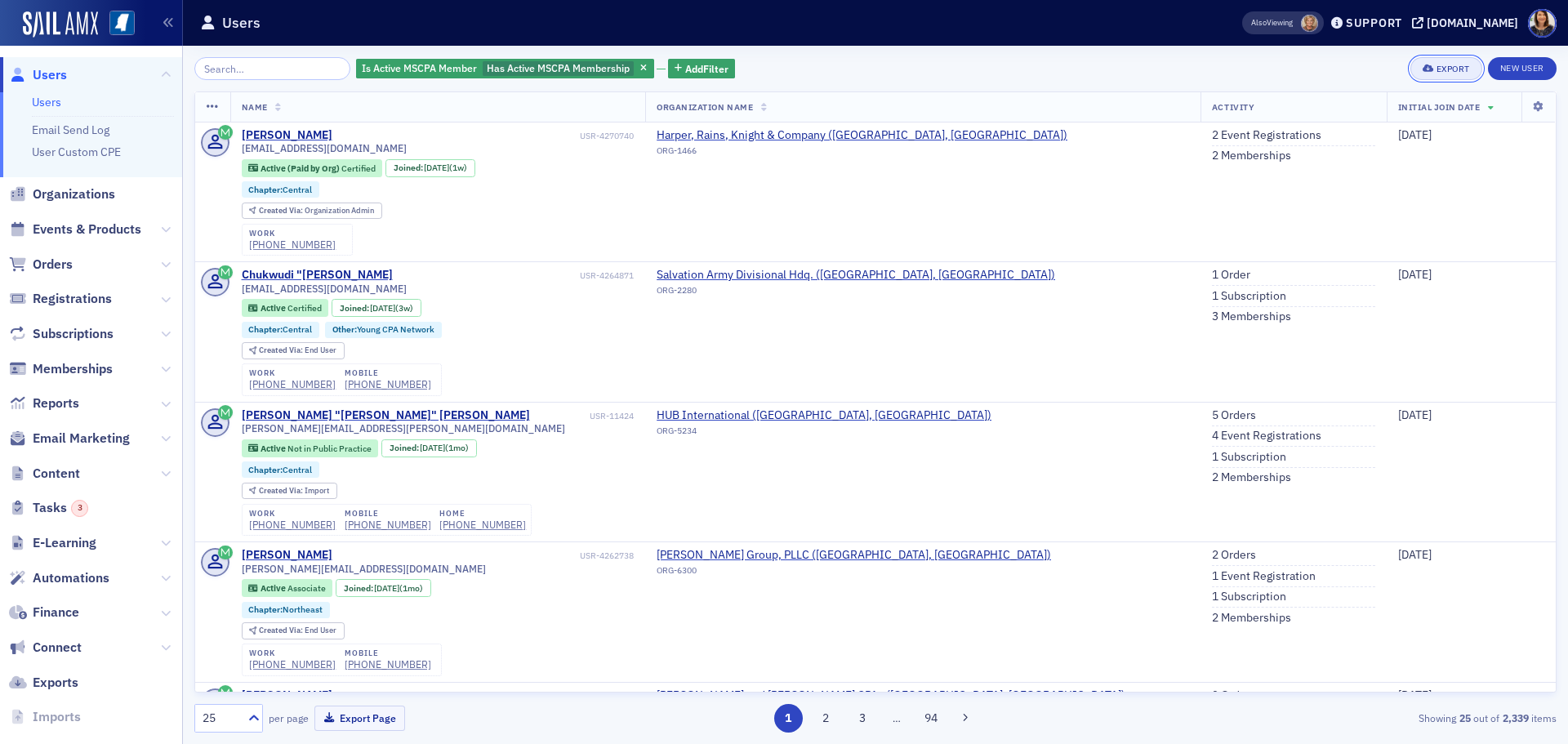
click at [1440, 62] on button "Export" at bounding box center [1446, 68] width 71 height 23
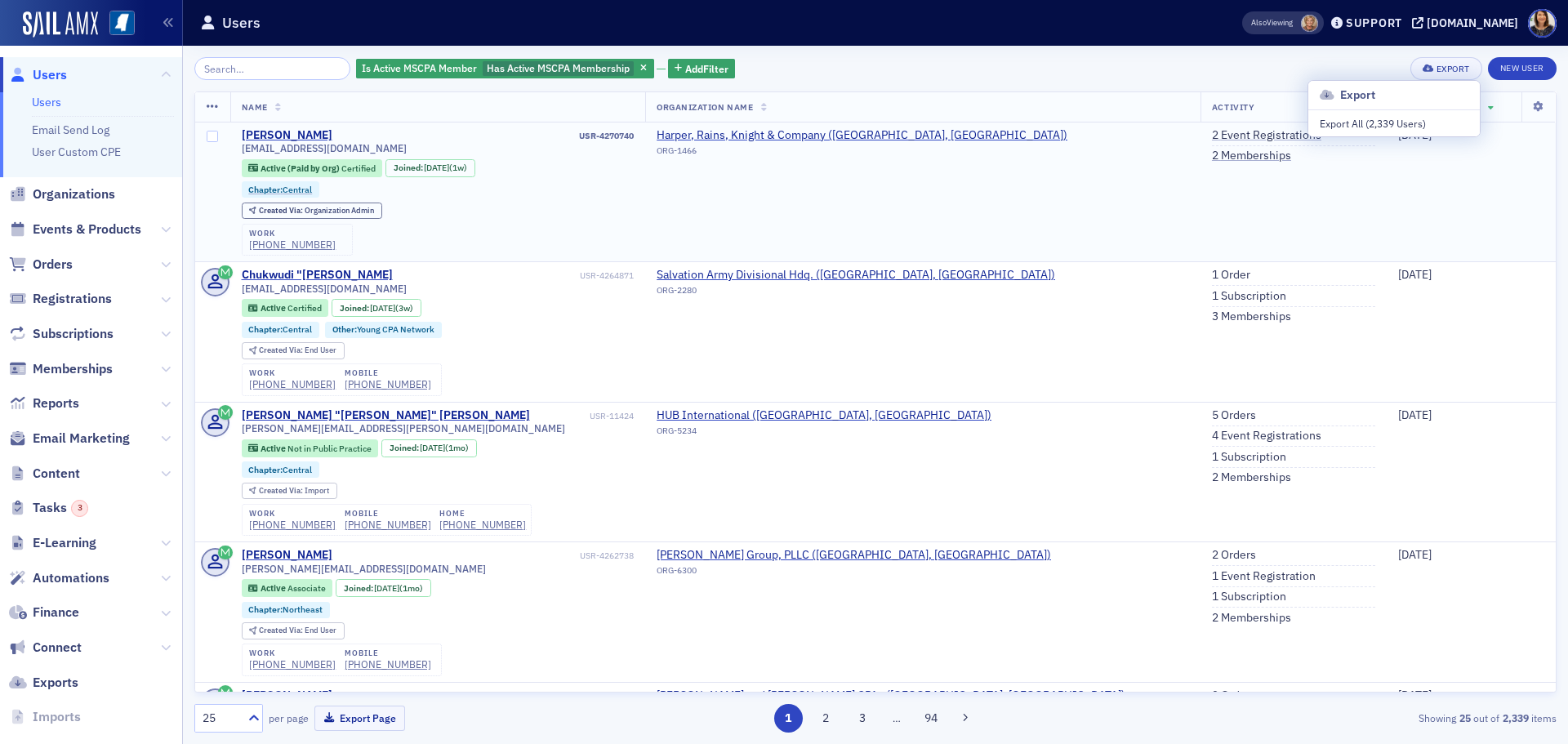
click at [1229, 257] on td "2 Event Registrations 2 Memberships" at bounding box center [1293, 192] width 186 height 140
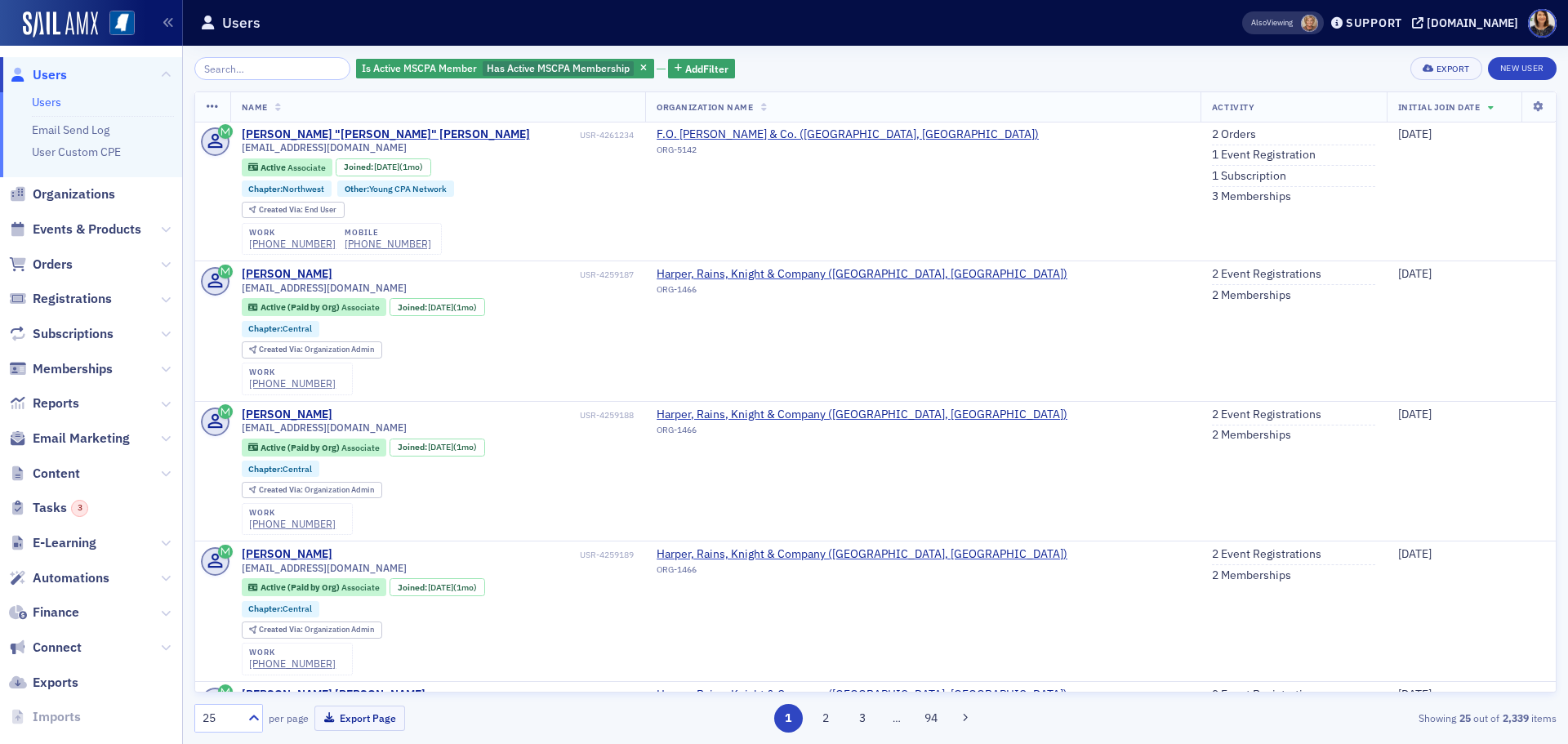
scroll to position [2879, 0]
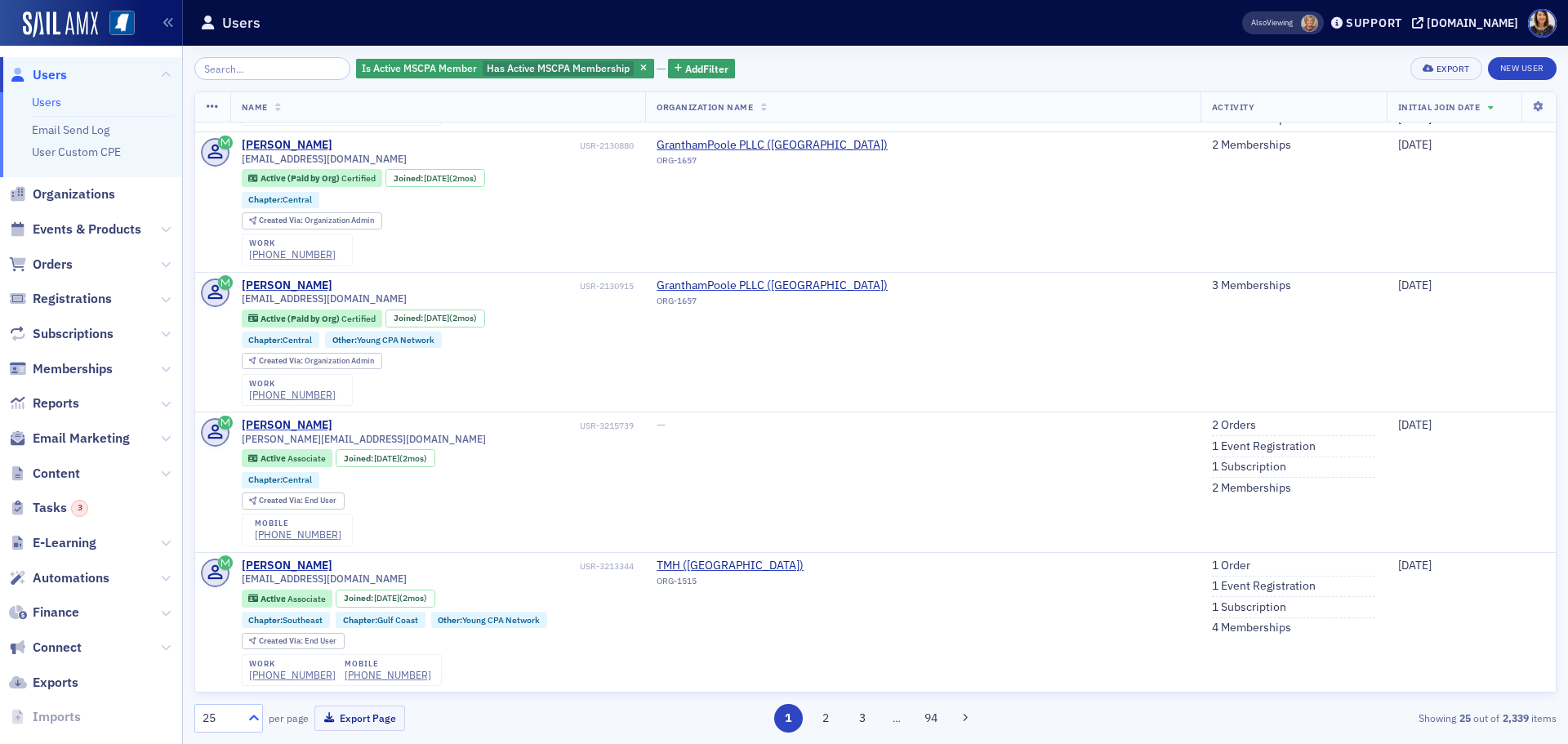
click at [257, 718] on icon at bounding box center [254, 718] width 10 height 6
click at [217, 620] on span "100" at bounding box center [214, 618] width 19 height 17
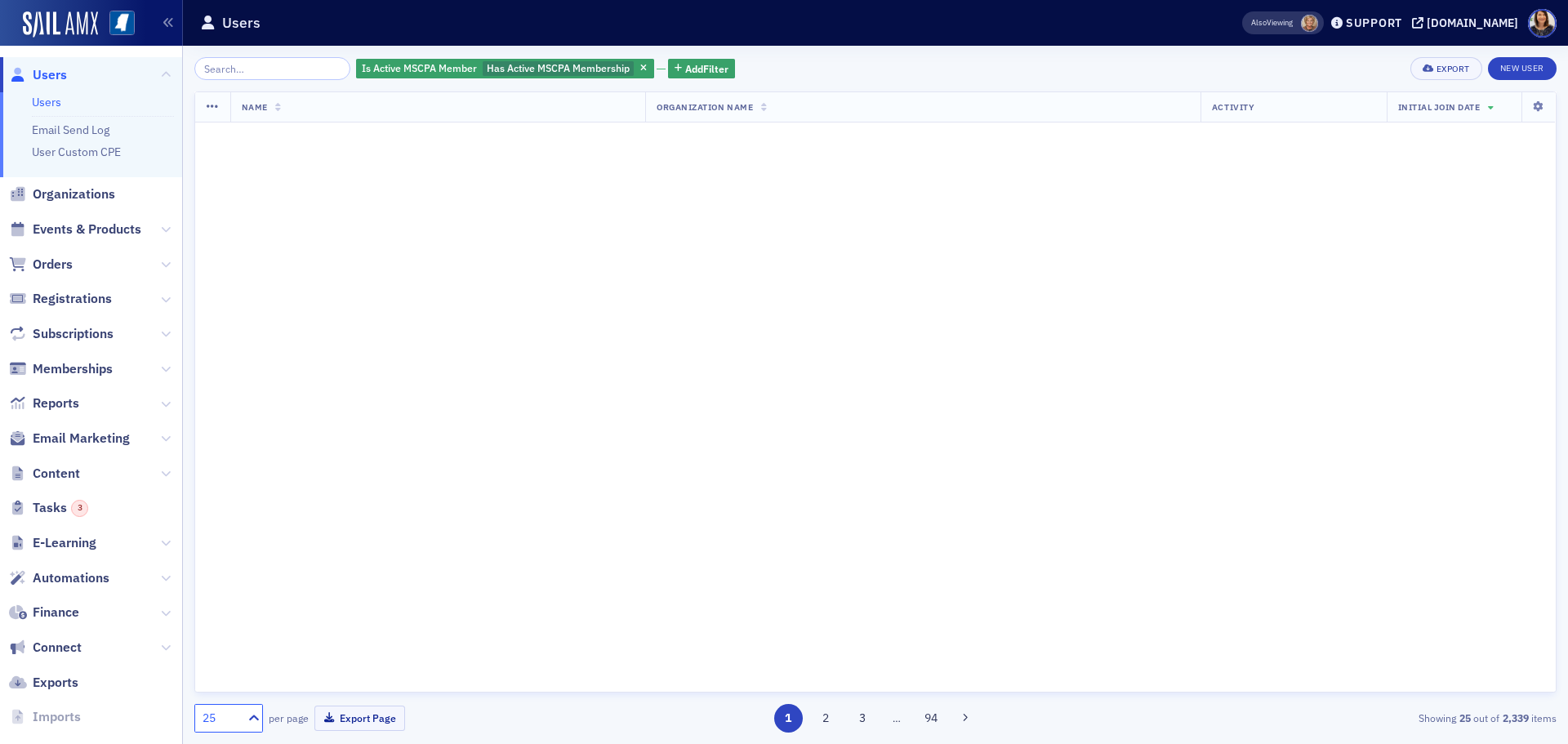
scroll to position [0, 0]
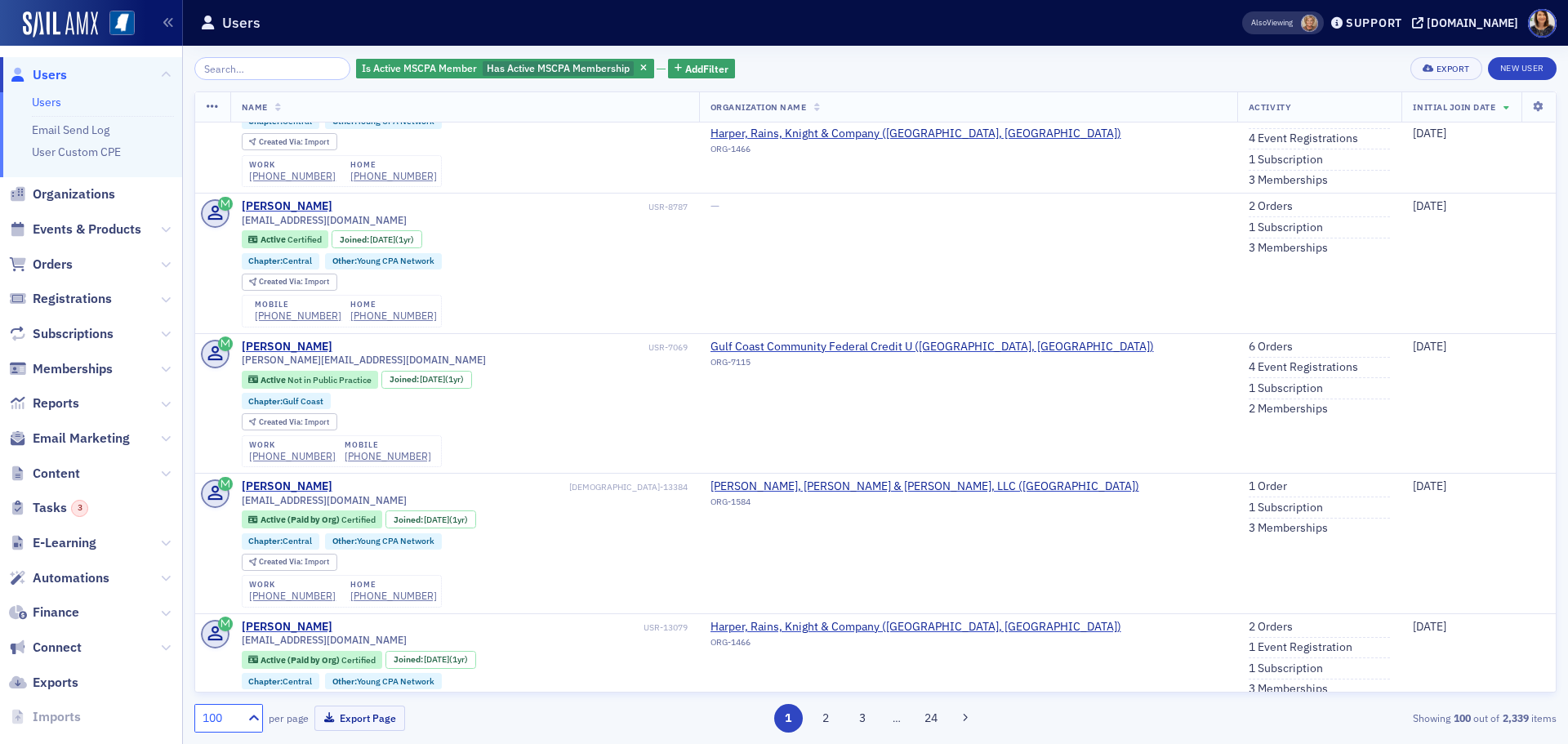
scroll to position [13372, 0]
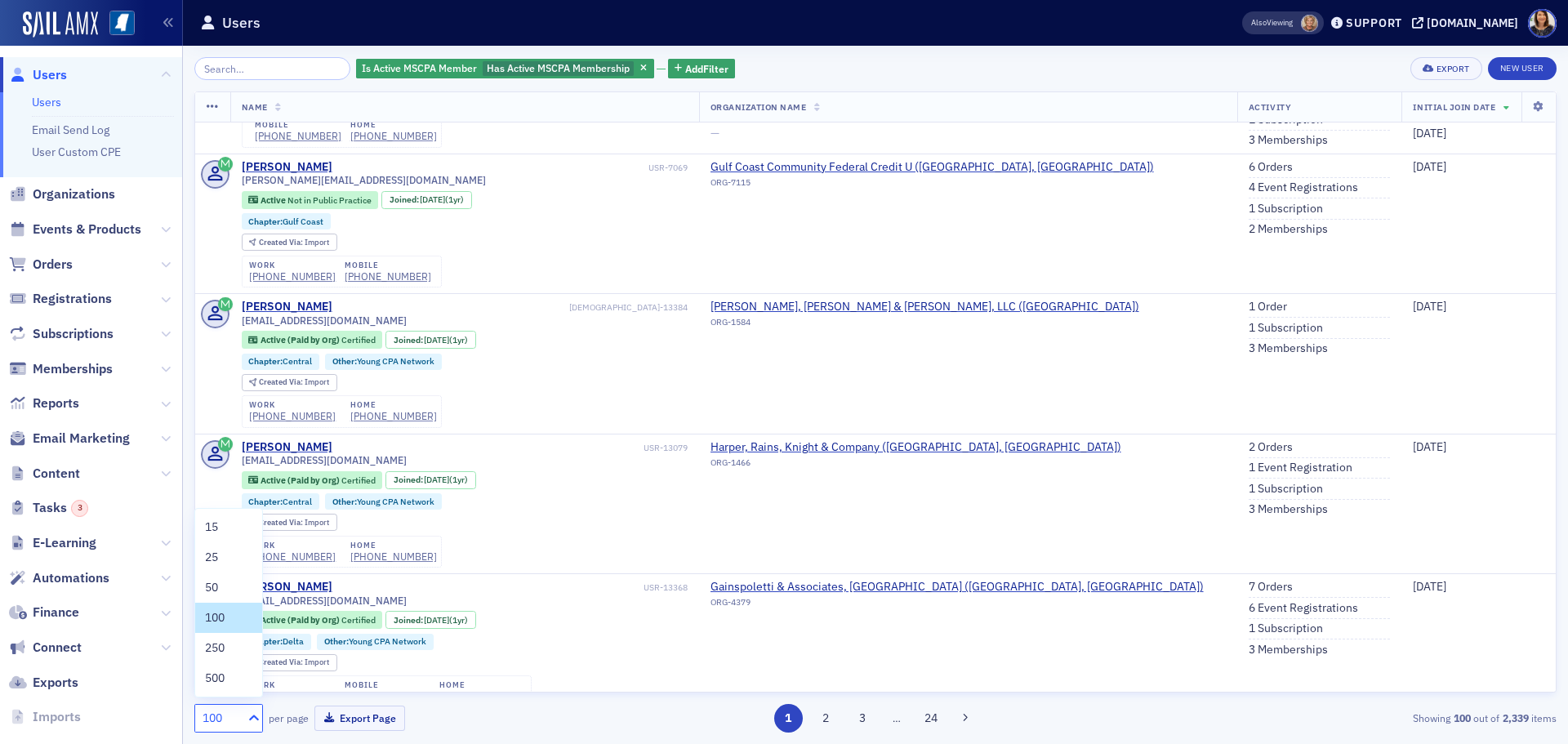
click at [252, 721] on icon at bounding box center [254, 718] width 16 height 16
click at [228, 655] on div "250" at bounding box center [228, 648] width 47 height 17
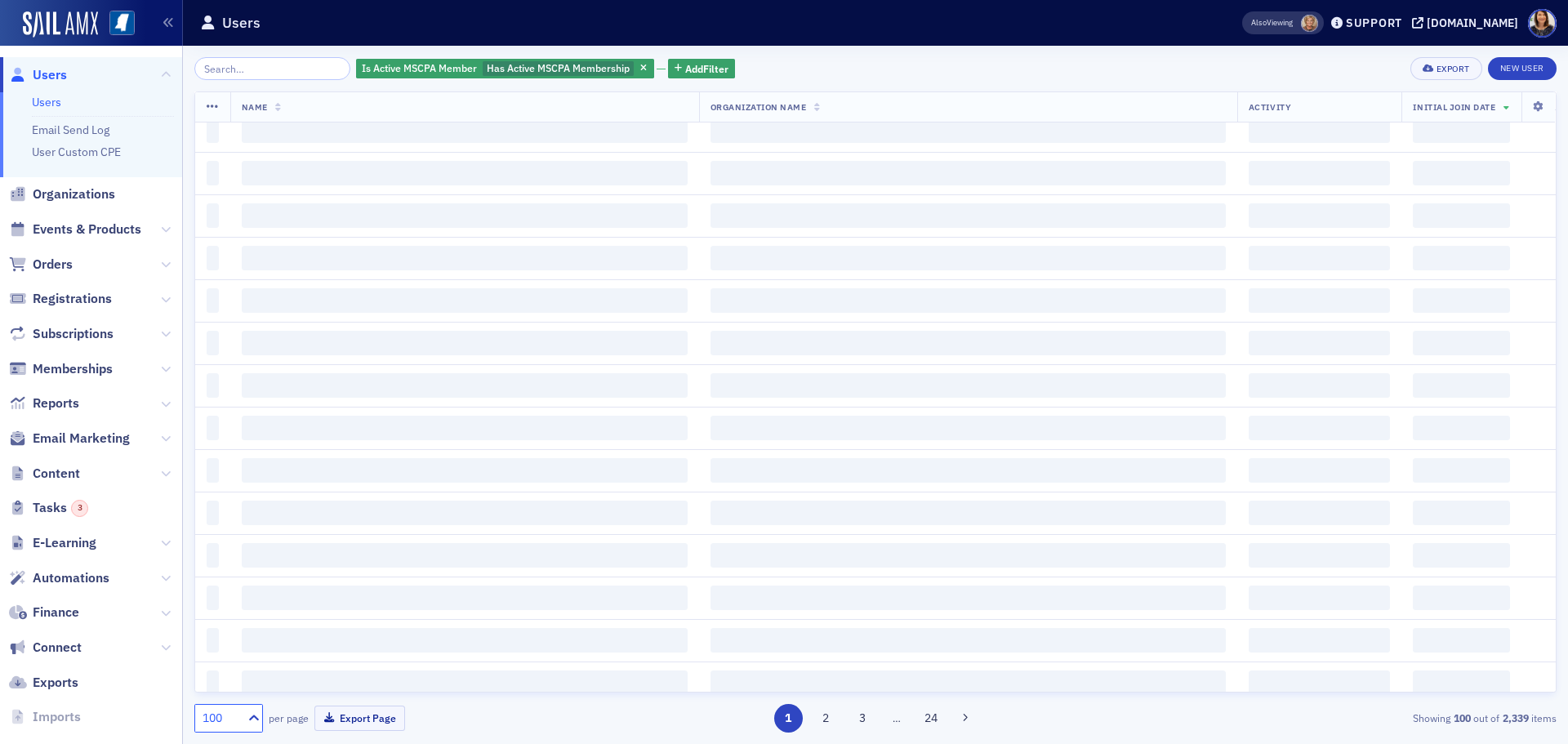
scroll to position [52, 0]
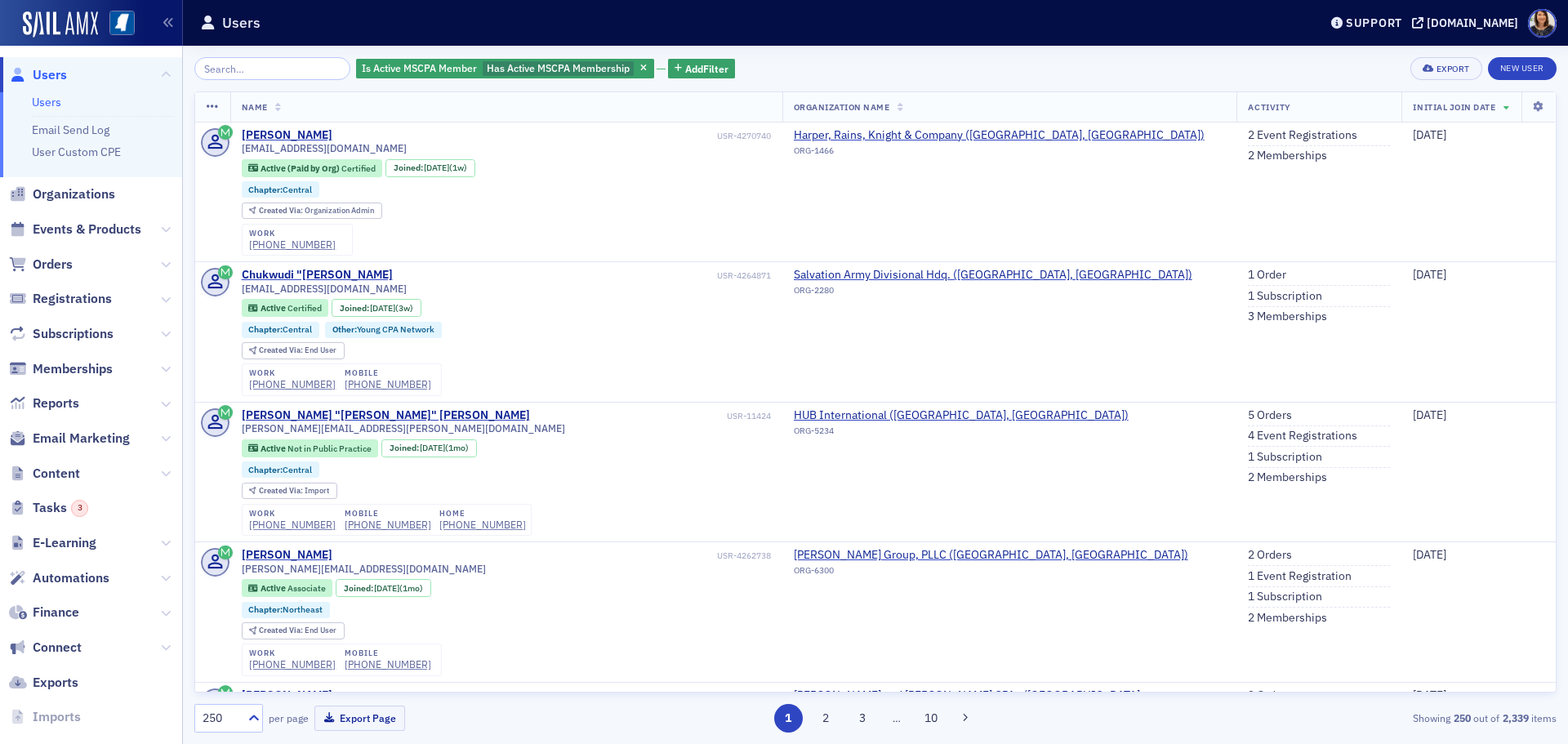
click at [46, 84] on span "Users" at bounding box center [91, 75] width 182 height 35
click at [45, 78] on span "Users" at bounding box center [50, 74] width 35 height 18
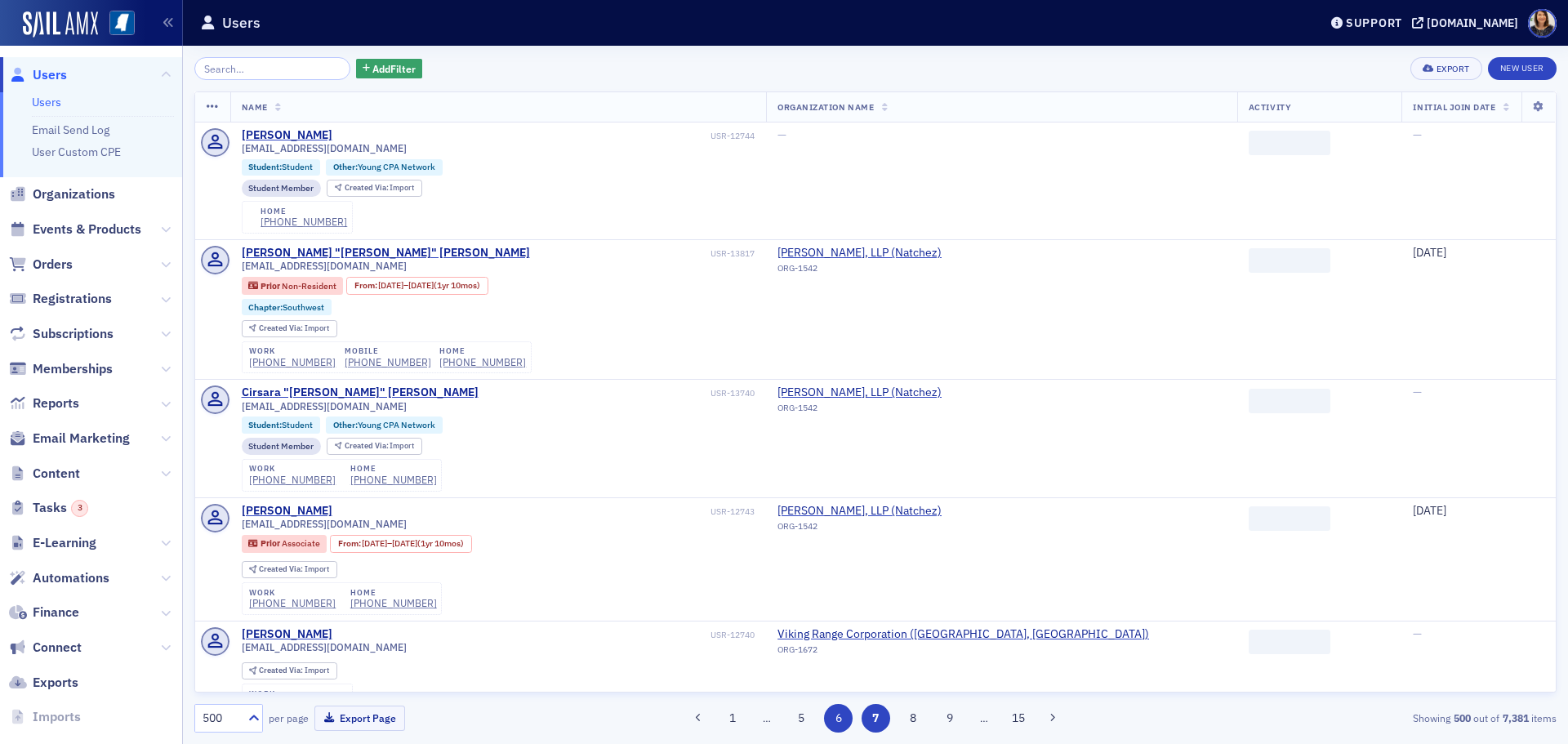
click at [838, 720] on button "6" at bounding box center [838, 719] width 29 height 29
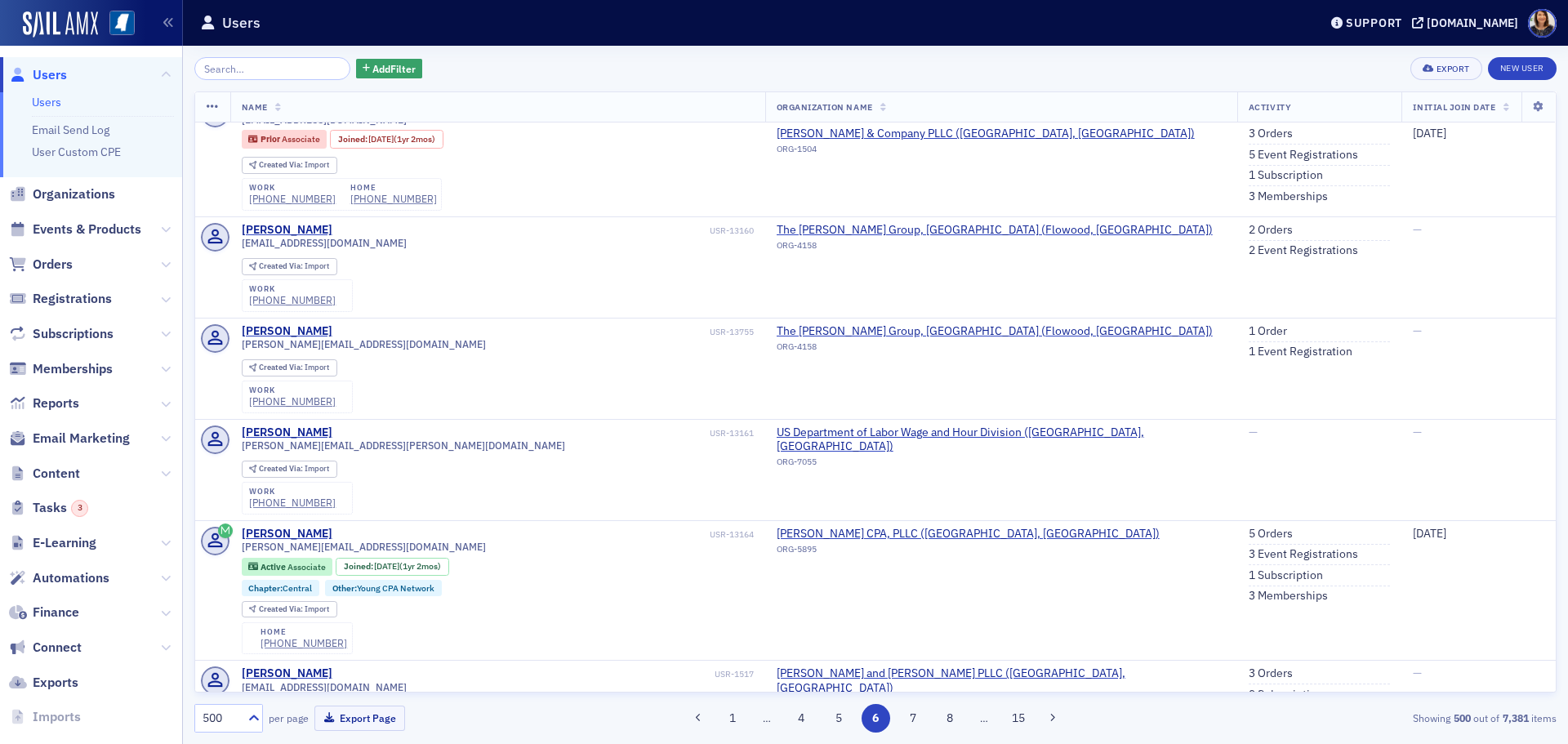
scroll to position [1938, 0]
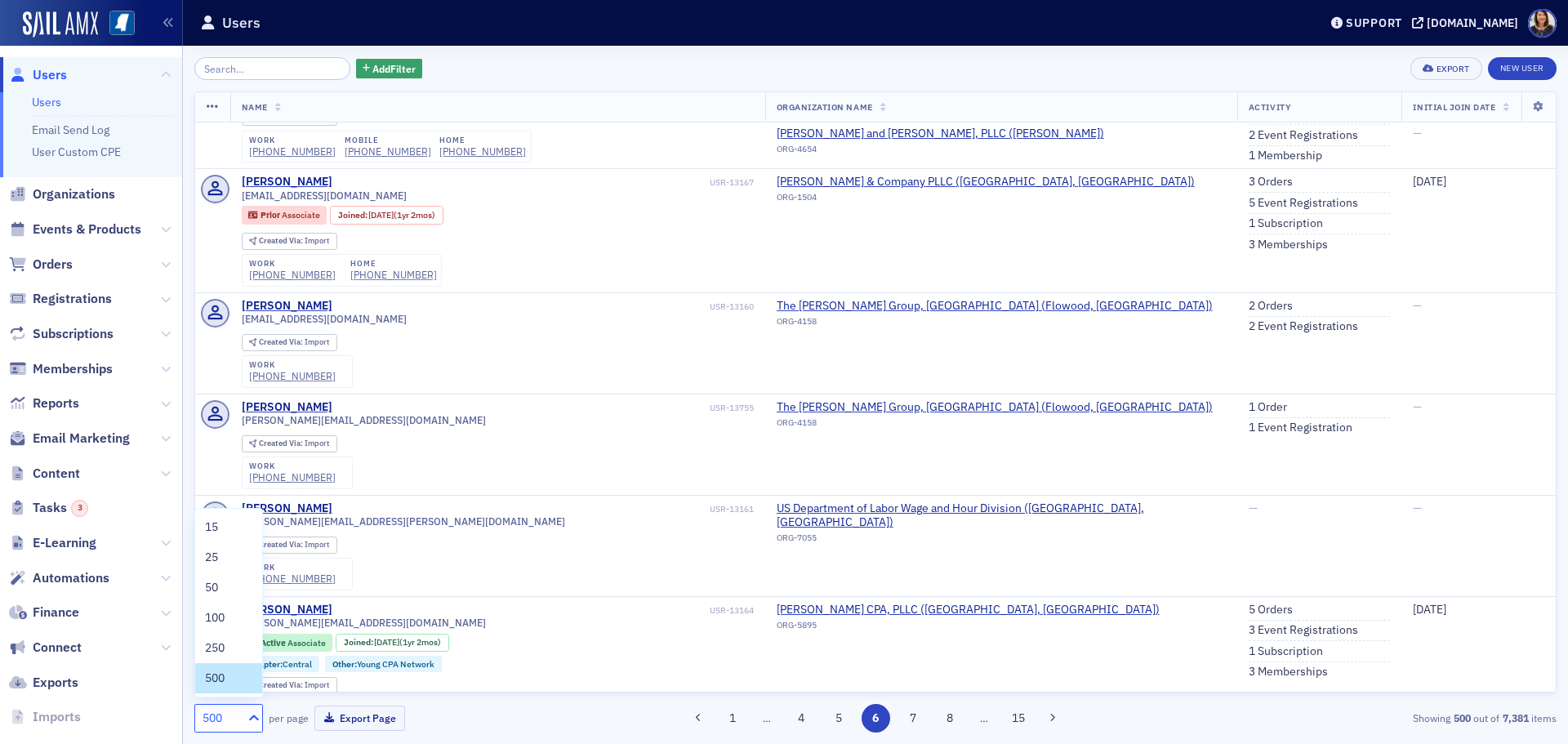
click at [247, 718] on icon at bounding box center [254, 718] width 16 height 16
click at [222, 520] on div "15" at bounding box center [228, 527] width 47 height 17
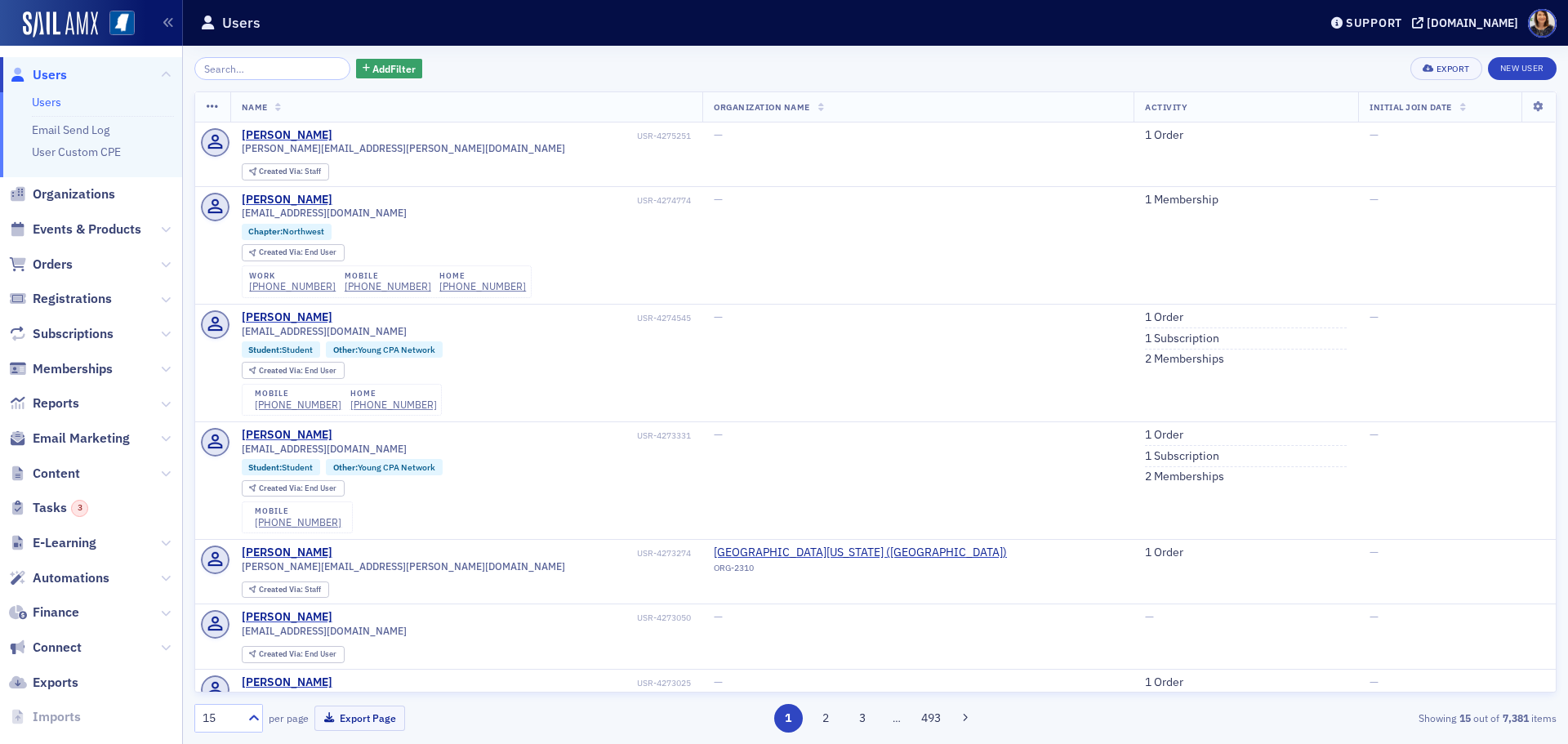
click at [38, 76] on span "Users" at bounding box center [50, 74] width 35 height 18
